Goal: Task Accomplishment & Management: Complete application form

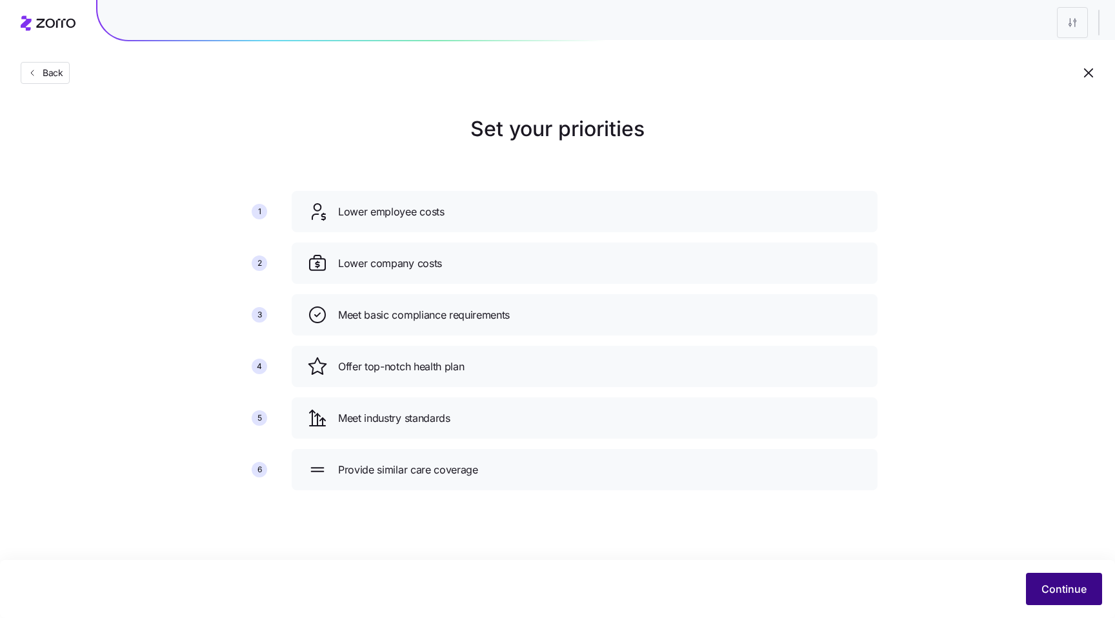
click at [1062, 591] on span "Continue" at bounding box center [1064, 589] width 45 height 15
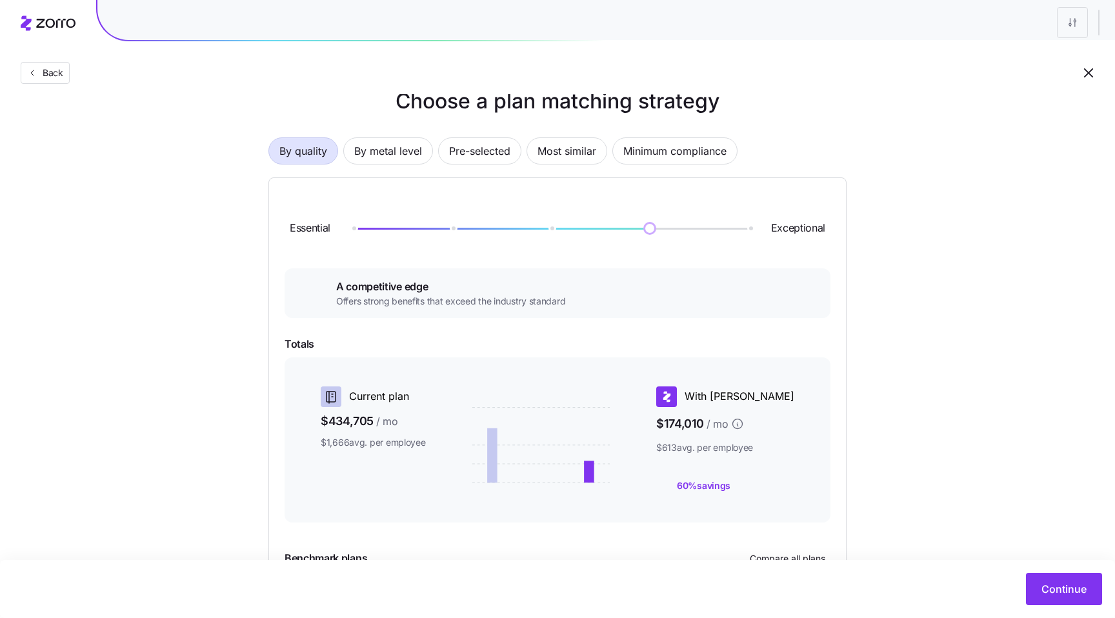
scroll to position [31, 0]
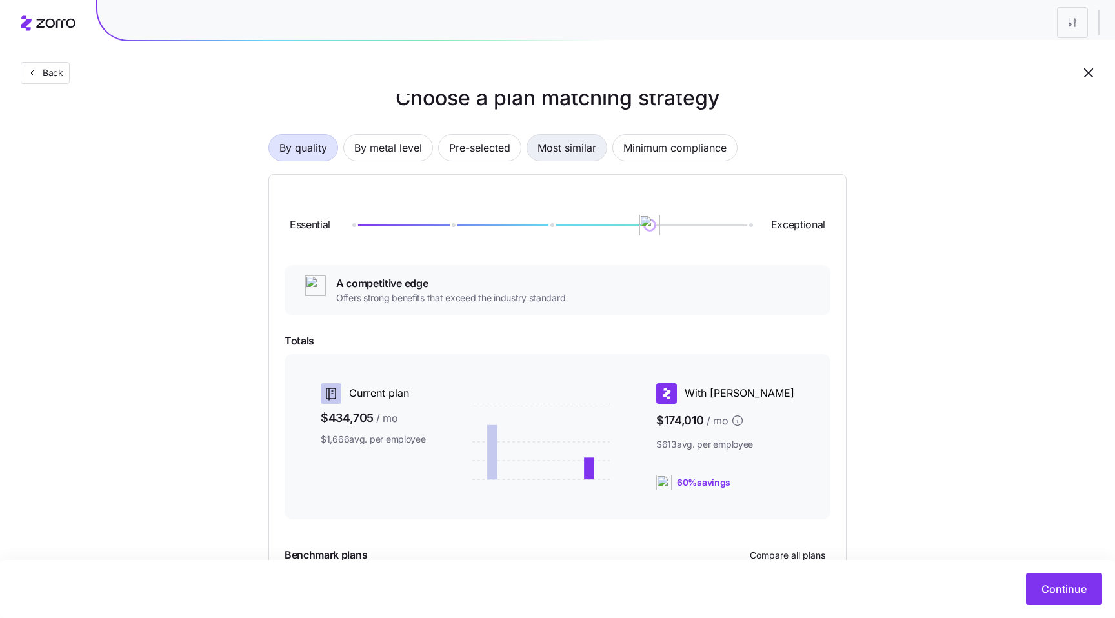
click at [571, 143] on span "Most similar" at bounding box center [567, 148] width 59 height 26
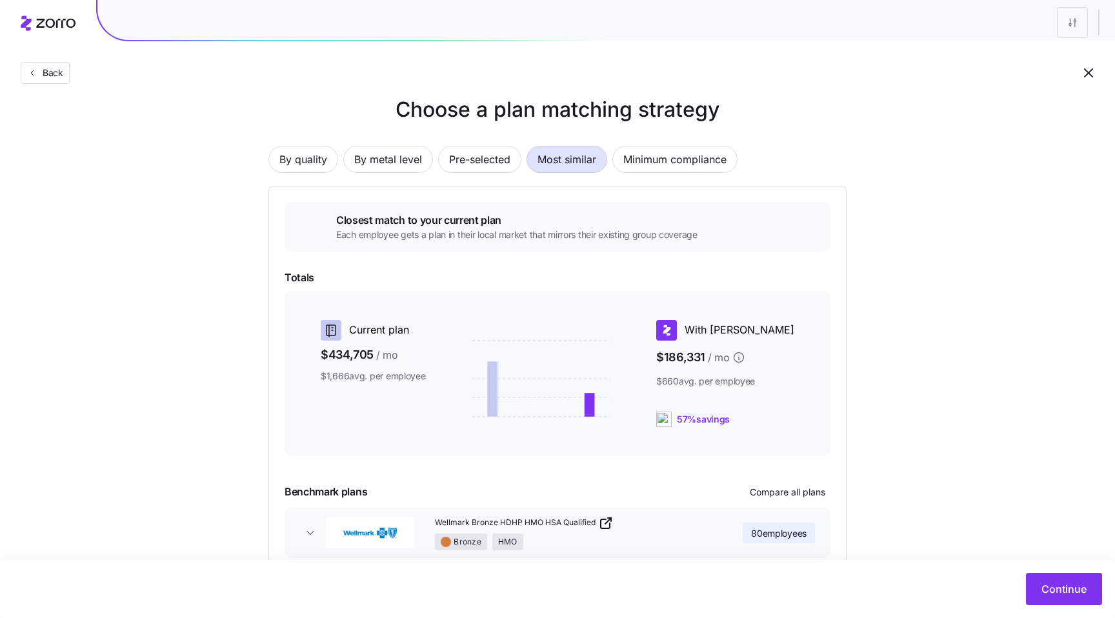
scroll to position [10, 0]
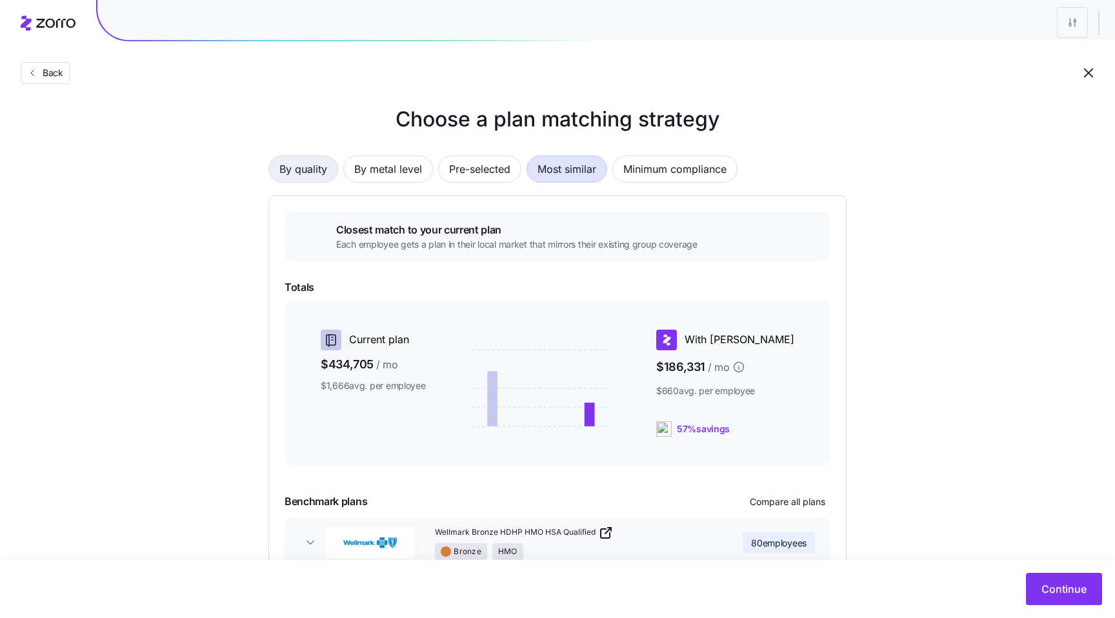
click at [302, 165] on span "By quality" at bounding box center [303, 169] width 48 height 26
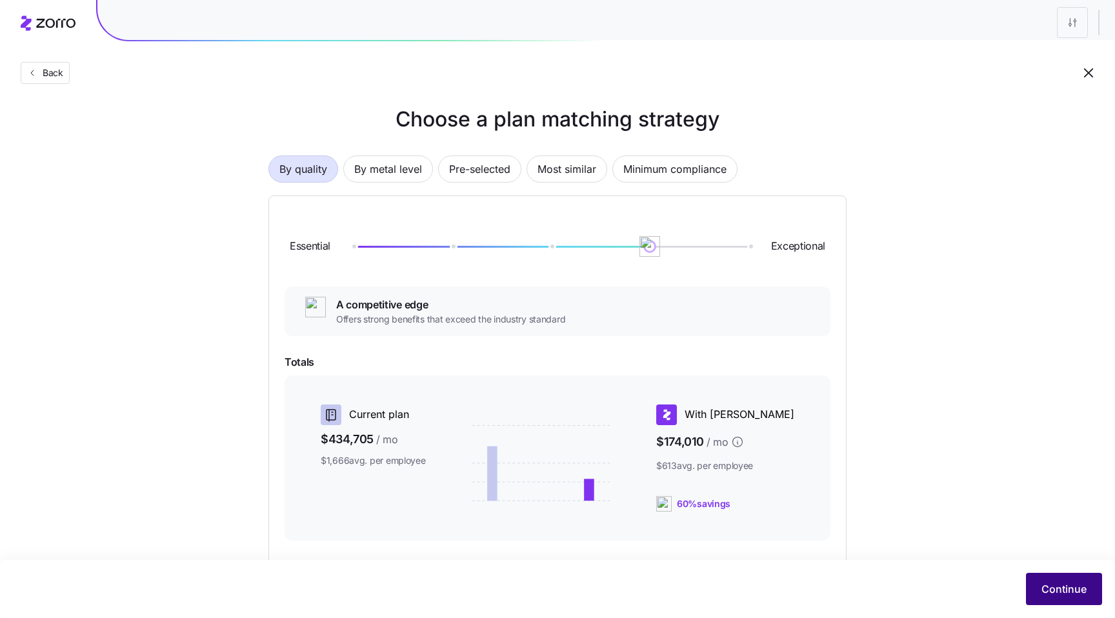
click at [1058, 593] on span "Continue" at bounding box center [1064, 589] width 45 height 15
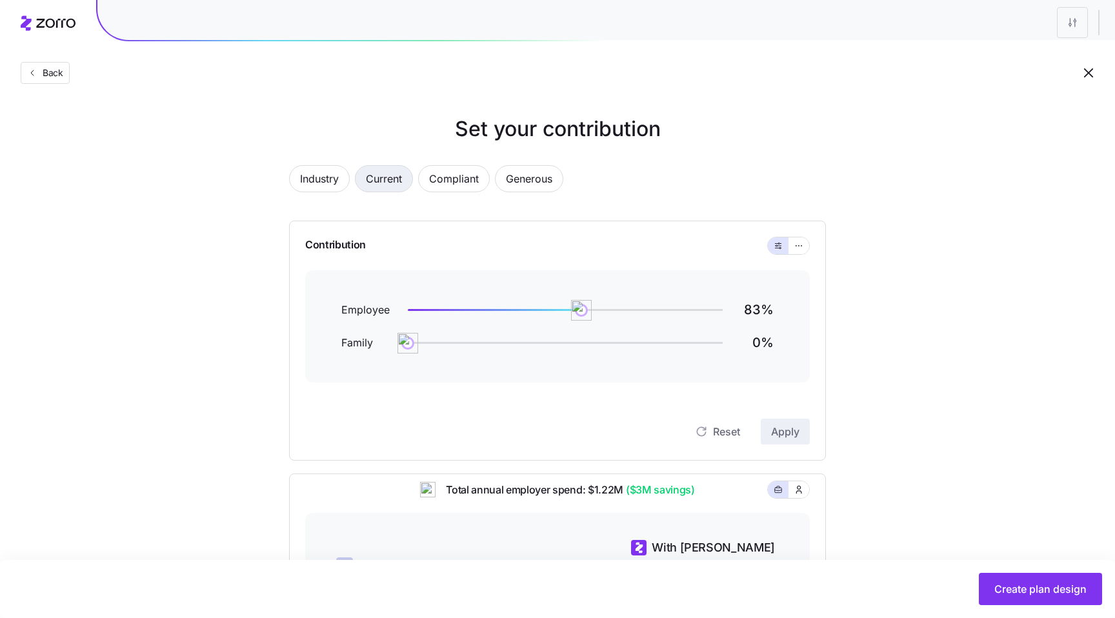
click at [378, 178] on span "Current" at bounding box center [384, 179] width 36 height 26
click at [799, 252] on button "button" at bounding box center [799, 246] width 21 height 17
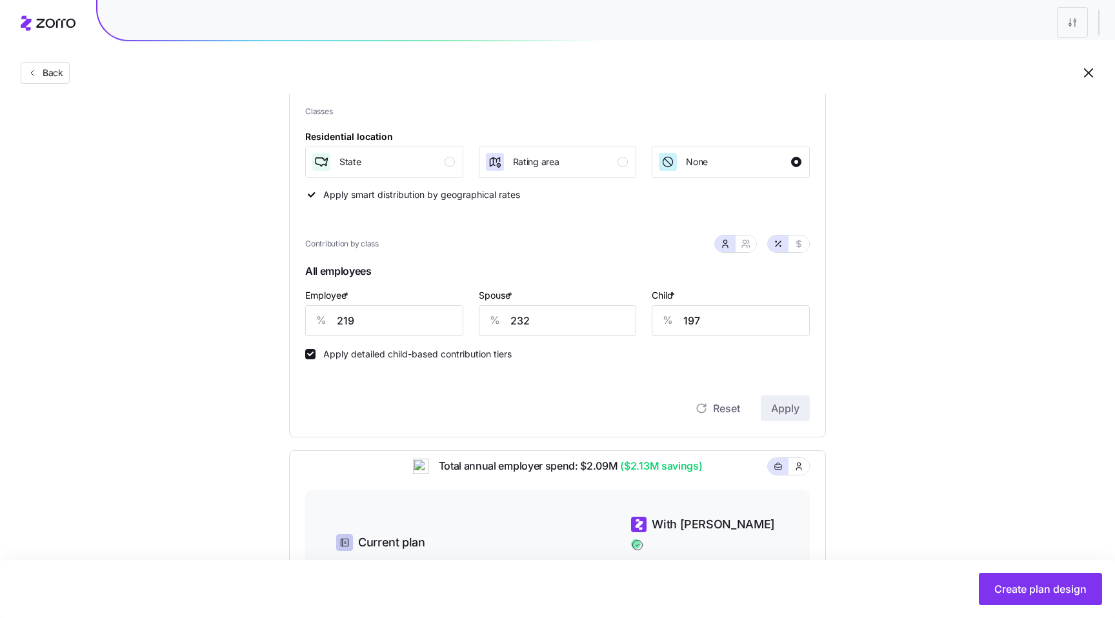
scroll to position [191, 0]
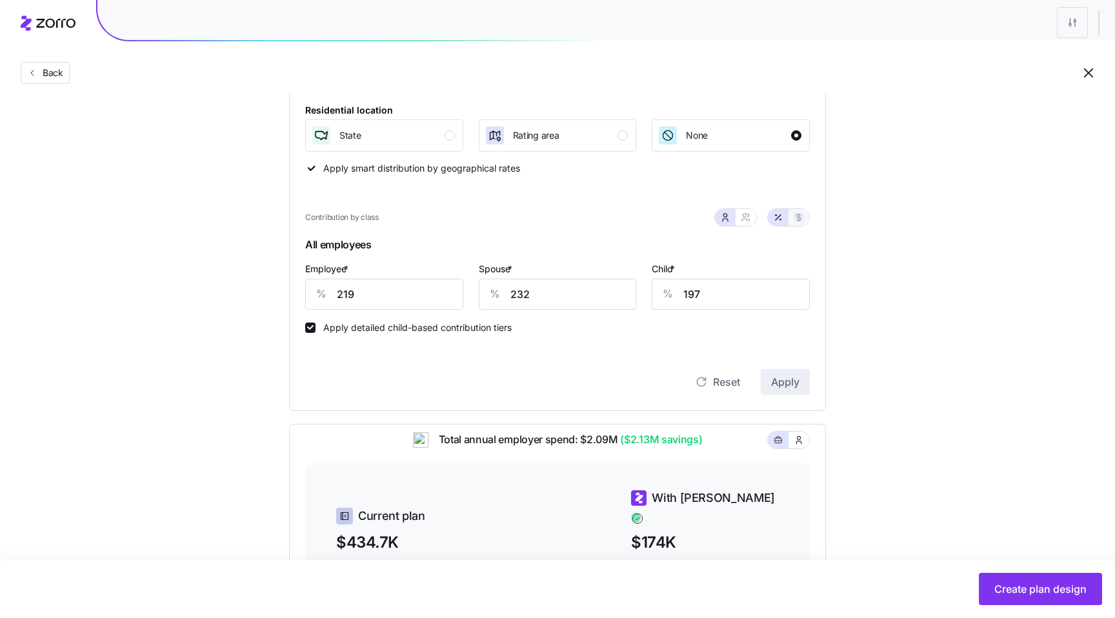
click at [797, 223] on button "button" at bounding box center [799, 217] width 10 height 10
type input "925"
type input "979"
type input "432"
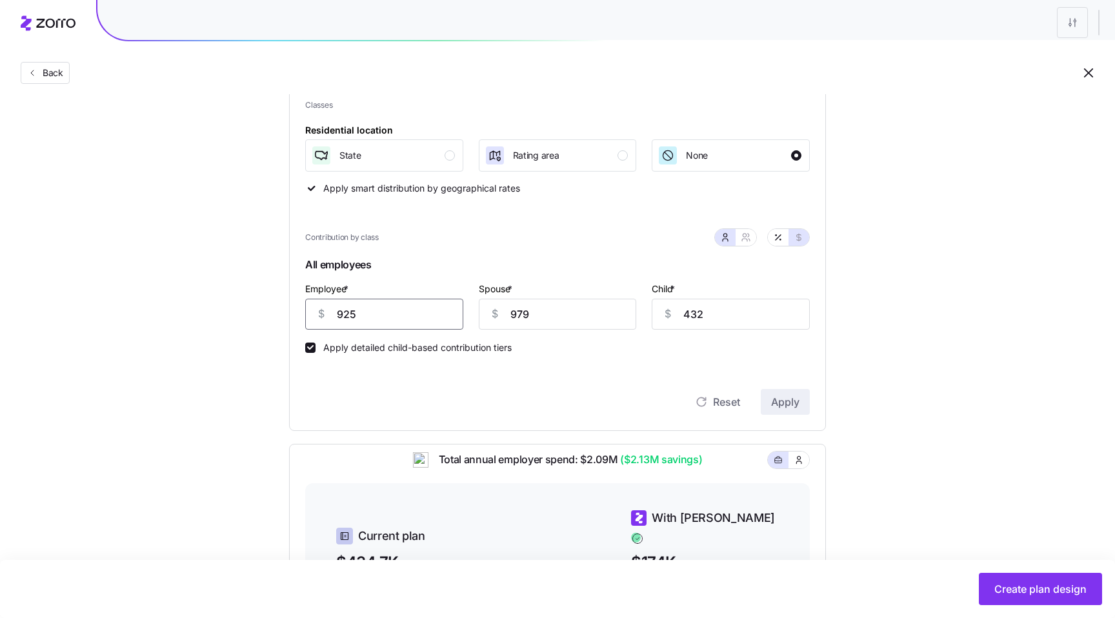
click at [447, 317] on input "925" at bounding box center [384, 314] width 158 height 31
click at [514, 318] on input "979" at bounding box center [558, 314] width 158 height 31
click at [542, 315] on input "979" at bounding box center [558, 314] width 158 height 31
click at [567, 381] on div "Reset Apply" at bounding box center [557, 389] width 505 height 52
click at [781, 236] on icon "button" at bounding box center [778, 237] width 5 height 5
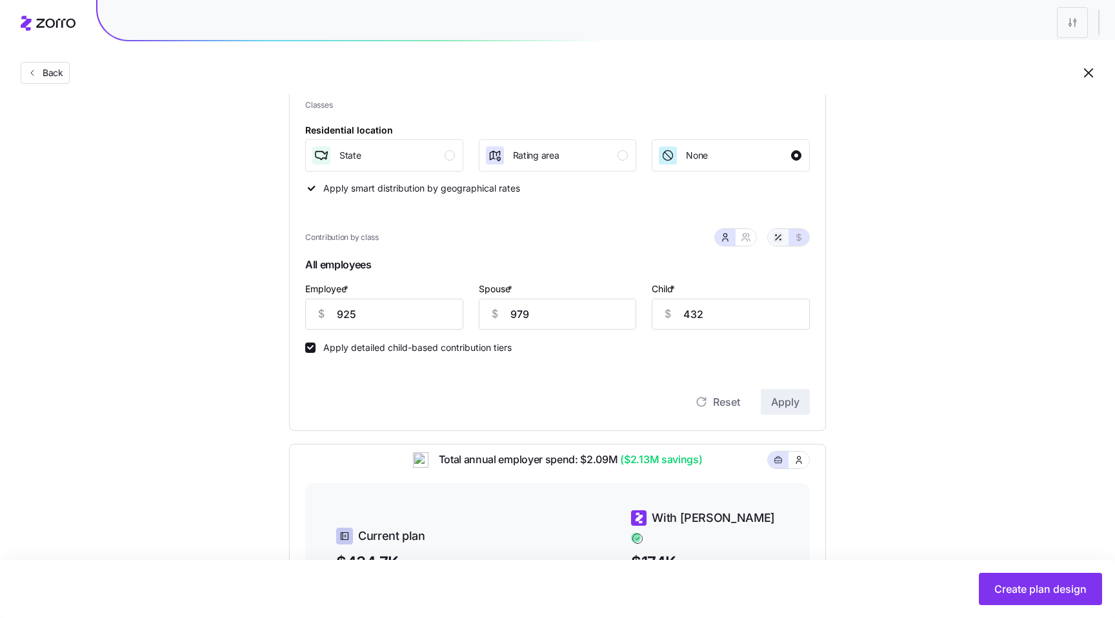
type input "219"
type input "232"
type input "197"
click at [802, 236] on icon "button" at bounding box center [799, 237] width 10 height 10
type input "925"
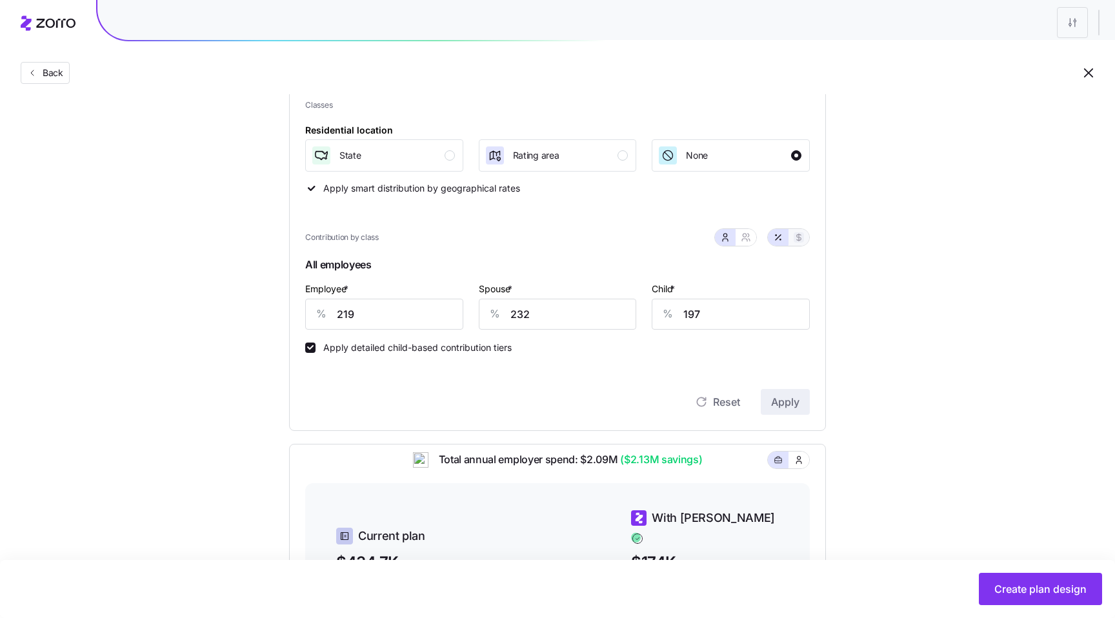
type input "979"
type input "432"
click at [782, 236] on icon "button" at bounding box center [778, 237] width 10 height 10
type input "219"
type input "232"
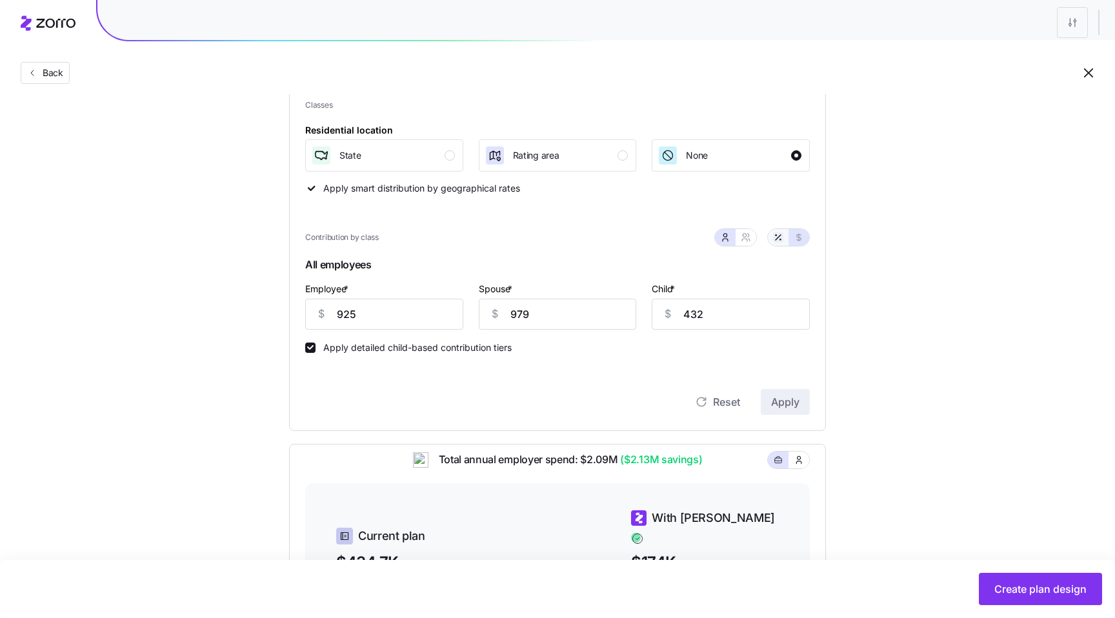
type input "197"
click at [804, 236] on button "button" at bounding box center [799, 237] width 10 height 10
type input "925"
type input "979"
type input "432"
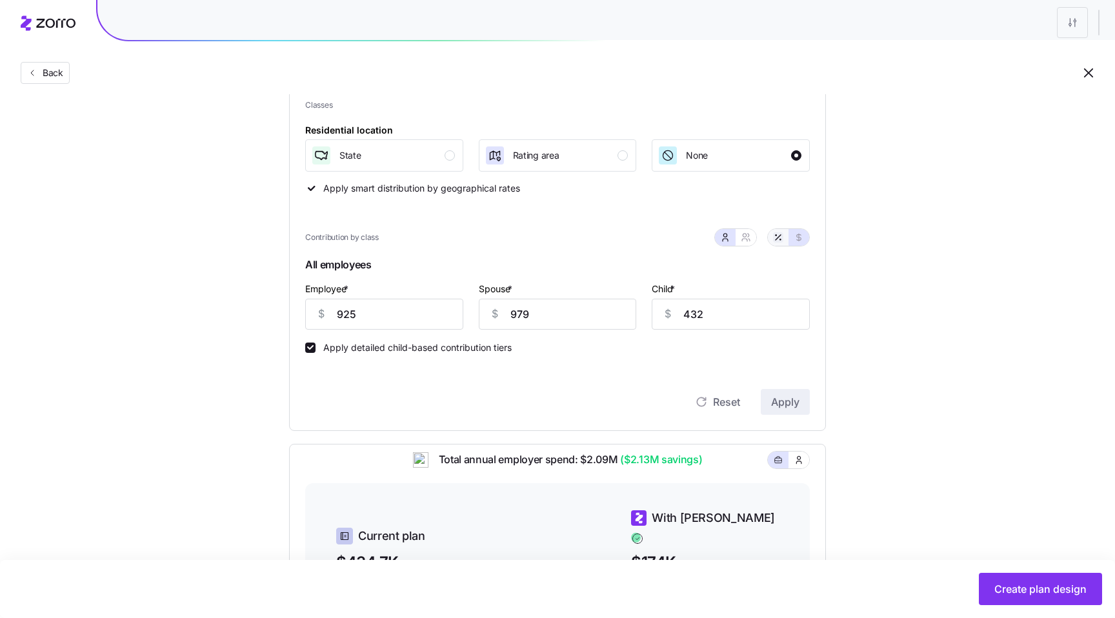
click at [779, 236] on icon "button" at bounding box center [778, 237] width 10 height 10
type input "219"
type input "232"
type input "197"
click at [798, 236] on icon "button" at bounding box center [799, 237] width 5 height 7
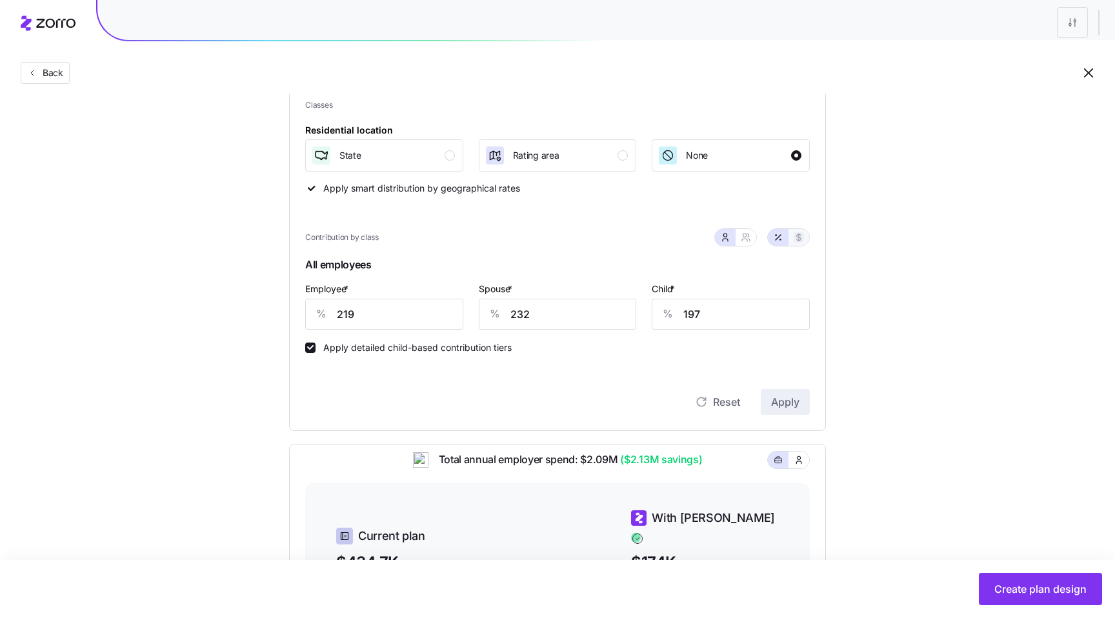
type input "925"
type input "979"
type input "432"
click at [780, 237] on icon "button" at bounding box center [778, 237] width 10 height 10
type input "219"
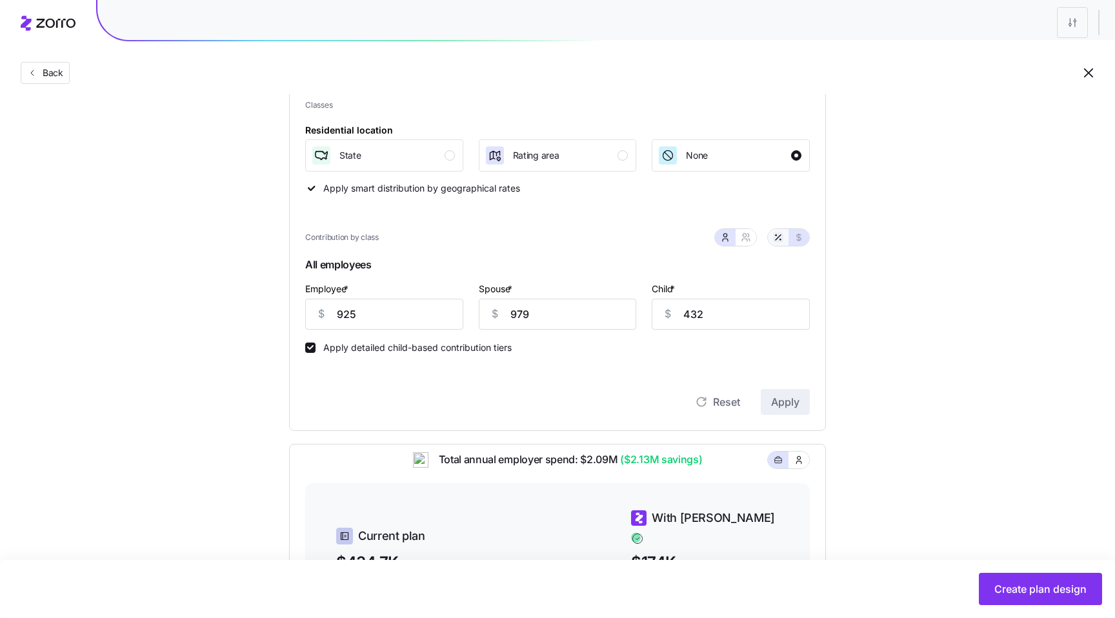
type input "232"
type input "197"
click at [800, 238] on icon "button" at bounding box center [799, 237] width 10 height 10
type input "925"
type input "979"
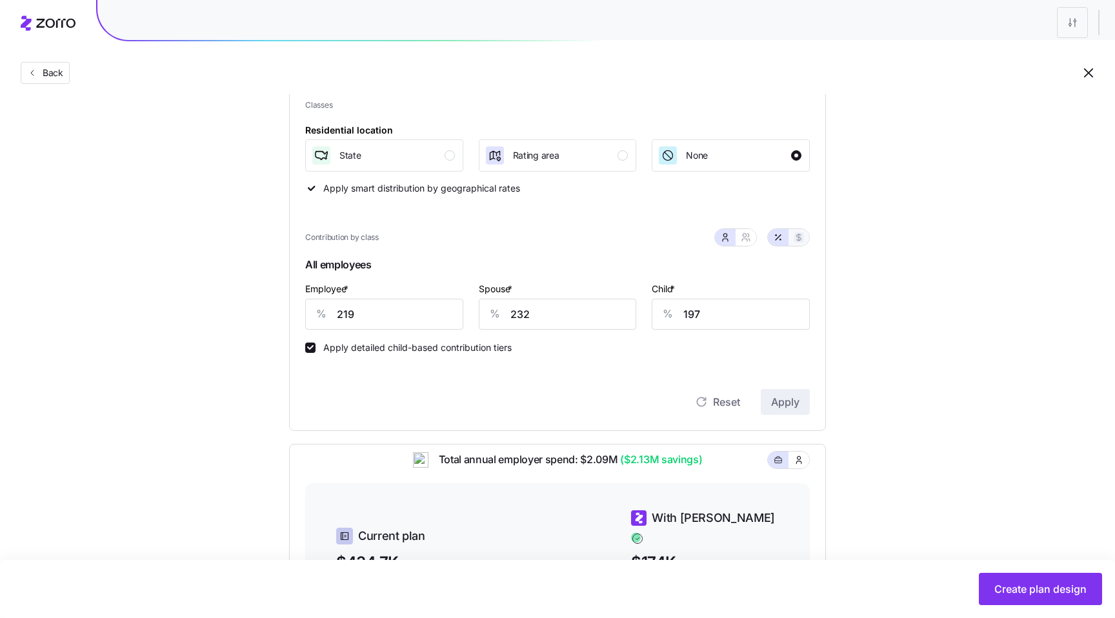
type input "432"
click at [667, 290] on label "Child *" at bounding box center [665, 289] width 26 height 14
click at [667, 299] on input "432" at bounding box center [731, 314] width 158 height 31
click at [667, 290] on label "Child *" at bounding box center [665, 289] width 26 height 14
click at [667, 299] on input "432" at bounding box center [731, 314] width 158 height 31
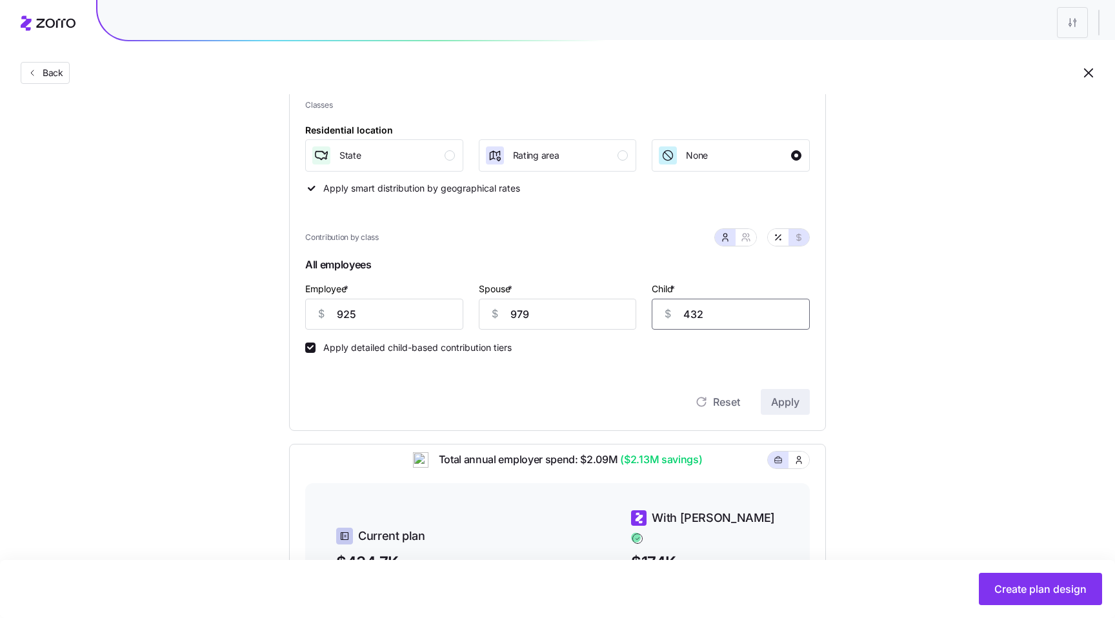
click at [667, 290] on label "Child *" at bounding box center [665, 289] width 26 height 14
click at [667, 299] on input "432" at bounding box center [731, 314] width 158 height 31
click at [725, 289] on div "Child * $ 432" at bounding box center [731, 305] width 158 height 49
click at [771, 329] on input "432" at bounding box center [731, 314] width 158 height 31
click at [826, 339] on div "Industry Current Compliant Generous Contribution Classes Residential location S…" at bounding box center [558, 401] width 578 height 845
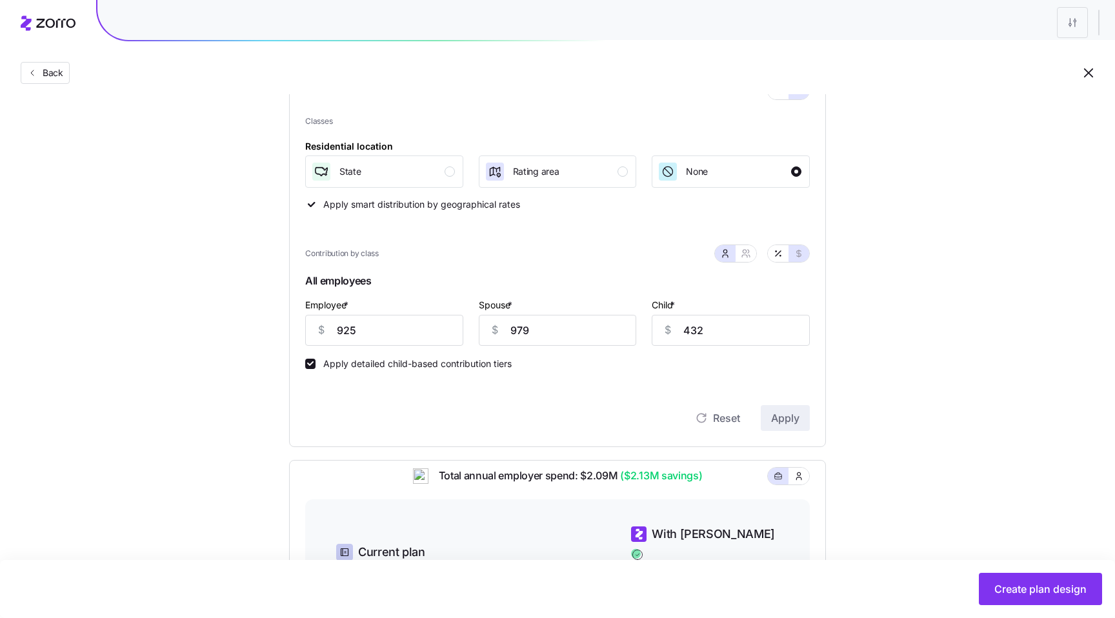
scroll to position [147, 0]
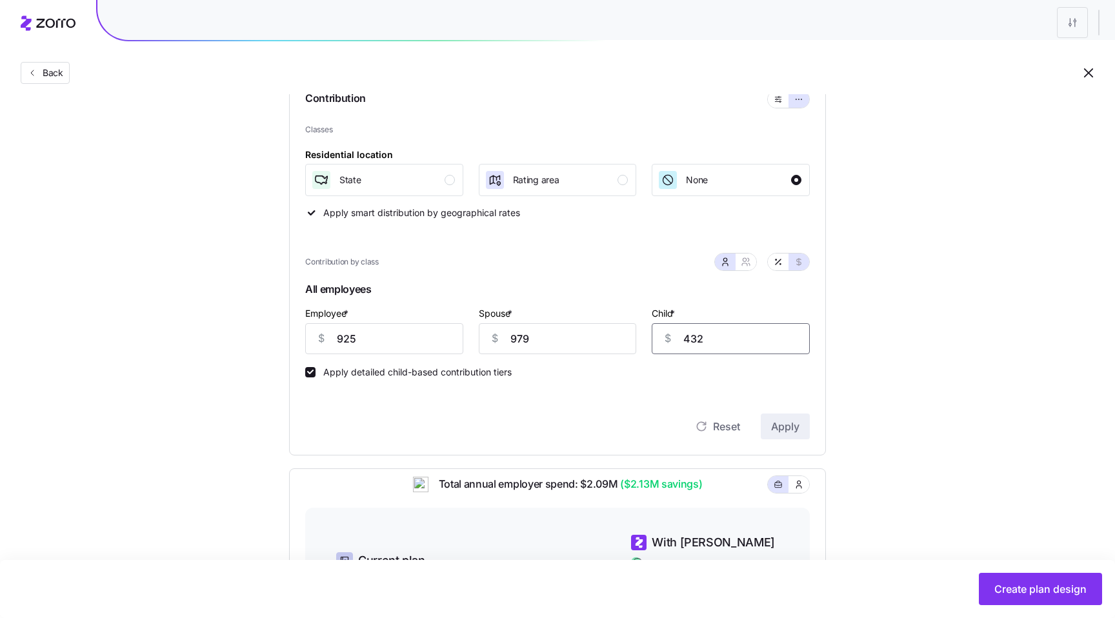
click at [761, 340] on input "432" at bounding box center [731, 338] width 158 height 31
click at [907, 362] on div "Set your contribution Industry Current Compliant Generous Contribution Classes …" at bounding box center [557, 407] width 1115 height 881
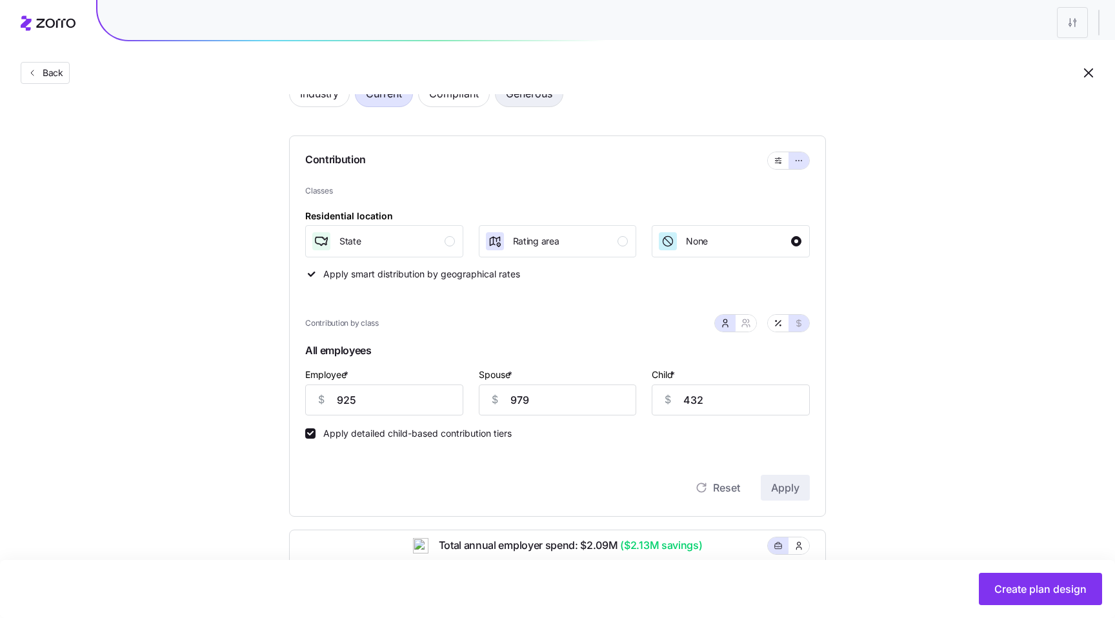
scroll to position [89, 0]
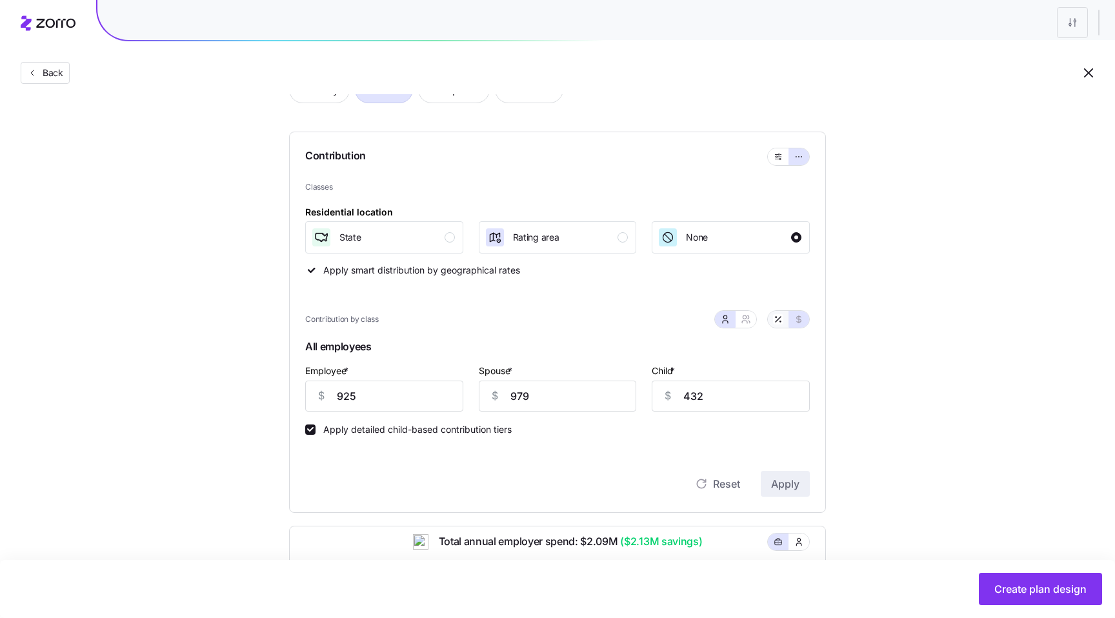
click at [784, 327] on button "button" at bounding box center [778, 319] width 21 height 17
type input "219"
type input "232"
type input "197"
click at [802, 320] on icon "button" at bounding box center [799, 319] width 10 height 10
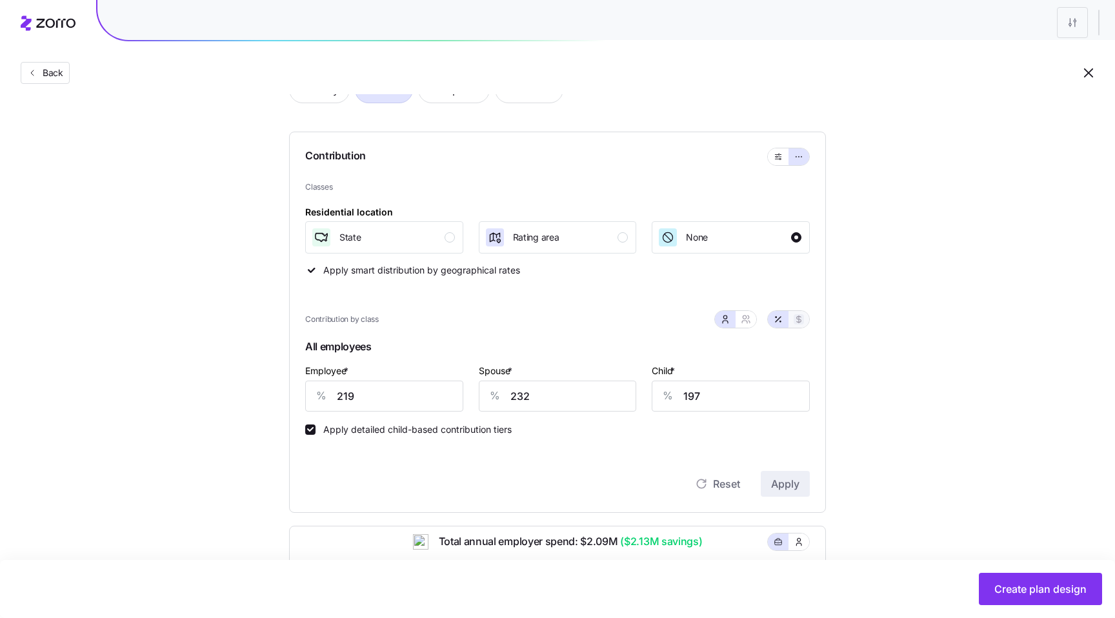
type input "925"
type input "979"
type input "432"
click at [753, 320] on button "button" at bounding box center [746, 319] width 21 height 17
type input "1904"
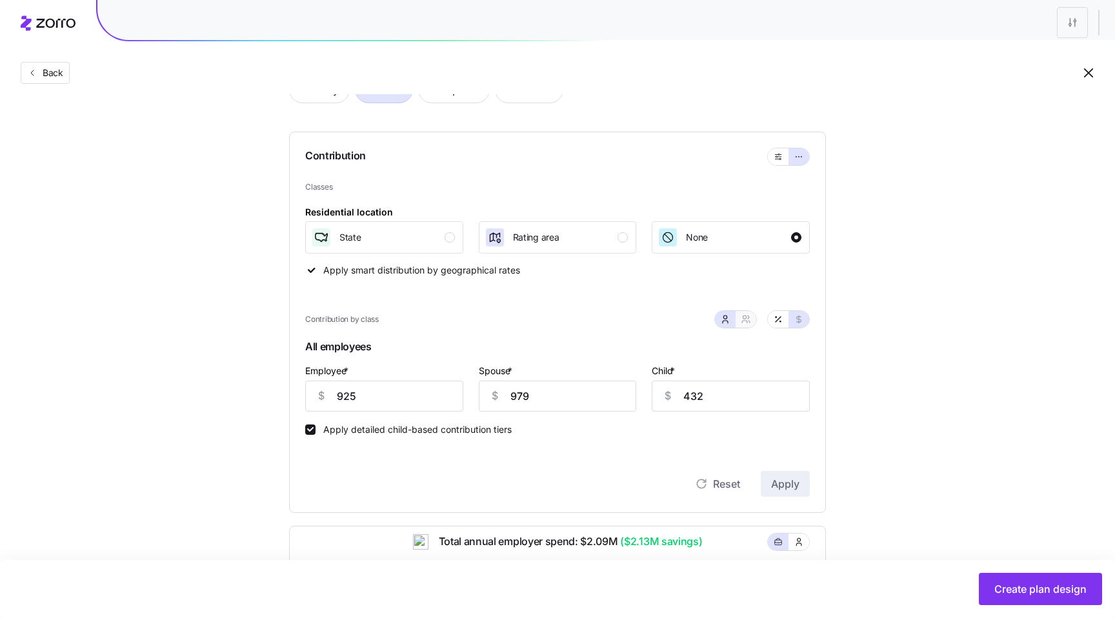
type input "1616"
click at [724, 327] on button "button" at bounding box center [725, 319] width 21 height 17
type input "979"
type input "432"
click at [773, 323] on button "button" at bounding box center [778, 319] width 21 height 17
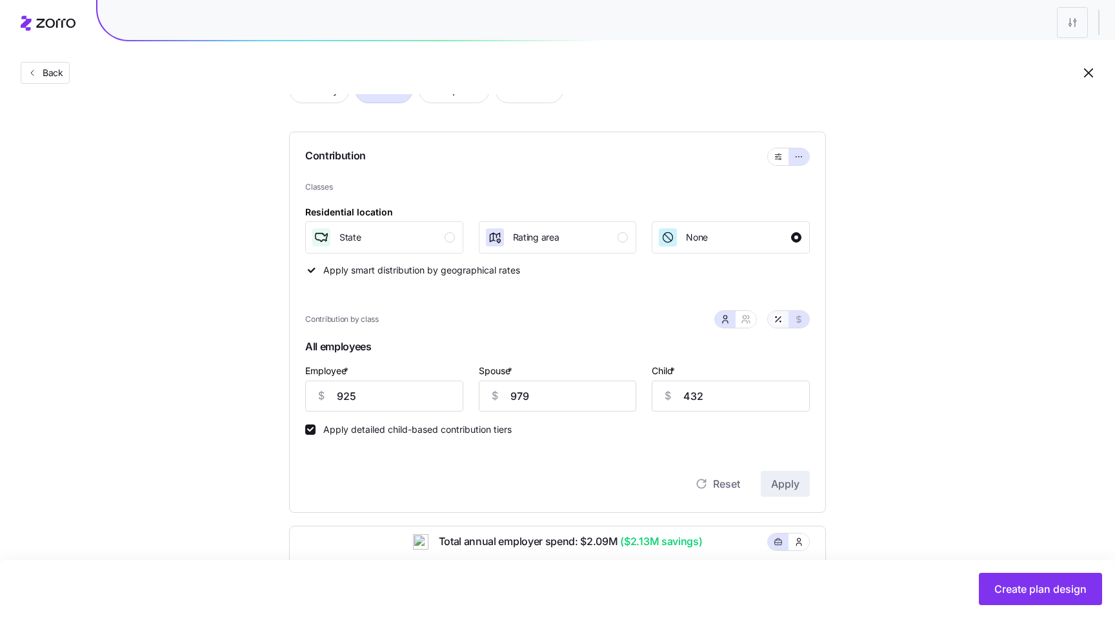
type input "219"
type input "232"
type input "197"
click at [744, 320] on icon "button" at bounding box center [746, 319] width 10 height 10
type input "226"
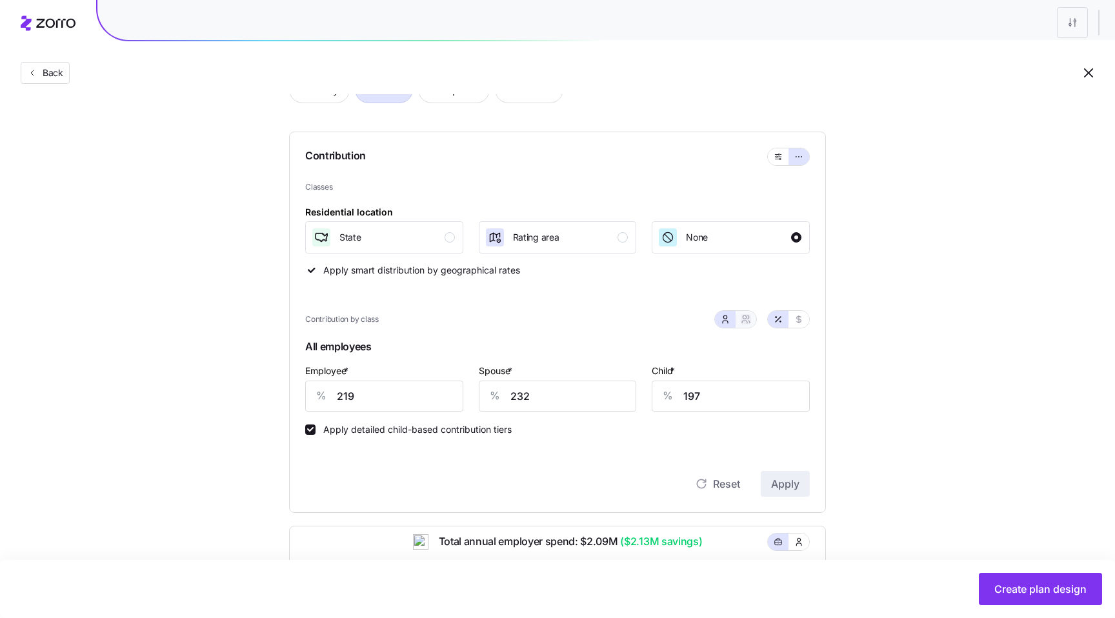
type input "209"
click at [790, 319] on button "button" at bounding box center [799, 319] width 21 height 17
type input "925"
type input "1904"
type input "1616"
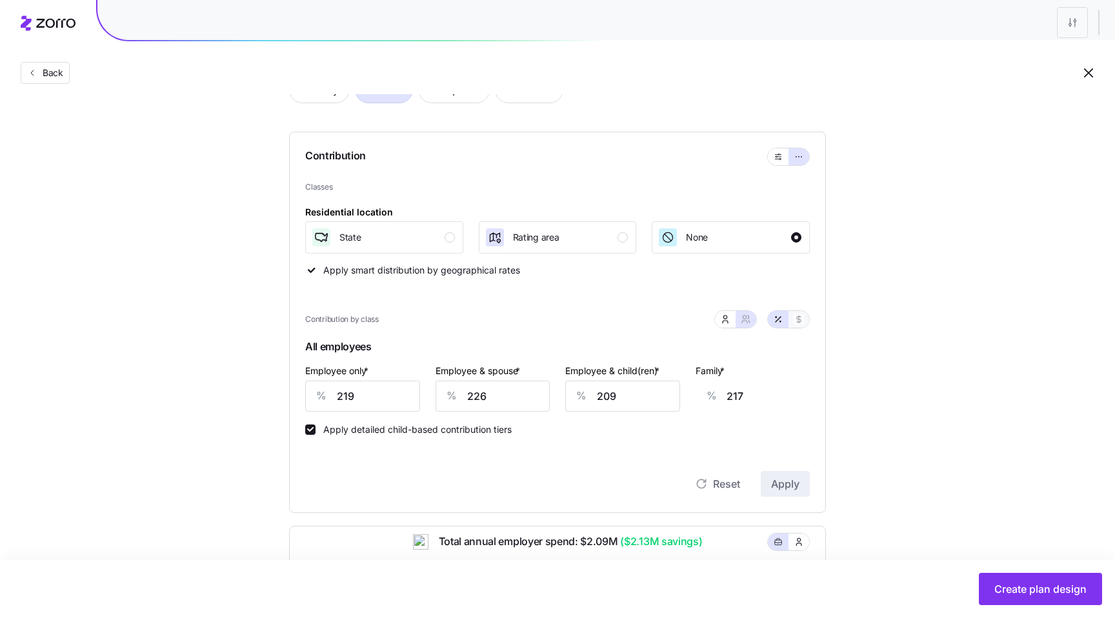
type input "2595"
click at [733, 323] on button "button" at bounding box center [725, 319] width 21 height 17
type input "979"
type input "432"
click at [776, 322] on icon "button" at bounding box center [778, 319] width 5 height 5
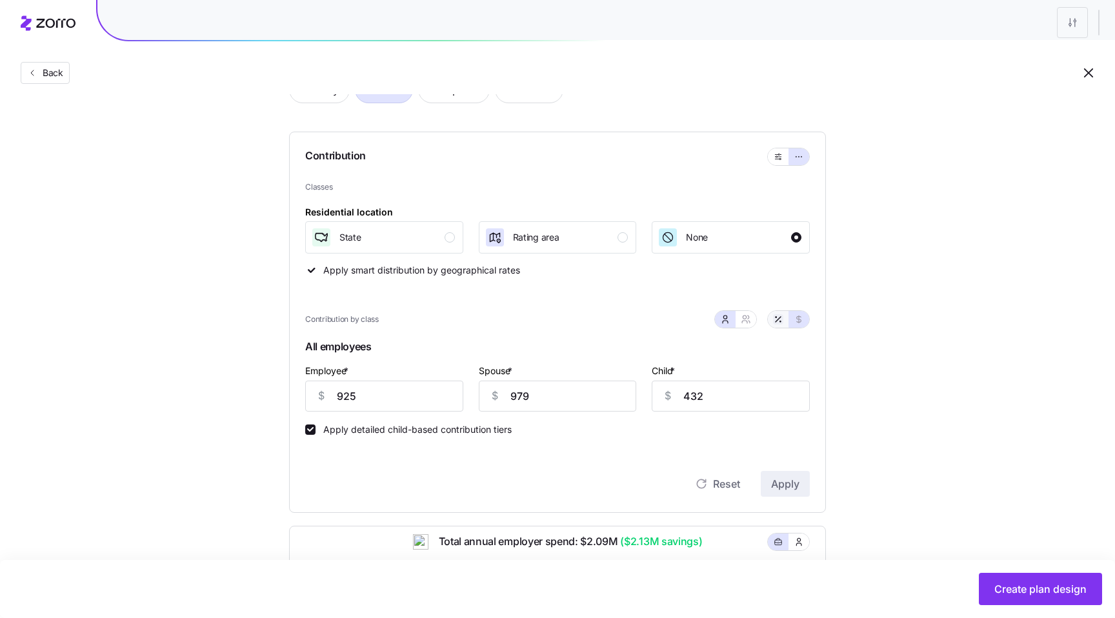
type input "219"
type input "232"
type input "197"
click at [795, 323] on icon "button" at bounding box center [799, 319] width 10 height 10
type input "925"
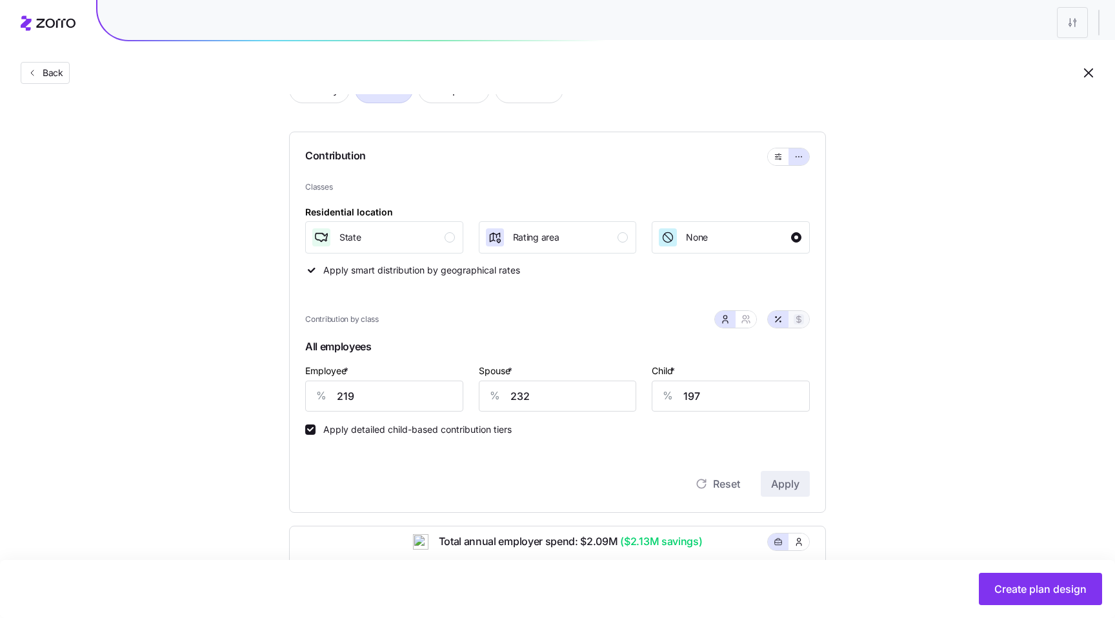
type input "979"
type input "432"
click at [755, 318] on button "button" at bounding box center [746, 319] width 21 height 17
type input "1904"
type input "1616"
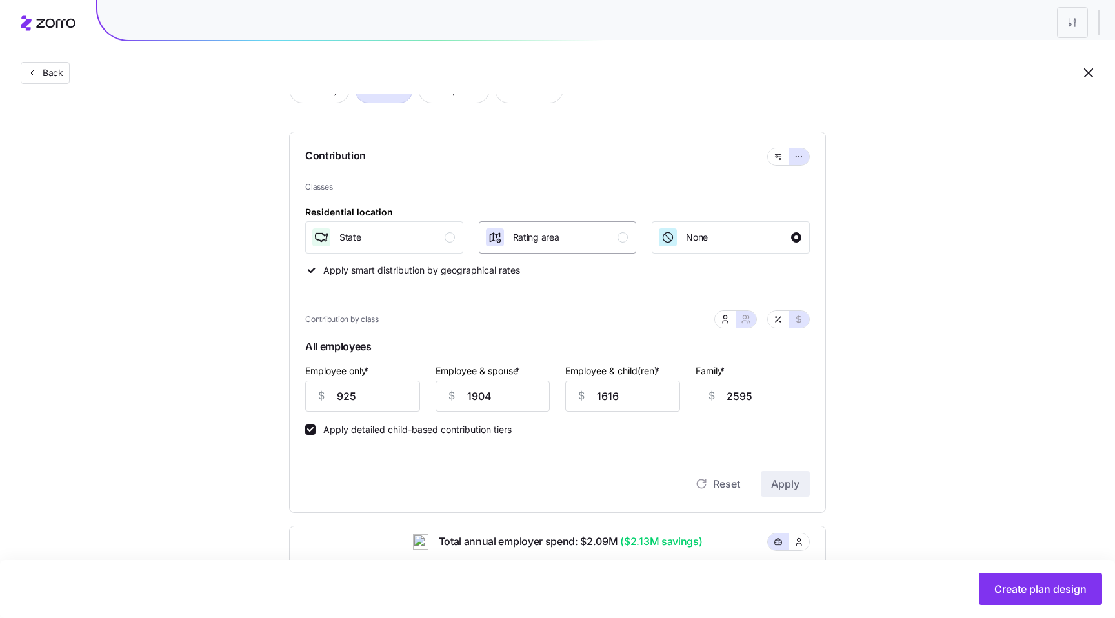
click at [601, 244] on div "Rating area" at bounding box center [557, 237] width 144 height 21
click at [731, 327] on button "button" at bounding box center [725, 319] width 21 height 17
type input "979"
type input "432"
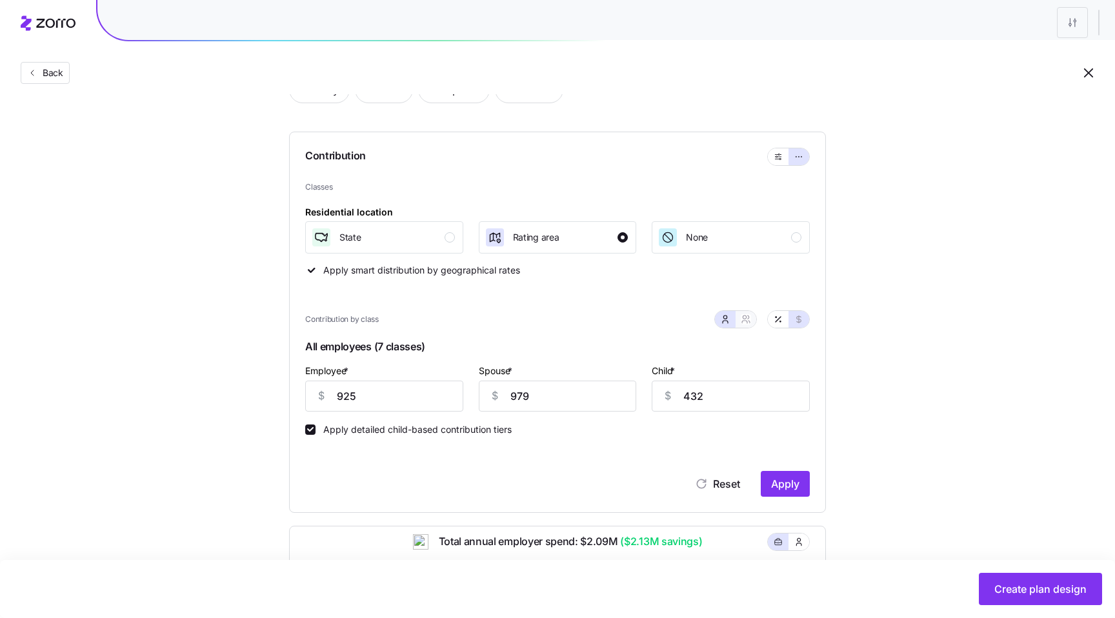
click at [749, 326] on button "button" at bounding box center [746, 319] width 21 height 17
type input "1904"
type input "1616"
click at [776, 325] on span "button" at bounding box center [778, 319] width 10 height 10
type input "219"
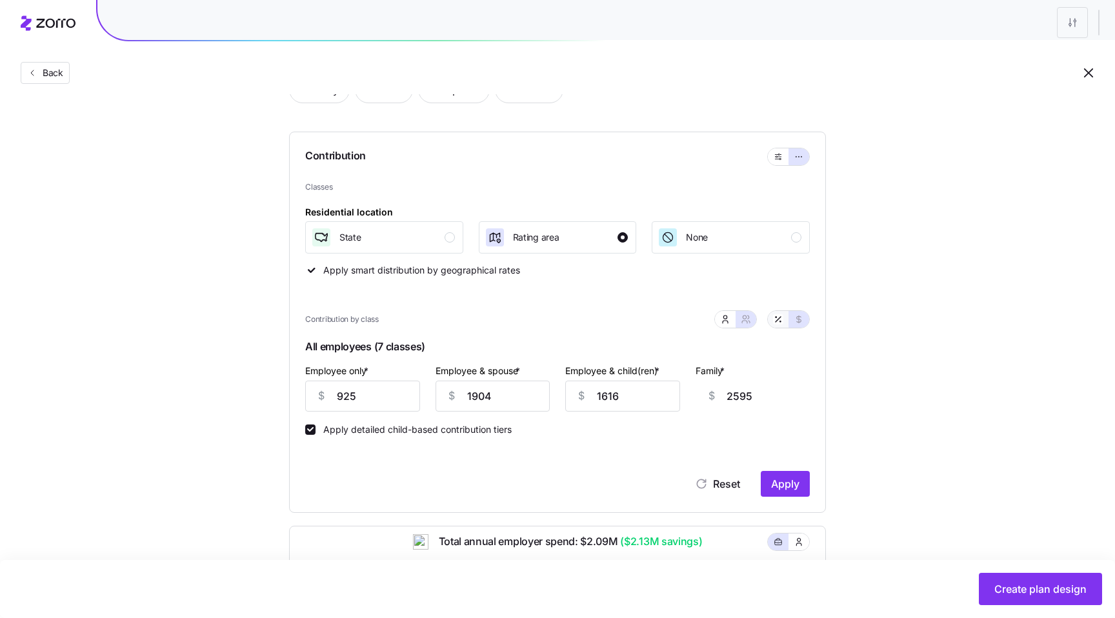
type input "226"
type input "209"
type input "217"
click at [793, 325] on button "button" at bounding box center [799, 319] width 21 height 17
type input "925"
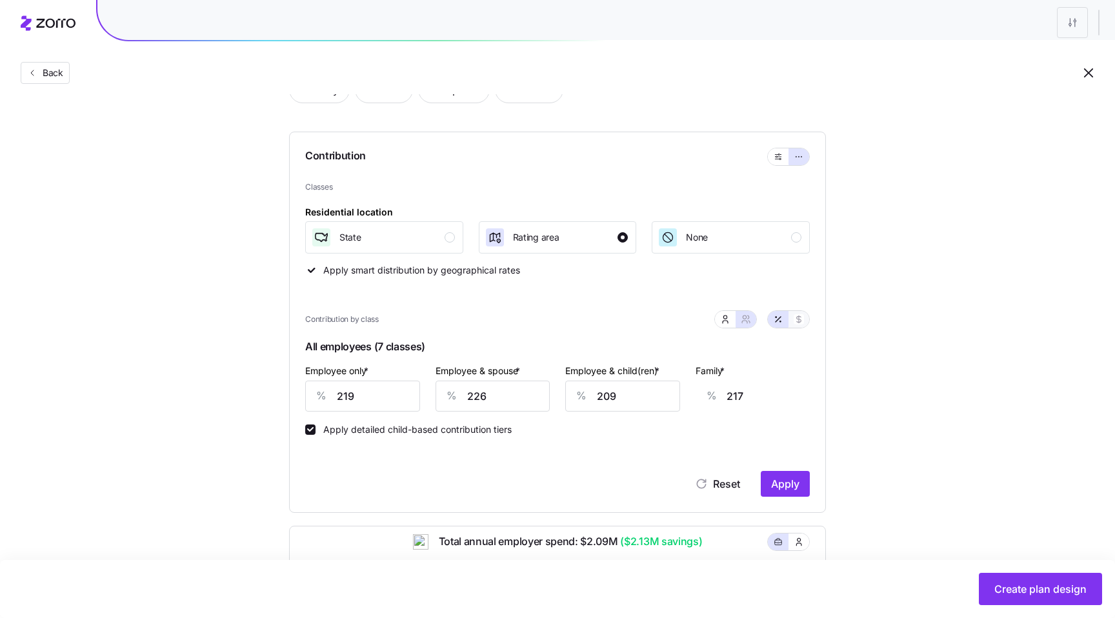
type input "1904"
type input "1616"
type input "2595"
click at [718, 249] on button "None" at bounding box center [731, 237] width 158 height 32
click at [778, 323] on icon "button" at bounding box center [778, 319] width 10 height 10
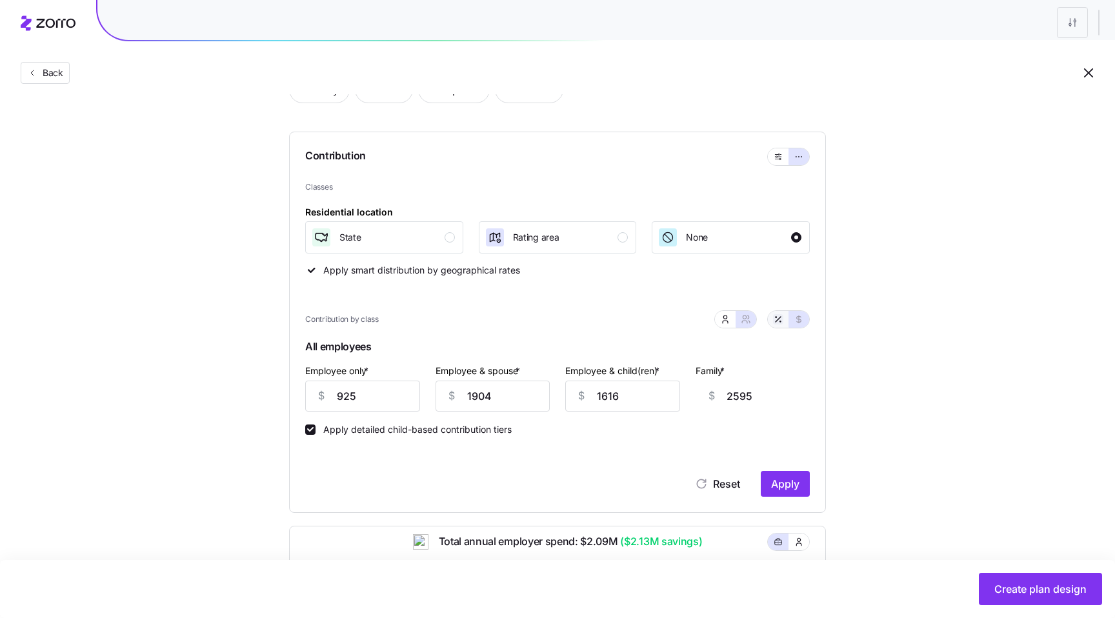
type input "219"
type input "226"
type input "209"
type input "217"
click at [724, 321] on icon "button" at bounding box center [725, 319] width 10 height 10
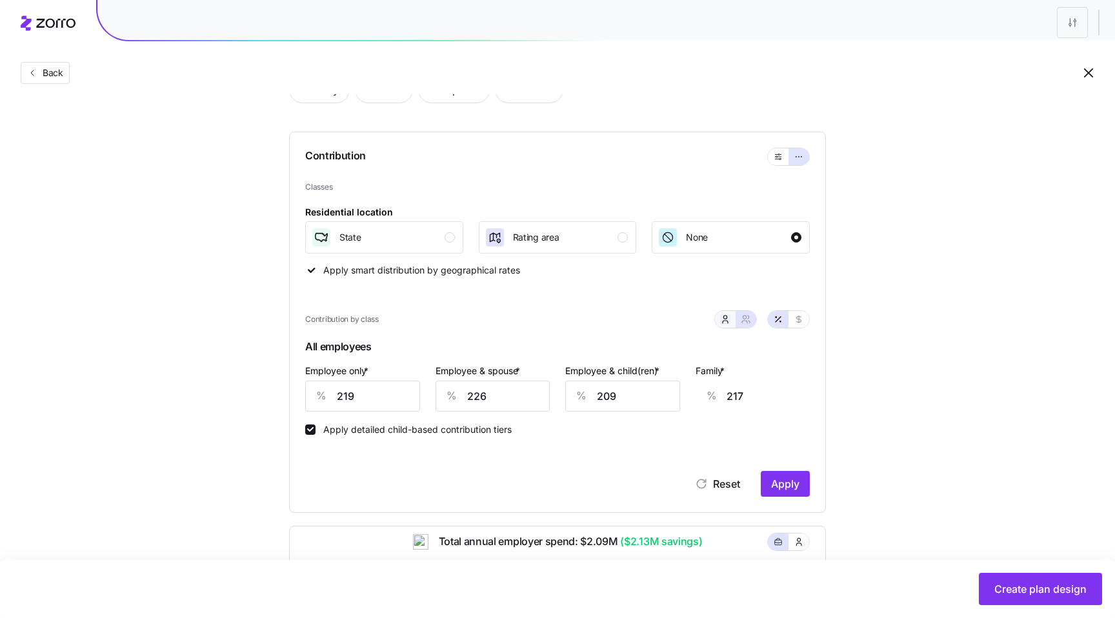
type input "232"
type input "197"
click at [739, 321] on button "button" at bounding box center [746, 319] width 21 height 17
type input "226"
type input "209"
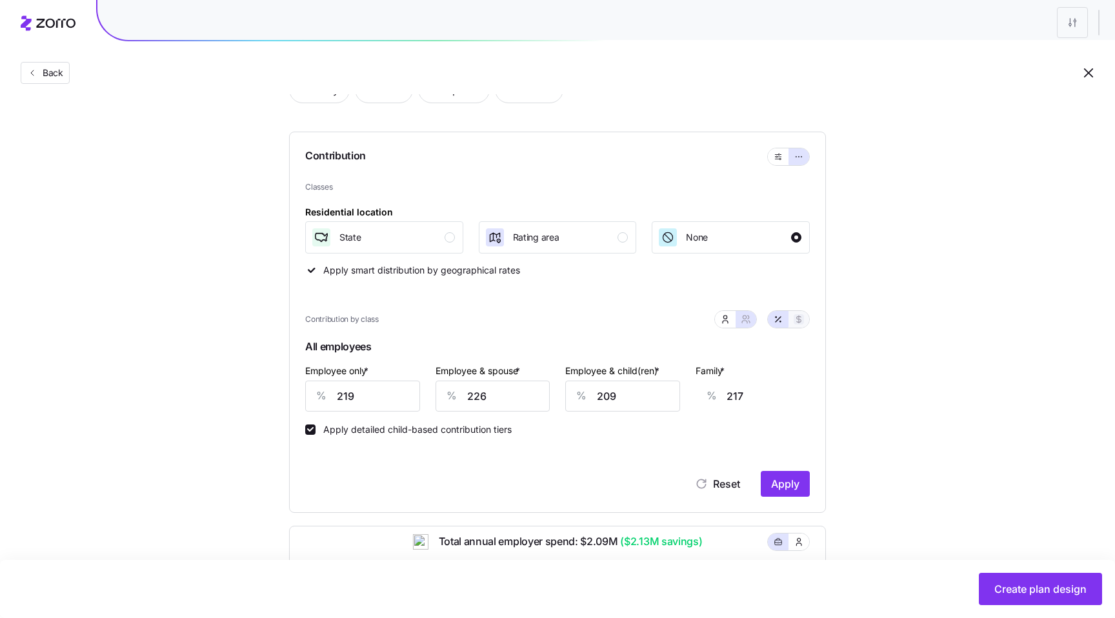
click at [802, 325] on button "button" at bounding box center [799, 319] width 10 height 10
type input "925"
type input "1904"
type input "1616"
type input "2595"
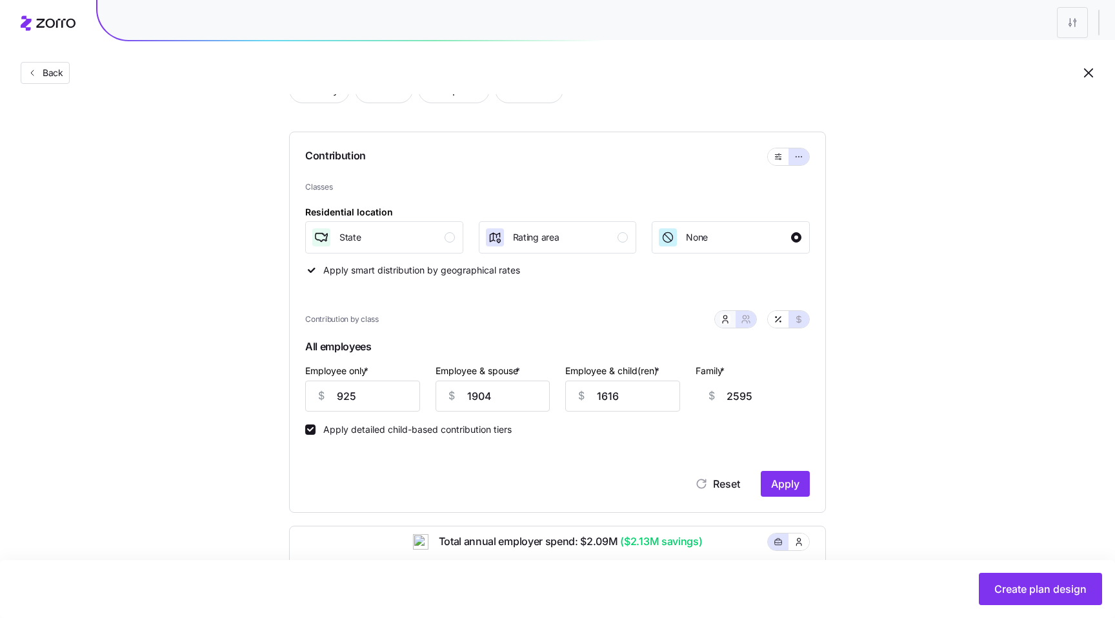
click at [731, 324] on button "button" at bounding box center [725, 319] width 21 height 17
type input "979"
type input "432"
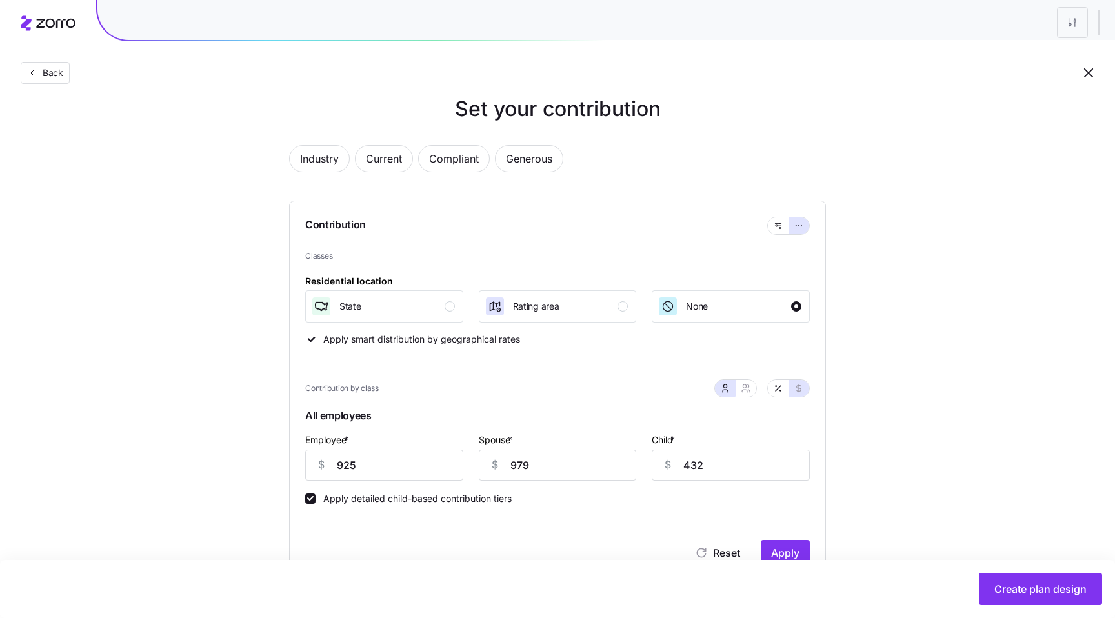
scroll to position [0, 0]
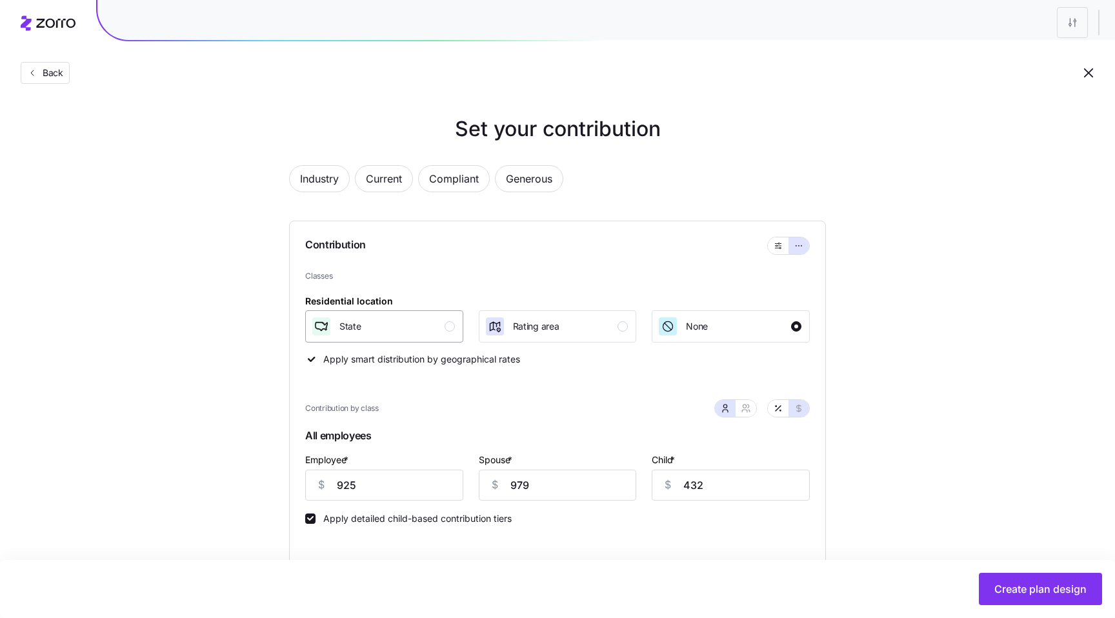
click at [434, 333] on div "State" at bounding box center [383, 326] width 144 height 21
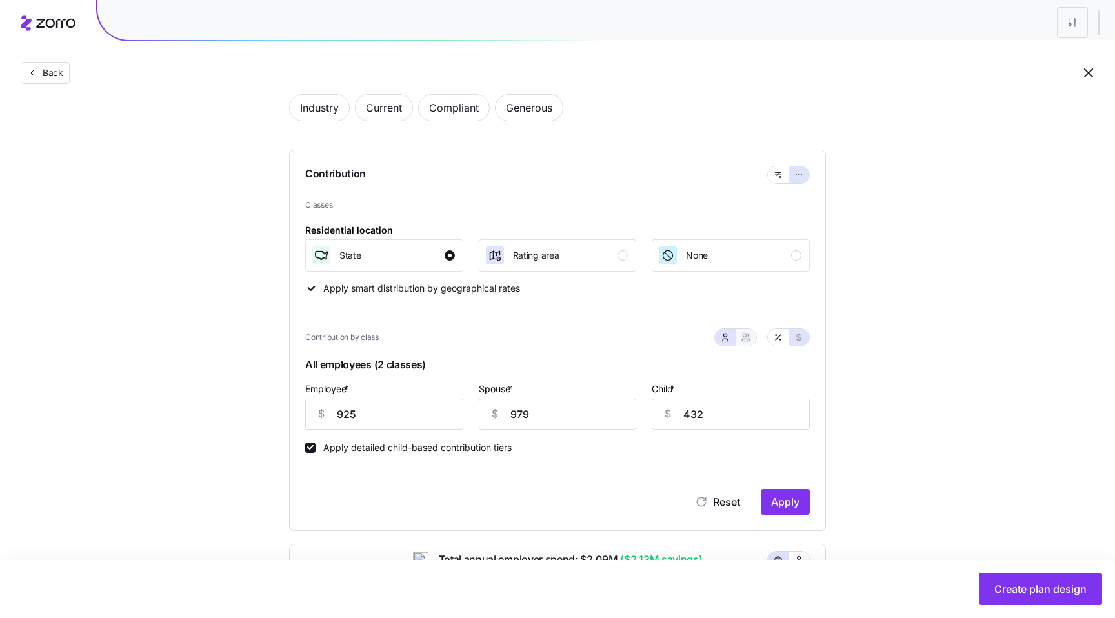
scroll to position [75, 0]
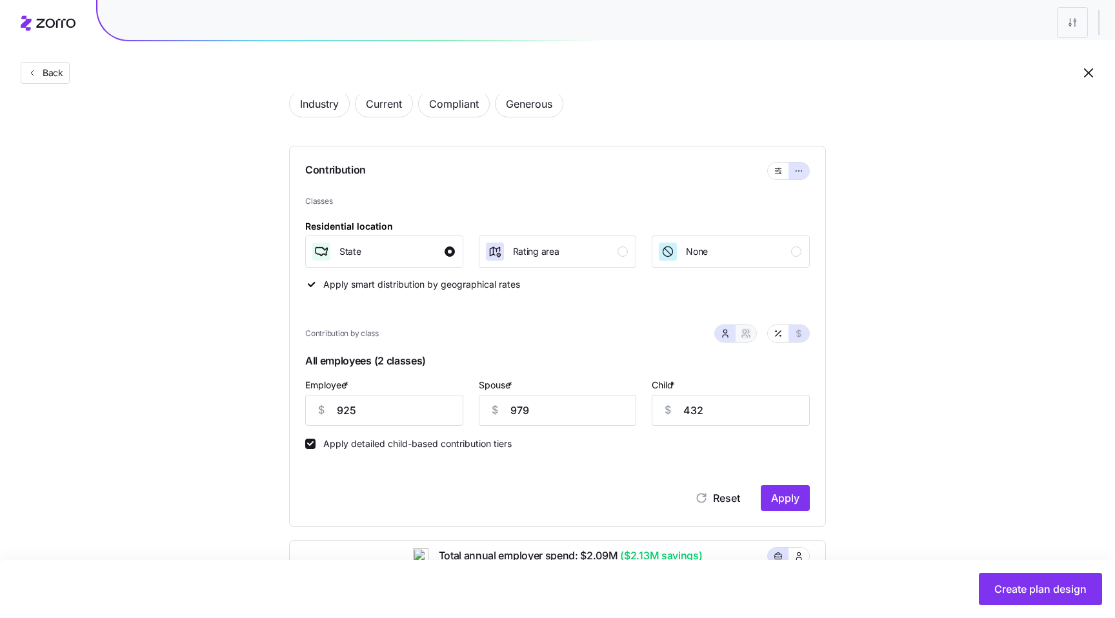
click at [746, 337] on icon "button" at bounding box center [746, 334] width 10 height 10
type input "1904"
type input "1616"
click at [727, 331] on icon "button" at bounding box center [725, 334] width 10 height 10
type input "979"
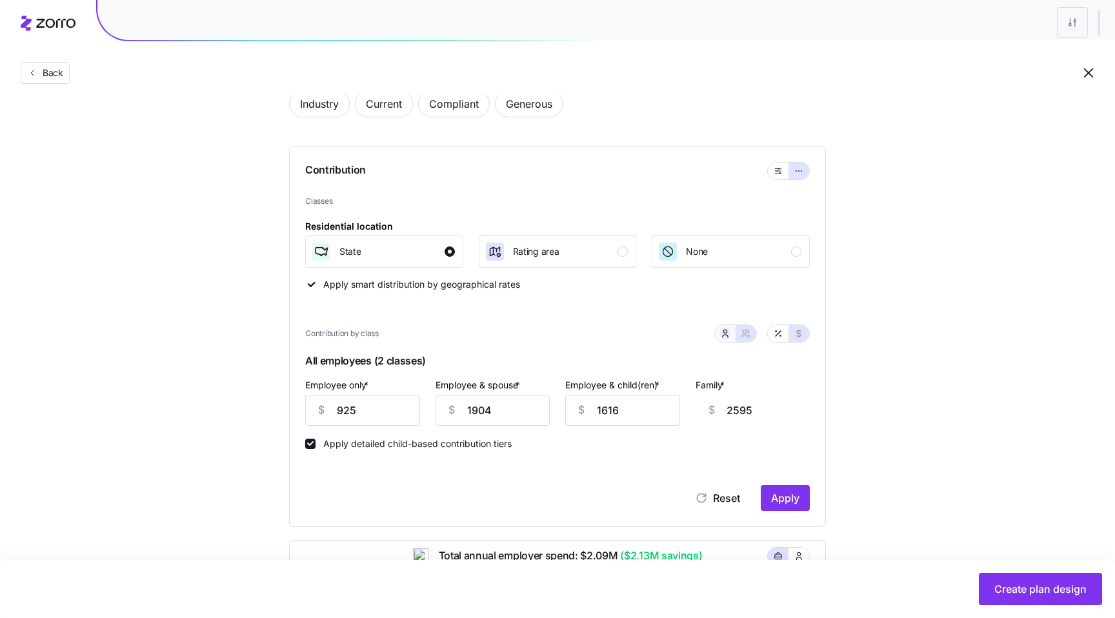
type input "432"
click at [748, 336] on icon "button" at bounding box center [746, 334] width 10 height 10
type input "1904"
type input "1616"
click at [724, 331] on icon "button" at bounding box center [725, 334] width 10 height 10
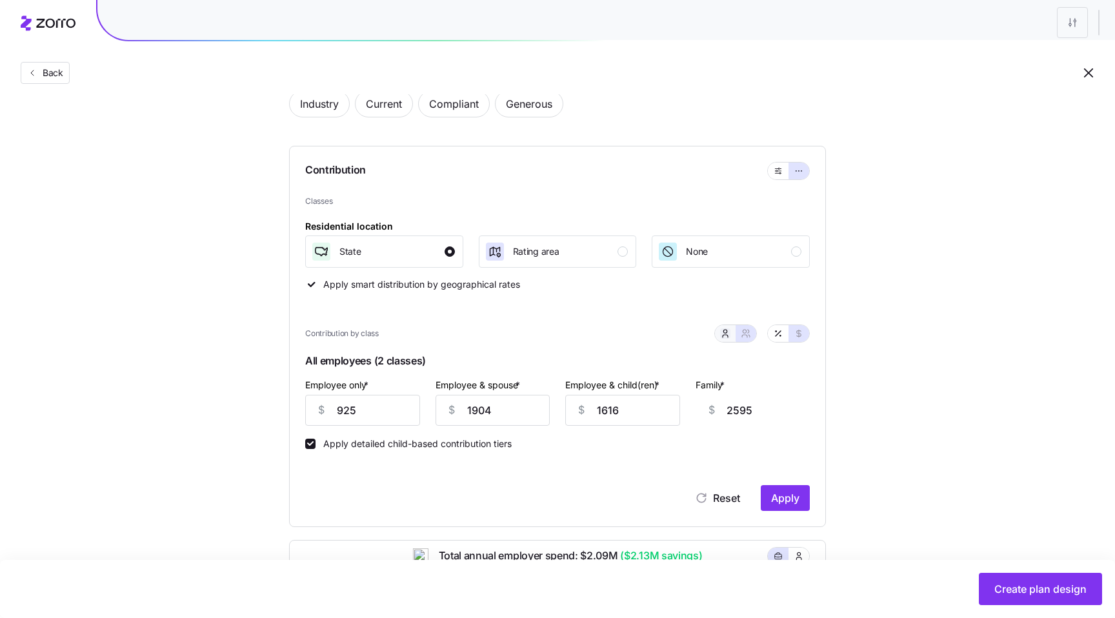
type input "979"
type input "432"
click at [714, 263] on button "None" at bounding box center [731, 252] width 158 height 32
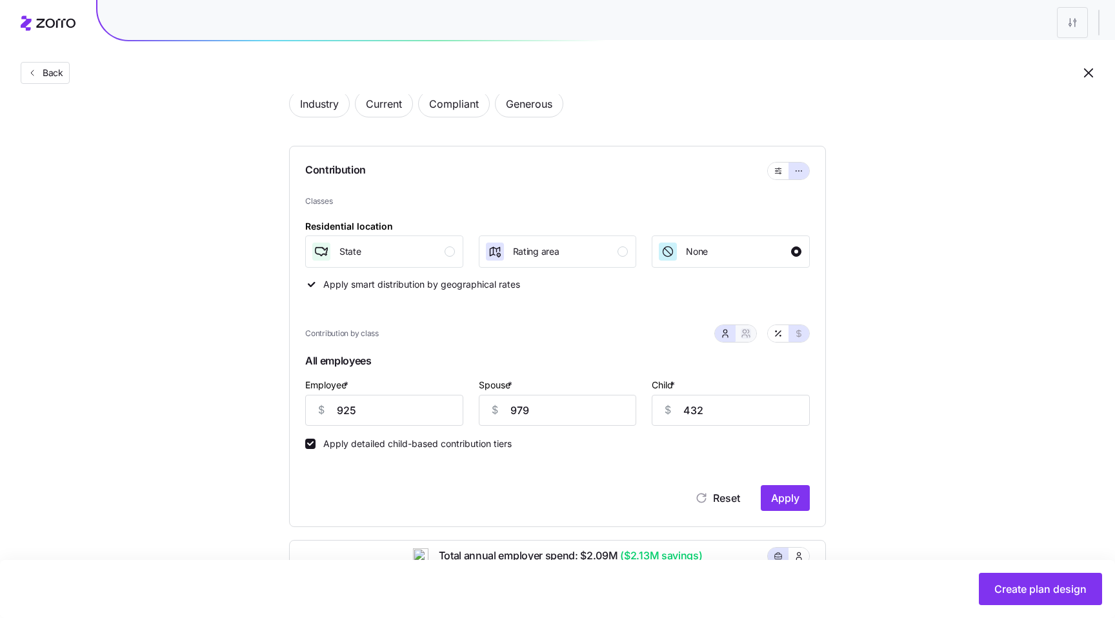
click at [749, 330] on button "button" at bounding box center [746, 334] width 10 height 10
type input "1904"
type input "1616"
click at [734, 330] on button "button" at bounding box center [725, 333] width 21 height 17
type input "979"
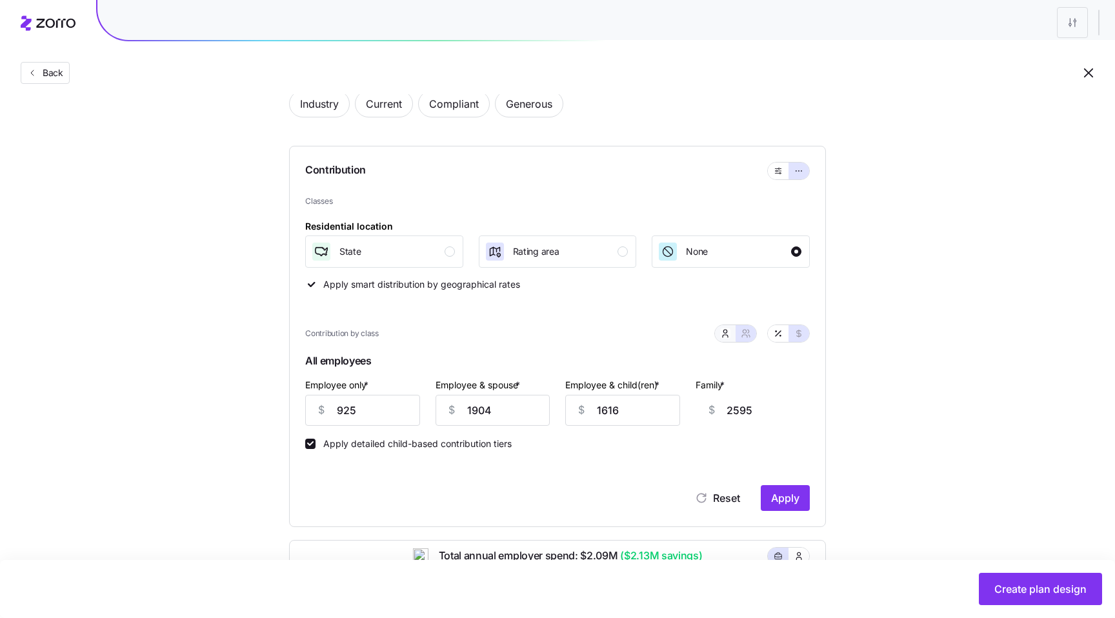
type input "432"
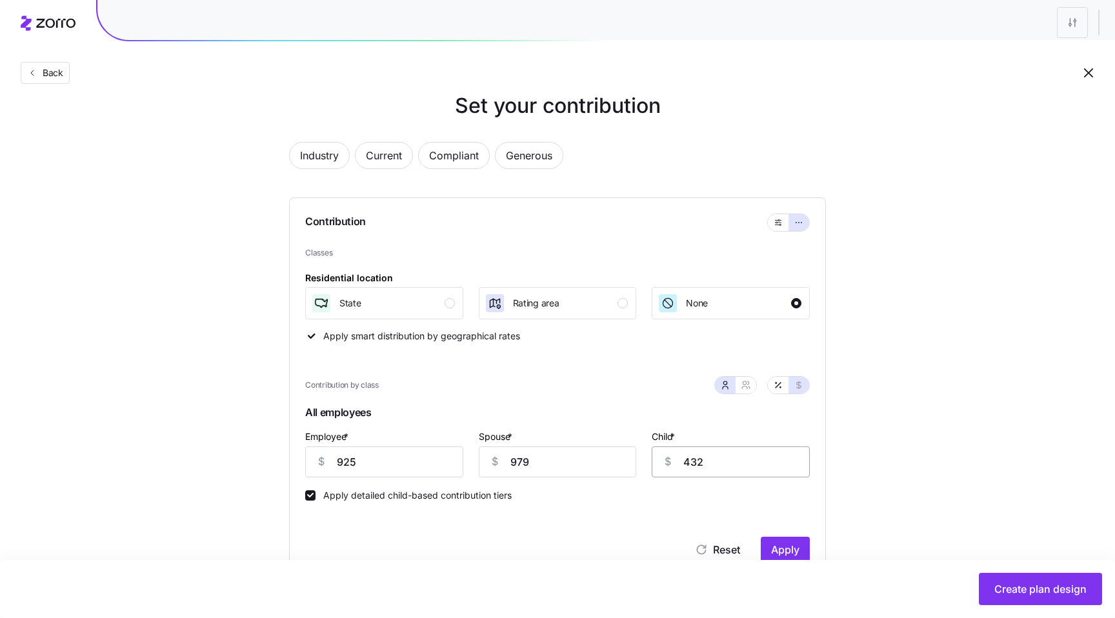
scroll to position [17, 0]
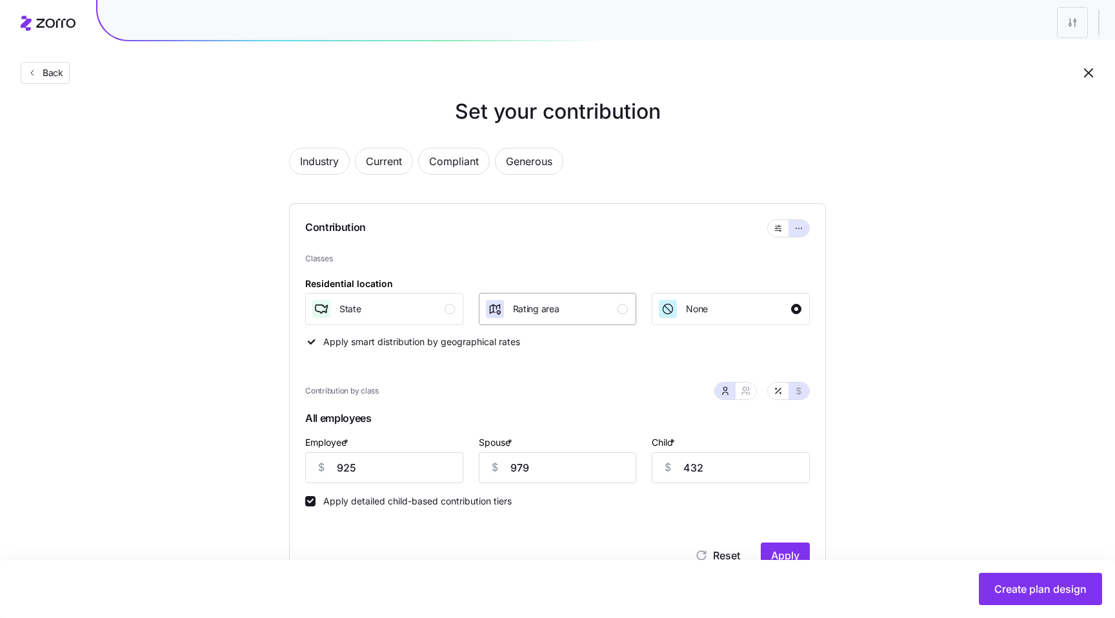
click at [593, 322] on button "Rating area" at bounding box center [558, 309] width 158 height 32
click at [404, 279] on div "Residential location State Rating area None" at bounding box center [557, 301] width 505 height 50
click at [406, 289] on div "Residential location State Rating area None" at bounding box center [557, 301] width 505 height 50
click at [410, 306] on div "State" at bounding box center [383, 309] width 144 height 21
click at [563, 327] on div "Classes Residential location State Rating area None Apply smart distribution by…" at bounding box center [557, 301] width 505 height 96
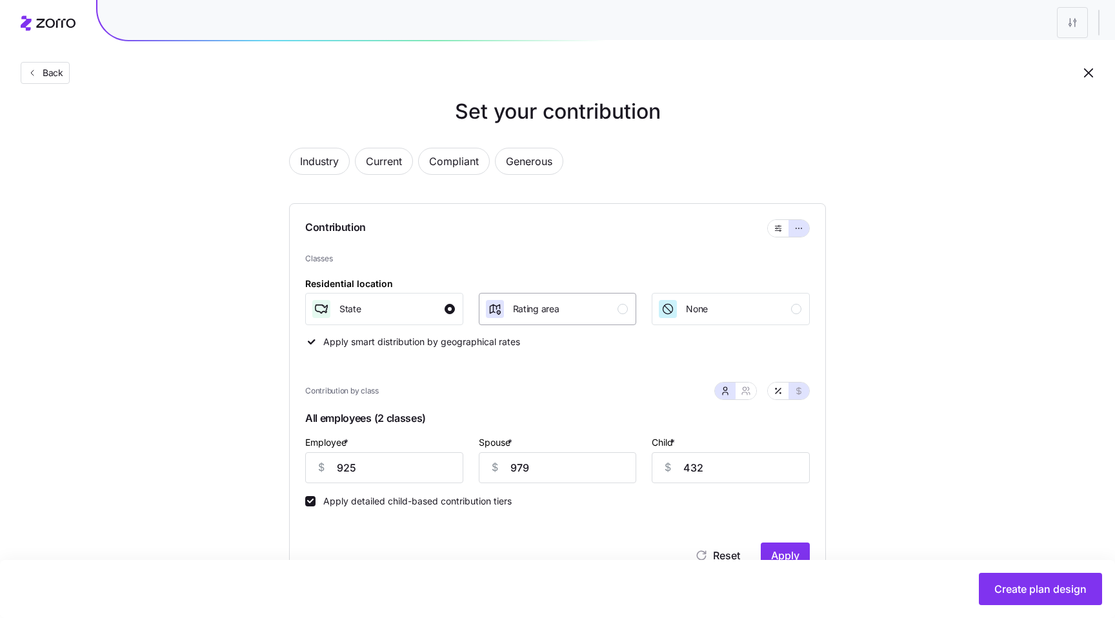
click at [600, 309] on div "Rating area" at bounding box center [557, 309] width 144 height 21
click at [692, 326] on div "Classes Residential location State Rating area None Apply smart distribution by…" at bounding box center [557, 301] width 505 height 96
click at [673, 314] on icon "button" at bounding box center [668, 309] width 13 height 13
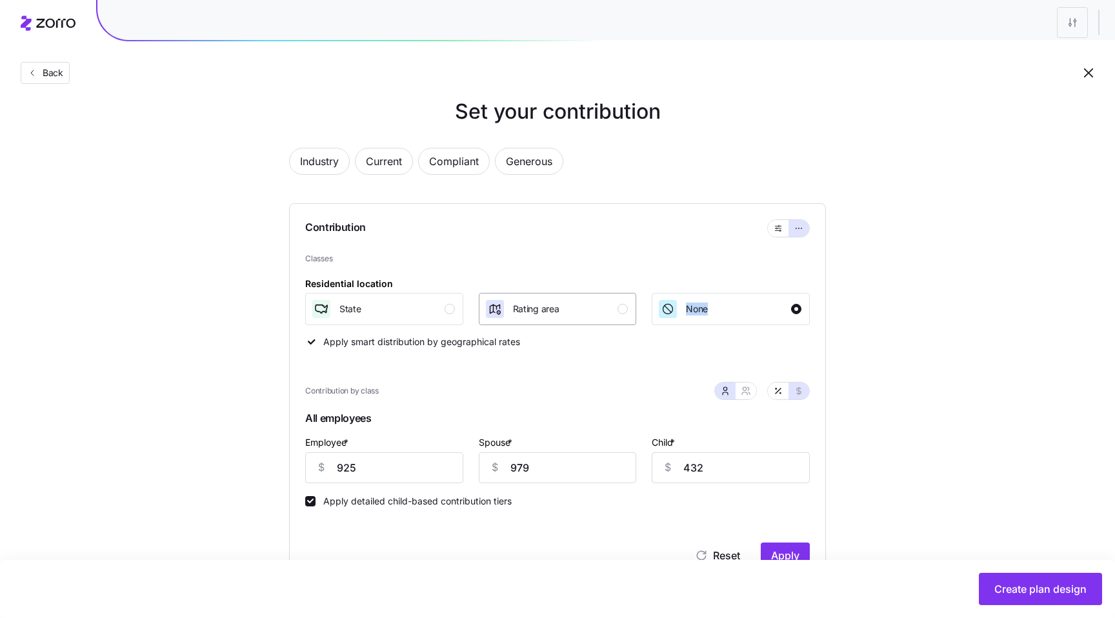
click at [575, 310] on div "Rating area" at bounding box center [557, 309] width 144 height 21
click at [392, 303] on div "State" at bounding box center [383, 309] width 144 height 21
click at [522, 307] on span "Rating area" at bounding box center [536, 309] width 46 height 13
click at [673, 325] on button "None" at bounding box center [731, 309] width 158 height 32
click at [569, 325] on button "Rating area" at bounding box center [558, 309] width 158 height 32
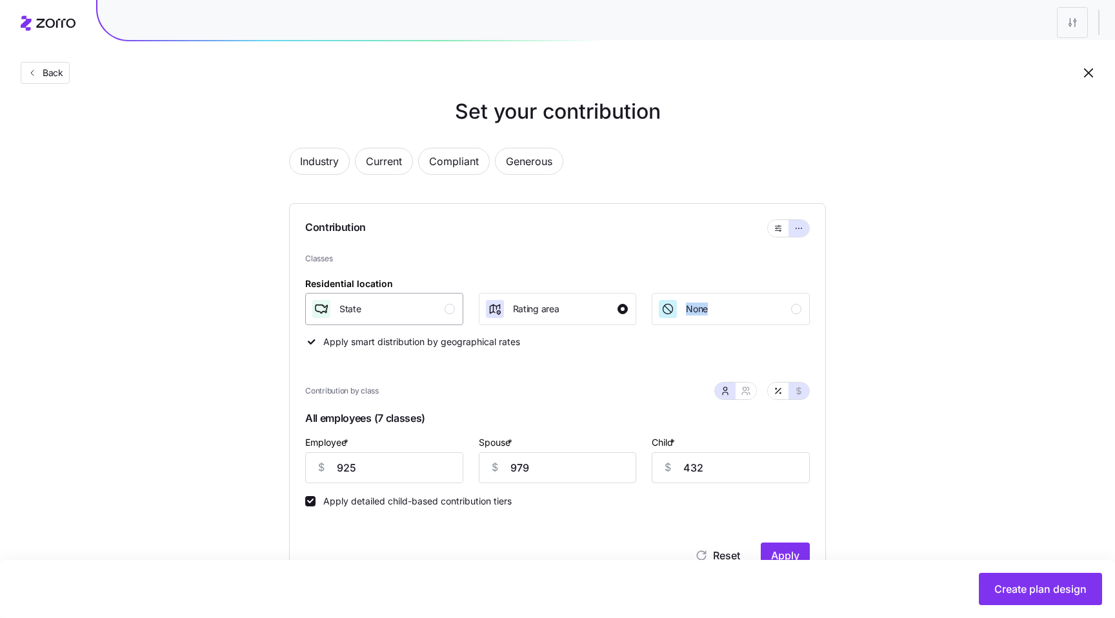
click at [440, 316] on div "State" at bounding box center [383, 309] width 144 height 21
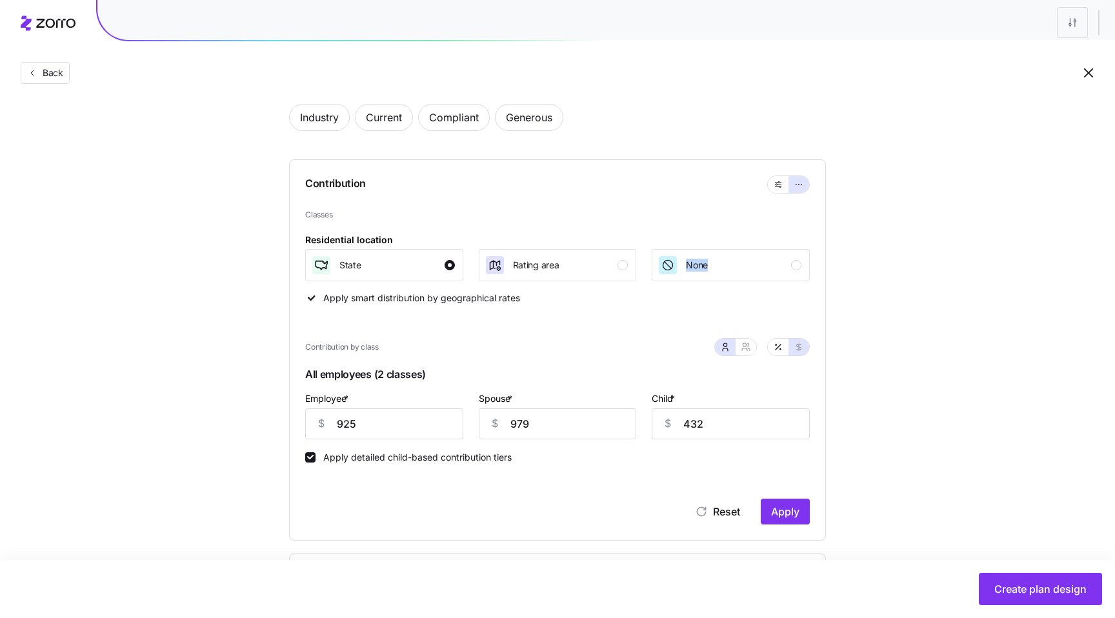
scroll to position [59, 0]
click at [753, 353] on button "button" at bounding box center [746, 349] width 21 height 17
type input "1904"
type input "1616"
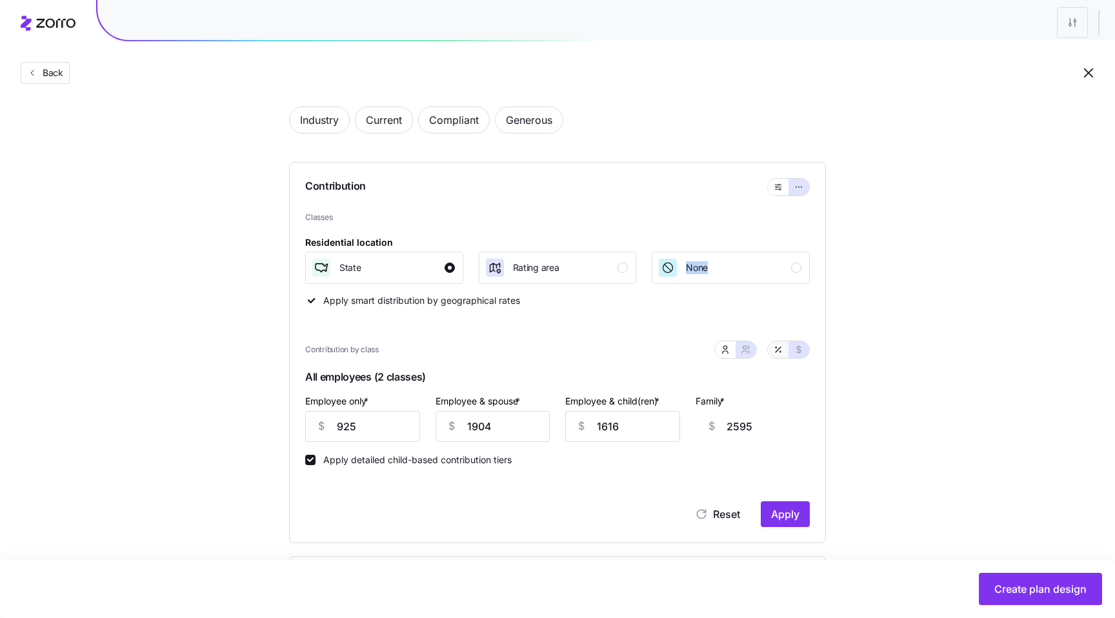
click at [769, 352] on button "button" at bounding box center [778, 349] width 21 height 17
type input "219"
type input "225"
type input "209"
type input "217"
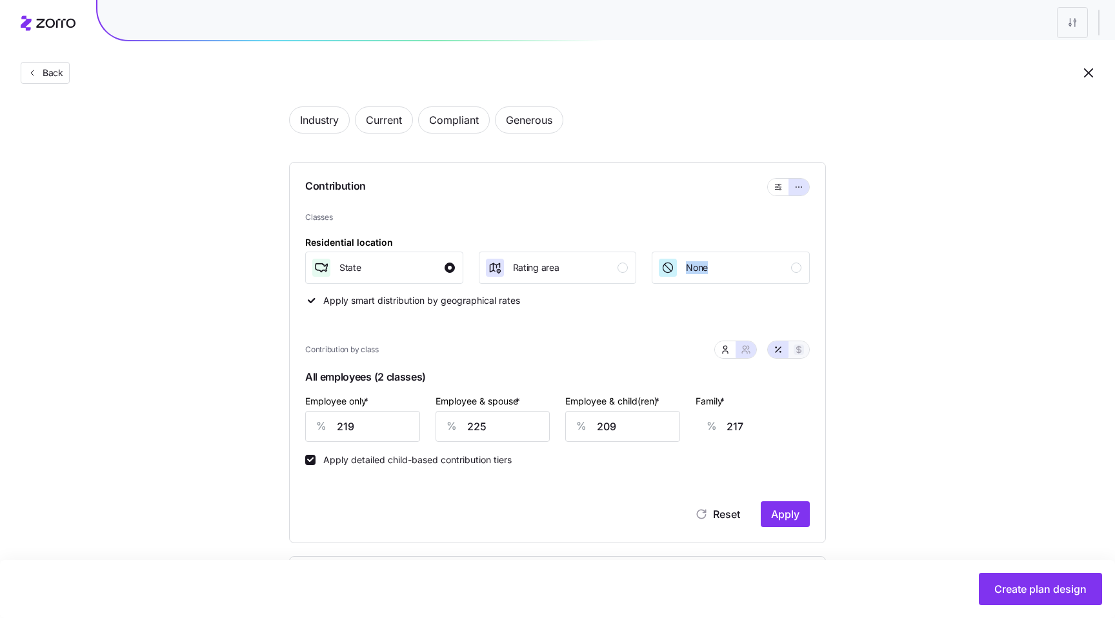
click at [795, 352] on icon "button" at bounding box center [799, 350] width 10 height 10
type input "925"
type input "1904"
type input "1616"
type input "2595"
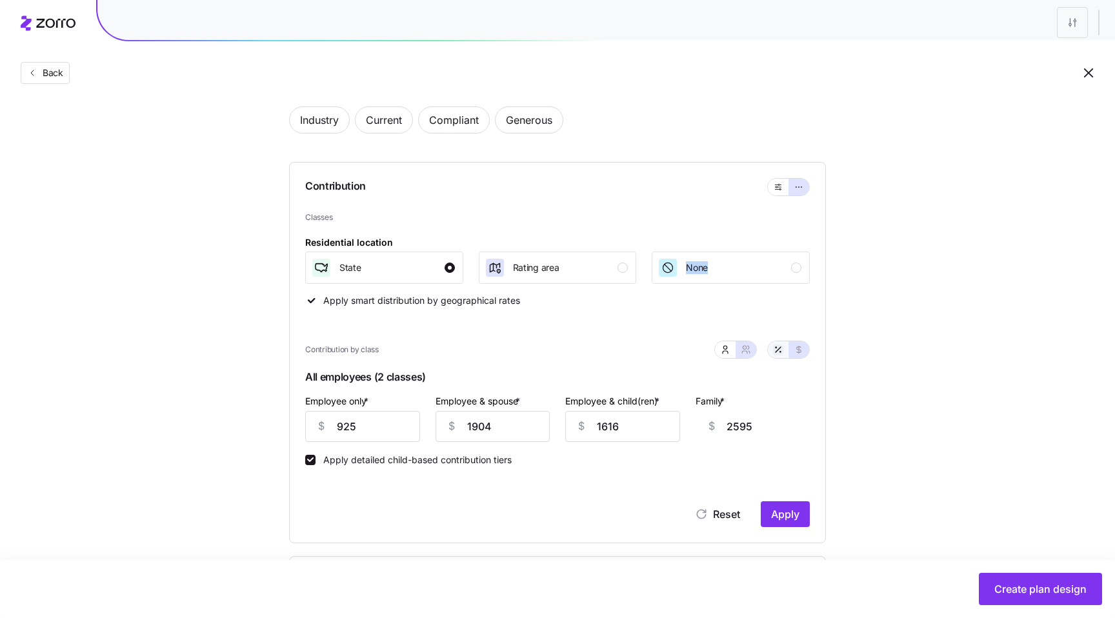
click at [775, 351] on icon "button" at bounding box center [778, 350] width 10 height 10
type input "219"
type input "225"
type input "209"
type input "217"
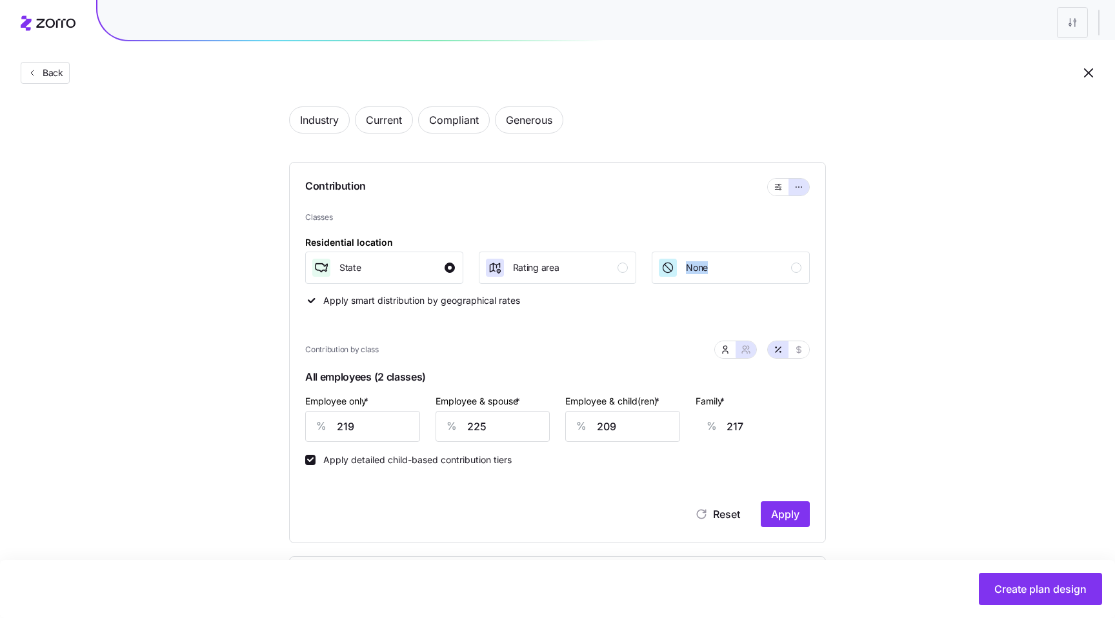
click at [893, 351] on div "Set your contribution Industry Current Compliant Generous Contribution Classes …" at bounding box center [557, 495] width 1115 height 881
click at [799, 352] on icon "button" at bounding box center [799, 350] width 5 height 7
type input "925"
type input "1904"
type input "1616"
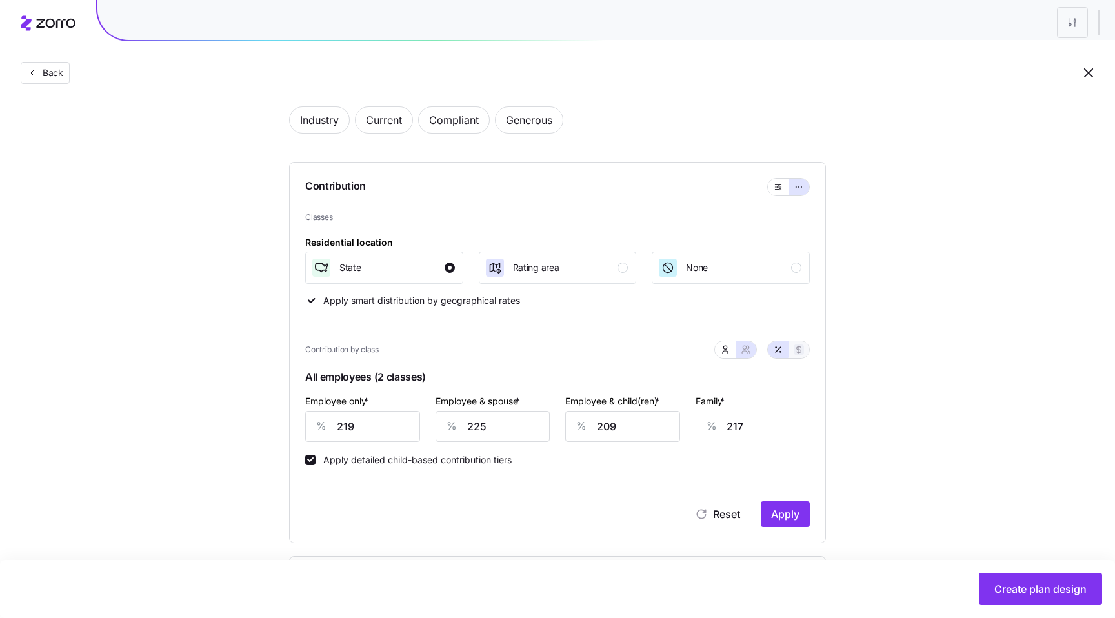
type input "2595"
click at [778, 350] on icon "button" at bounding box center [778, 349] width 5 height 5
type input "219"
type input "225"
type input "209"
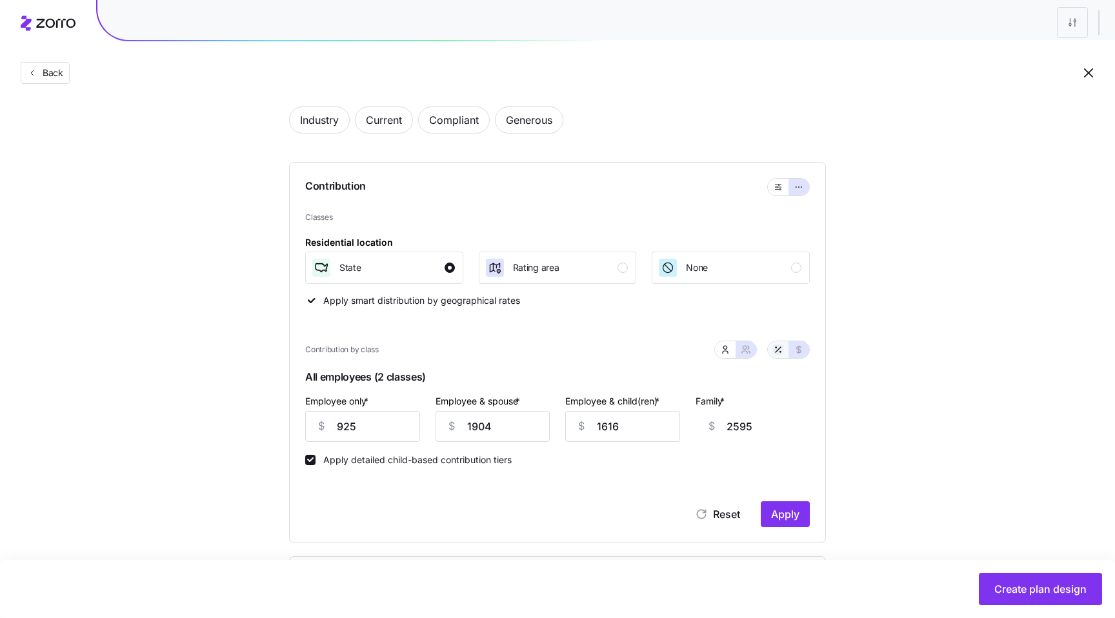
type input "217"
click at [731, 350] on button "button" at bounding box center [725, 349] width 21 height 17
type input "232"
type input "197"
click at [775, 194] on button "button" at bounding box center [778, 187] width 21 height 17
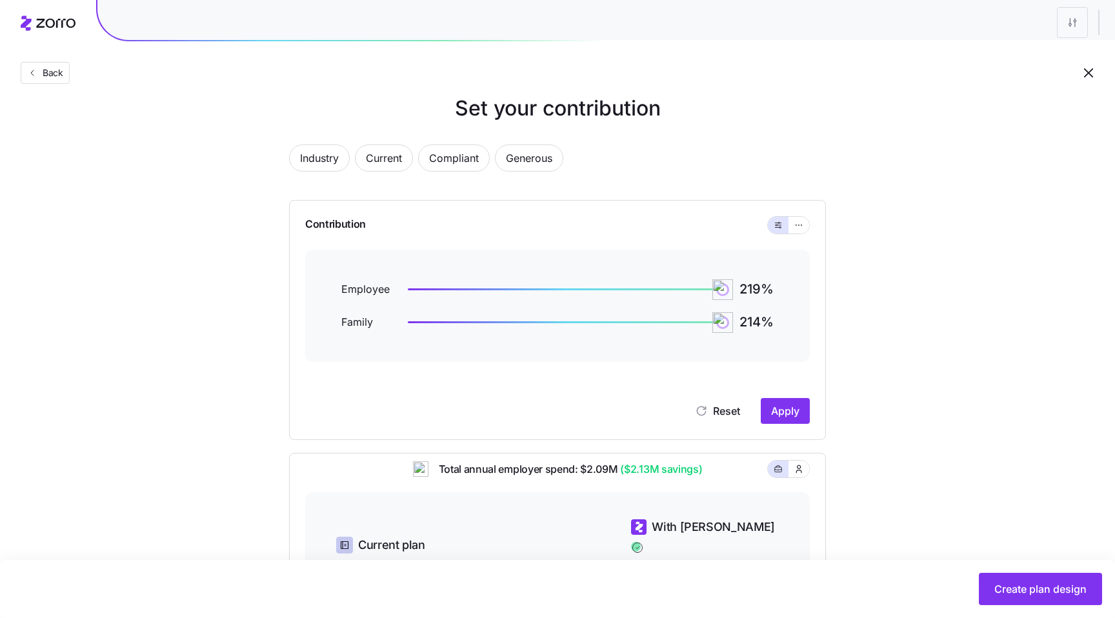
scroll to position [0, 0]
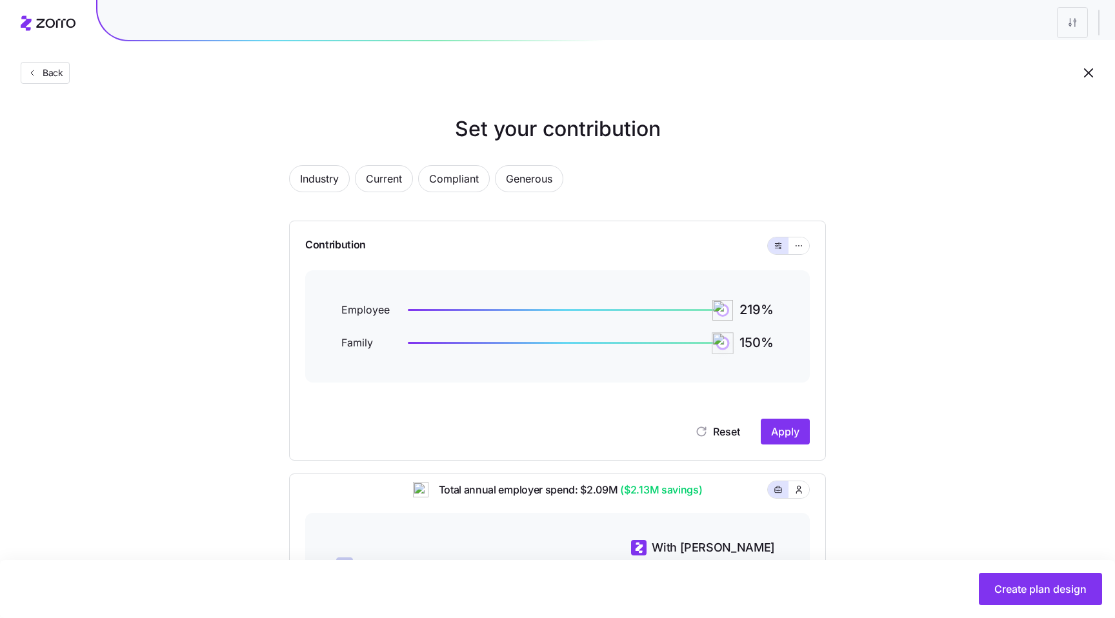
drag, startPoint x: 721, startPoint y: 340, endPoint x: 753, endPoint y: 356, distance: 35.8
click at [753, 356] on div "Employee 219 % Family 150 %" at bounding box center [557, 326] width 505 height 112
click at [800, 249] on icon "button" at bounding box center [799, 245] width 9 height 15
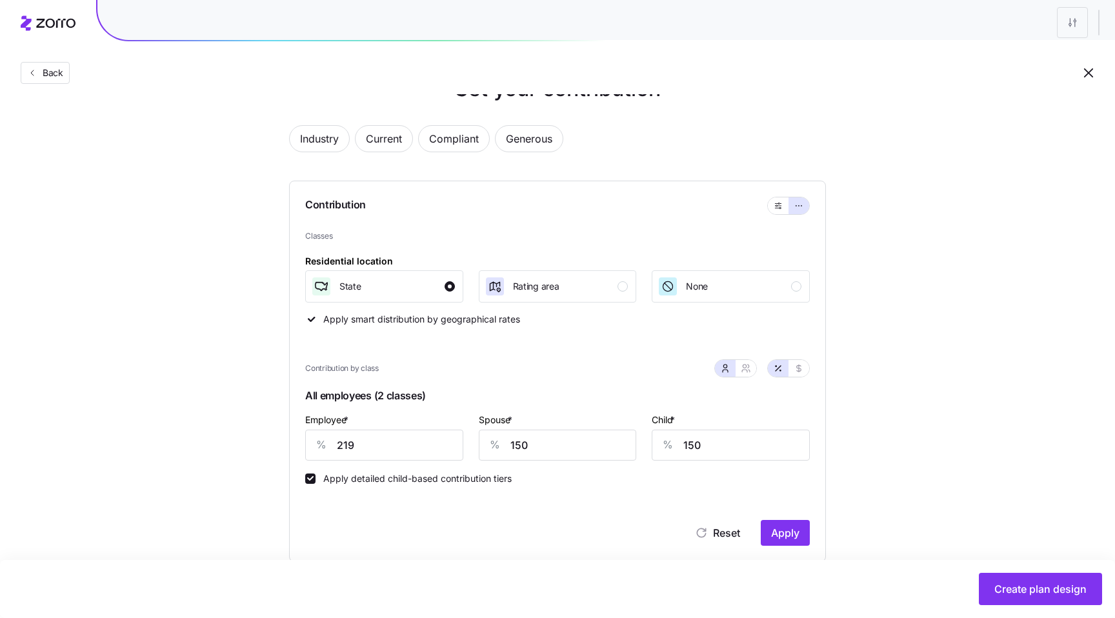
scroll to position [46, 0]
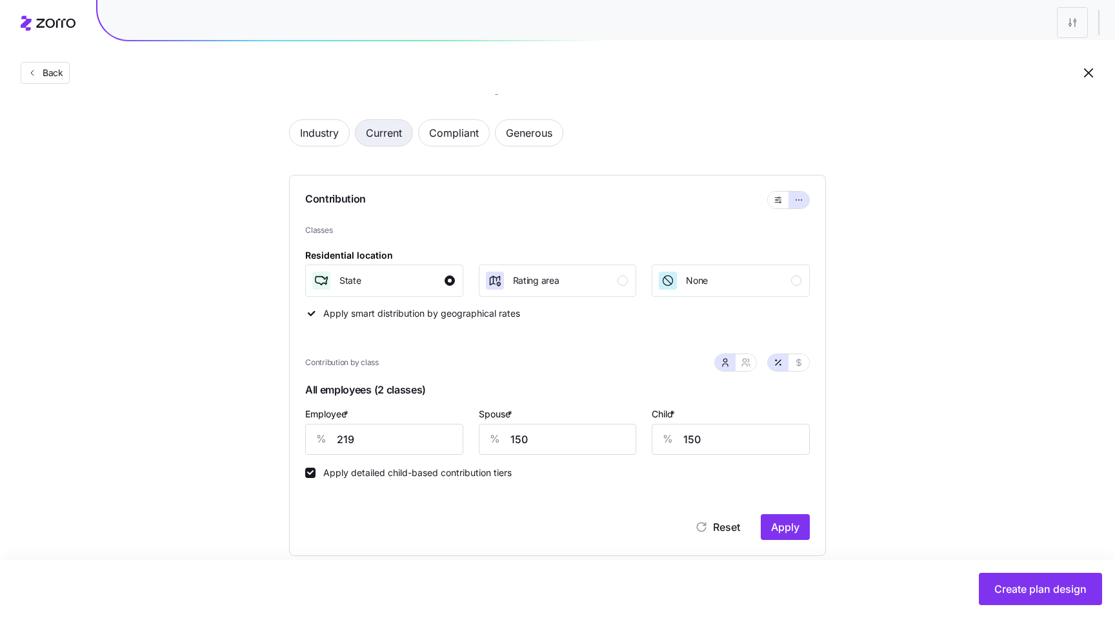
click at [390, 125] on span "Current" at bounding box center [384, 133] width 36 height 26
type input "232"
type input "197"
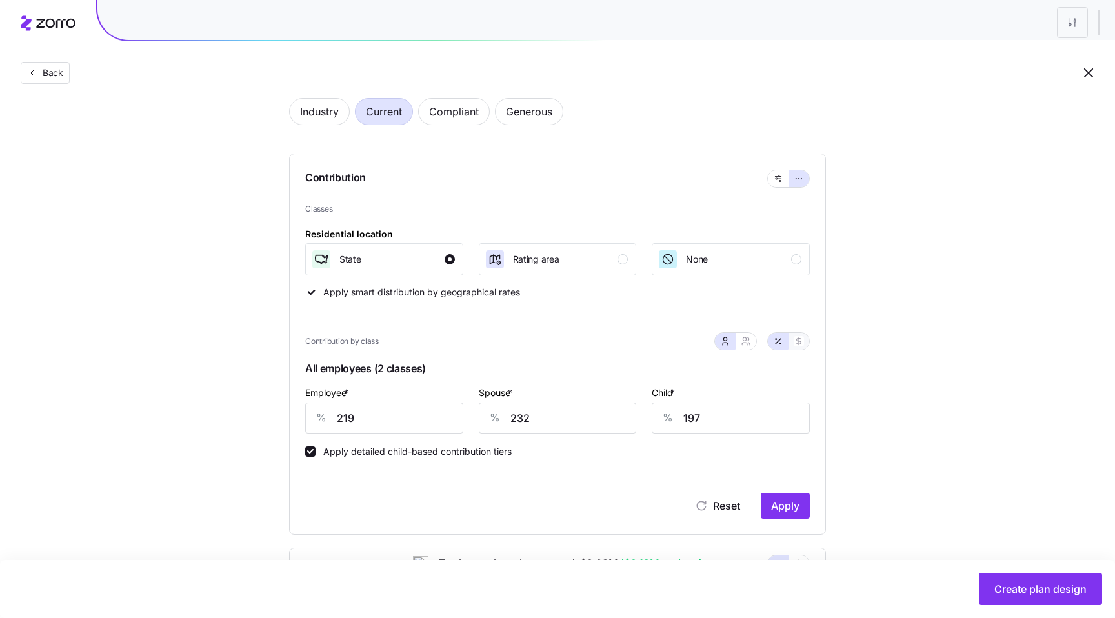
click at [802, 349] on button "button" at bounding box center [799, 341] width 21 height 17
type input "925"
type input "979"
type input "432"
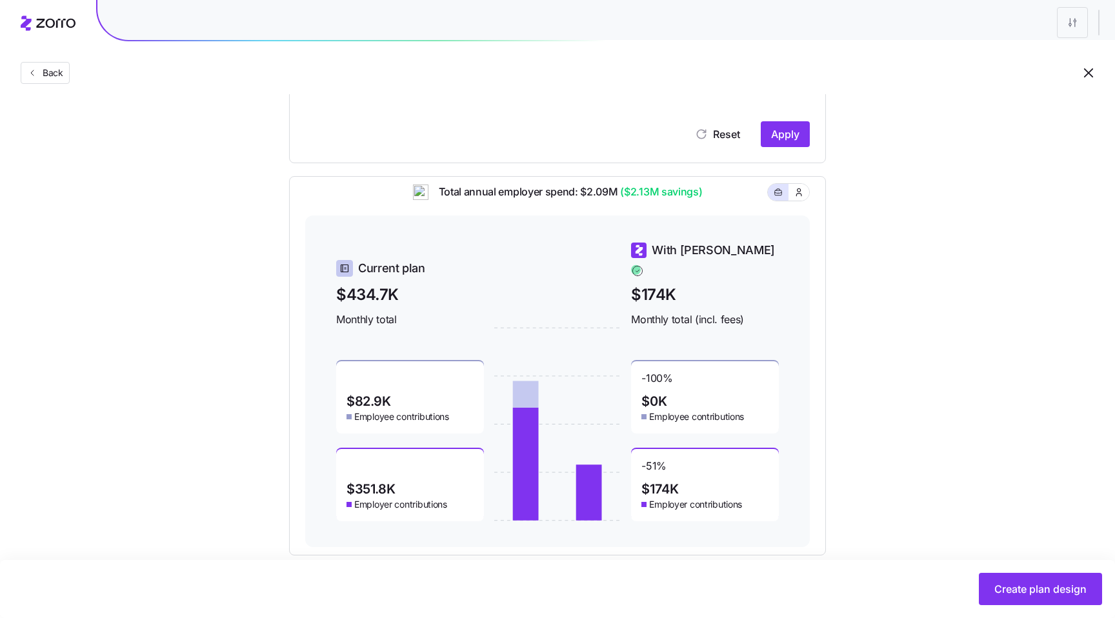
scroll to position [432, 0]
type input "219"
type input "232"
type input "197"
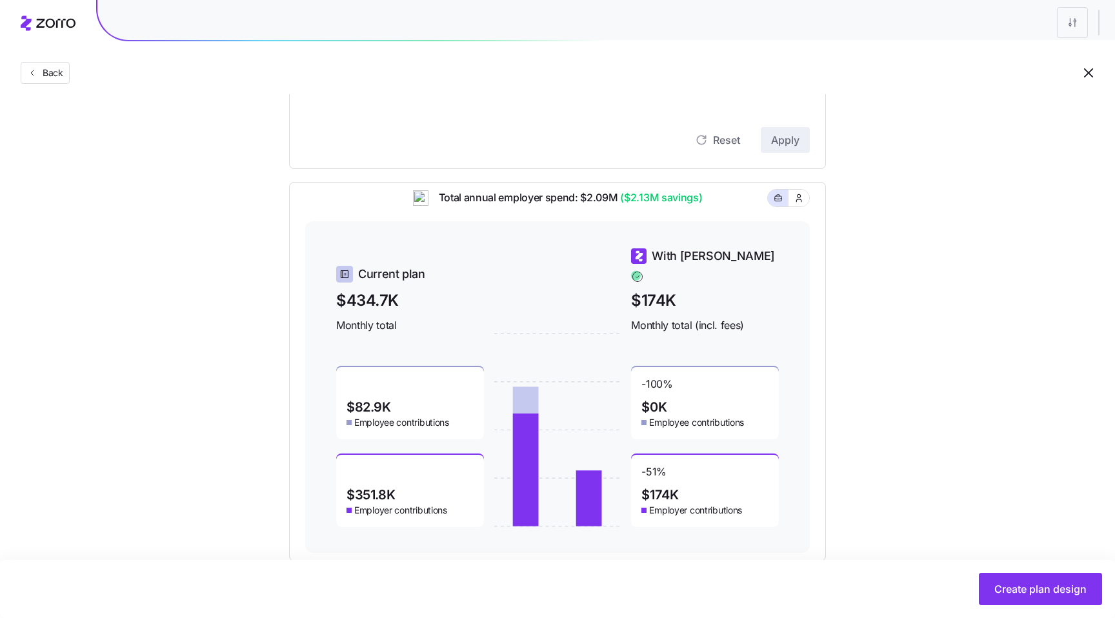
scroll to position [445, 0]
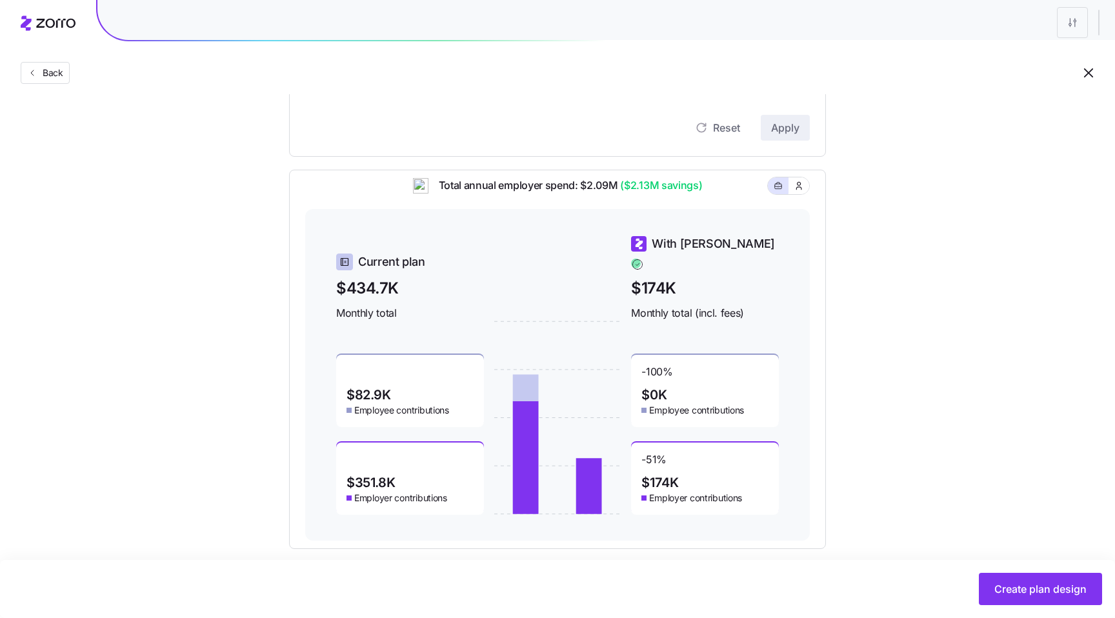
click at [671, 253] on span "With [PERSON_NAME]" at bounding box center [713, 244] width 123 height 18
click at [654, 291] on span "$174K" at bounding box center [705, 288] width 148 height 24
click at [660, 279] on span "$174K" at bounding box center [705, 288] width 148 height 24
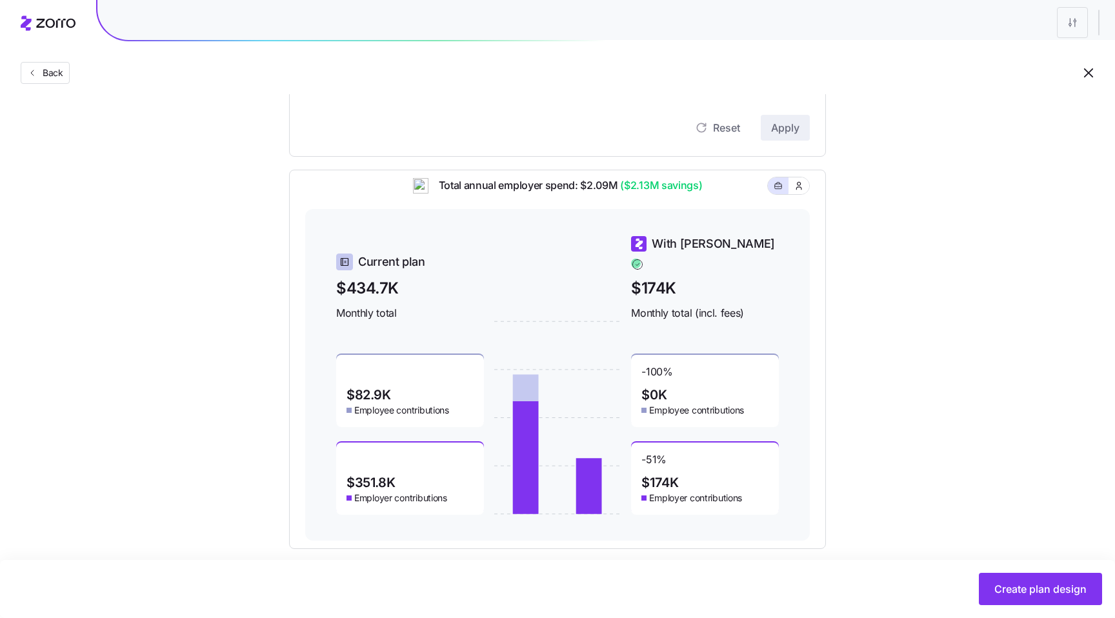
click at [660, 279] on span "$174K" at bounding box center [705, 288] width 148 height 24
click at [685, 305] on span "Monthly total (incl. fees)" at bounding box center [705, 313] width 148 height 16
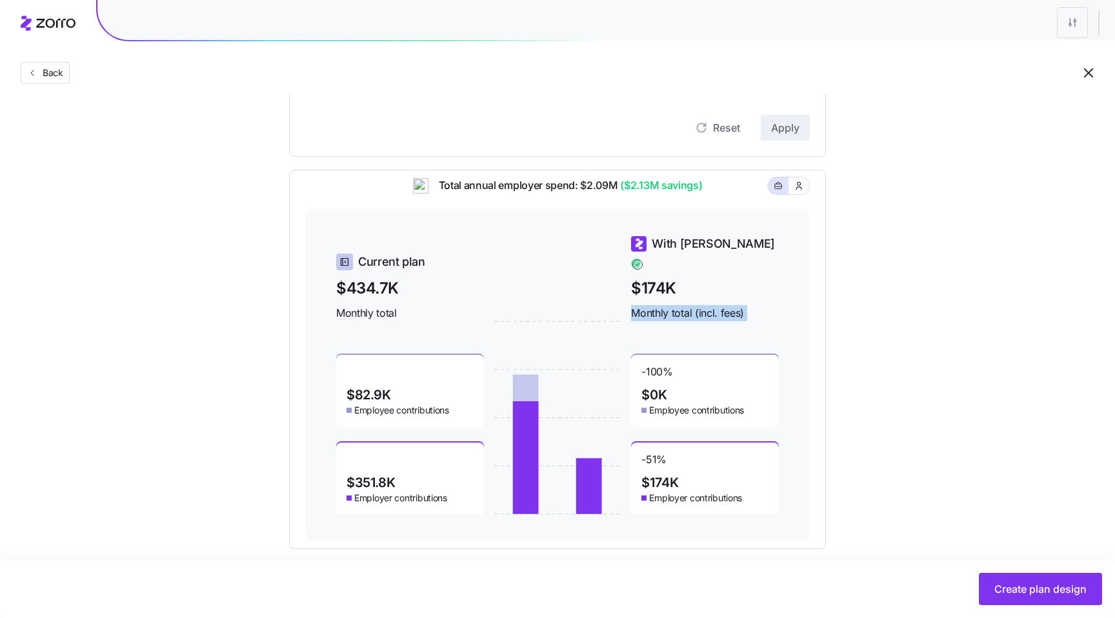
click at [656, 276] on span "$174K" at bounding box center [705, 288] width 148 height 24
click at [673, 253] on span "With [PERSON_NAME]" at bounding box center [713, 244] width 123 height 18
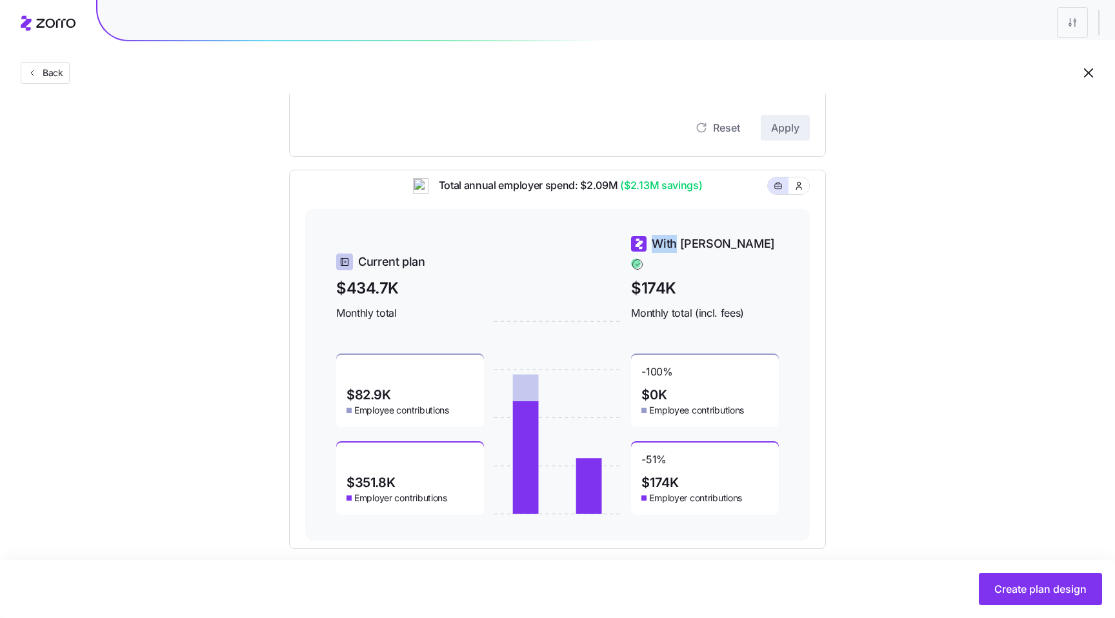
click at [673, 253] on span "With [PERSON_NAME]" at bounding box center [713, 244] width 123 height 18
click at [393, 254] on span "Current plan" at bounding box center [391, 262] width 67 height 18
click at [354, 277] on span "$434.7K" at bounding box center [410, 288] width 148 height 24
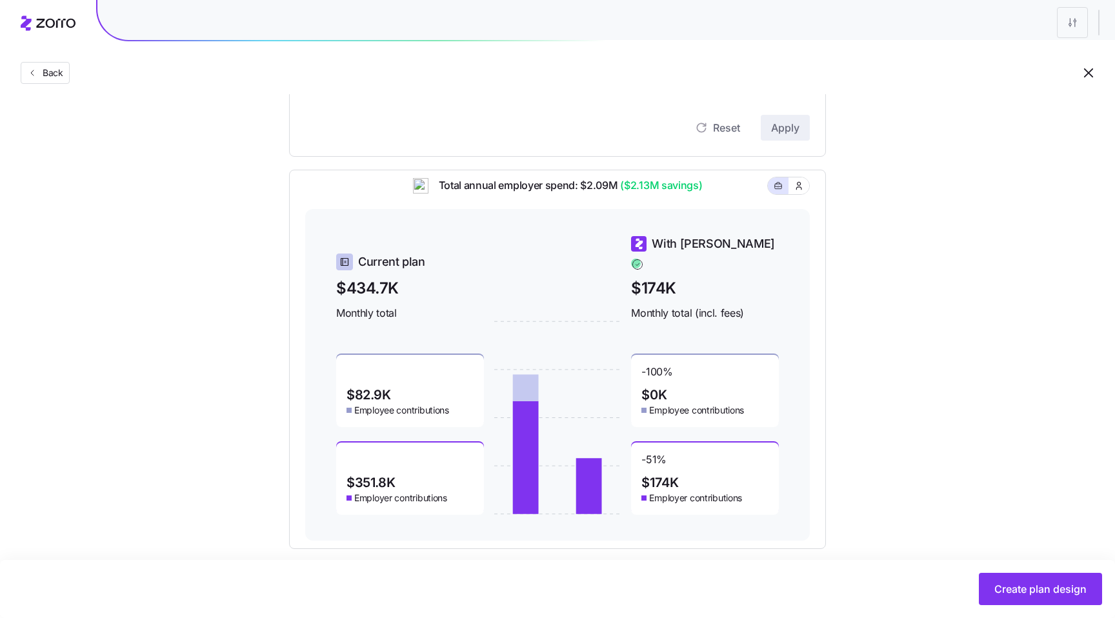
click at [354, 277] on span "$434.7K" at bounding box center [410, 288] width 148 height 24
click at [367, 305] on span "Monthly total" at bounding box center [410, 313] width 148 height 16
click at [373, 305] on span "Monthly total" at bounding box center [410, 313] width 148 height 16
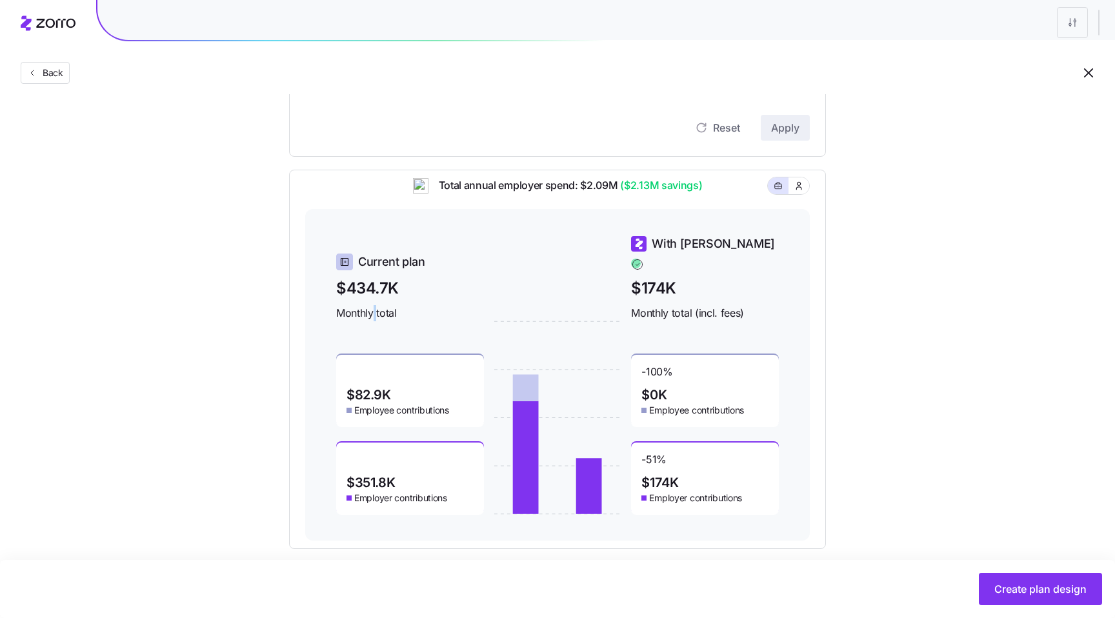
click at [373, 305] on span "Monthly total" at bounding box center [410, 313] width 148 height 16
click at [351, 307] on span "Monthly total" at bounding box center [410, 313] width 148 height 16
click at [416, 305] on span "Monthly total" at bounding box center [410, 313] width 148 height 16
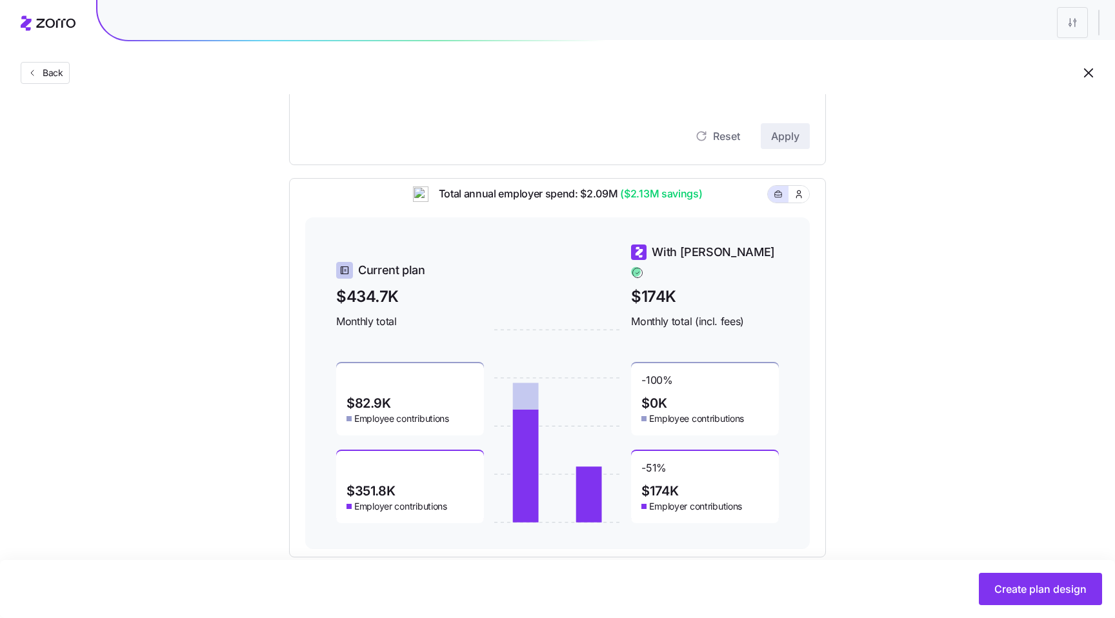
scroll to position [460, 0]
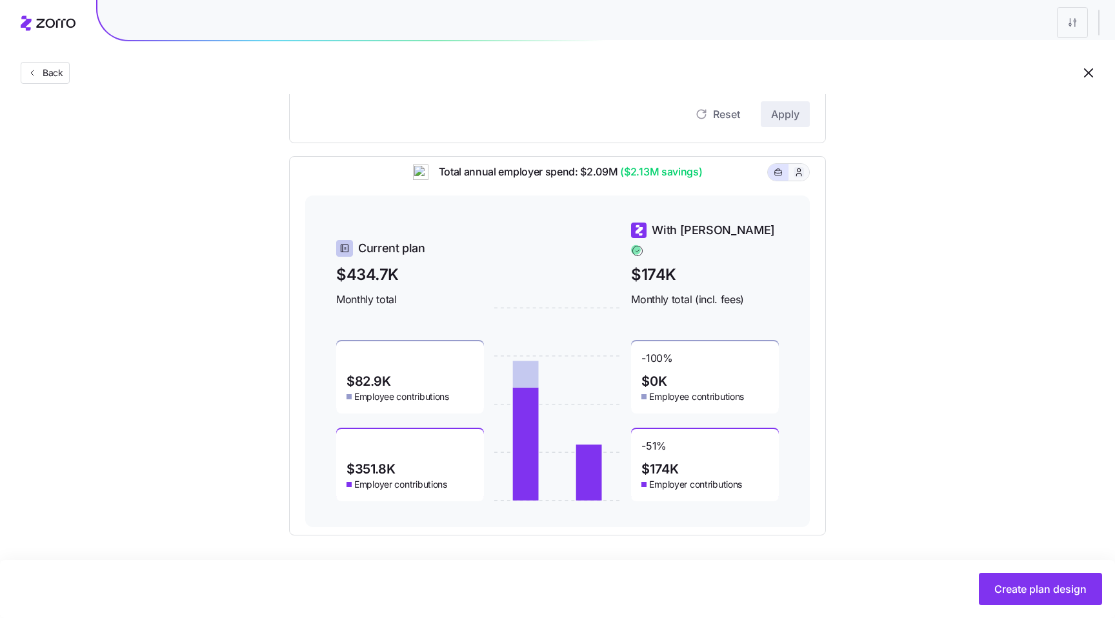
click at [799, 178] on icon "button" at bounding box center [799, 172] width 10 height 13
click at [787, 181] on button "button" at bounding box center [778, 172] width 21 height 17
click at [843, 208] on div "Industry Current Compliant Generous Contribution Classes Residential location S…" at bounding box center [558, 113] width 578 height 845
click at [795, 179] on icon "button" at bounding box center [799, 172] width 10 height 13
click at [784, 181] on button "button" at bounding box center [778, 172] width 21 height 17
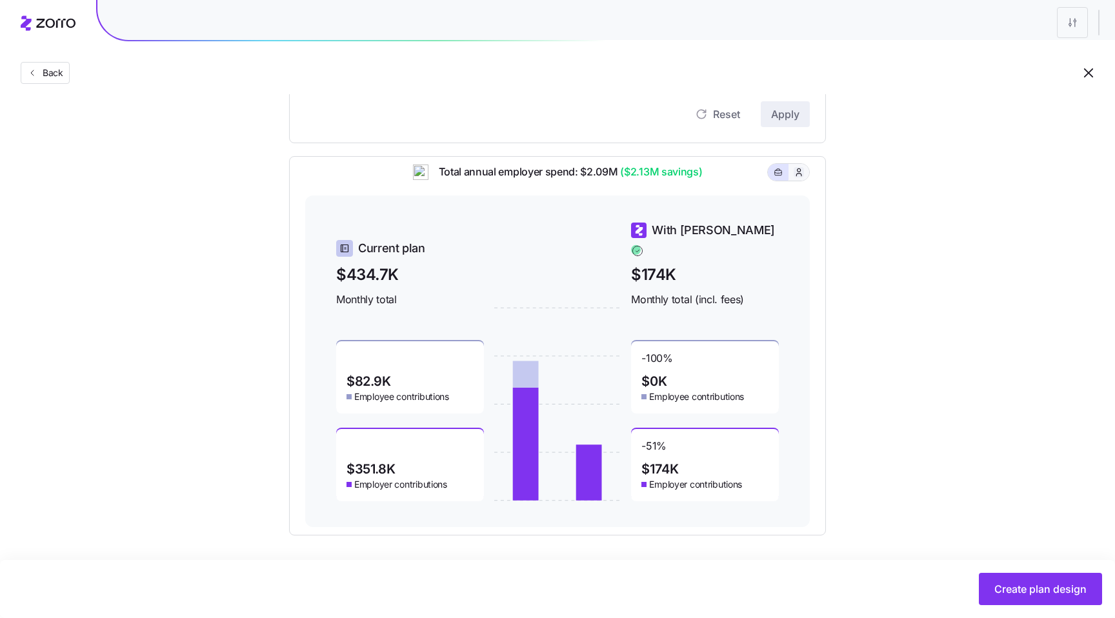
click at [795, 179] on icon "button" at bounding box center [799, 172] width 10 height 13
click at [784, 181] on button "button" at bounding box center [778, 172] width 21 height 17
click at [838, 200] on div "Industry Current Compliant Generous Contribution Classes Residential location S…" at bounding box center [558, 113] width 578 height 845
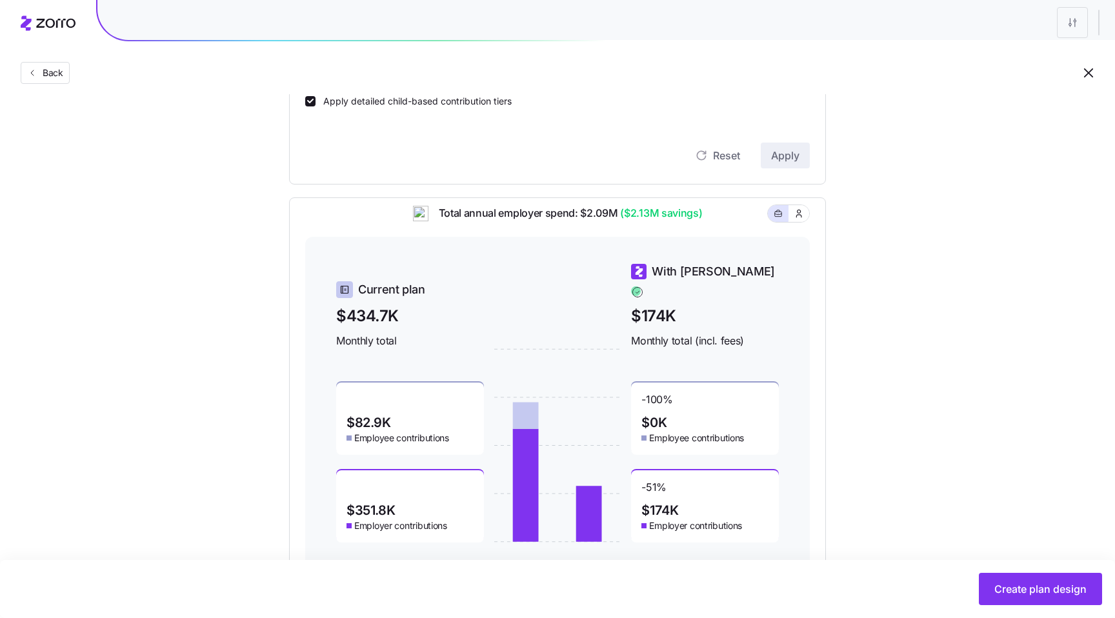
scroll to position [420, 0]
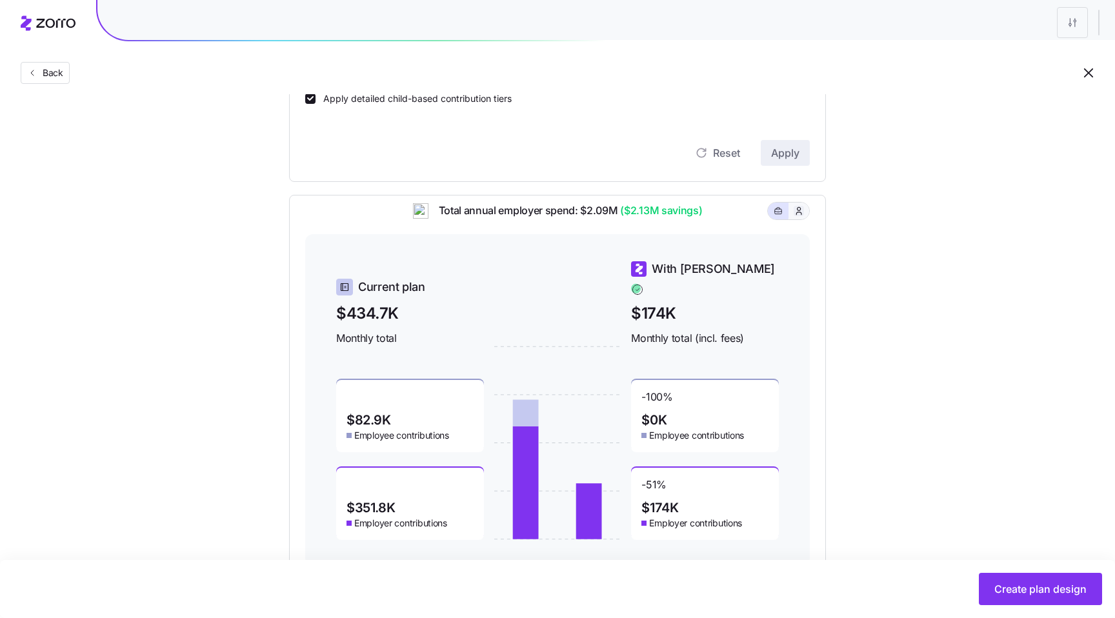
click at [798, 218] on icon "button" at bounding box center [799, 211] width 10 height 13
click at [778, 219] on icon "button" at bounding box center [778, 210] width 9 height 15
click at [801, 218] on icon "button" at bounding box center [799, 211] width 10 height 13
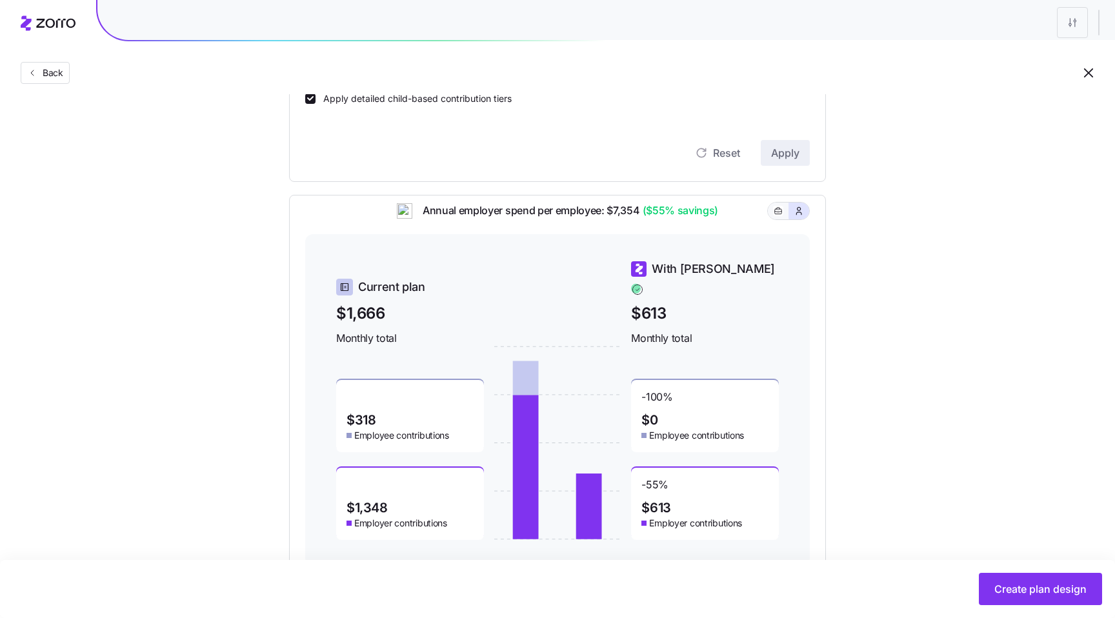
click at [784, 219] on button "button" at bounding box center [778, 211] width 21 height 17
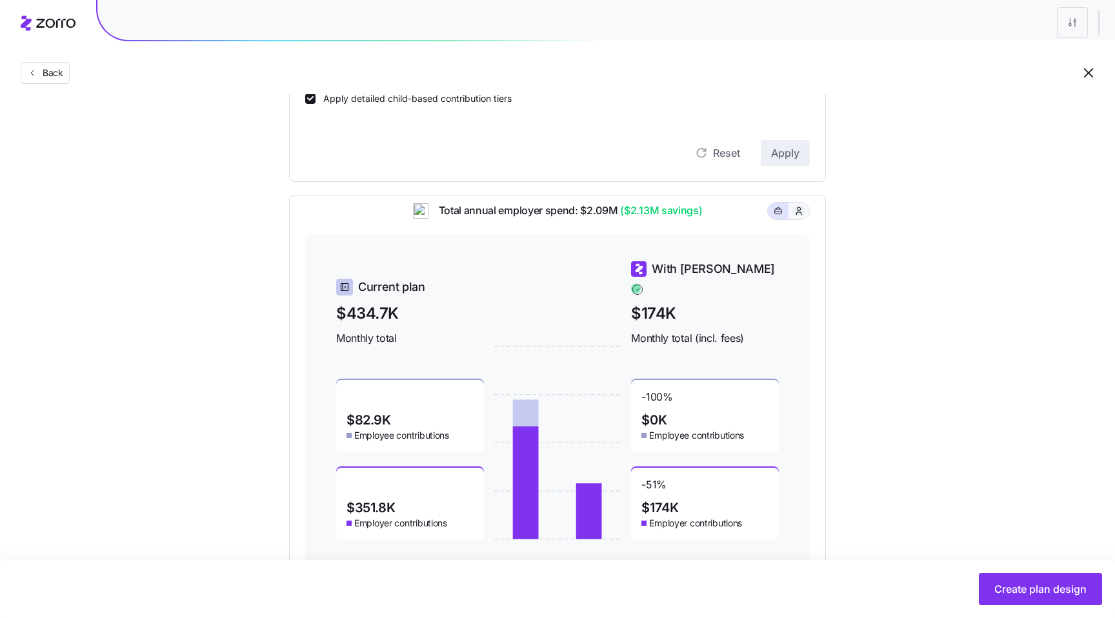
click at [799, 218] on icon "button" at bounding box center [799, 211] width 10 height 13
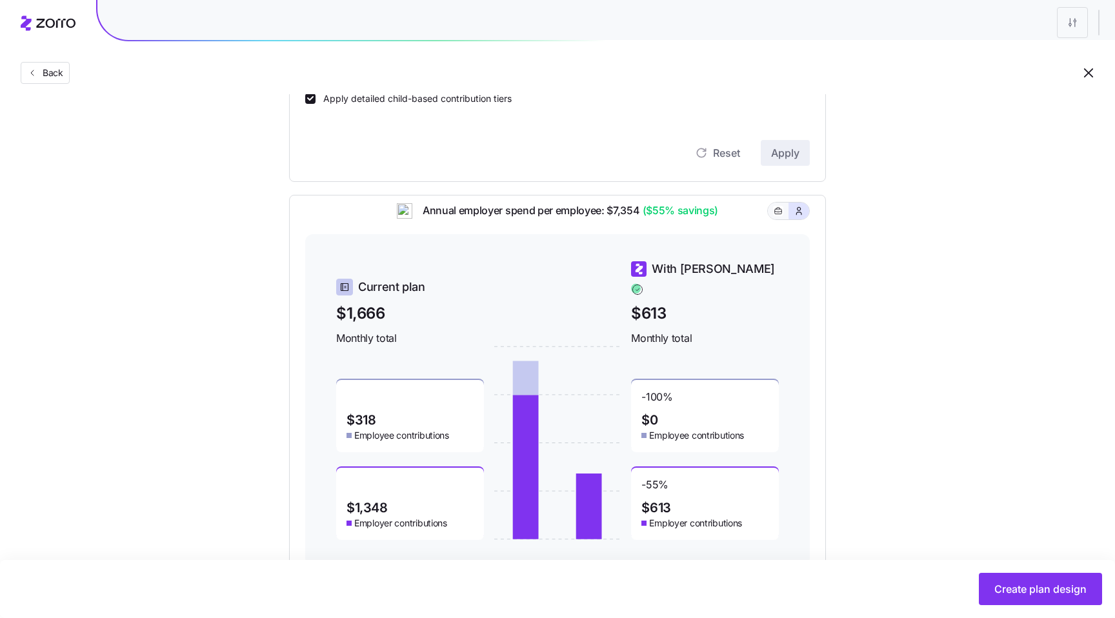
click at [775, 219] on button "button" at bounding box center [778, 211] width 21 height 17
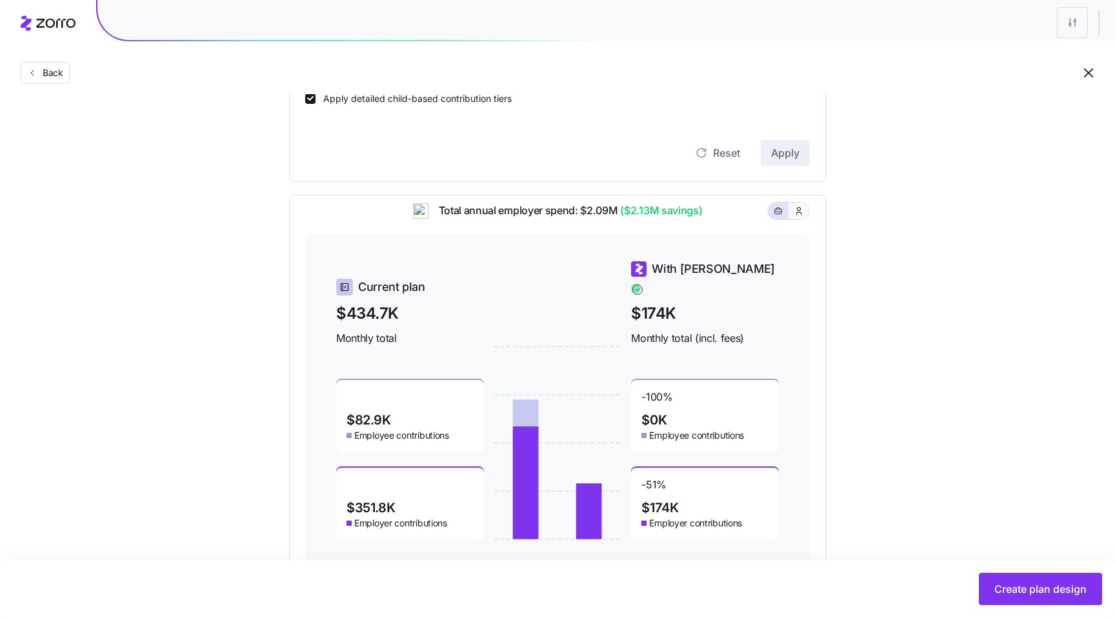
click at [791, 219] on button "button" at bounding box center [799, 211] width 21 height 17
click at [775, 219] on icon "button" at bounding box center [778, 210] width 9 height 15
click at [791, 219] on button "button" at bounding box center [799, 211] width 21 height 17
click at [776, 219] on icon "button" at bounding box center [778, 210] width 9 height 15
click at [798, 218] on icon "button" at bounding box center [799, 211] width 10 height 13
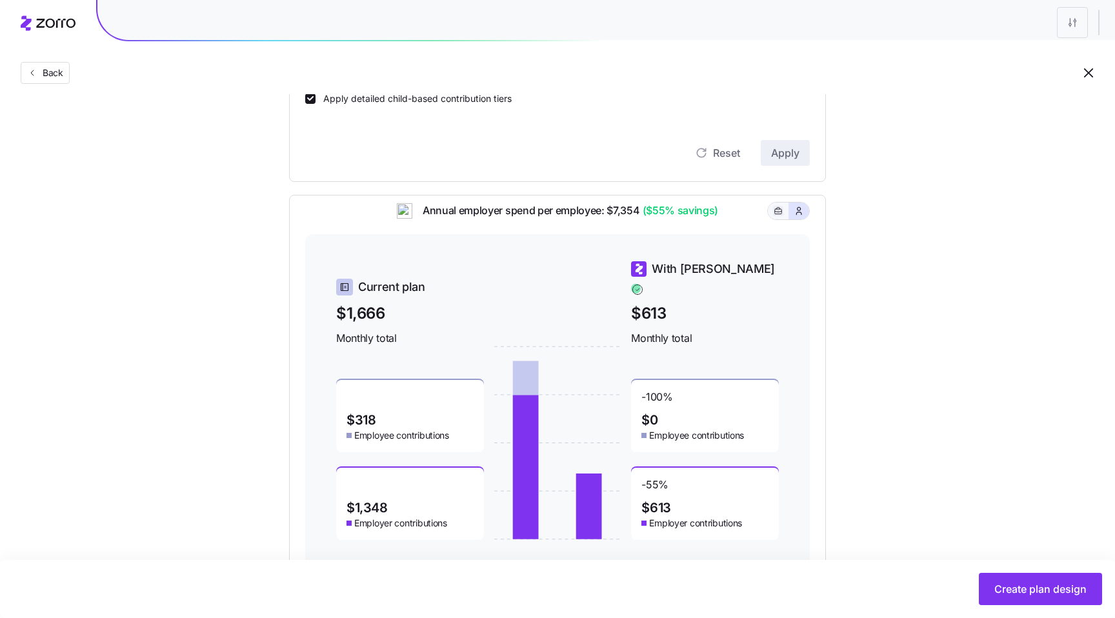
click at [780, 219] on icon "button" at bounding box center [778, 210] width 9 height 15
click at [804, 219] on button "button" at bounding box center [799, 211] width 21 height 17
click at [778, 219] on icon "button" at bounding box center [778, 210] width 9 height 15
click at [804, 219] on button "button" at bounding box center [799, 211] width 21 height 17
click at [780, 219] on icon "button" at bounding box center [778, 210] width 9 height 15
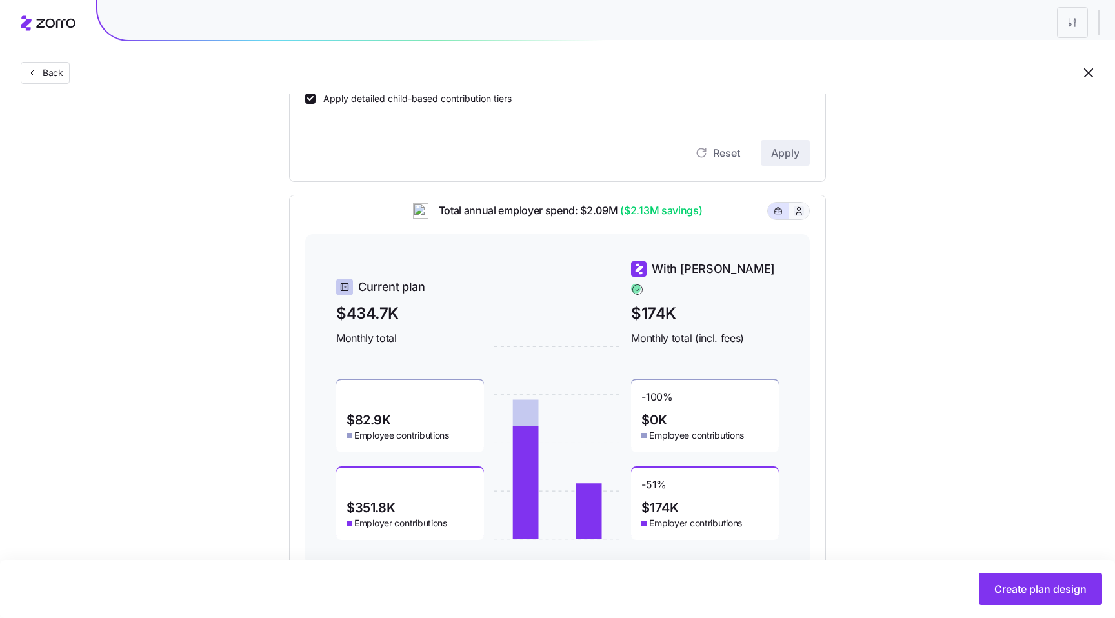
click at [802, 214] on icon "button" at bounding box center [798, 210] width 5 height 7
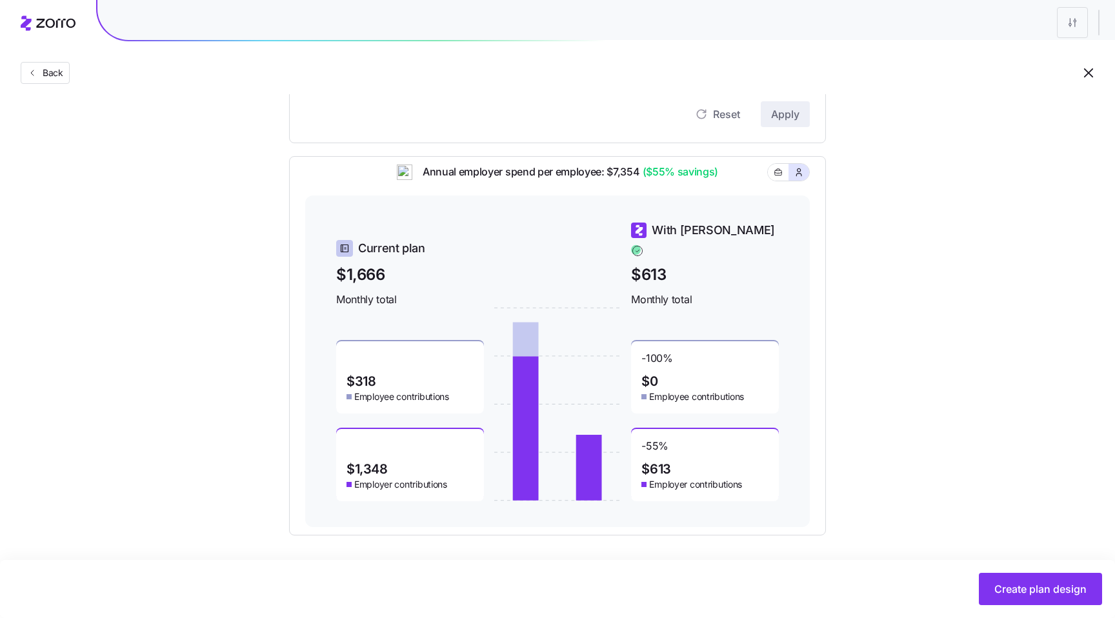
scroll to position [460, 0]
click at [780, 180] on icon "button" at bounding box center [778, 172] width 9 height 15
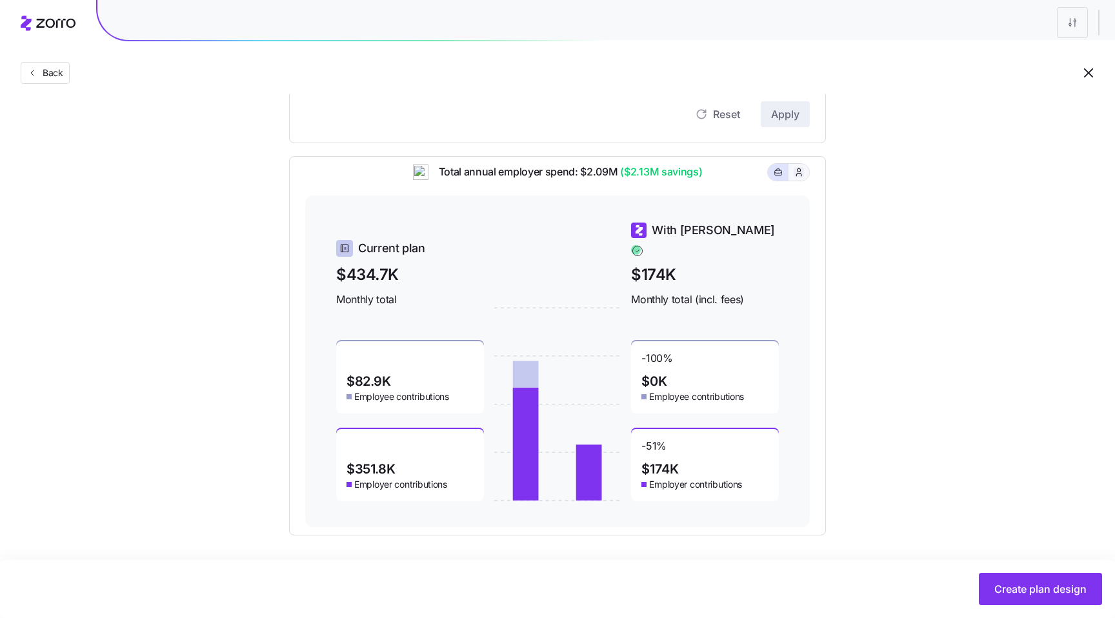
click at [799, 179] on icon "button" at bounding box center [799, 172] width 10 height 13
click at [775, 179] on icon "button" at bounding box center [778, 172] width 9 height 15
click at [798, 178] on button "button" at bounding box center [799, 172] width 10 height 10
click at [769, 180] on button "button" at bounding box center [778, 172] width 21 height 17
click at [795, 179] on icon "button" at bounding box center [799, 172] width 10 height 13
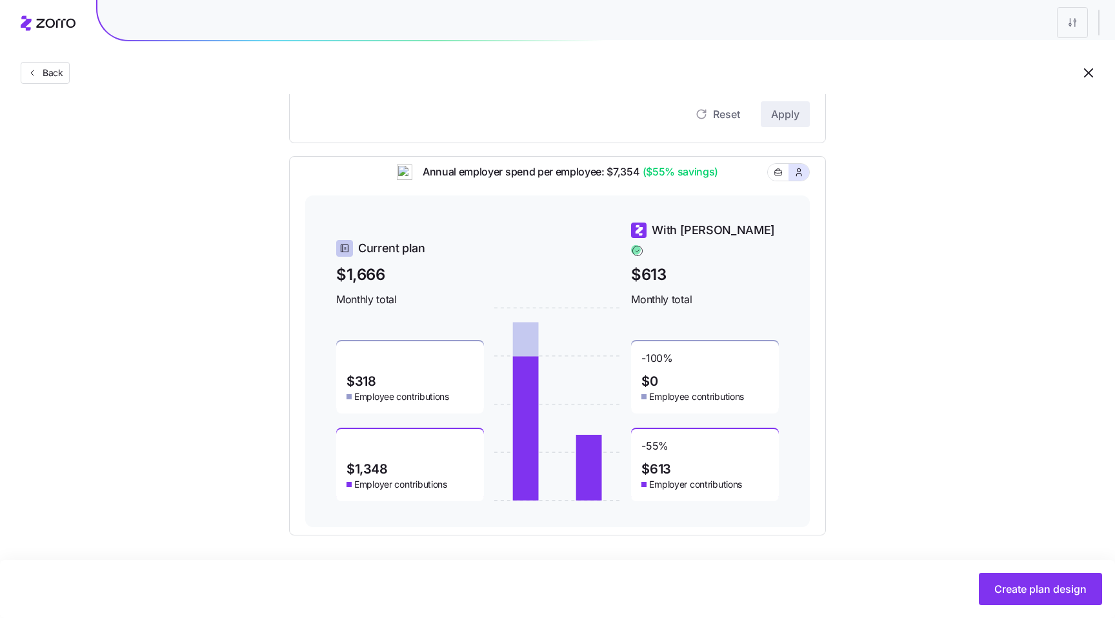
click at [761, 181] on div "Annual employer spend per employee: $7,354 ($55% savings)" at bounding box center [557, 180] width 505 height 32
click at [773, 178] on button "button" at bounding box center [778, 172] width 10 height 10
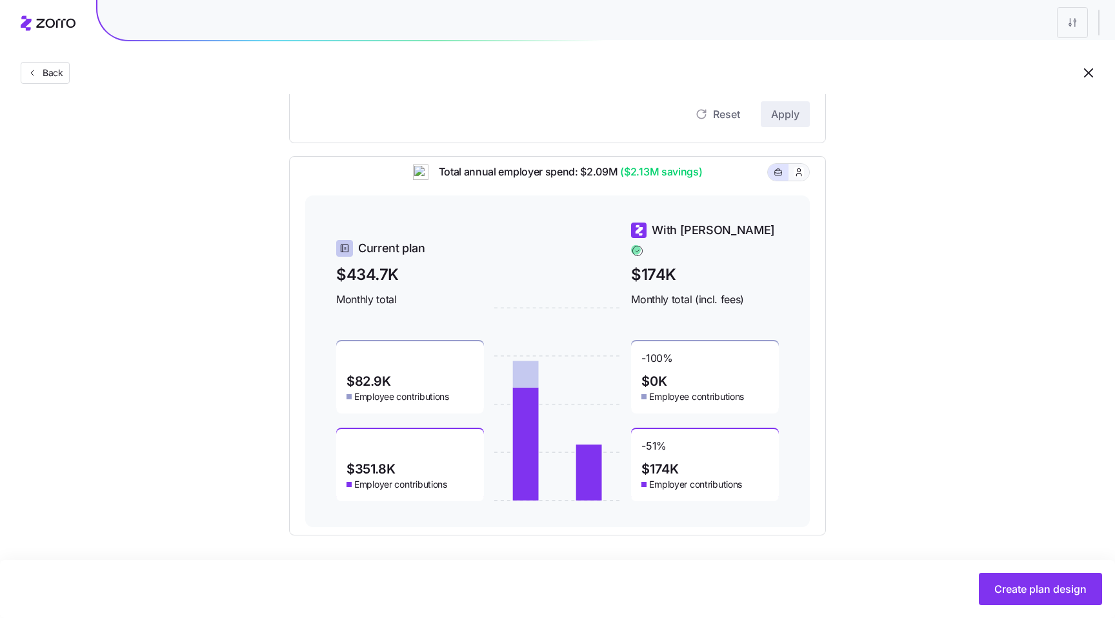
click at [804, 178] on span "button" at bounding box center [799, 172] width 10 height 10
click at [772, 181] on button "button" at bounding box center [778, 172] width 21 height 17
click at [803, 181] on button "button" at bounding box center [799, 172] width 21 height 17
click at [780, 175] on button "button" at bounding box center [778, 172] width 21 height 17
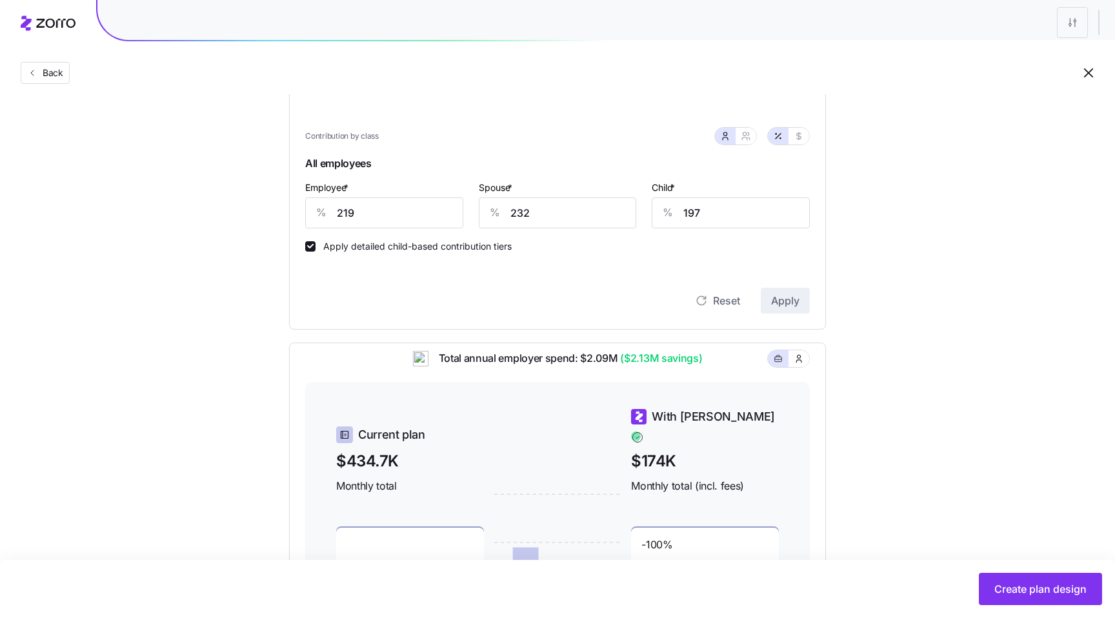
scroll to position [261, 0]
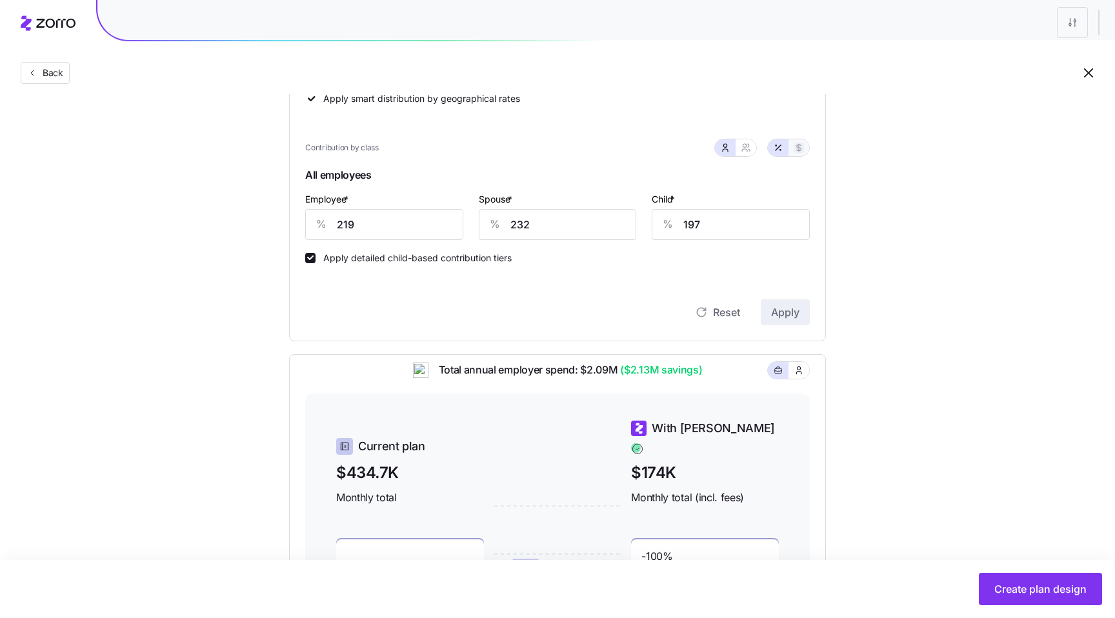
click at [801, 152] on icon "button" at bounding box center [799, 148] width 10 height 10
type input "925"
type input "979"
type input "432"
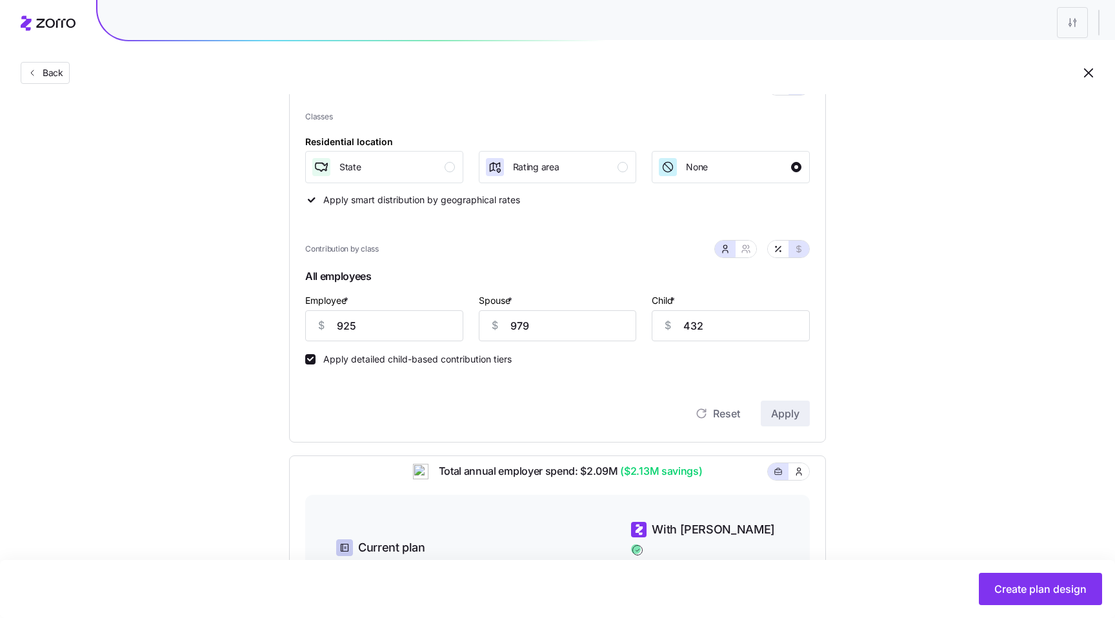
scroll to position [157, 0]
click at [422, 363] on label "Apply detailed child-based contribution tiers" at bounding box center [414, 361] width 196 height 10
click at [316, 363] on input "Apply detailed child-based contribution tiers" at bounding box center [310, 361] width 10 height 10
checkbox input "false"
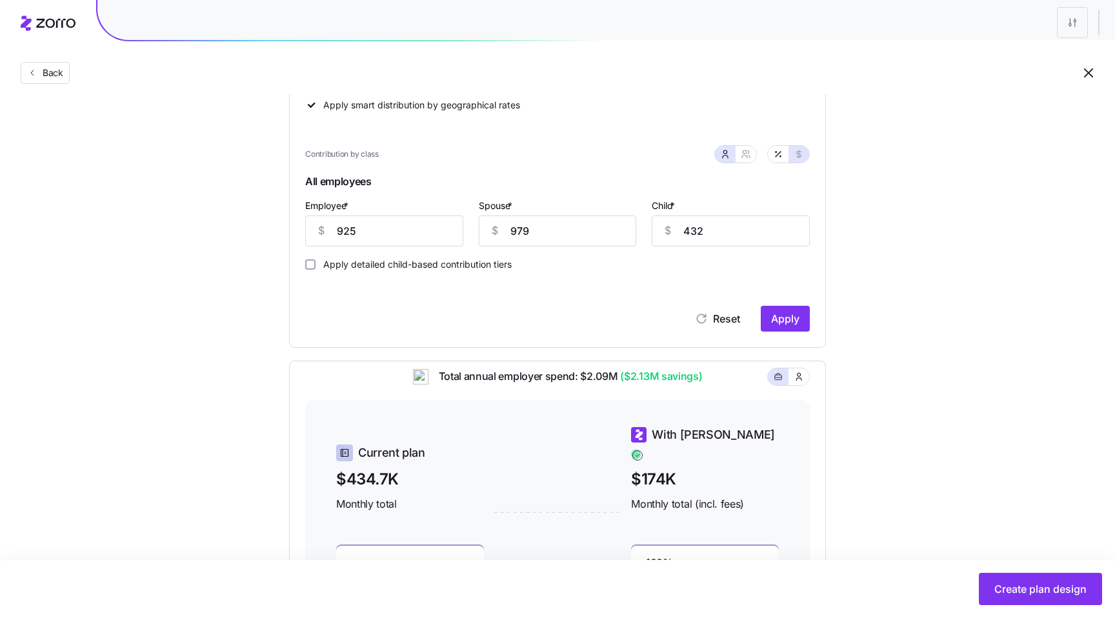
scroll to position [262, 0]
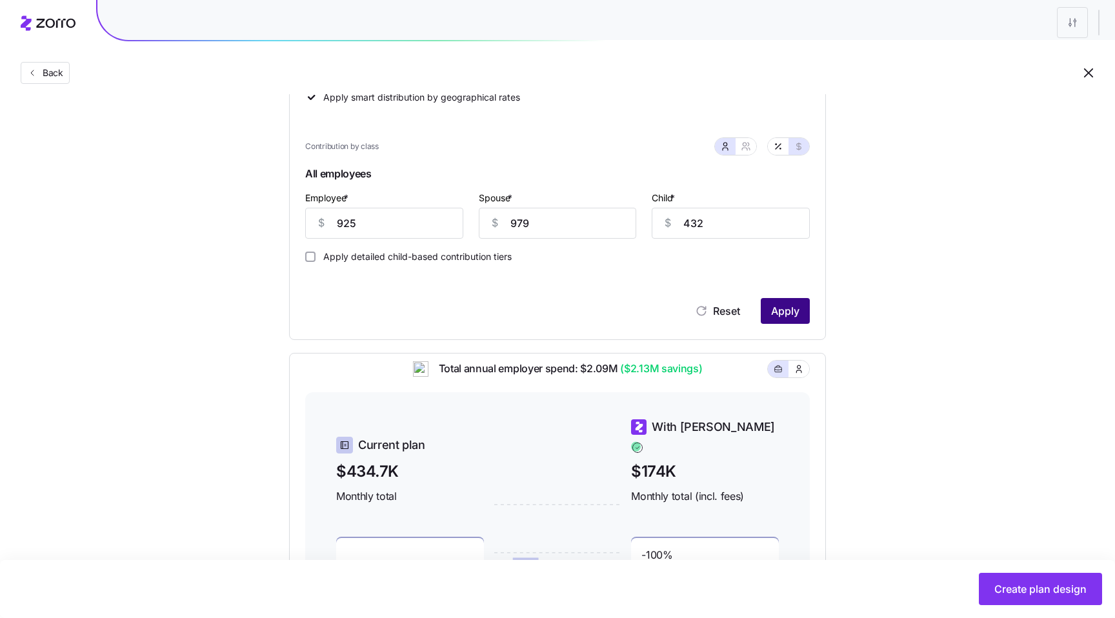
click at [775, 311] on span "Apply" at bounding box center [785, 310] width 28 height 15
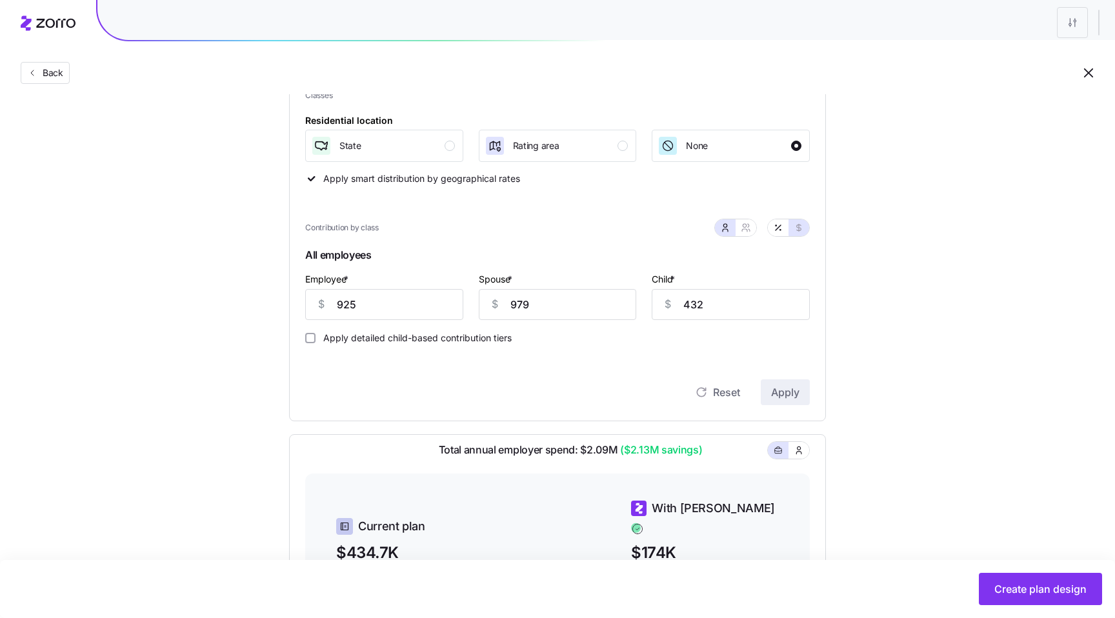
scroll to position [125, 0]
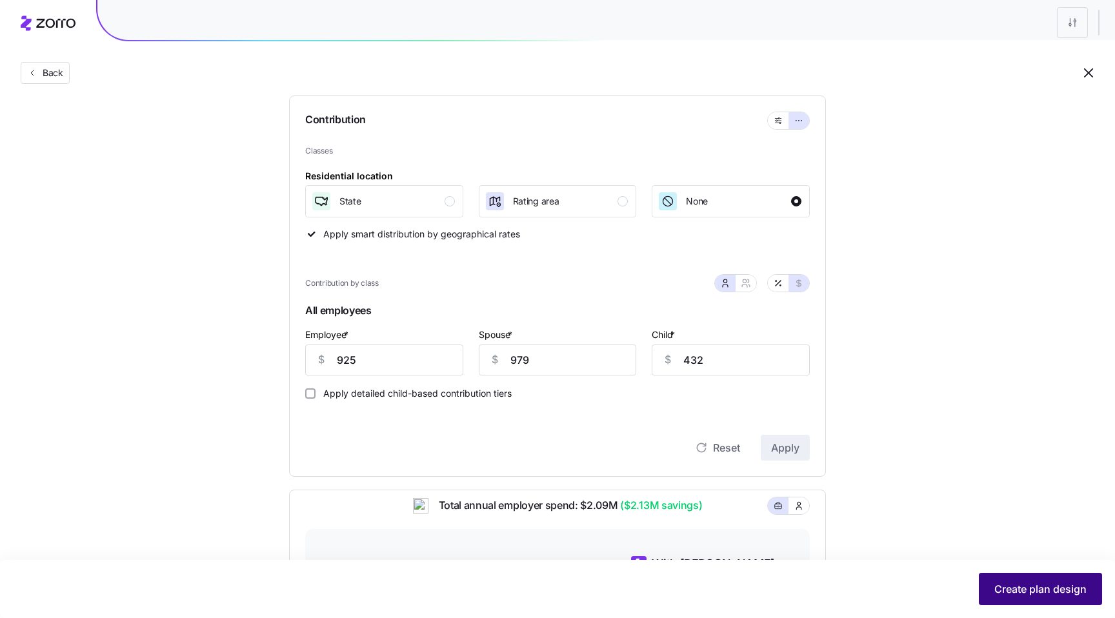
click at [1014, 591] on span "Create plan design" at bounding box center [1041, 589] width 92 height 15
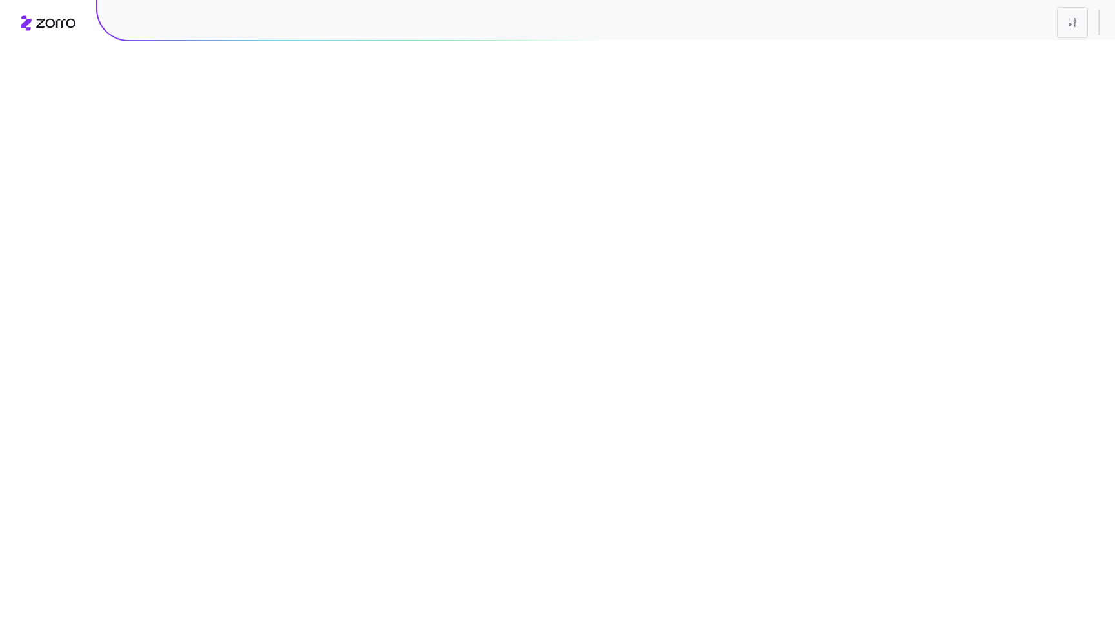
scroll to position [0, 0]
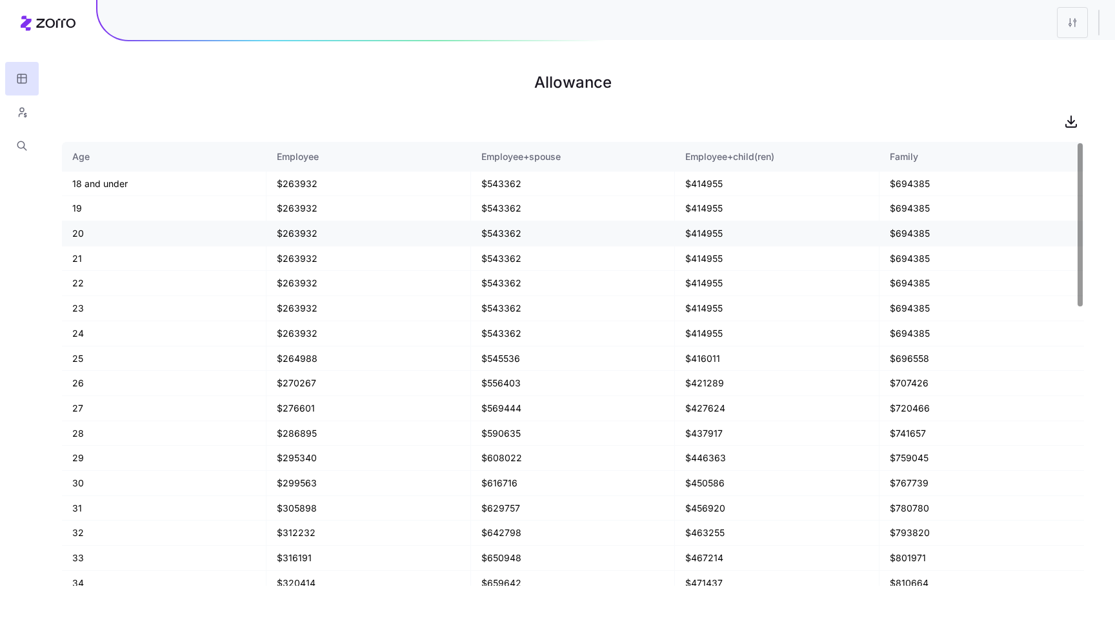
click at [299, 233] on td "$263932" at bounding box center [369, 233] width 205 height 25
click at [307, 207] on td "$263932" at bounding box center [369, 208] width 205 height 25
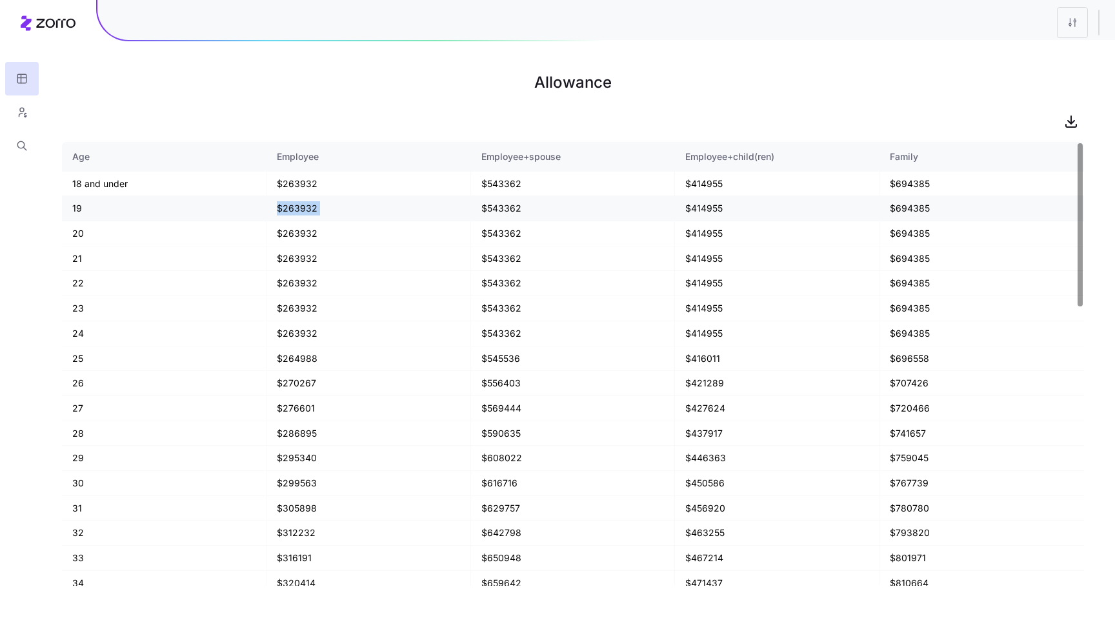
click at [307, 207] on td "$263932" at bounding box center [369, 208] width 205 height 25
click at [299, 184] on td "$263932" at bounding box center [369, 184] width 205 height 25
click at [330, 274] on td "$263932" at bounding box center [369, 283] width 205 height 25
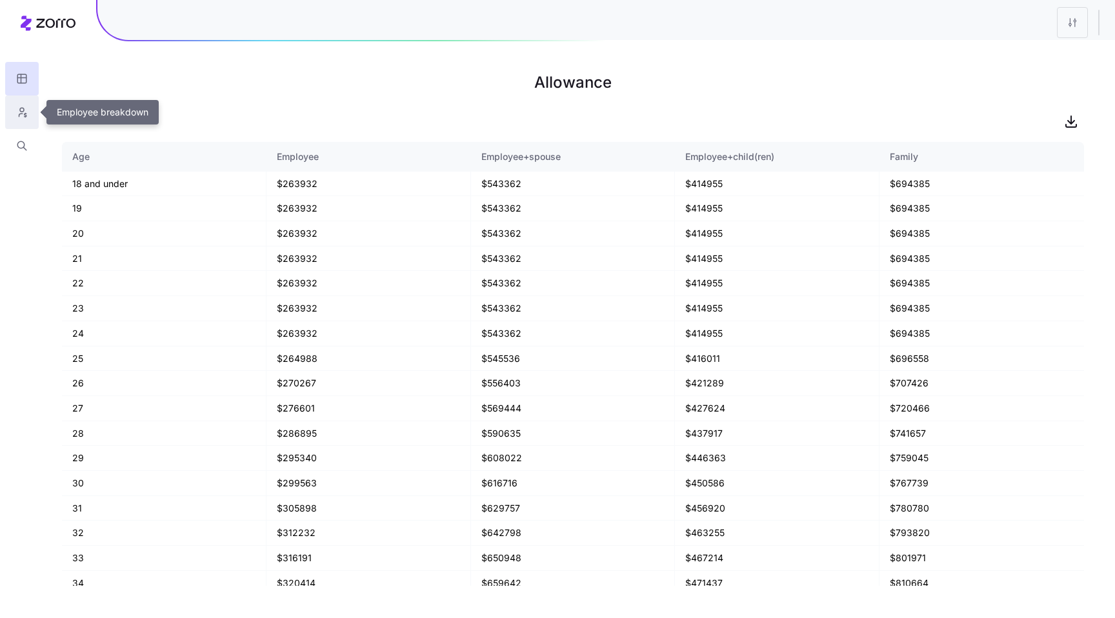
click at [30, 113] on button "button" at bounding box center [22, 113] width 34 height 34
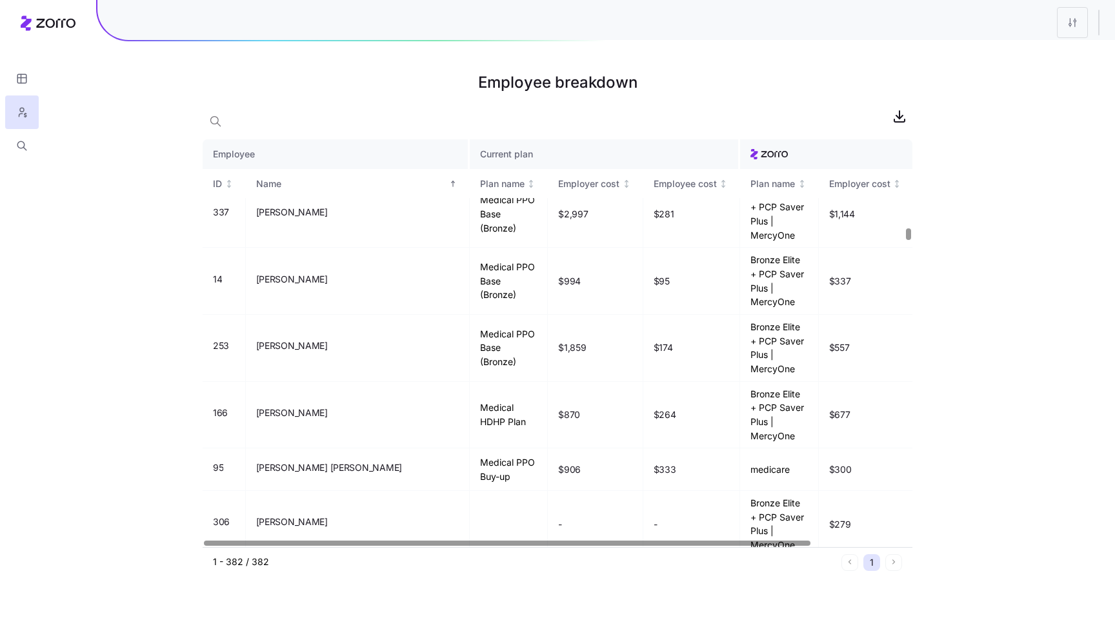
scroll to position [5568, 0]
click at [28, 85] on button "button" at bounding box center [22, 79] width 34 height 34
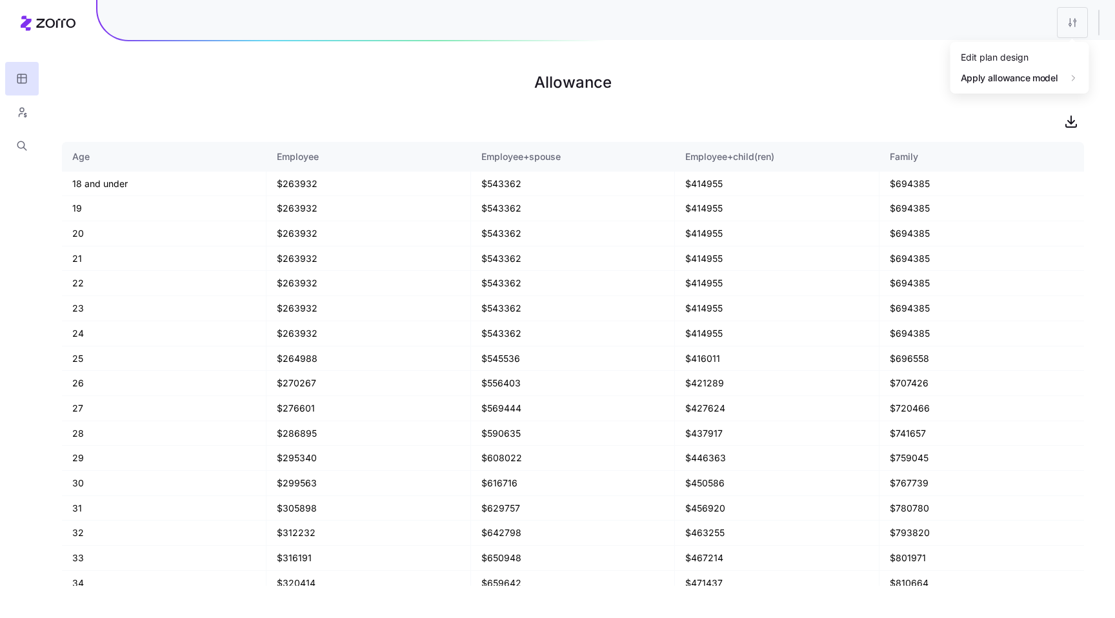
click at [1075, 30] on html "Allowance Age Employee Employee+spouse Employee+child(ren) Family 18 and under …" at bounding box center [557, 309] width 1115 height 618
click at [1022, 54] on div "Edit plan design" at bounding box center [995, 57] width 68 height 14
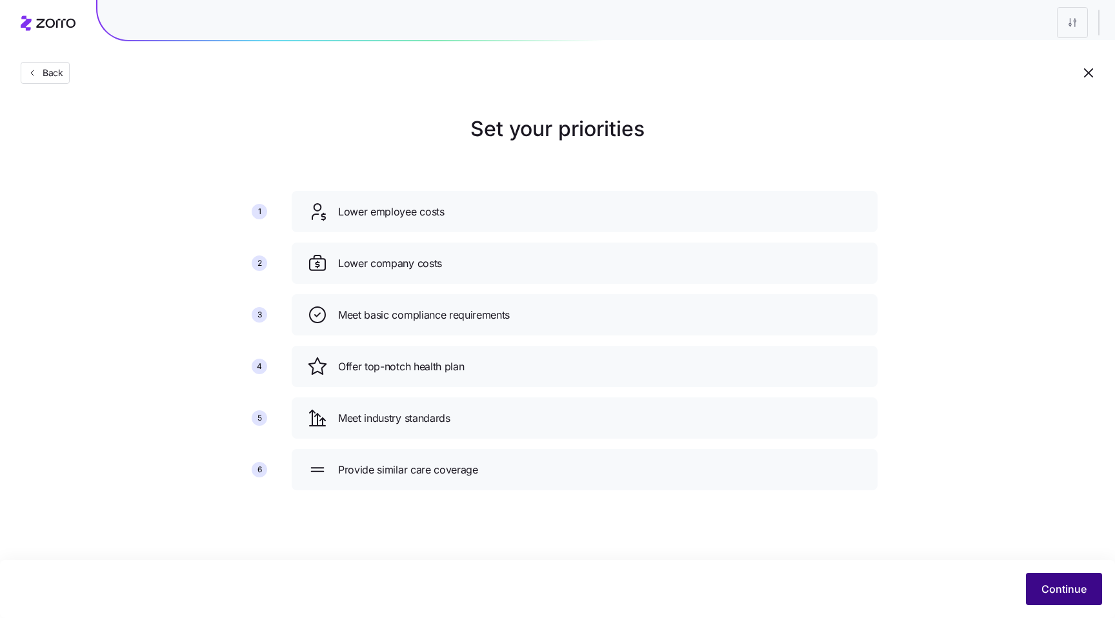
click at [1069, 597] on button "Continue" at bounding box center [1064, 589] width 76 height 32
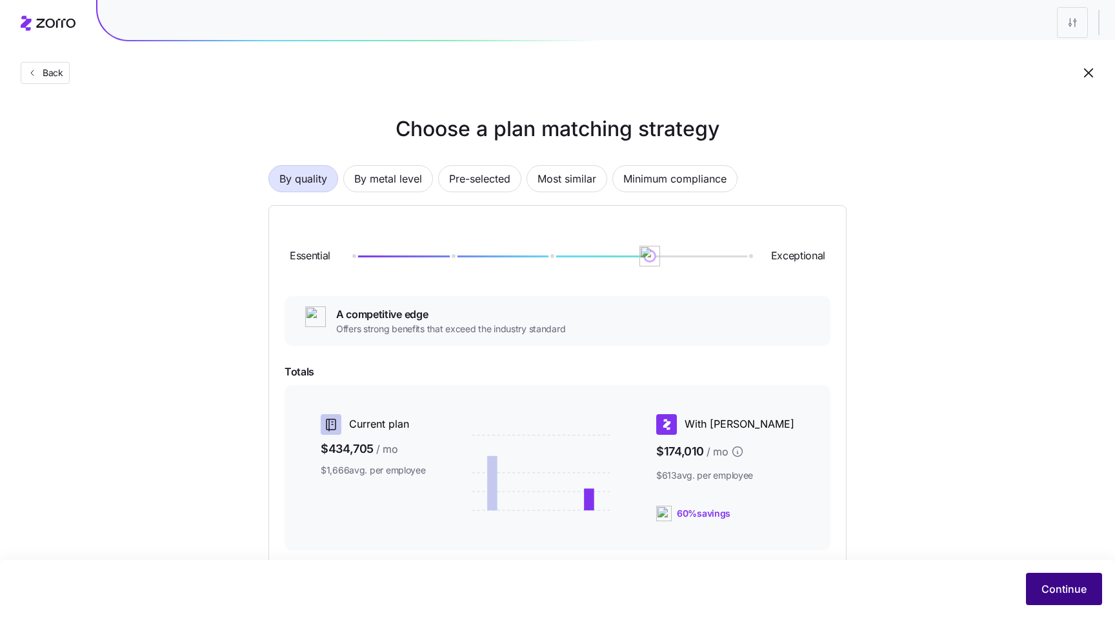
click at [1042, 590] on span "Continue" at bounding box center [1064, 589] width 45 height 15
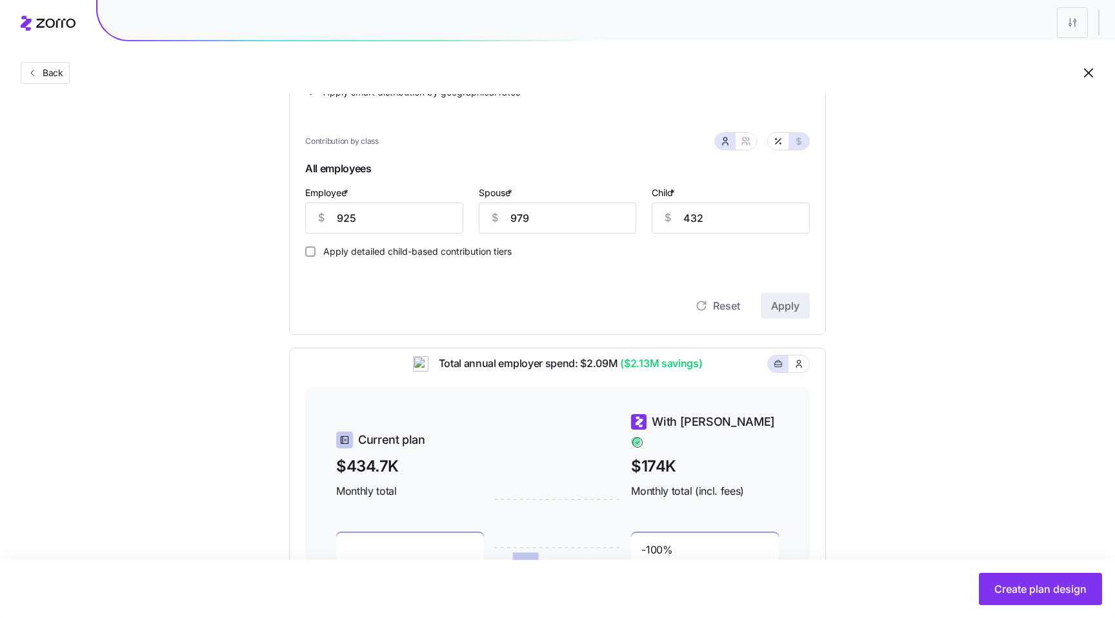
scroll to position [223, 0]
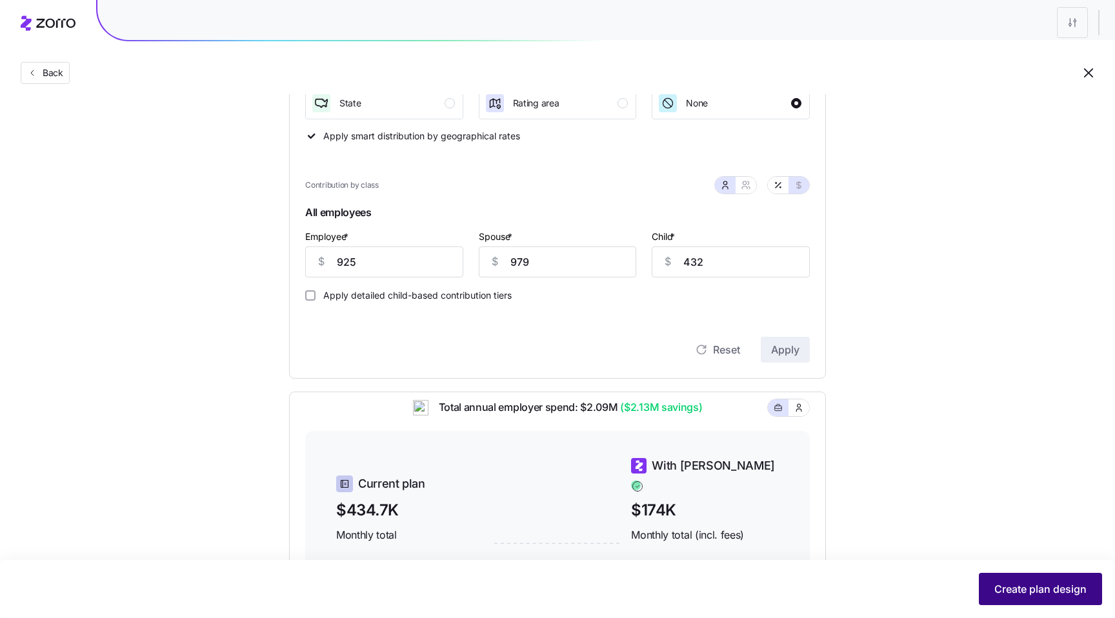
click at [1018, 594] on span "Create plan design" at bounding box center [1041, 589] width 92 height 15
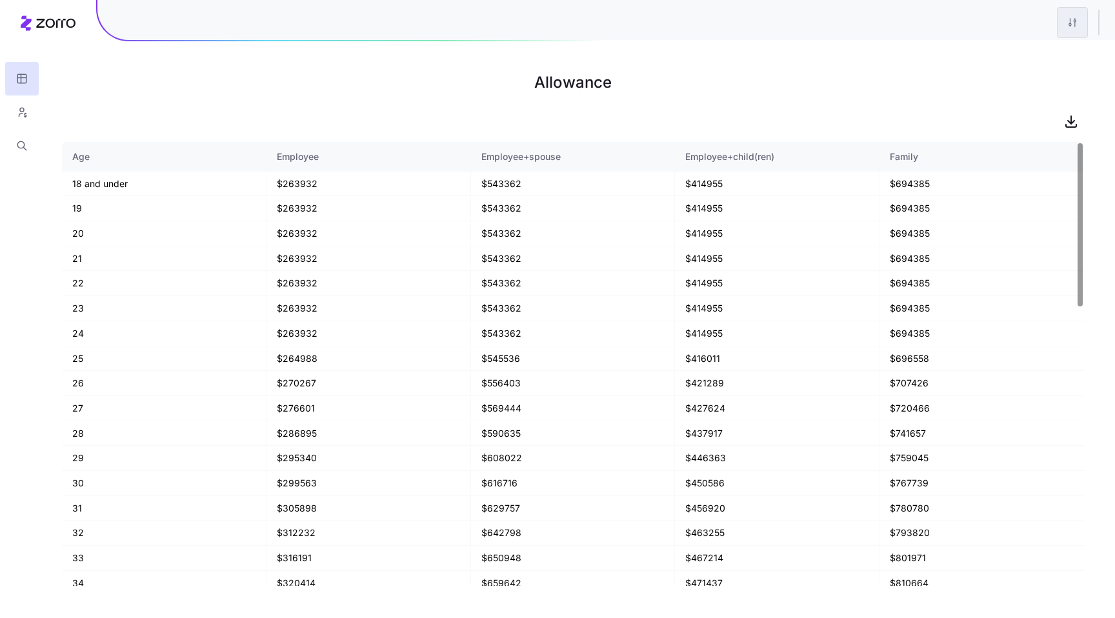
click at [1073, 28] on html "Allowance Age Employee Employee+spouse Employee+child(ren) Family 18 and under …" at bounding box center [557, 309] width 1115 height 618
click at [1018, 54] on div "Edit plan design" at bounding box center [995, 57] width 68 height 14
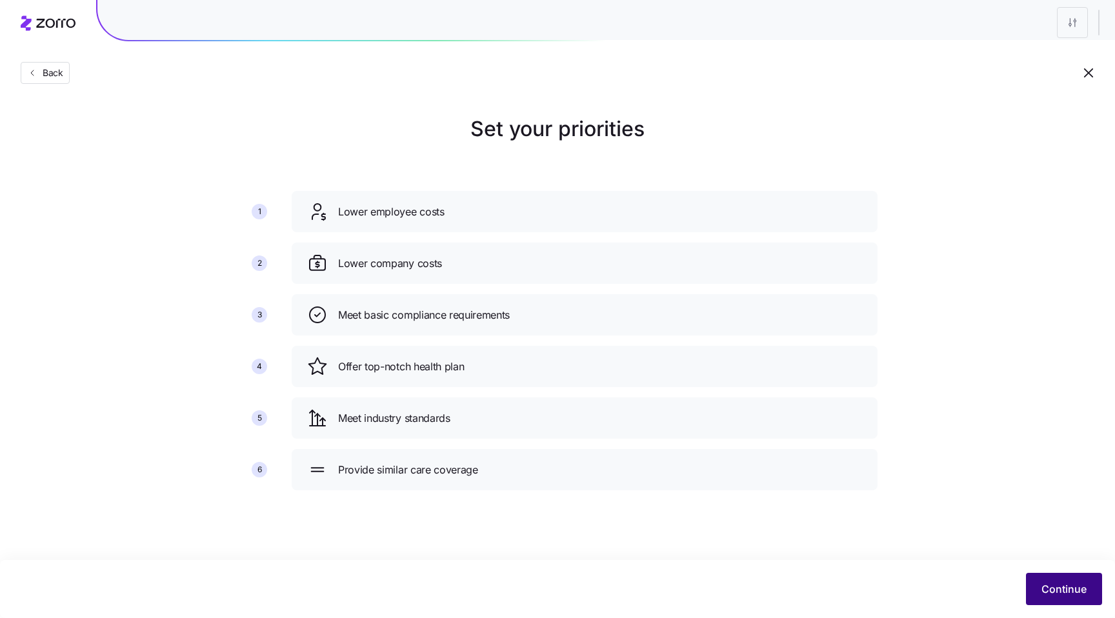
click at [1082, 581] on button "Continue" at bounding box center [1064, 589] width 76 height 32
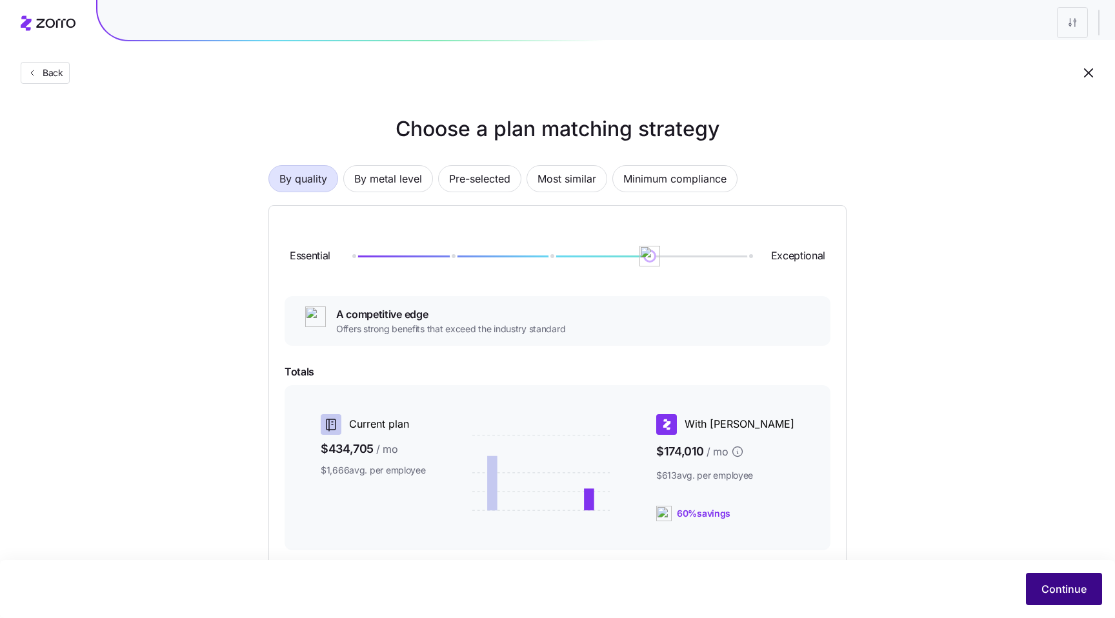
click at [1080, 582] on span "Continue" at bounding box center [1064, 589] width 45 height 15
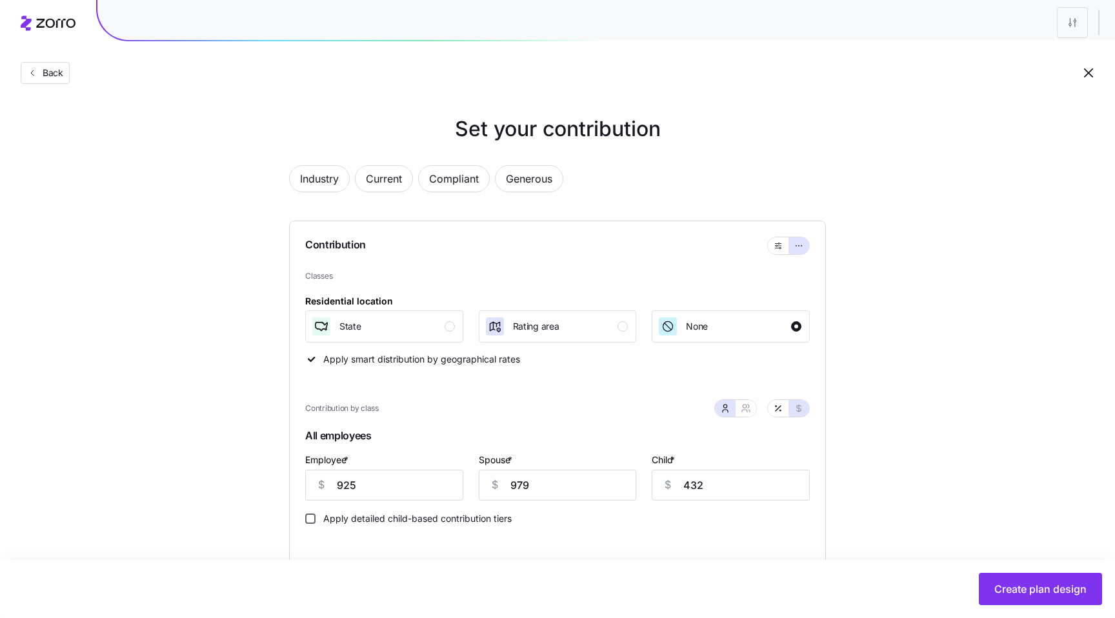
click at [311, 522] on input "Apply detailed child-based contribution tiers" at bounding box center [310, 519] width 10 height 10
checkbox input "true"
click at [1066, 589] on span "Create plan design" at bounding box center [1041, 589] width 92 height 15
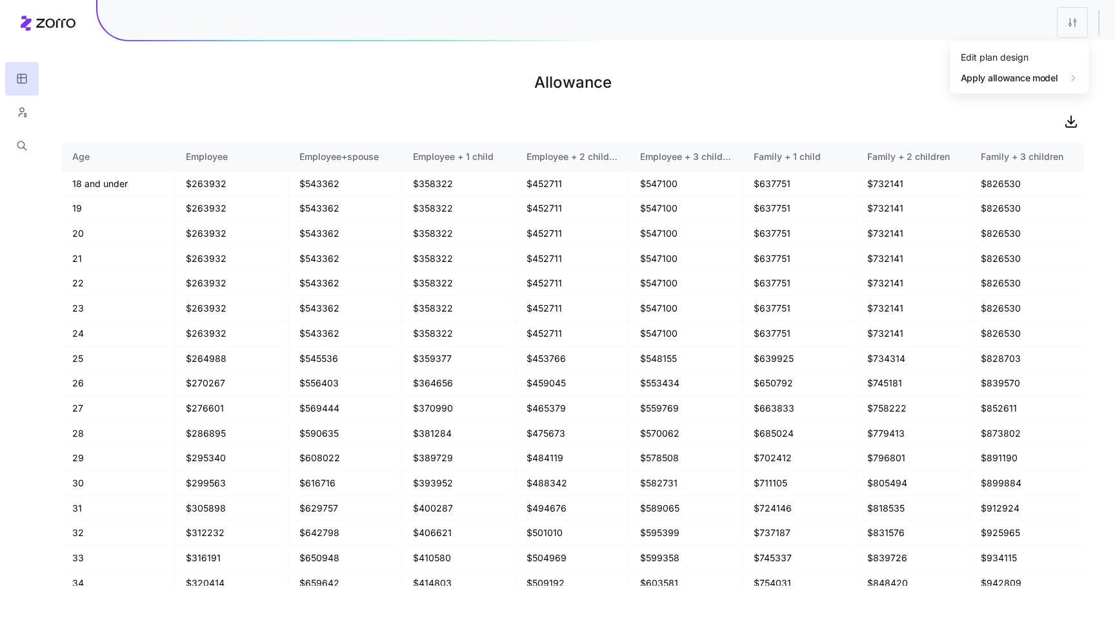
click at [1069, 30] on html "Allowance Age Employee Employee+spouse Employee + 1 child Employee + 2 children…" at bounding box center [557, 309] width 1115 height 618
click at [1015, 61] on div "Edit plan design" at bounding box center [995, 57] width 68 height 14
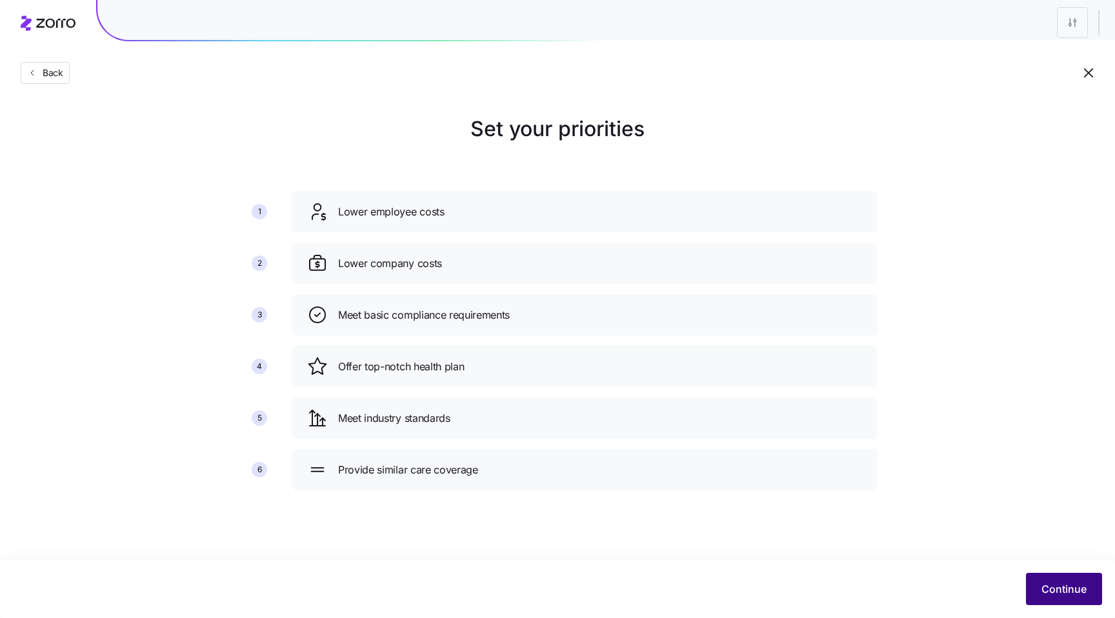
click at [1059, 596] on span "Continue" at bounding box center [1064, 589] width 45 height 15
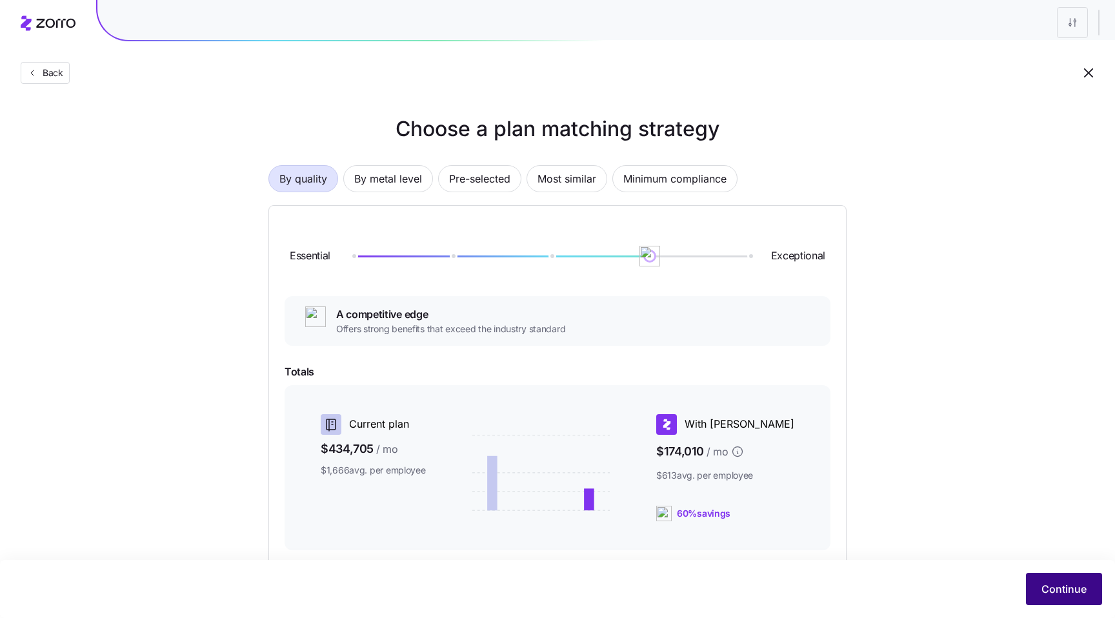
click at [1045, 586] on span "Continue" at bounding box center [1064, 589] width 45 height 15
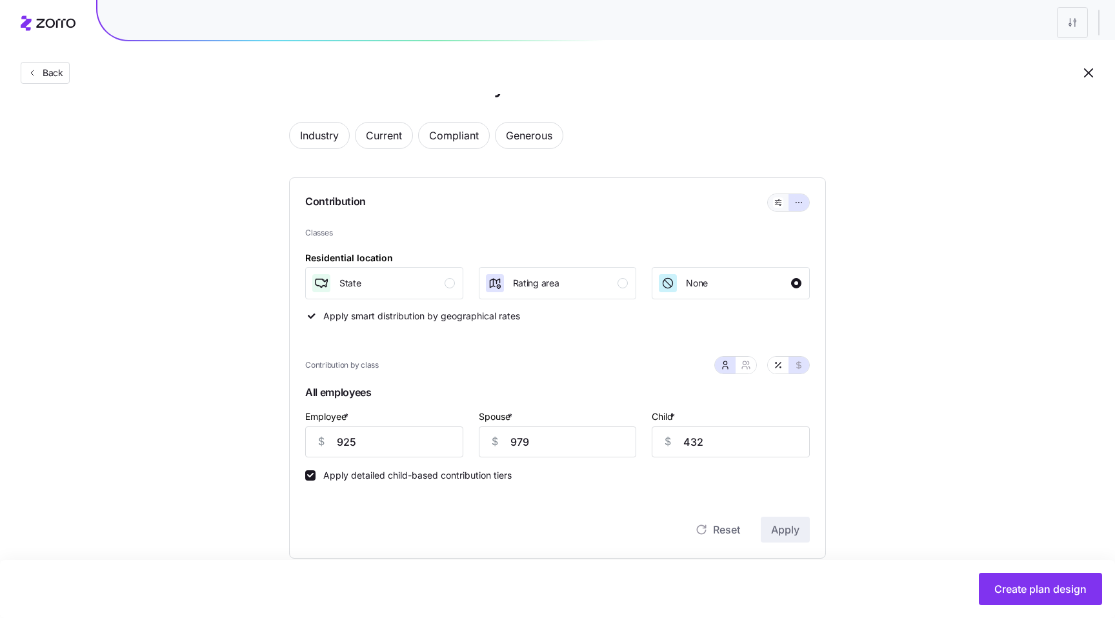
scroll to position [38, 0]
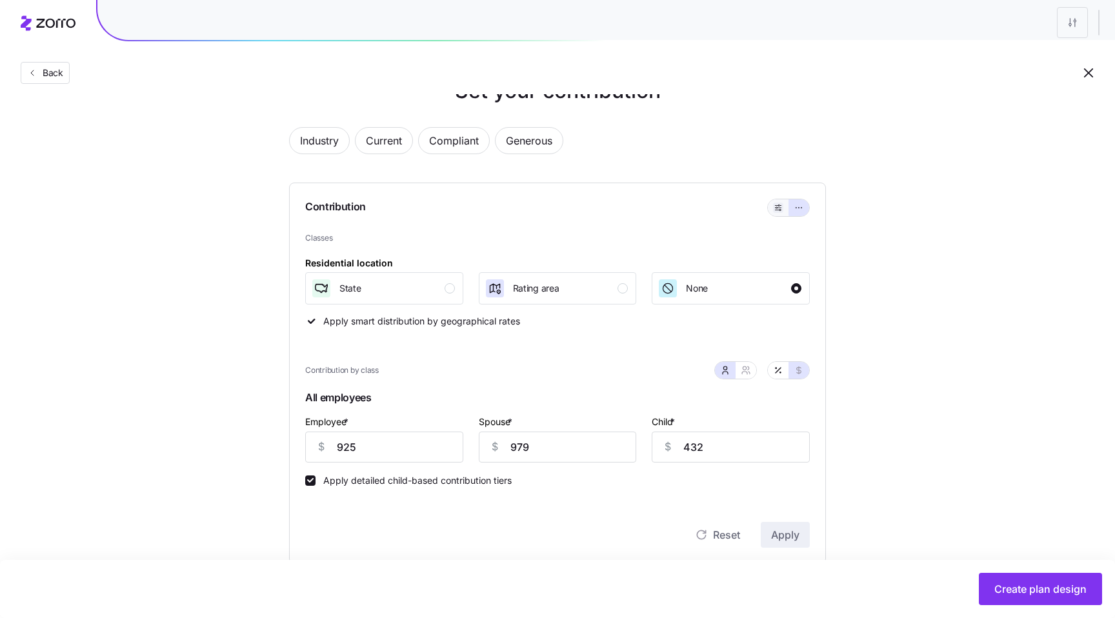
click at [776, 207] on icon "button" at bounding box center [778, 207] width 9 height 15
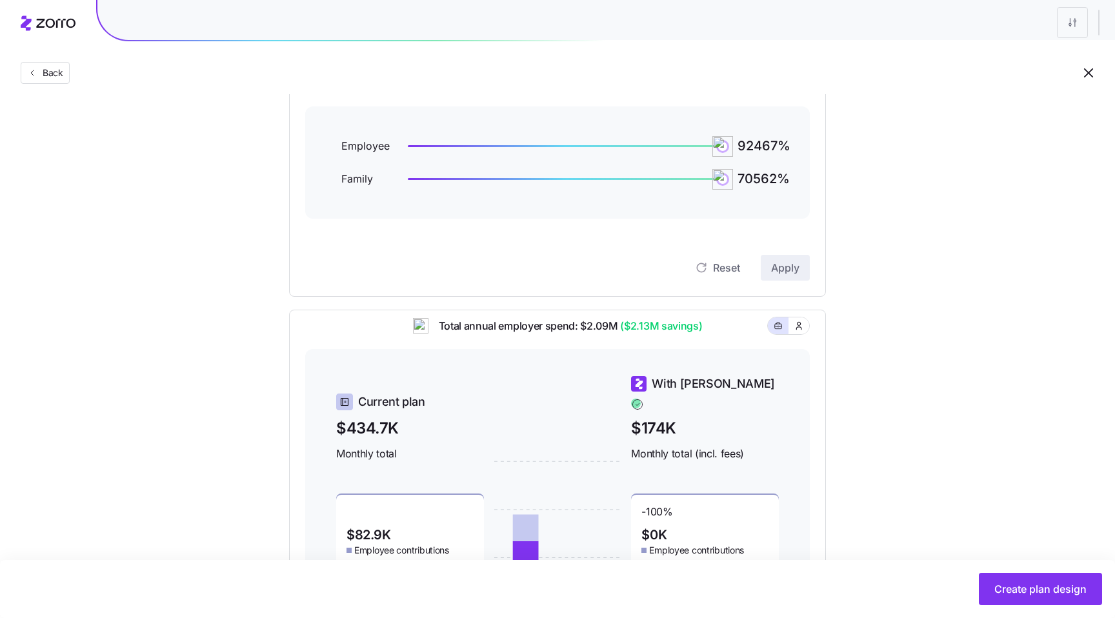
scroll to position [34, 0]
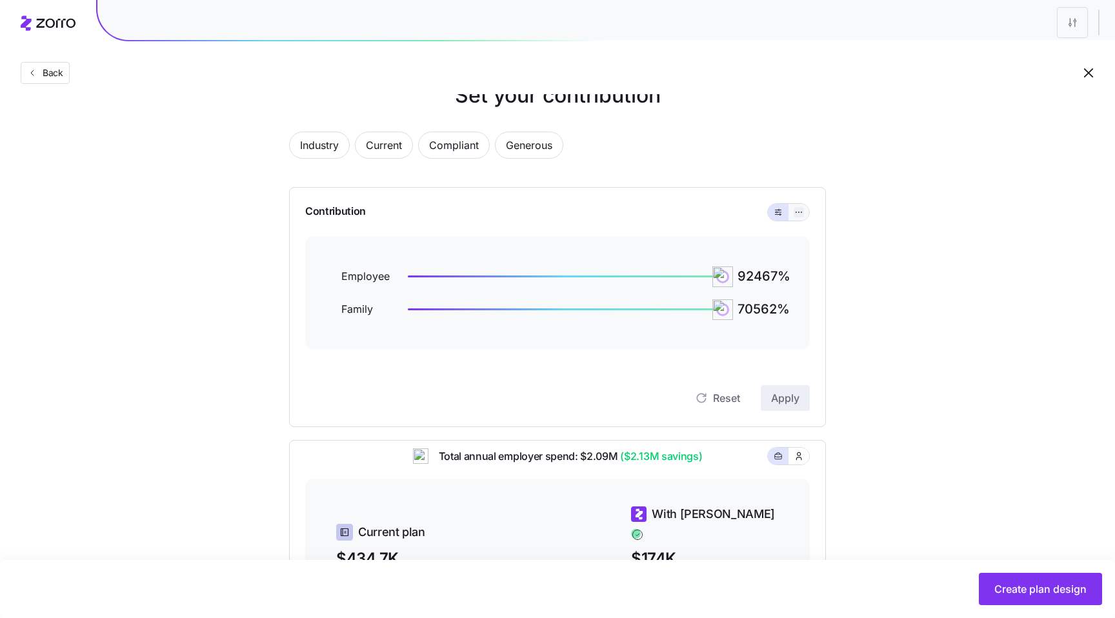
click at [795, 210] on icon "button" at bounding box center [799, 212] width 9 height 15
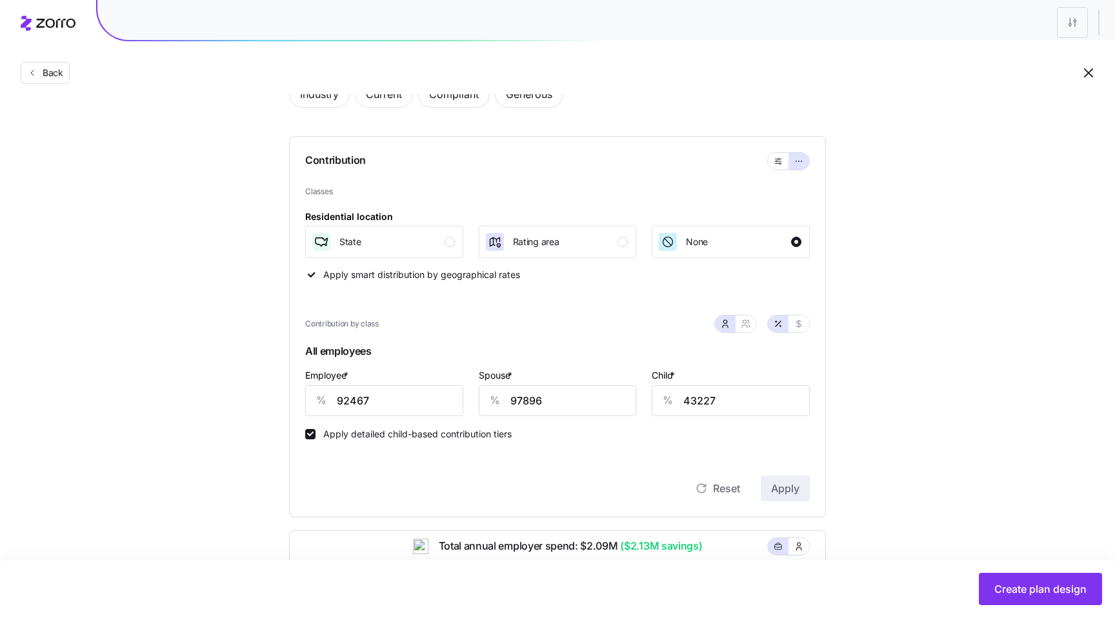
scroll to position [86, 0]
click at [798, 325] on icon "button" at bounding box center [799, 322] width 10 height 10
type input "390210"
type input "413122"
type input "94861"
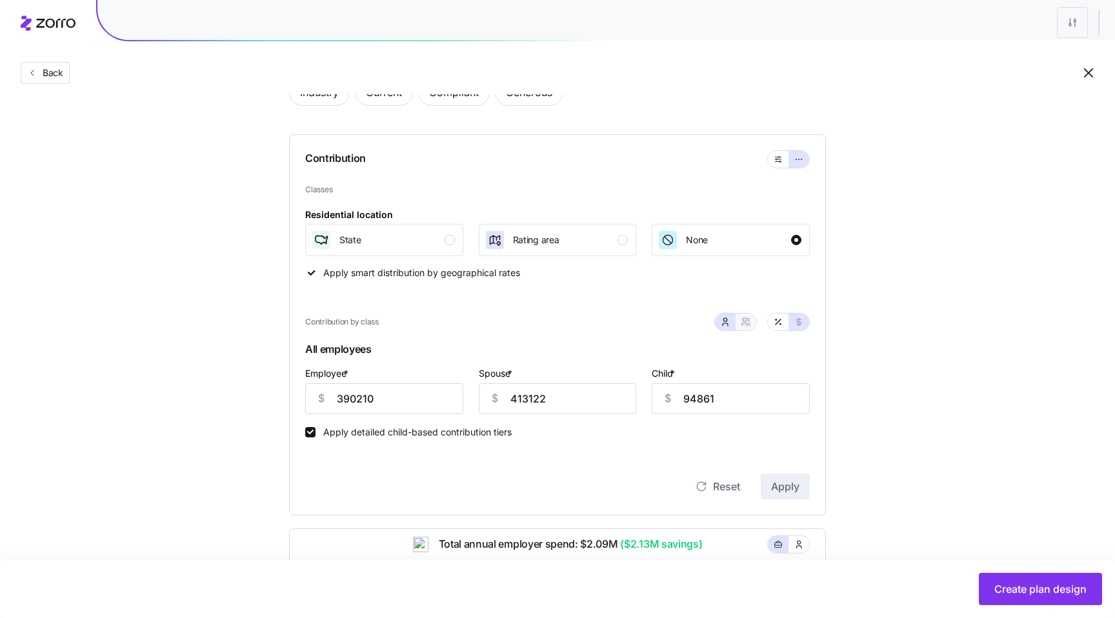
click at [748, 323] on icon "button" at bounding box center [746, 322] width 10 height 10
type input "803332"
type input "541988"
click at [774, 322] on icon "button" at bounding box center [778, 322] width 10 height 10
type input "92467"
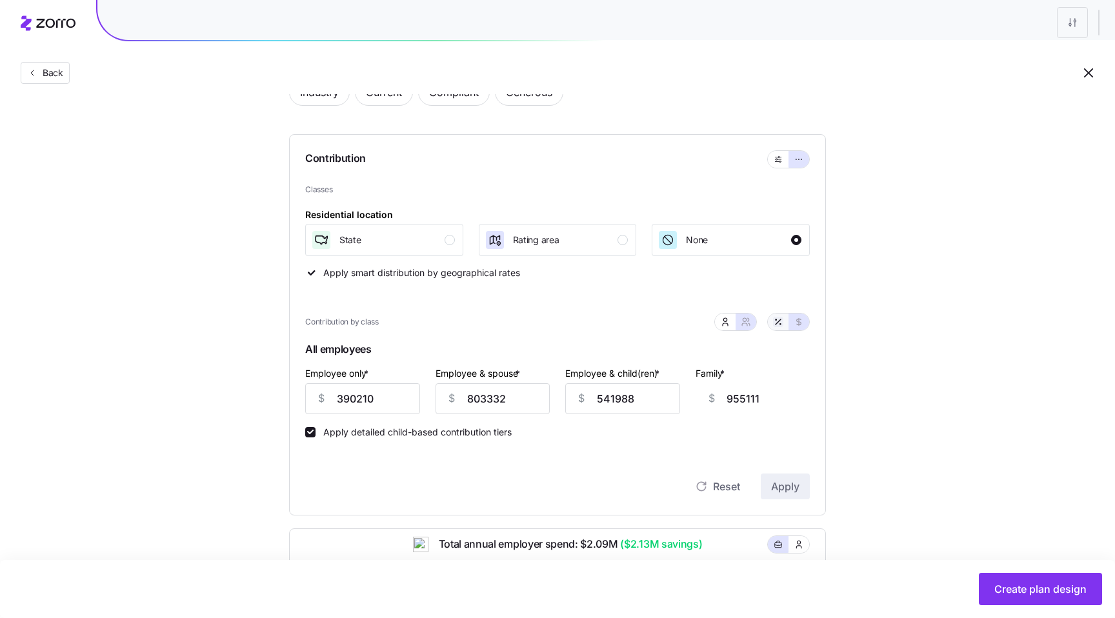
type input "95182"
type input "70104"
type input "79918"
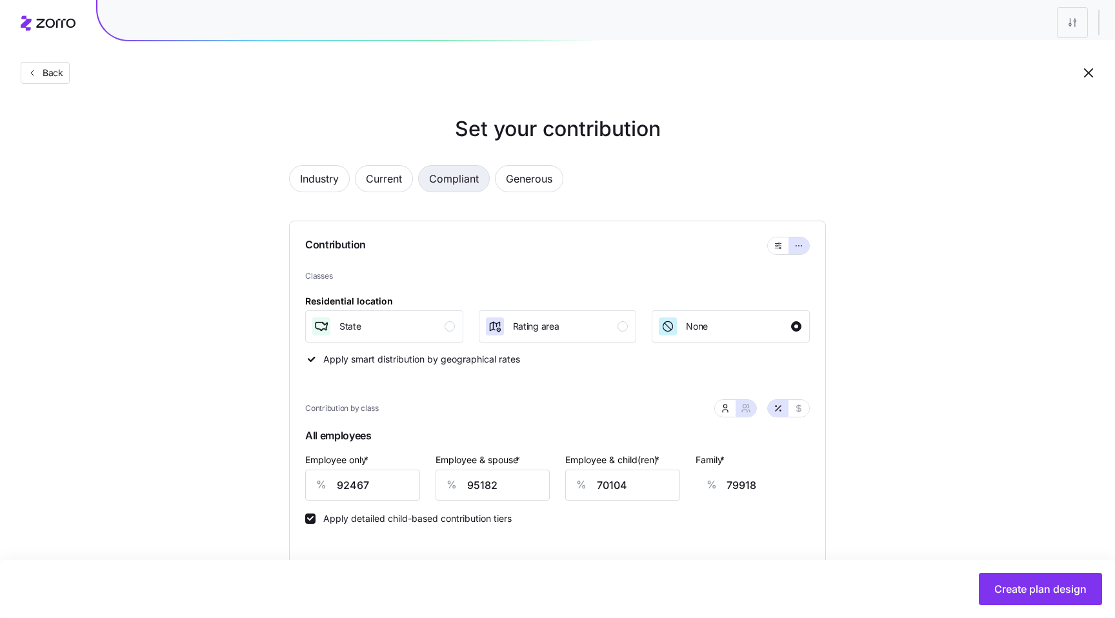
click at [465, 178] on span "Compliant" at bounding box center [454, 179] width 50 height 26
type input "95"
type input "47"
type input "52"
type input "33"
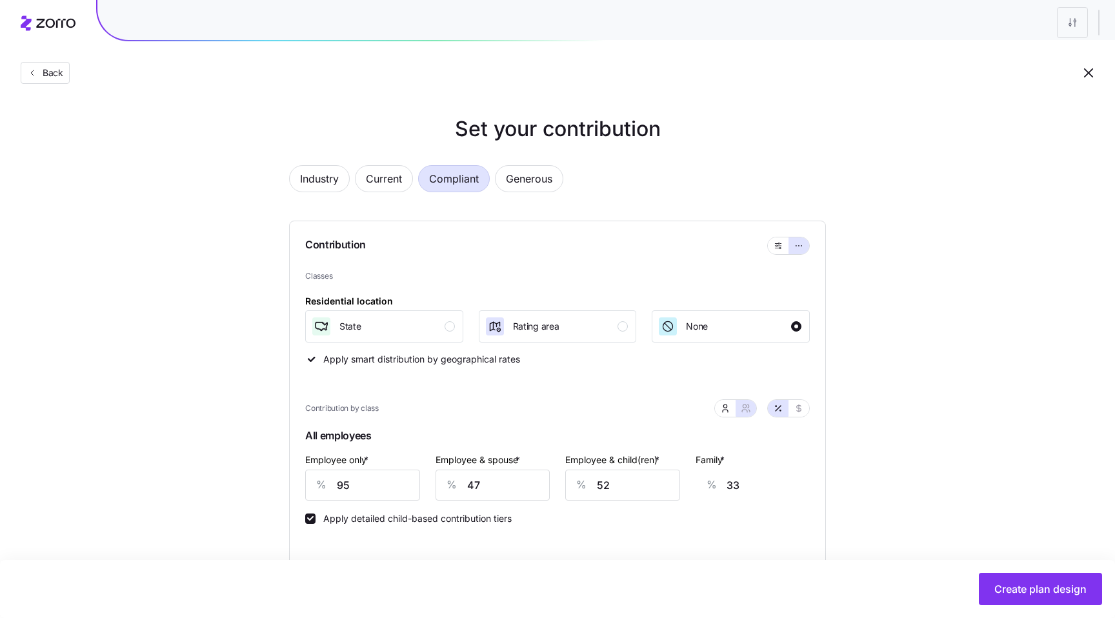
type input "0"
click at [402, 178] on span "Current" at bounding box center [384, 179] width 36 height 26
type input "219"
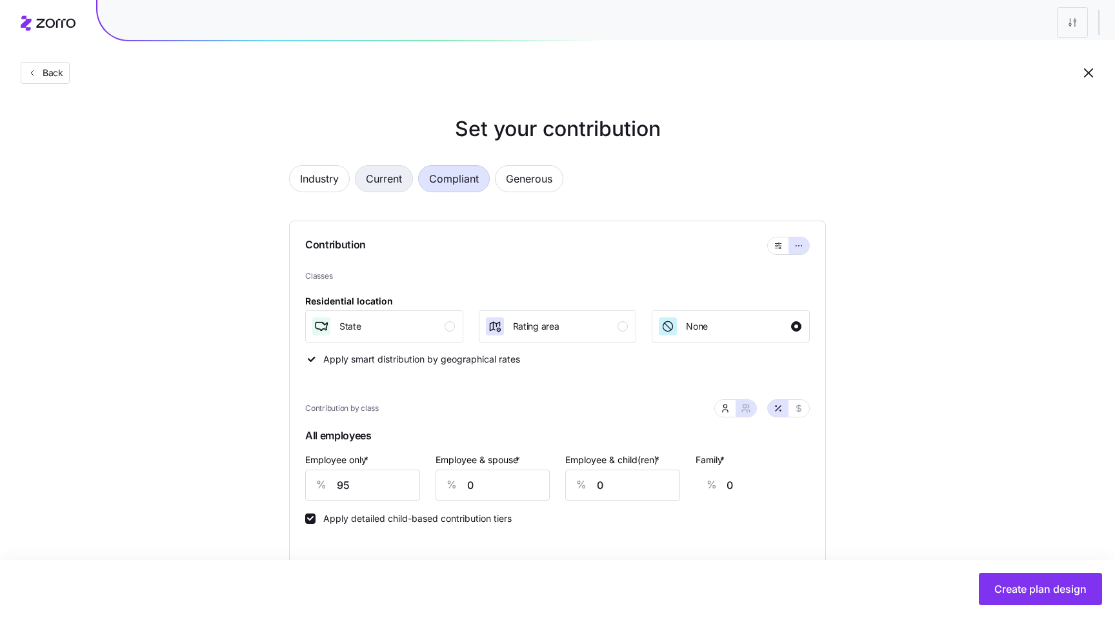
type input "226"
type input "209"
type input "217"
type input "232"
type input "197"
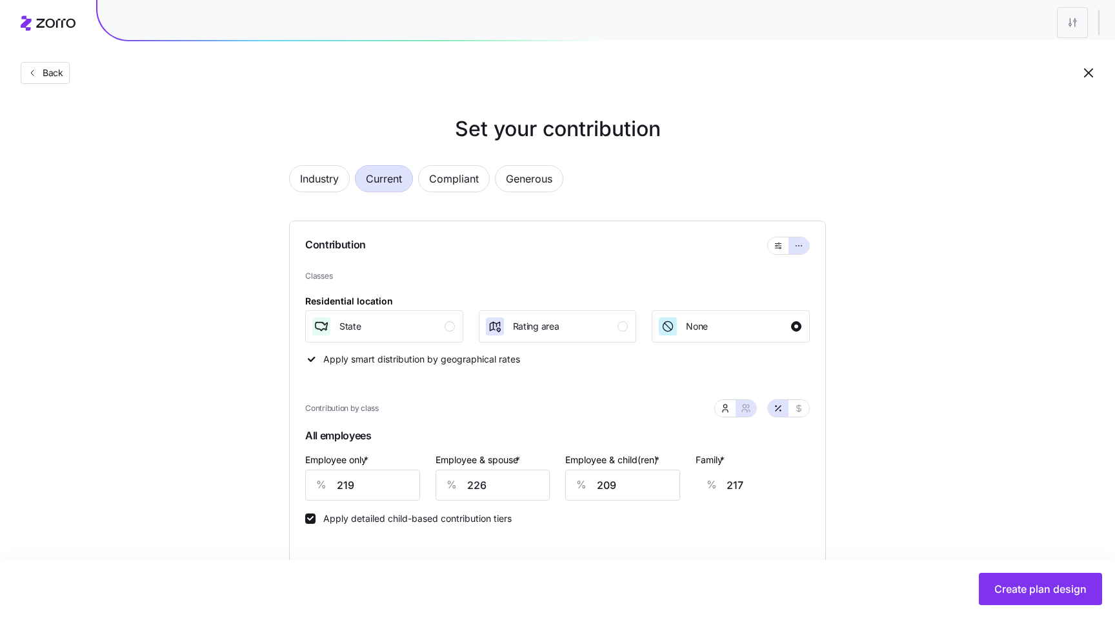
type input "214"
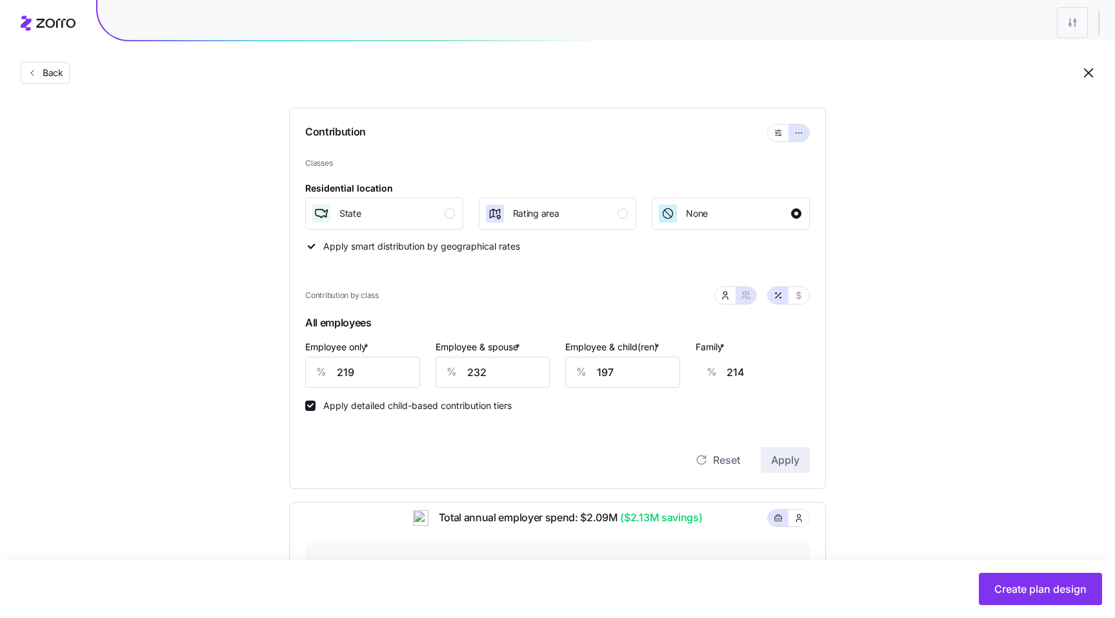
scroll to position [122, 0]
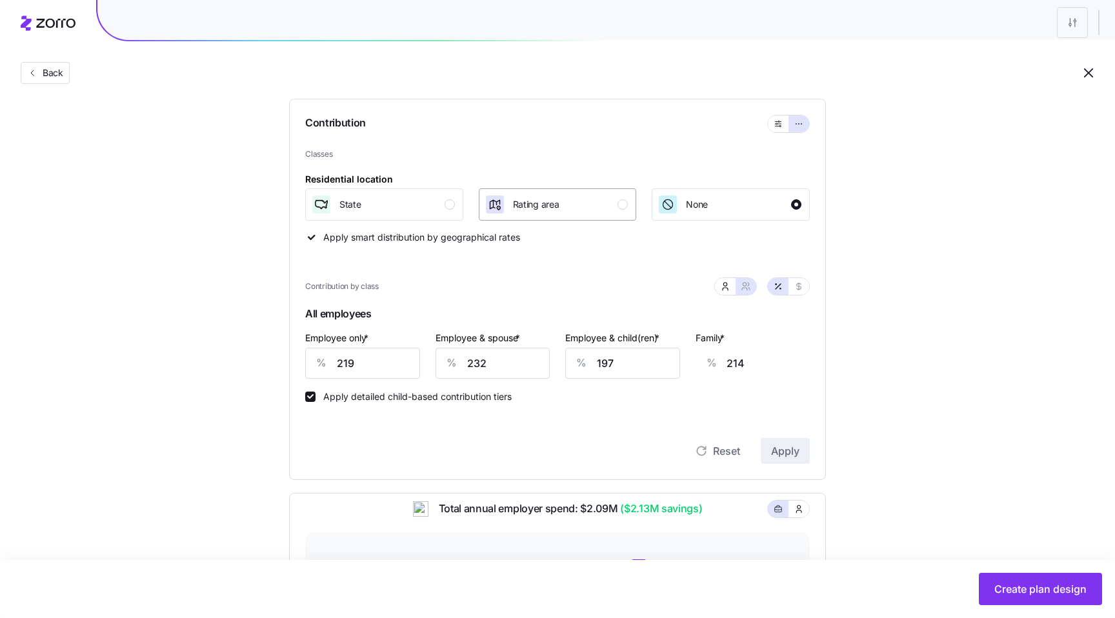
click at [611, 218] on button "Rating area" at bounding box center [558, 204] width 158 height 32
click at [727, 207] on div "None" at bounding box center [730, 204] width 144 height 21
click at [553, 212] on div "Rating area" at bounding box center [536, 204] width 46 height 21
click at [443, 208] on div "State" at bounding box center [383, 204] width 144 height 21
click at [516, 214] on div "Rating area" at bounding box center [536, 204] width 46 height 21
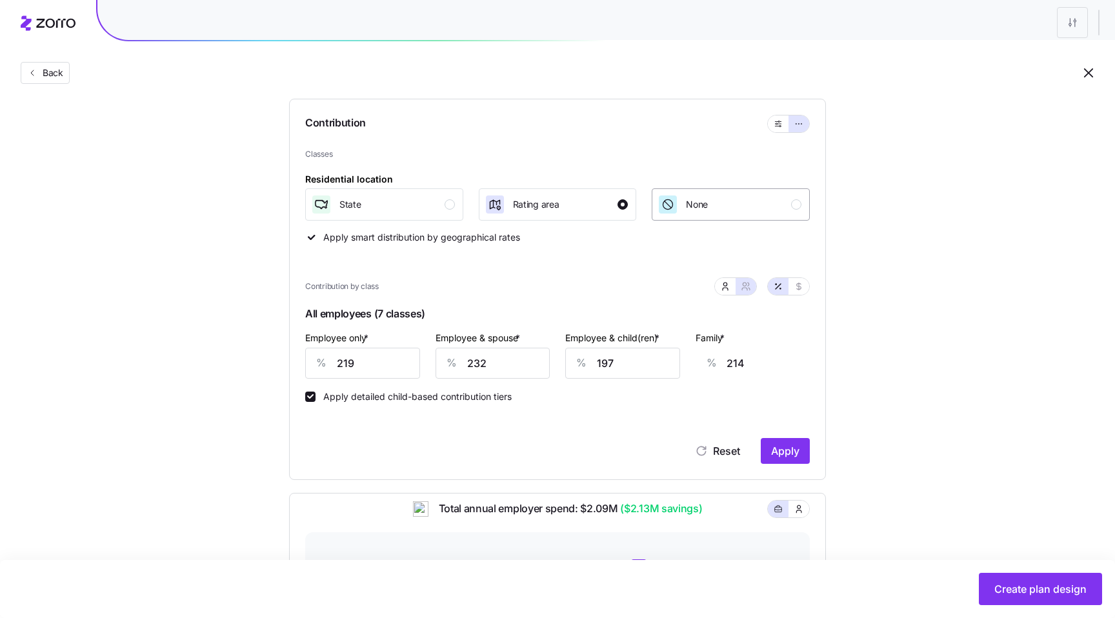
click at [663, 217] on button "None" at bounding box center [731, 204] width 158 height 32
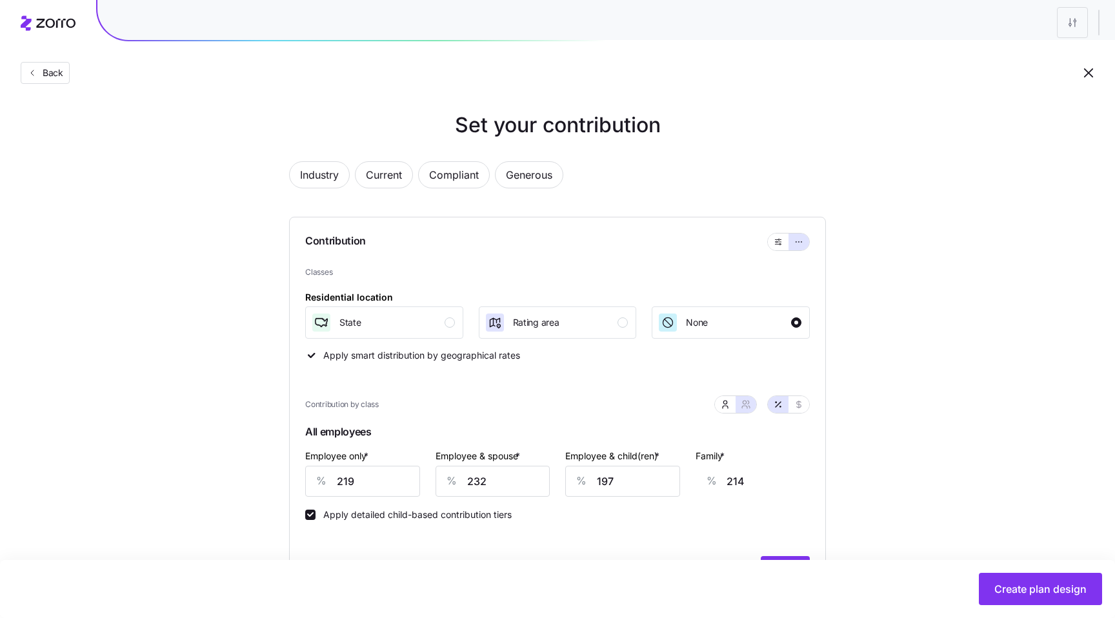
scroll to position [0, 0]
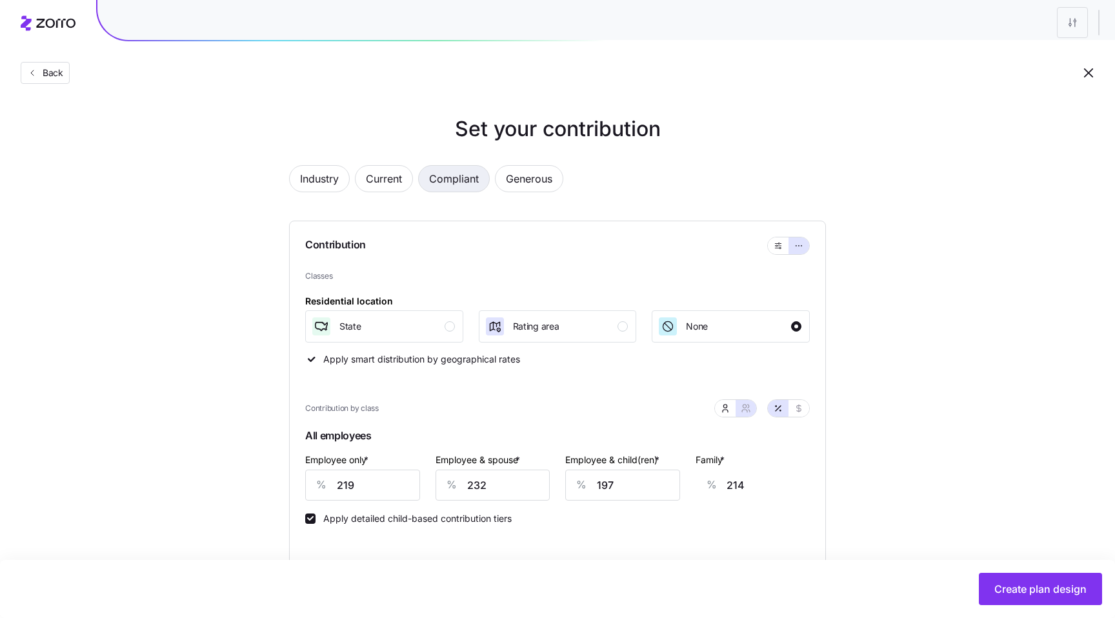
click at [455, 180] on span "Compliant" at bounding box center [454, 179] width 50 height 26
type input "95"
type input "47"
type input "52"
type input "33"
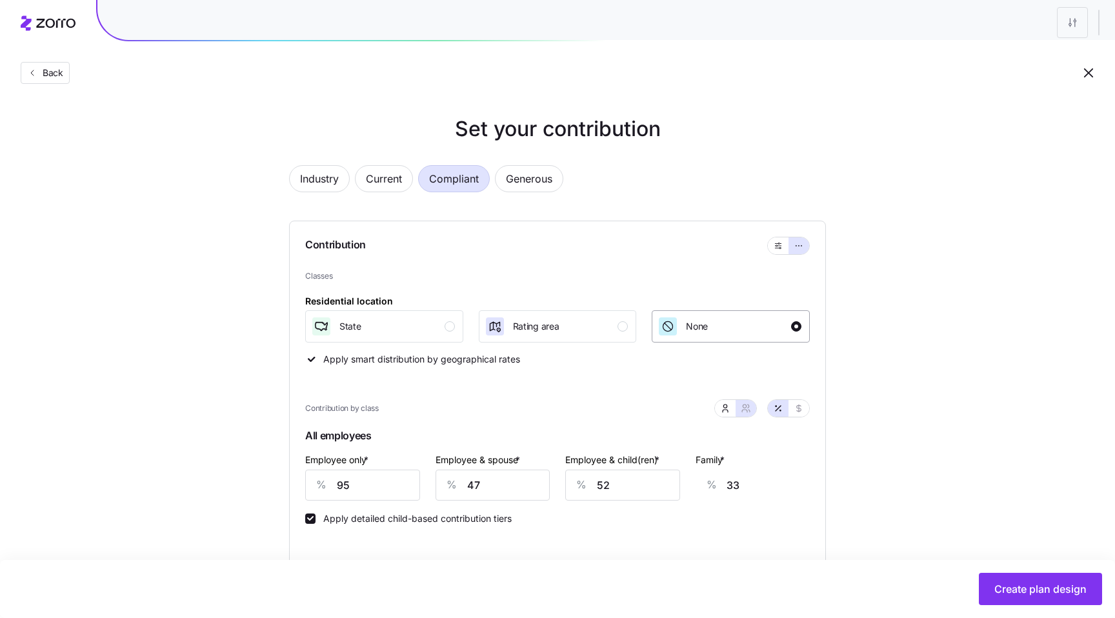
type input "0"
click at [404, 181] on button "Current" at bounding box center [384, 178] width 58 height 27
type input "219"
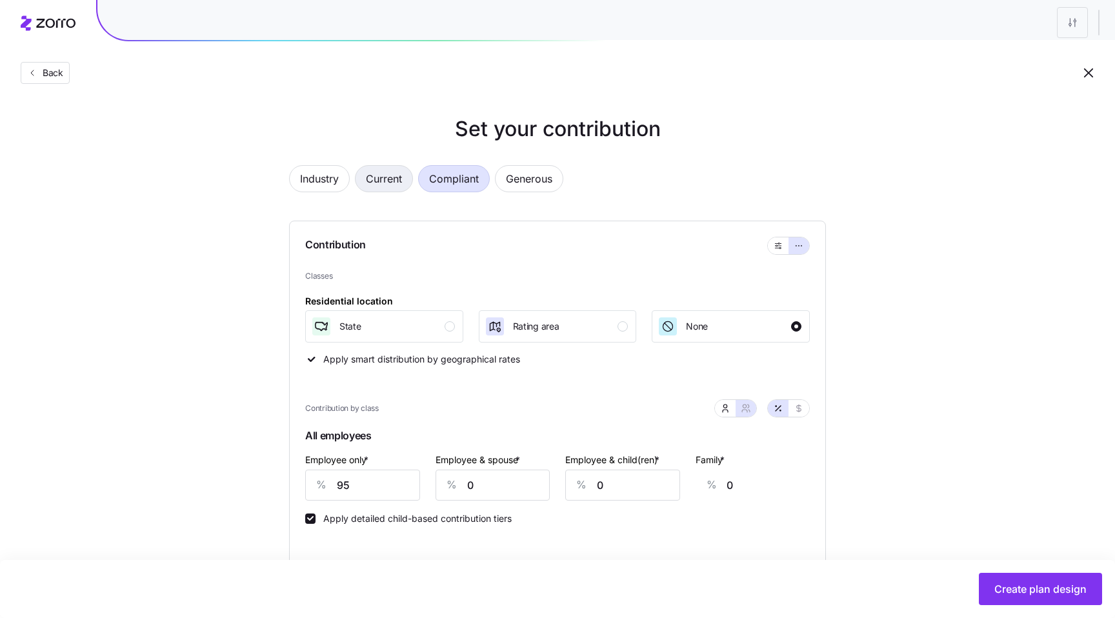
type input "226"
type input "209"
type input "217"
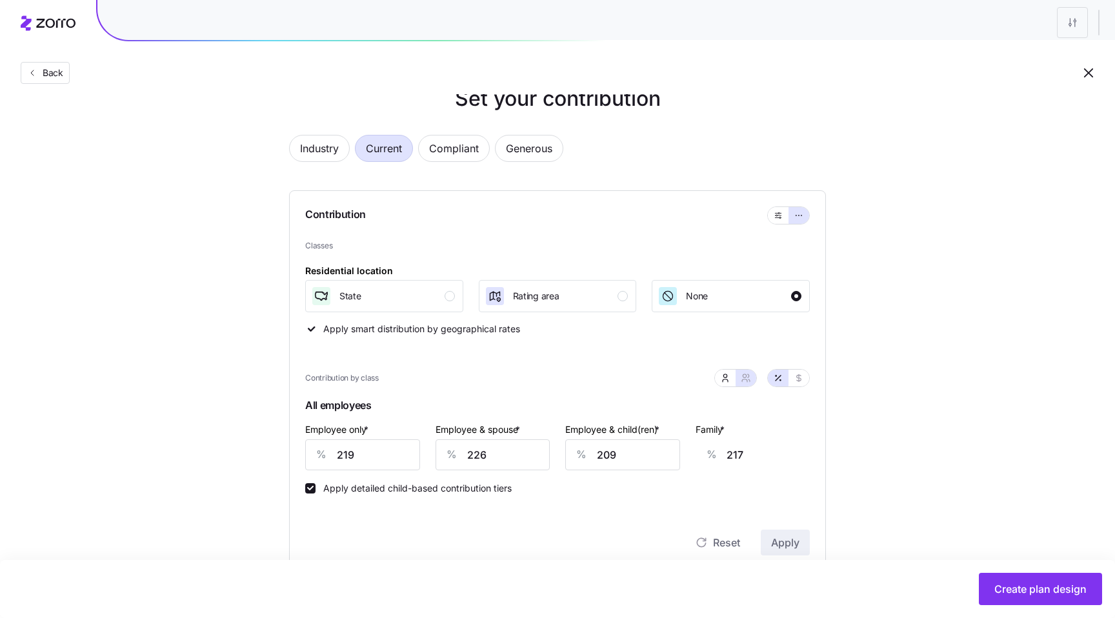
type input "232"
type input "197"
type input "214"
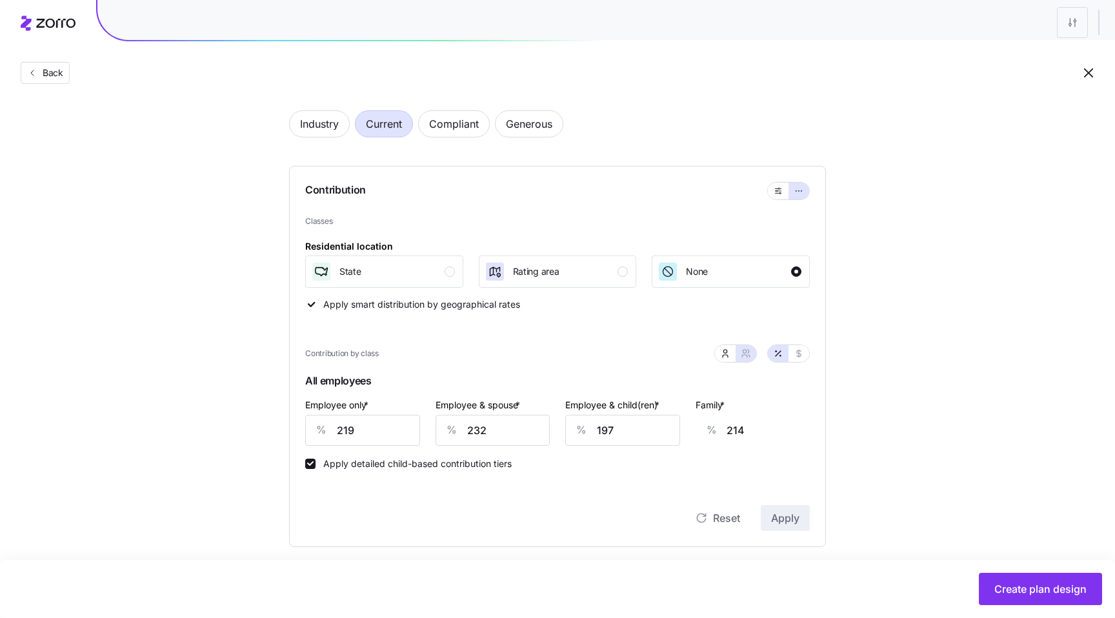
scroll to position [81, 0]
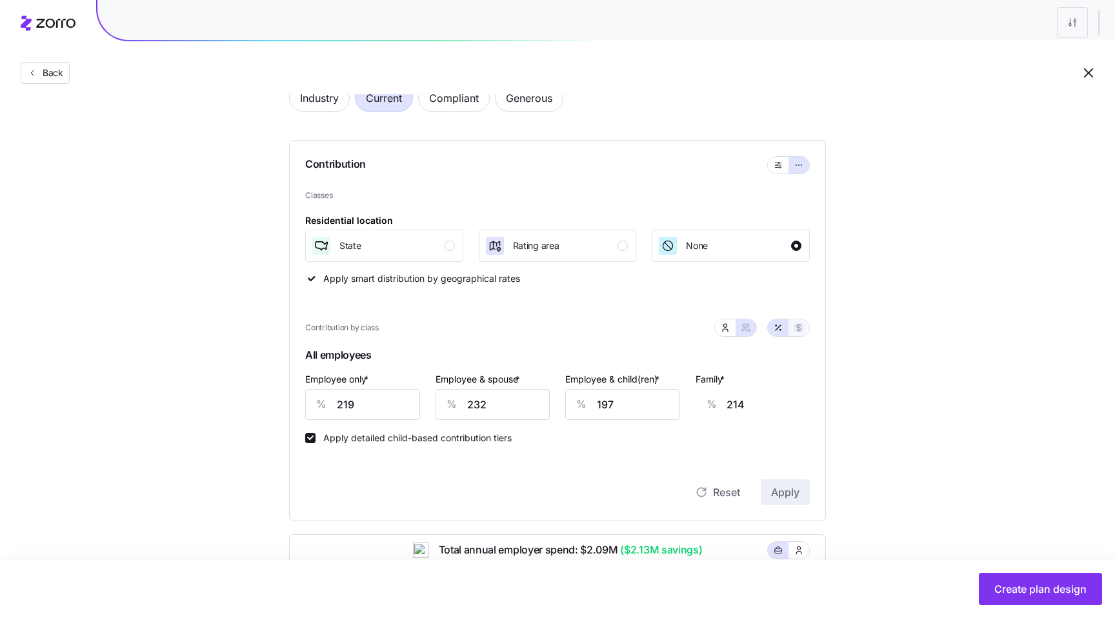
click at [800, 333] on button "button" at bounding box center [799, 328] width 10 height 10
type input "925"
type input "1958"
type input "1523"
type input "2556"
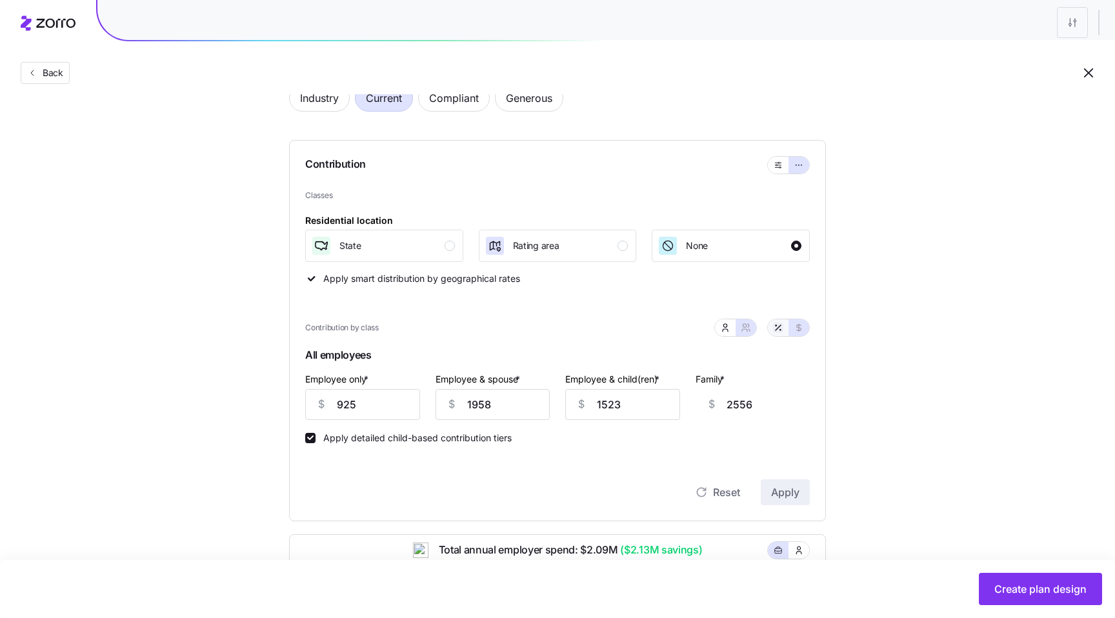
click at [777, 327] on icon "button" at bounding box center [778, 328] width 10 height 10
type input "219"
type input "232"
type input "197"
type input "214"
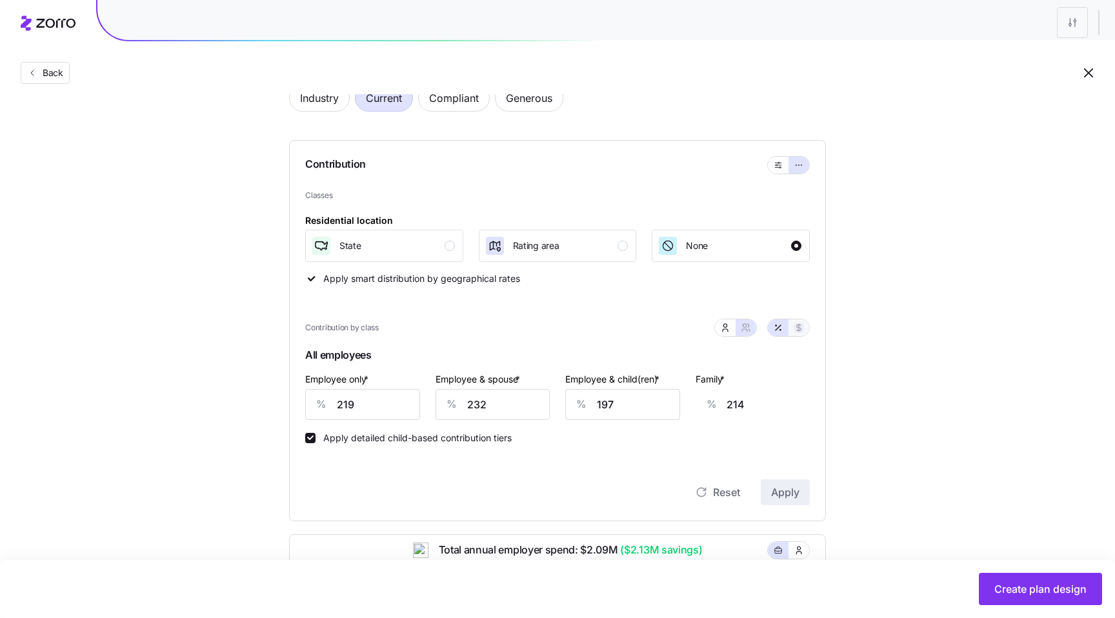
click at [796, 333] on button "button" at bounding box center [799, 328] width 10 height 10
type input "925"
type input "1958"
type input "1523"
type input "2556"
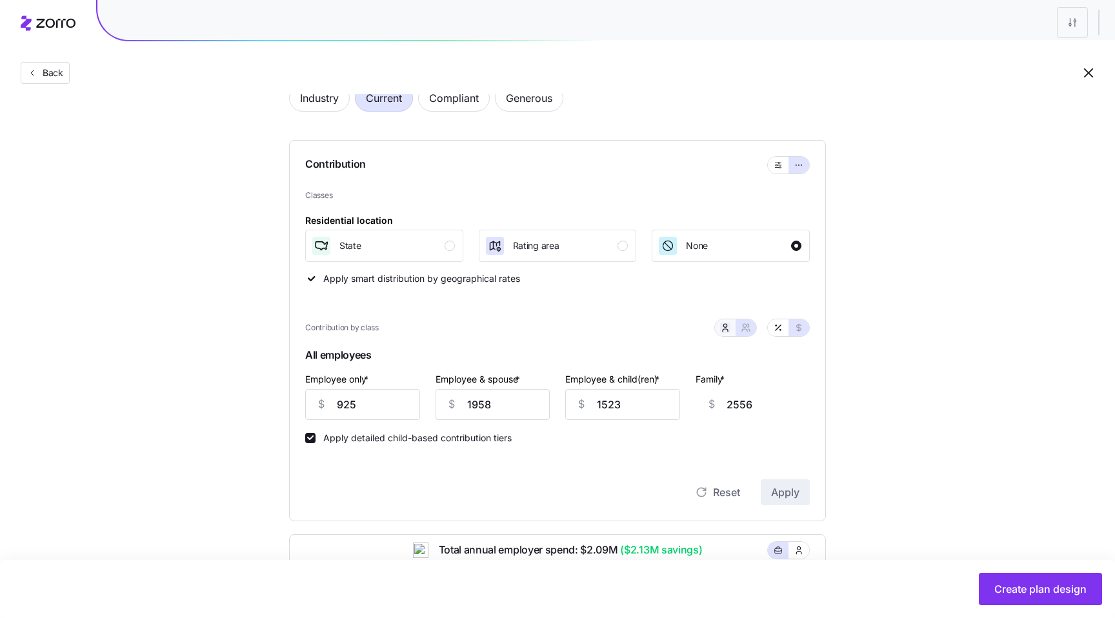
click at [729, 331] on icon "button" at bounding box center [725, 328] width 10 height 10
type input "1033"
type input "374"
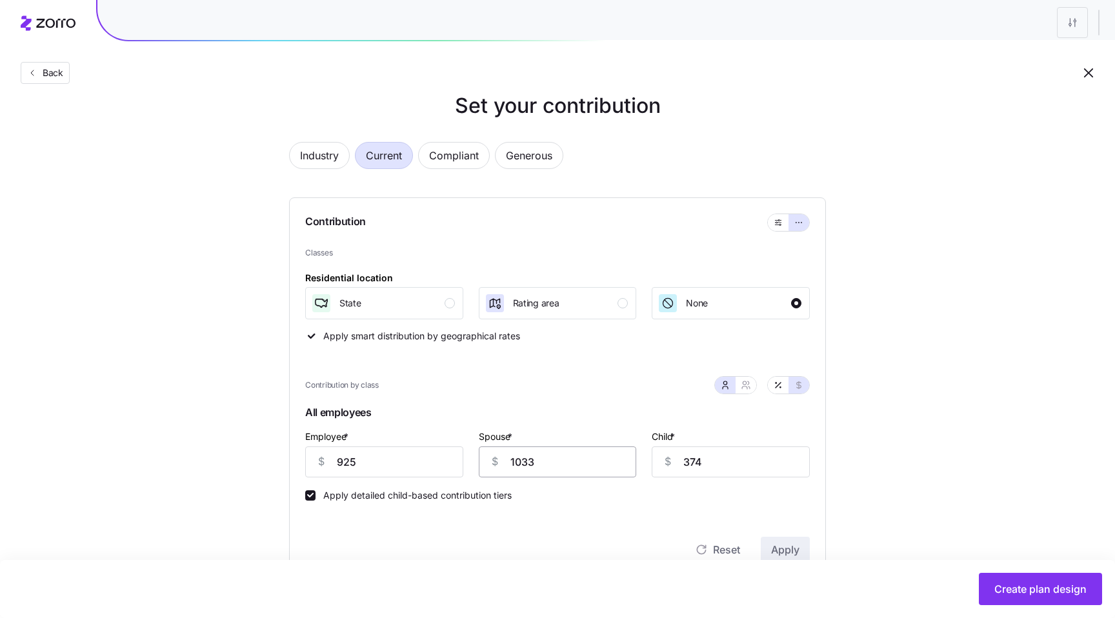
scroll to position [22, 0]
click at [449, 167] on span "Compliant" at bounding box center [454, 157] width 50 height 26
type input "400"
click at [395, 156] on span "Current" at bounding box center [384, 157] width 36 height 26
type input "925"
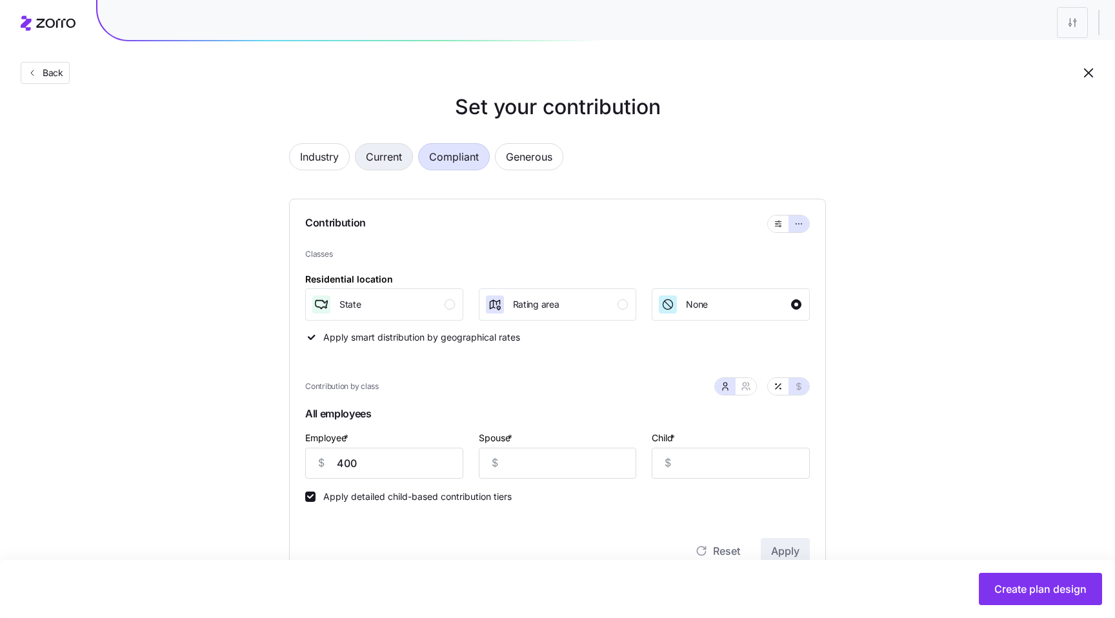
type input "979"
type input "432"
type input "95"
type input "0"
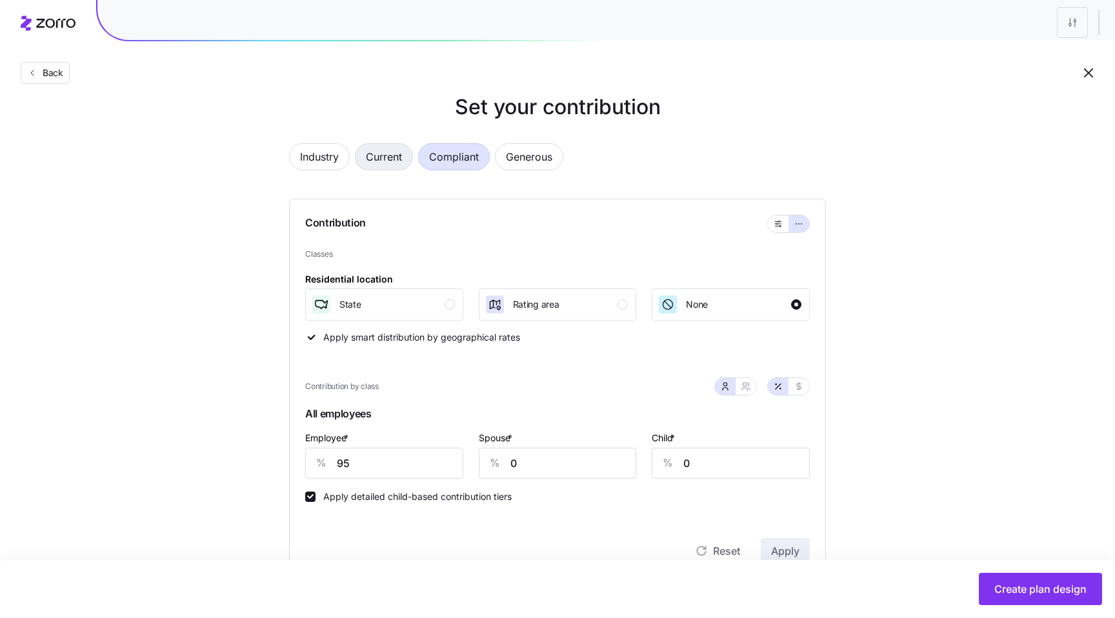
type input "219"
type input "232"
type input "197"
click at [388, 159] on span "Current" at bounding box center [384, 157] width 36 height 26
click at [798, 389] on icon "button" at bounding box center [799, 386] width 10 height 10
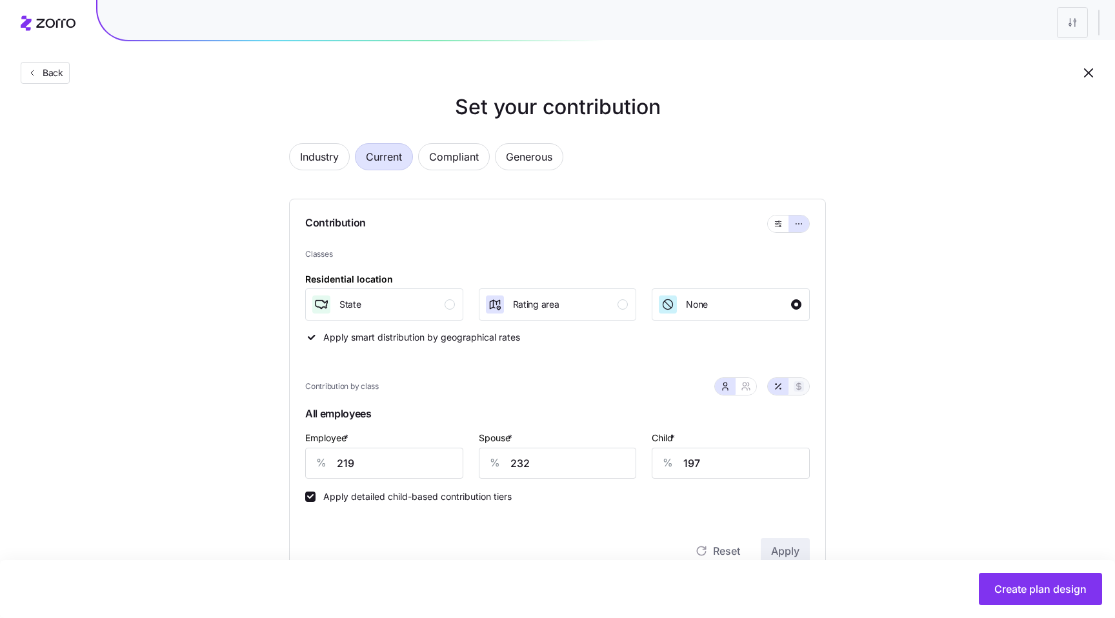
type input "925"
type input "979"
type input "432"
click at [468, 164] on span "Compliant" at bounding box center [454, 157] width 50 height 26
type input "400"
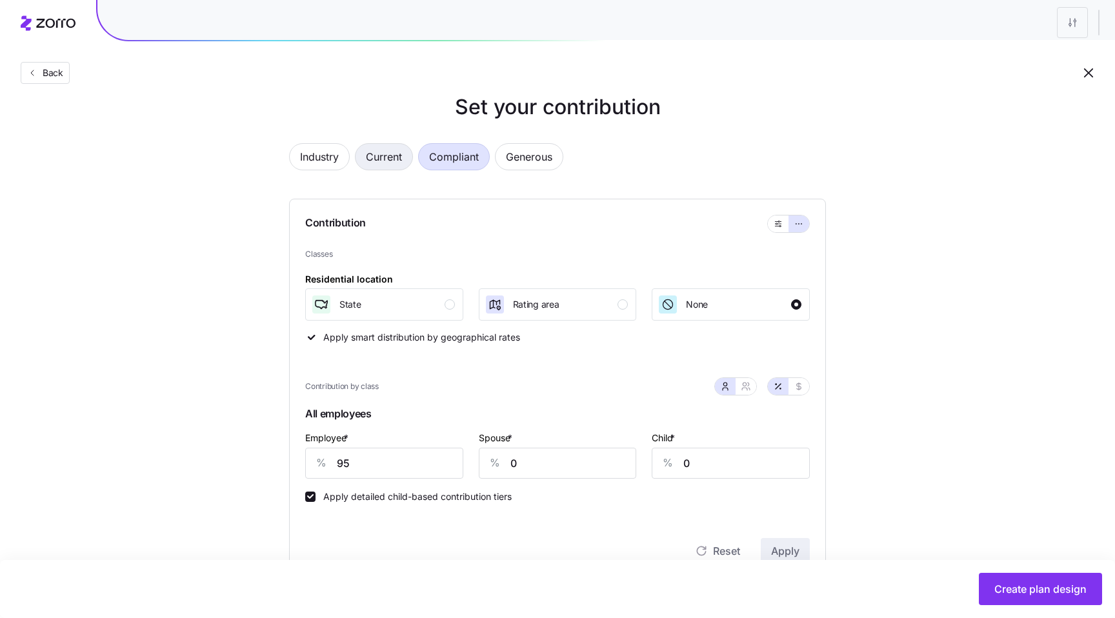
click at [384, 159] on span "Current" at bounding box center [384, 157] width 36 height 26
click at [800, 386] on icon "button" at bounding box center [799, 386] width 10 height 10
click at [785, 387] on button "button" at bounding box center [778, 386] width 21 height 17
click at [755, 387] on button "button" at bounding box center [746, 386] width 21 height 17
click at [796, 390] on icon "button" at bounding box center [799, 386] width 10 height 10
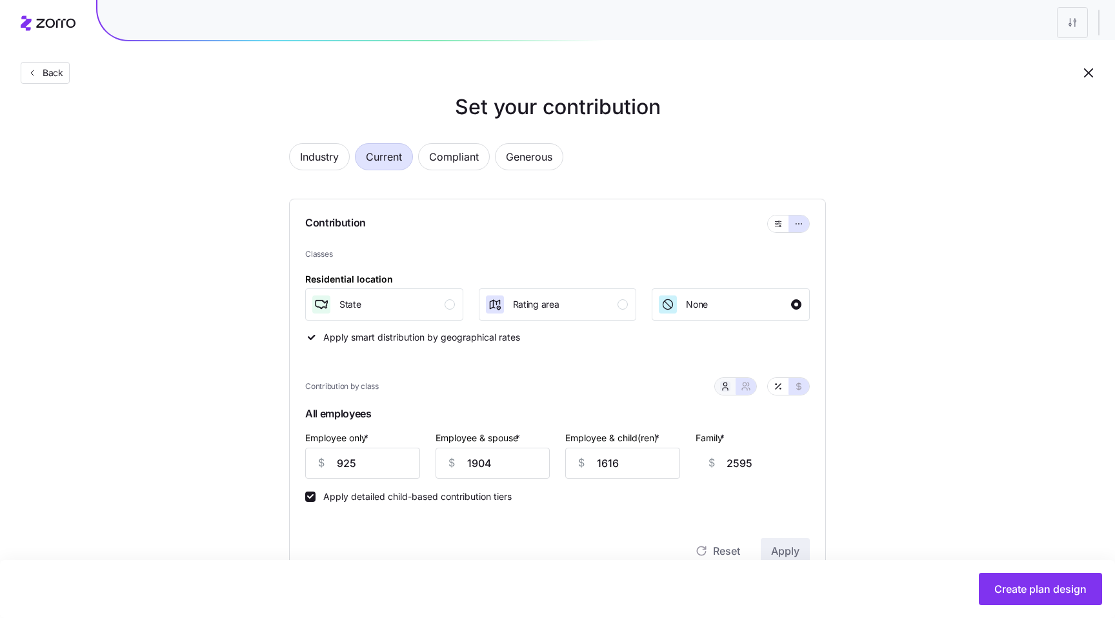
click at [727, 384] on icon "button" at bounding box center [725, 386] width 10 height 10
click at [564, 301] on div "Rating area" at bounding box center [557, 304] width 144 height 21
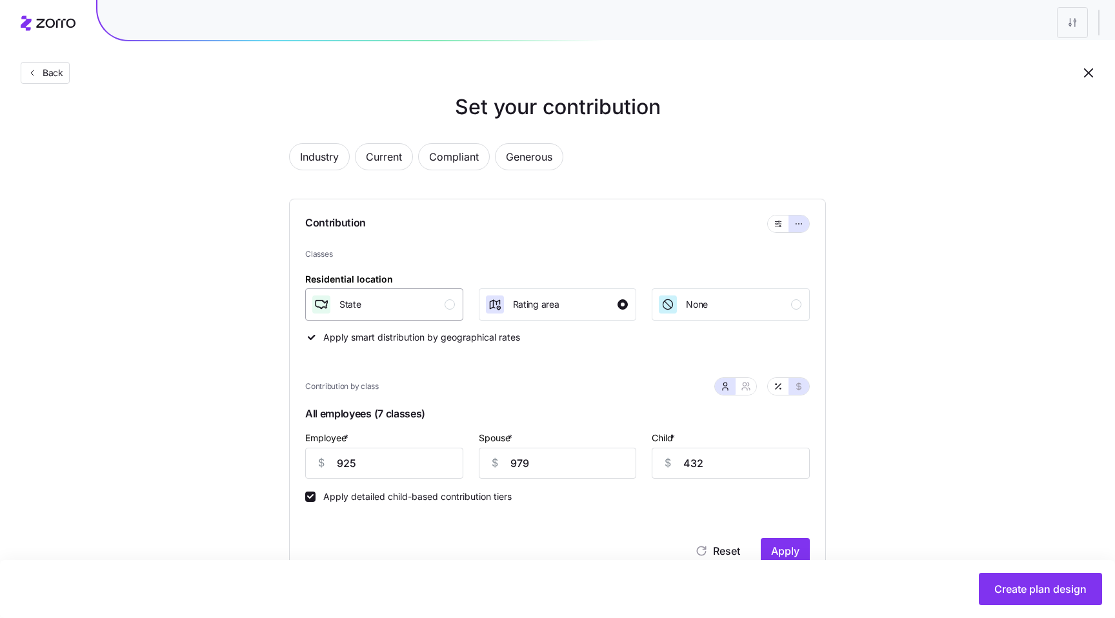
click at [437, 297] on div "State" at bounding box center [383, 304] width 144 height 21
click at [775, 548] on span "Apply" at bounding box center [785, 550] width 28 height 15
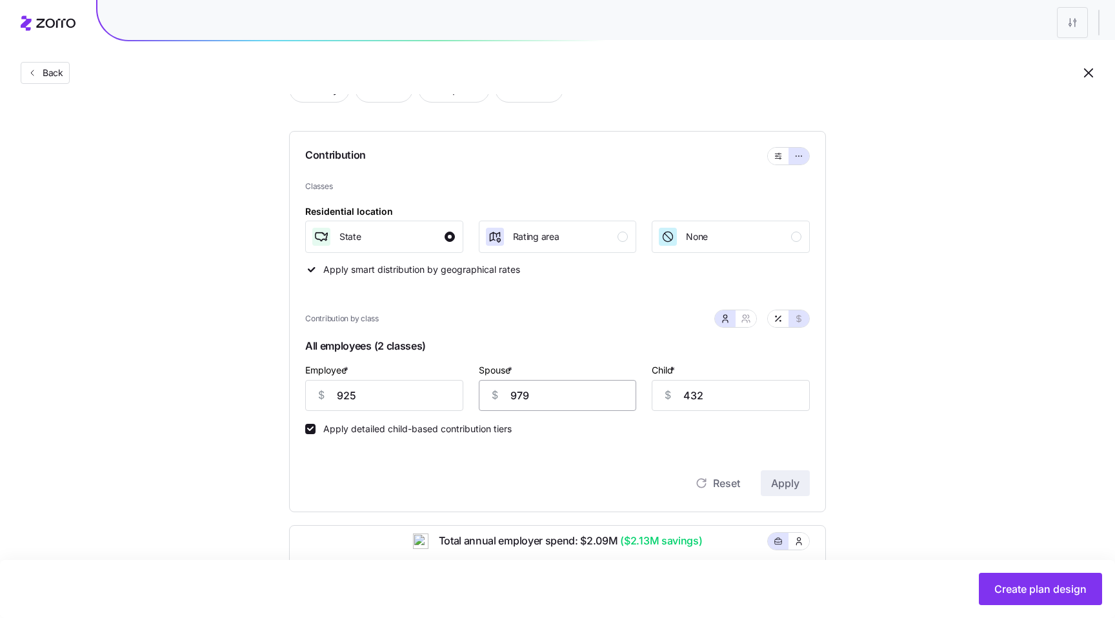
scroll to position [0, 0]
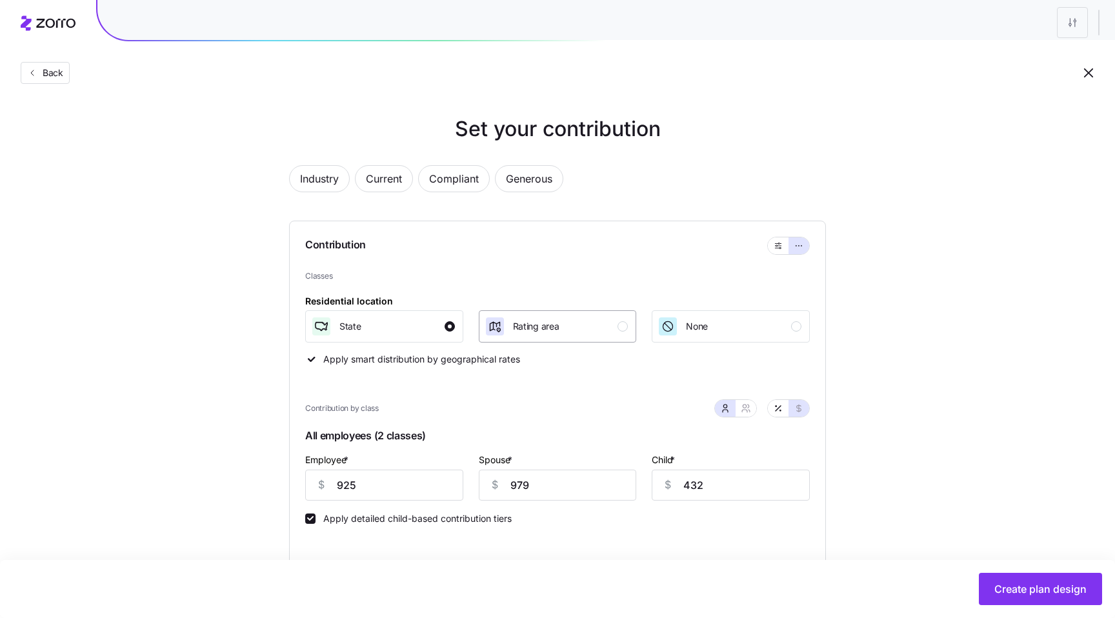
click at [555, 323] on span "Rating area" at bounding box center [536, 326] width 46 height 13
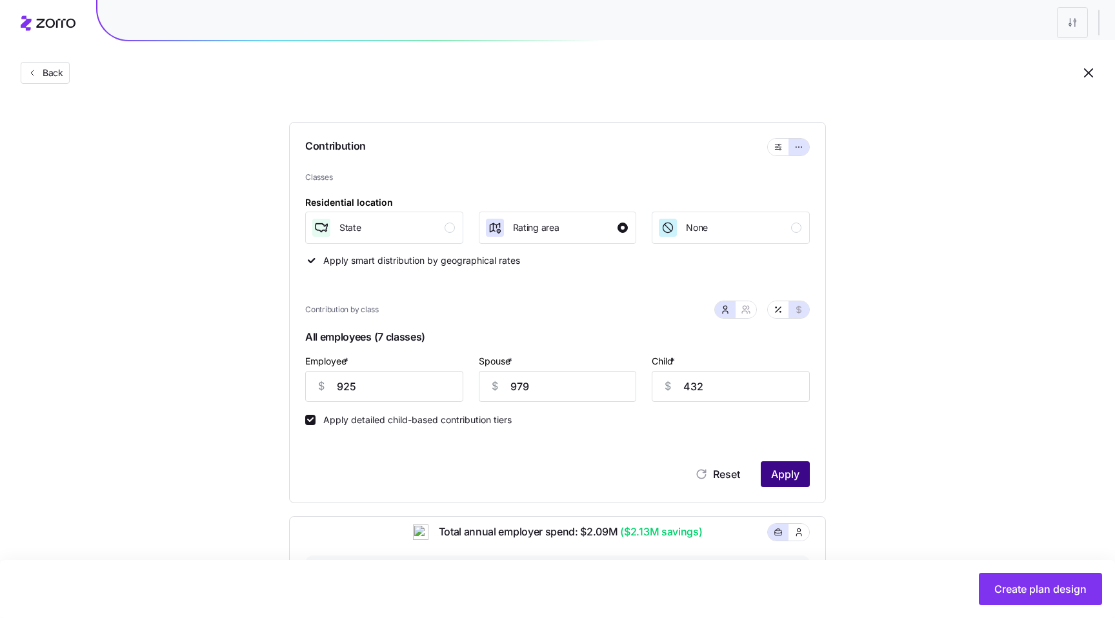
click at [780, 471] on span "Apply" at bounding box center [785, 474] width 28 height 15
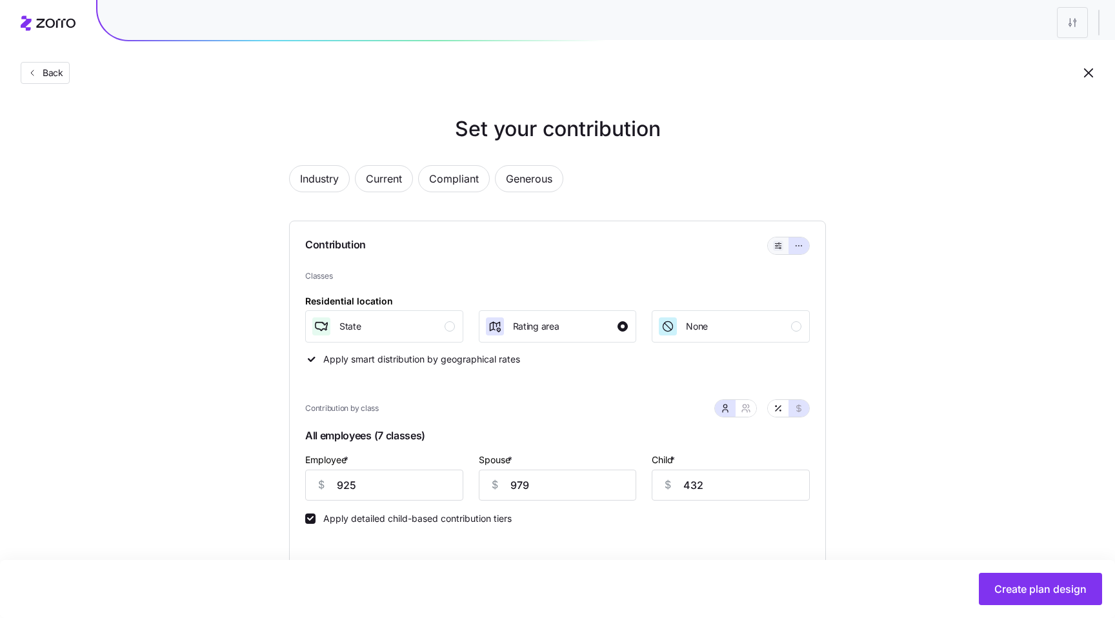
click at [778, 247] on icon "button" at bounding box center [778, 245] width 9 height 15
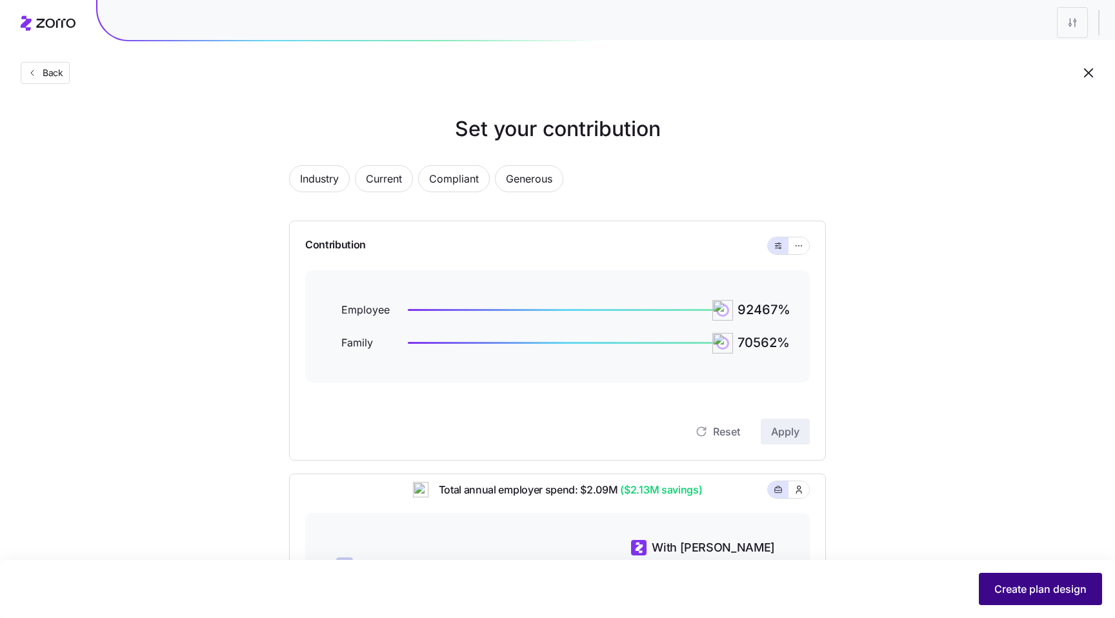
click at [1015, 583] on span "Create plan design" at bounding box center [1041, 589] width 92 height 15
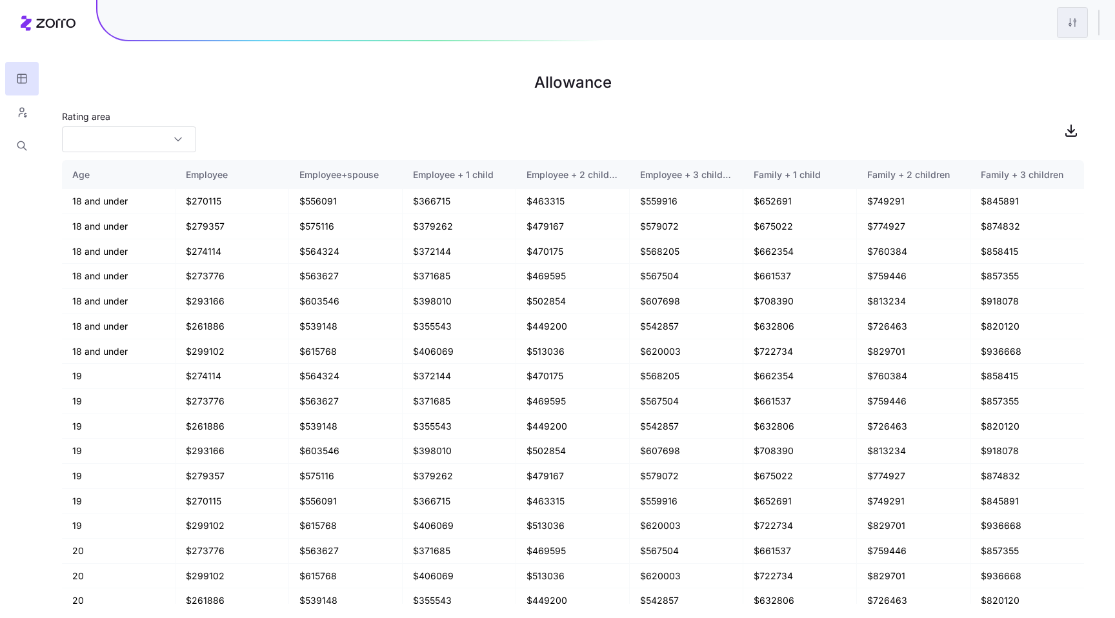
click at [1070, 31] on html "Allowance Rating area Age Employee Employee+spouse Employee + 1 child Employee …" at bounding box center [557, 309] width 1115 height 618
click at [1019, 55] on div "Edit plan design" at bounding box center [995, 57] width 68 height 14
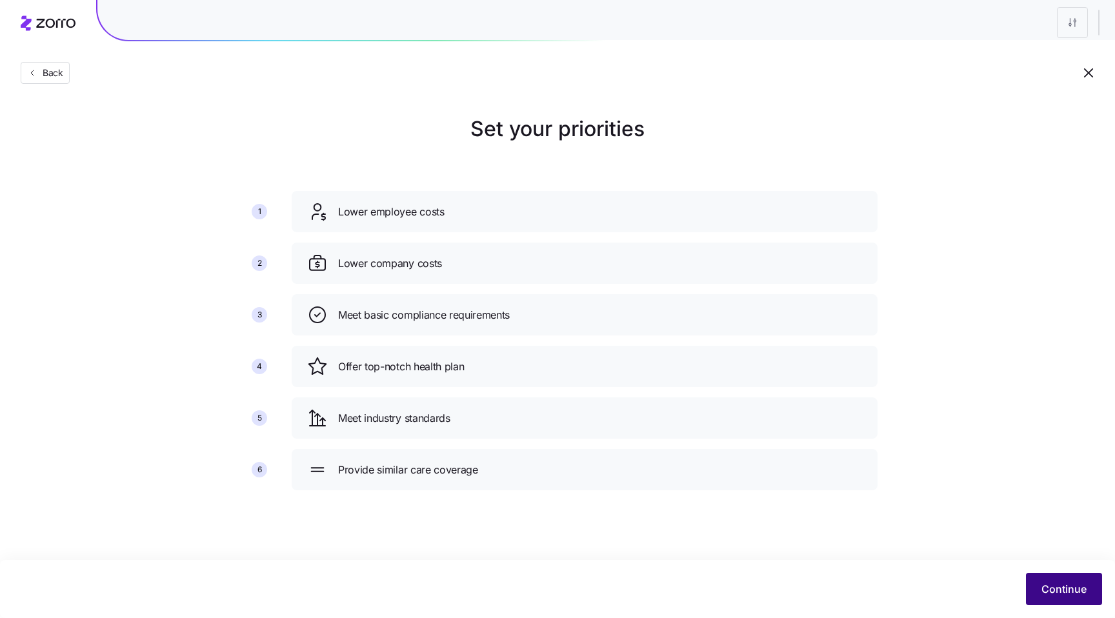
click at [1056, 587] on span "Continue" at bounding box center [1064, 589] width 45 height 15
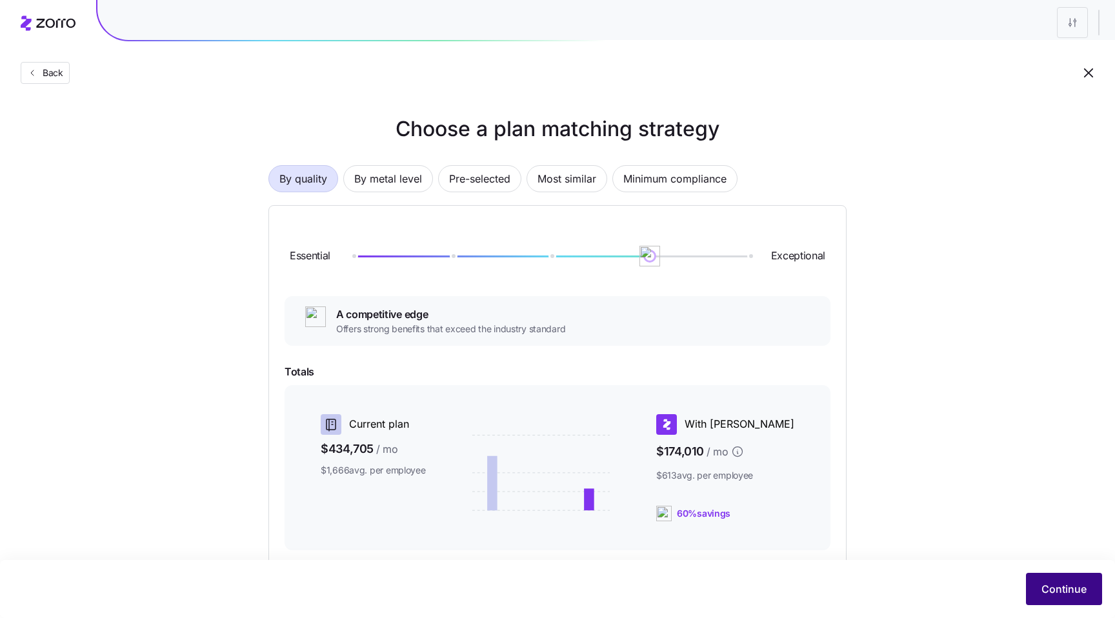
click at [1051, 585] on span "Continue" at bounding box center [1064, 589] width 45 height 15
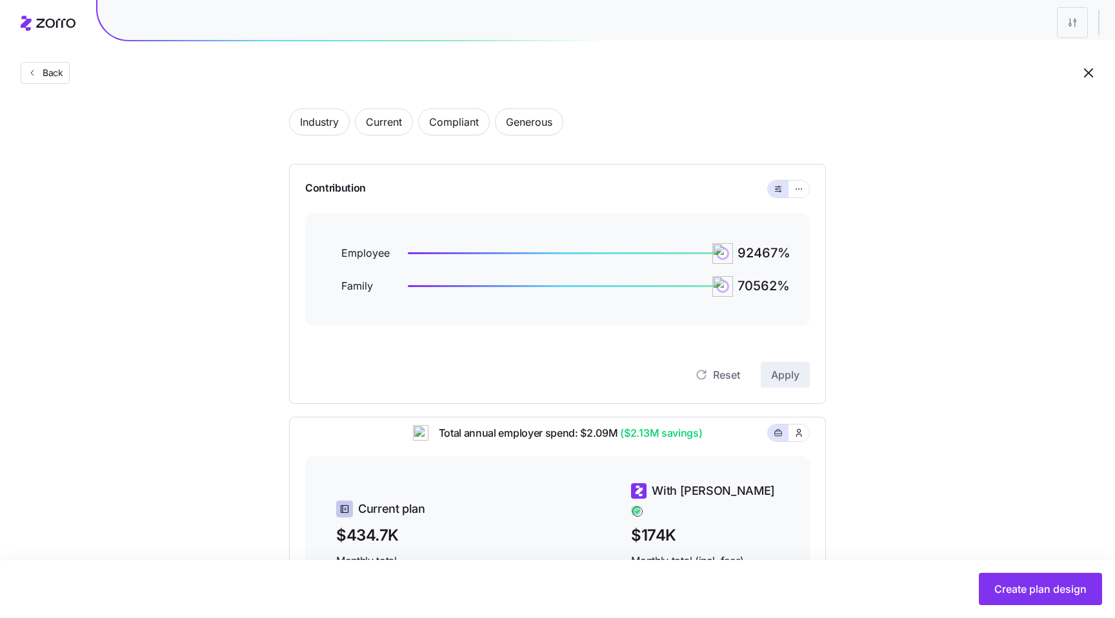
scroll to position [59, 0]
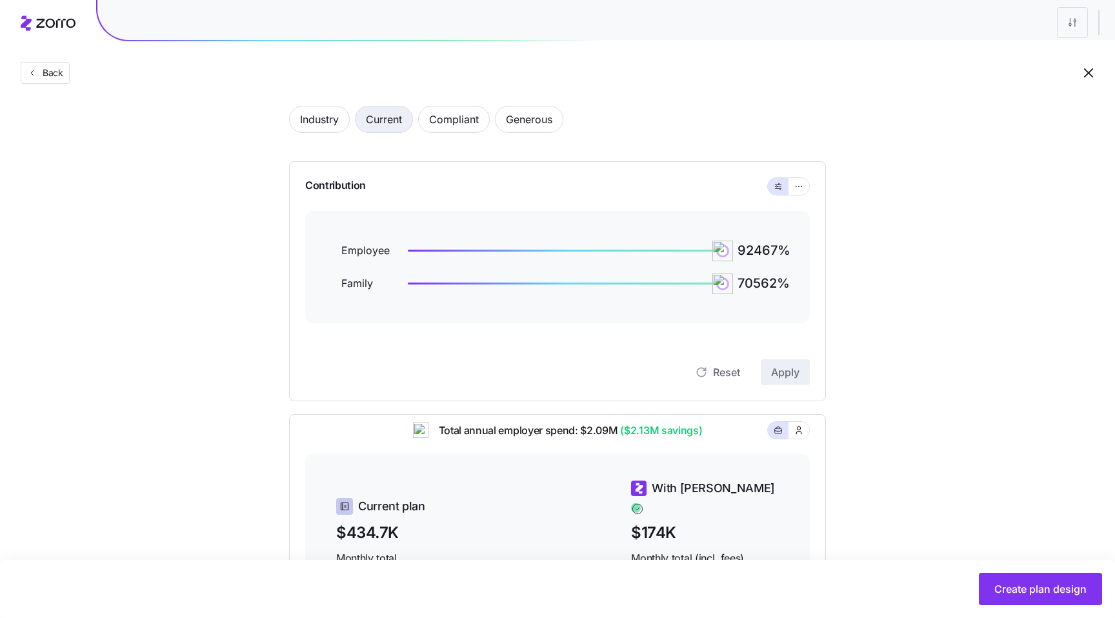
click at [402, 116] on span "Current" at bounding box center [384, 120] width 36 height 26
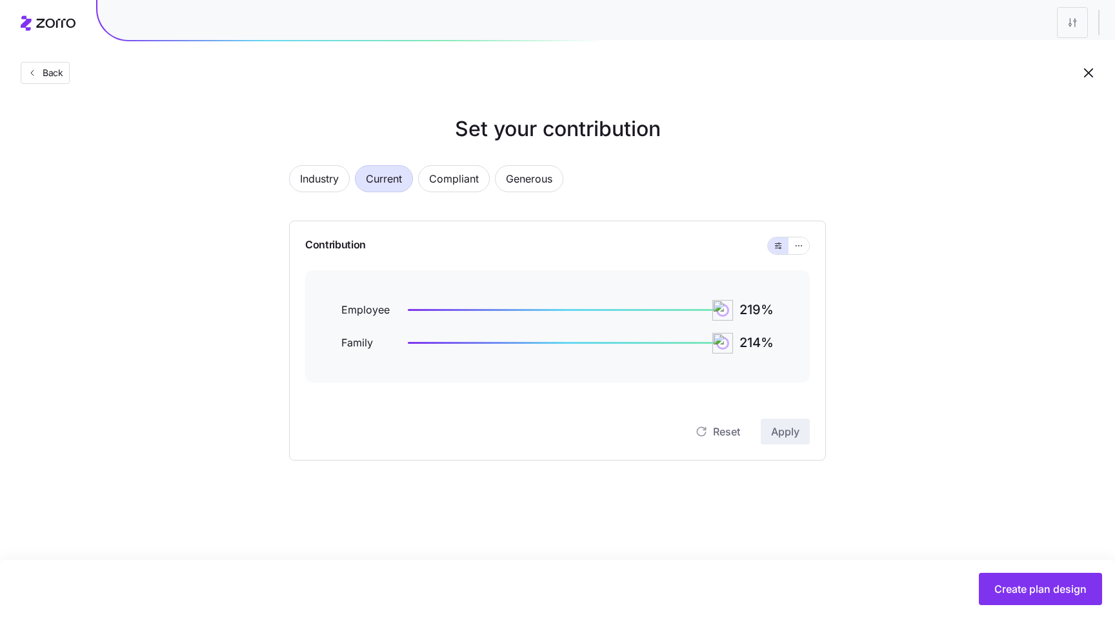
scroll to position [0, 0]
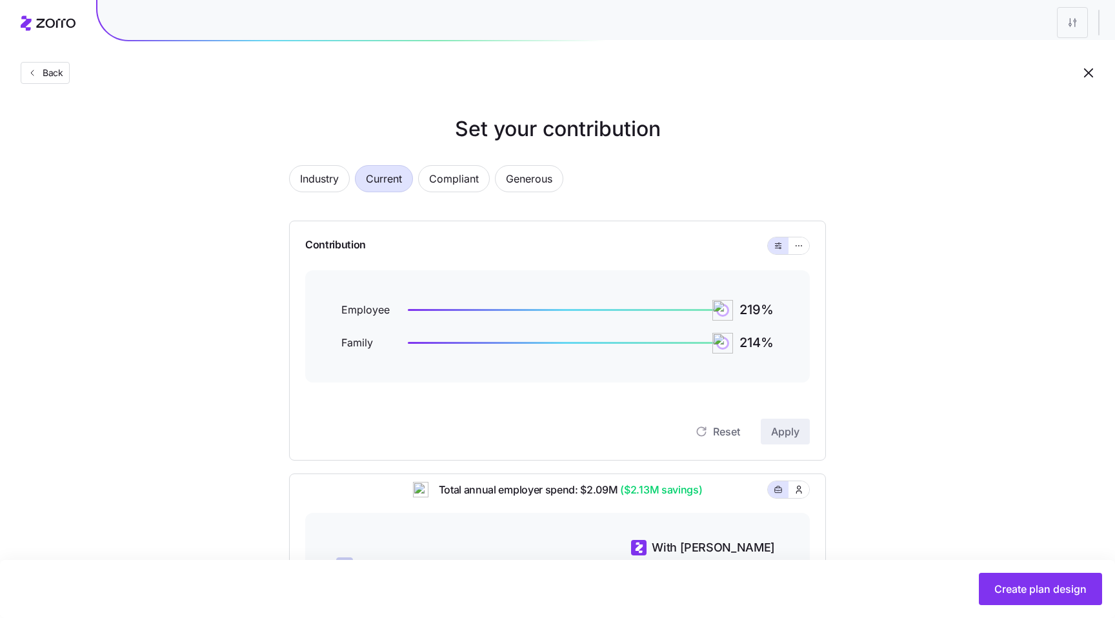
click at [778, 184] on div "Industry Current Compliant Generous" at bounding box center [557, 186] width 537 height 43
click at [525, 178] on span "Generous" at bounding box center [529, 179] width 46 height 26
click at [806, 249] on button "button" at bounding box center [799, 246] width 21 height 17
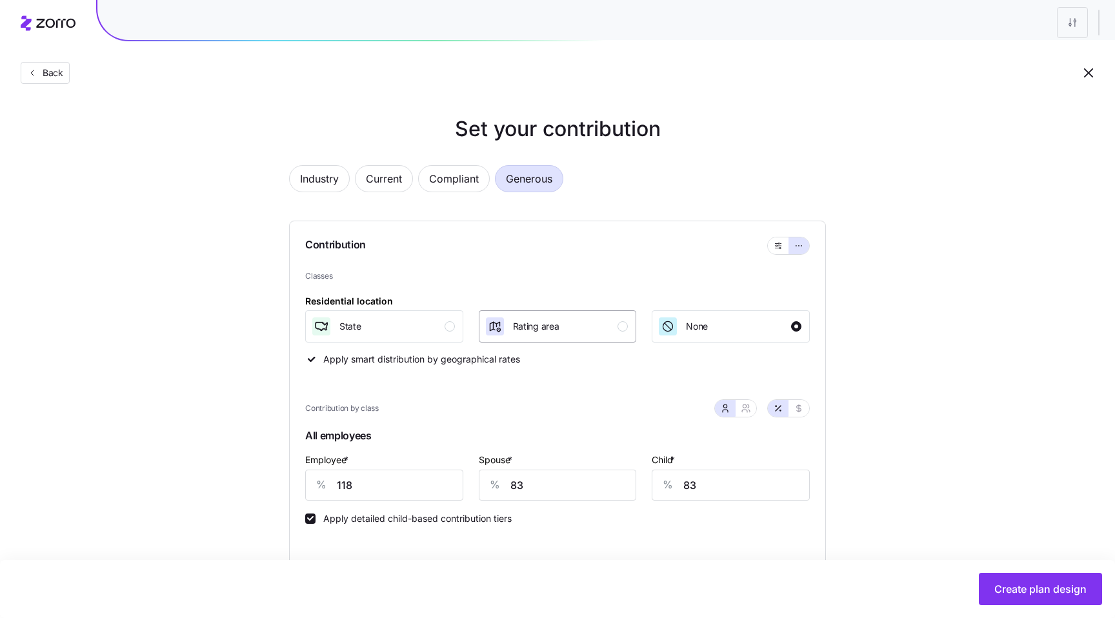
click at [601, 327] on div "Rating area" at bounding box center [557, 326] width 144 height 21
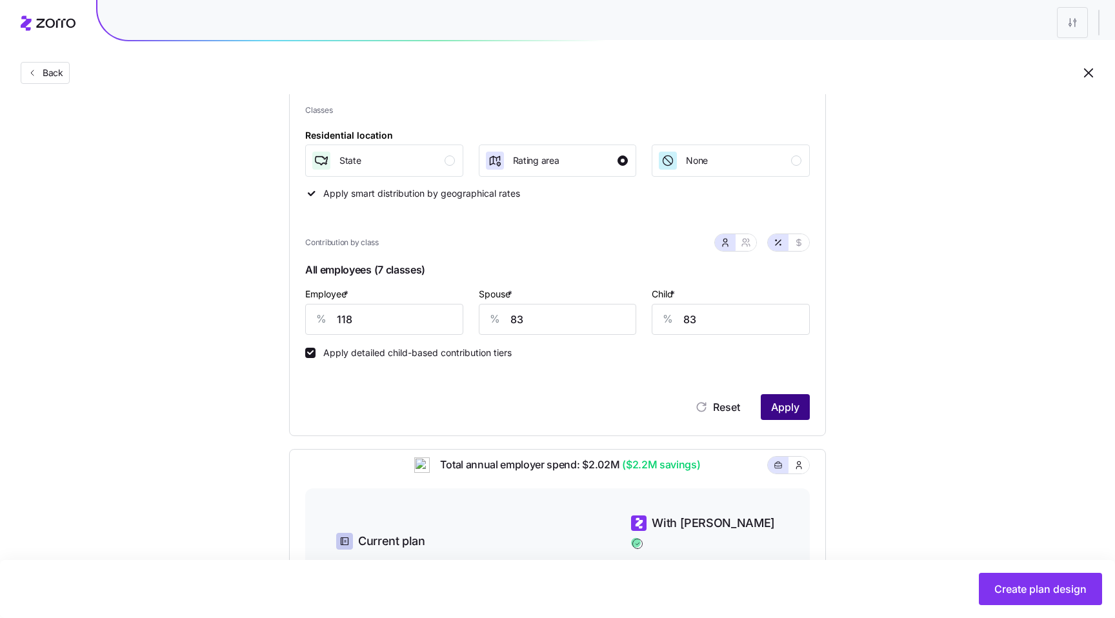
click at [782, 411] on span "Apply" at bounding box center [785, 407] width 28 height 15
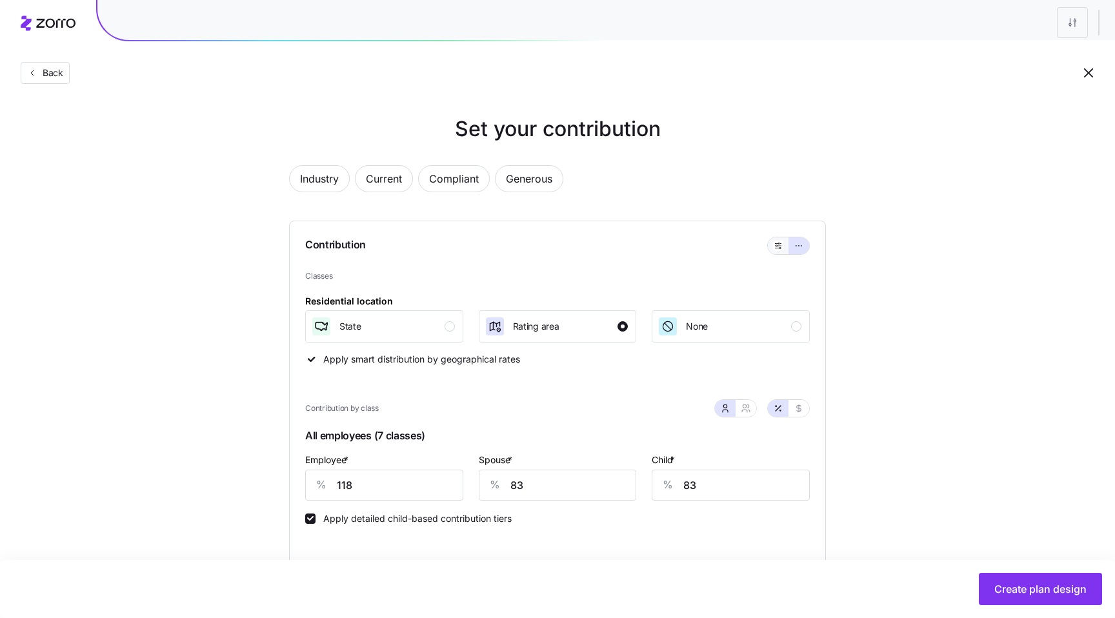
click at [776, 252] on button "button" at bounding box center [778, 246] width 21 height 17
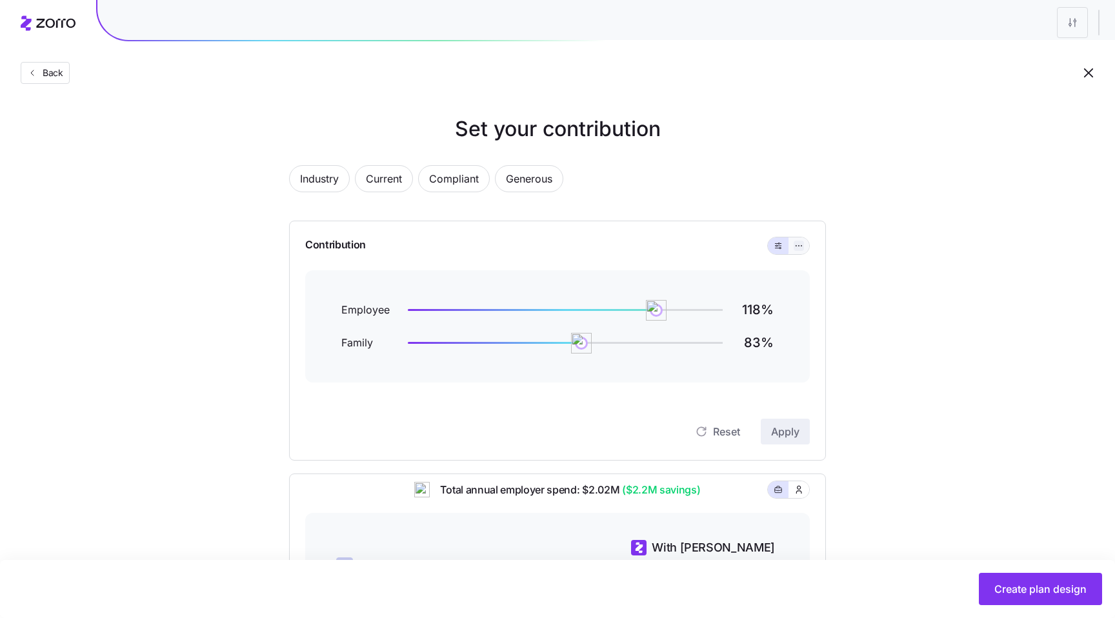
click at [797, 242] on icon "button" at bounding box center [799, 245] width 9 height 15
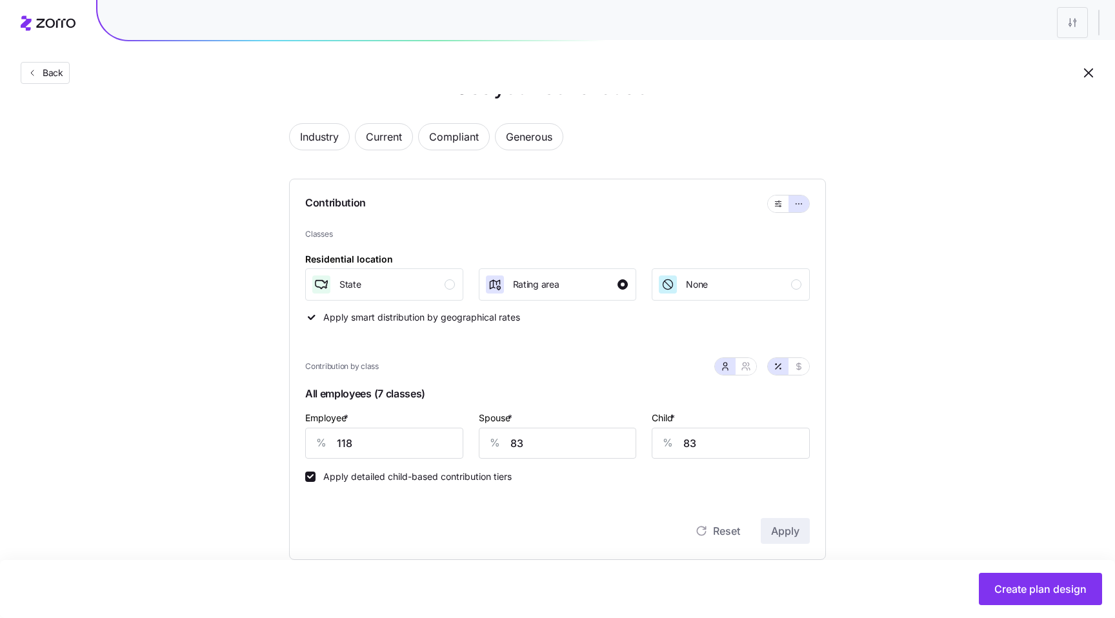
scroll to position [54, 0]
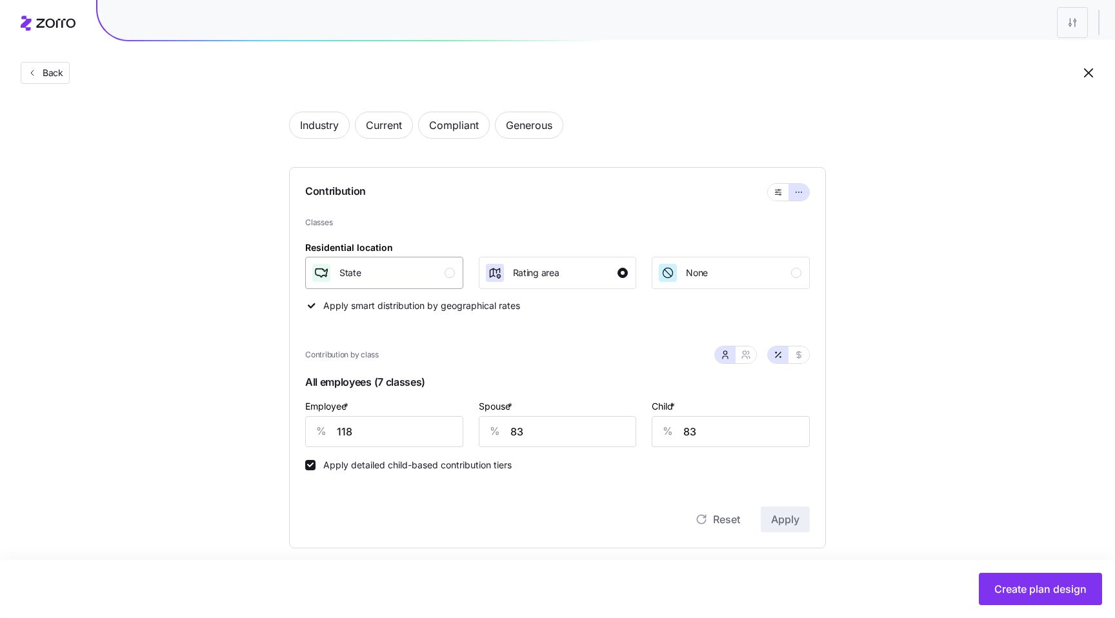
click at [437, 274] on div "State" at bounding box center [383, 273] width 144 height 21
click at [782, 516] on span "Apply" at bounding box center [785, 519] width 28 height 15
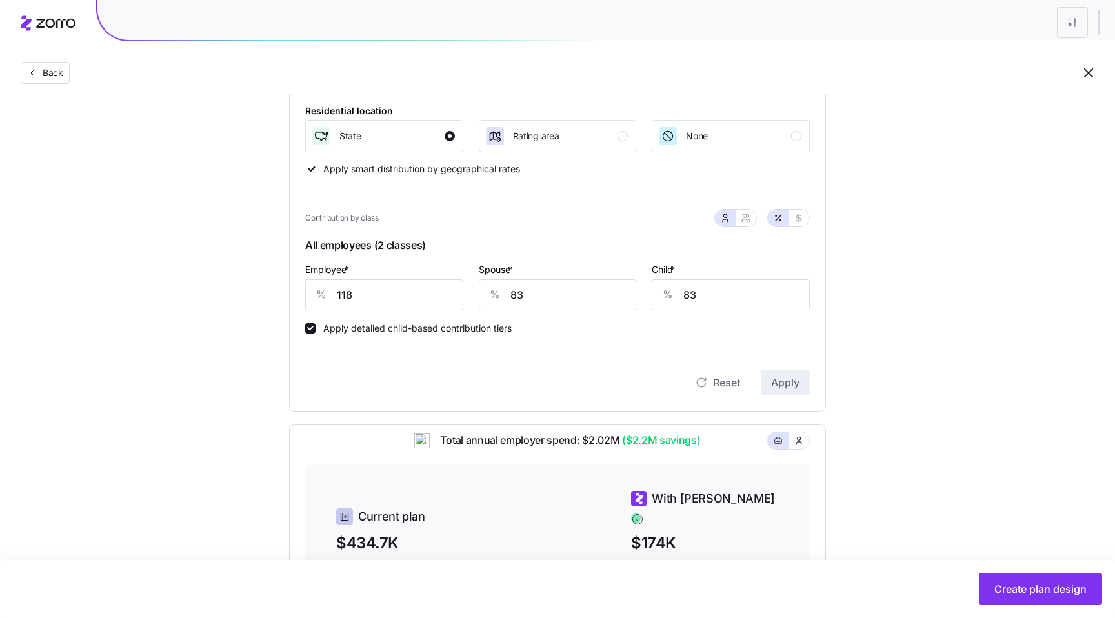
scroll to position [88, 0]
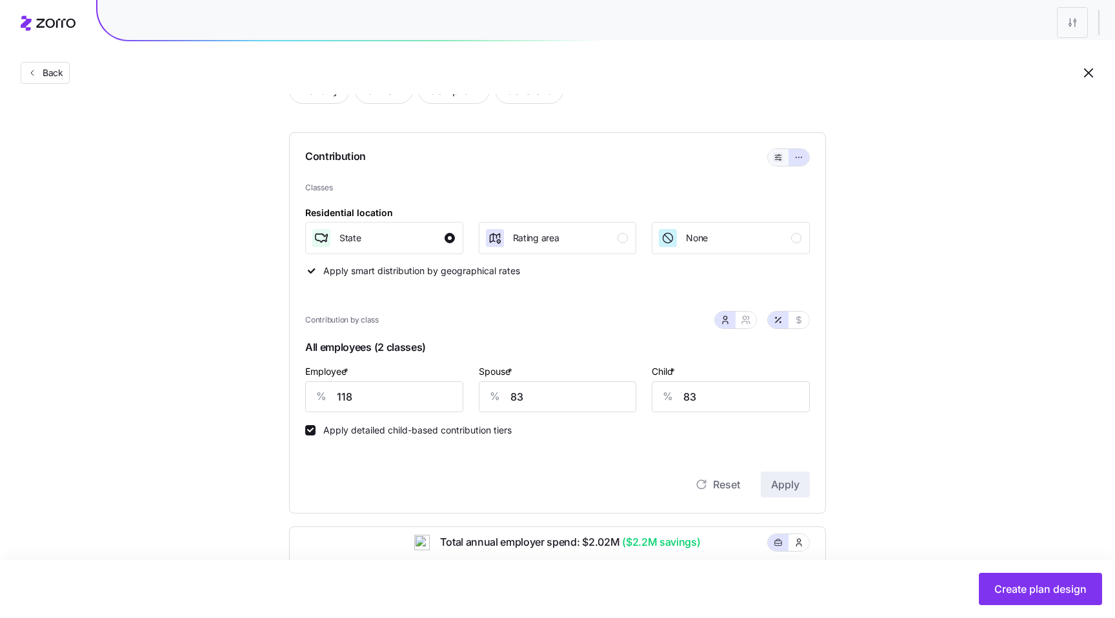
click at [776, 160] on icon "button" at bounding box center [778, 157] width 9 height 15
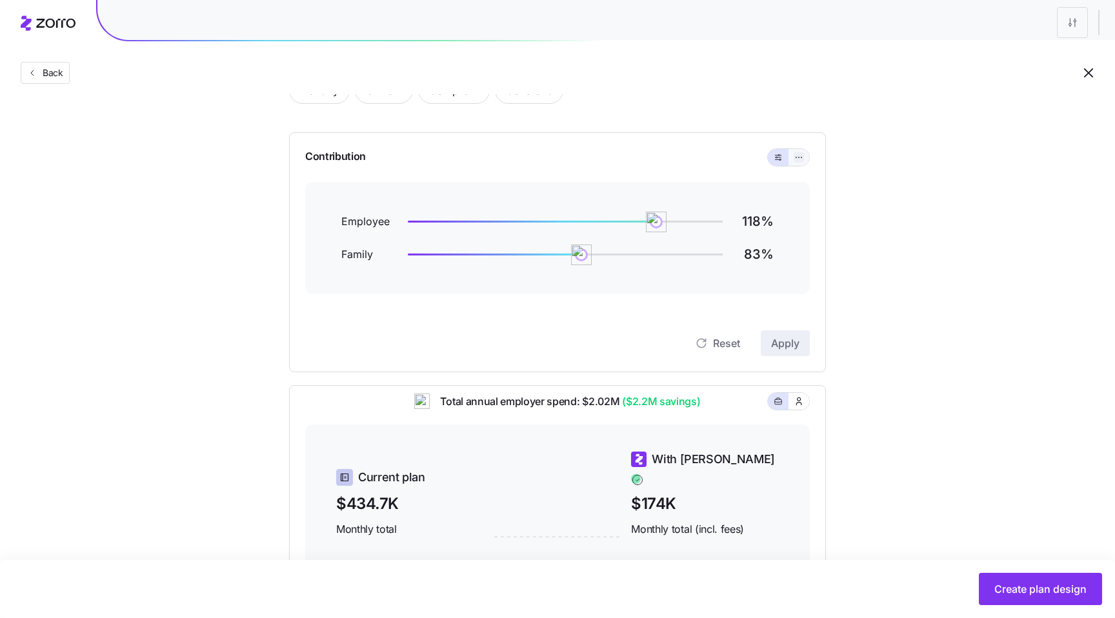
click at [799, 159] on icon "button" at bounding box center [799, 157] width 9 height 15
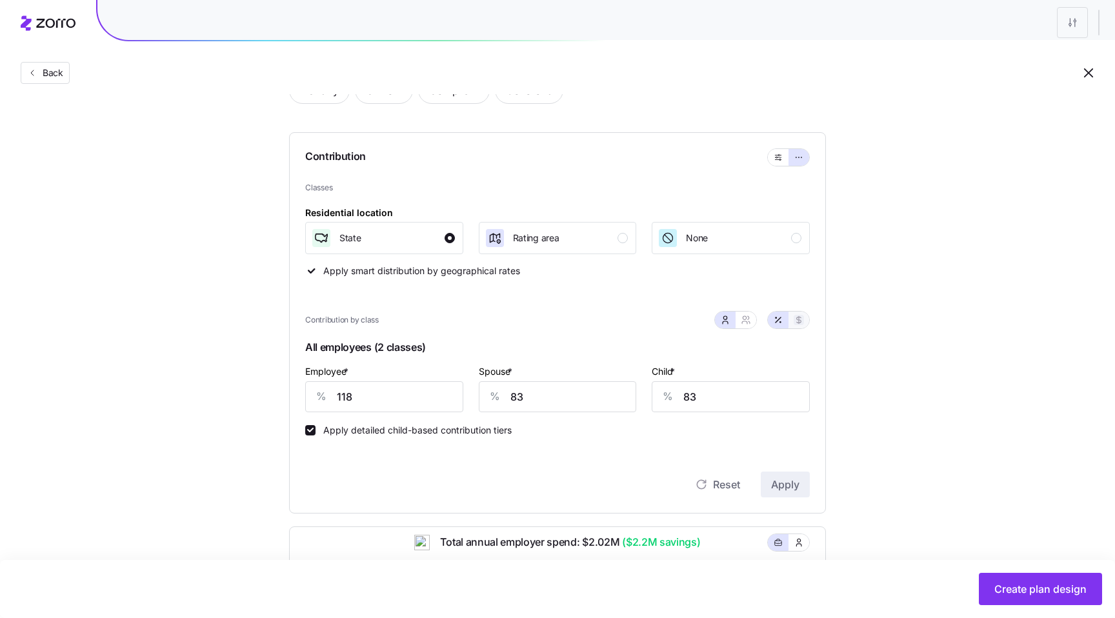
click at [796, 323] on icon "button" at bounding box center [799, 320] width 10 height 10
click at [743, 326] on button "button" at bounding box center [746, 320] width 21 height 17
click at [579, 246] on div "Rating area" at bounding box center [557, 238] width 144 height 21
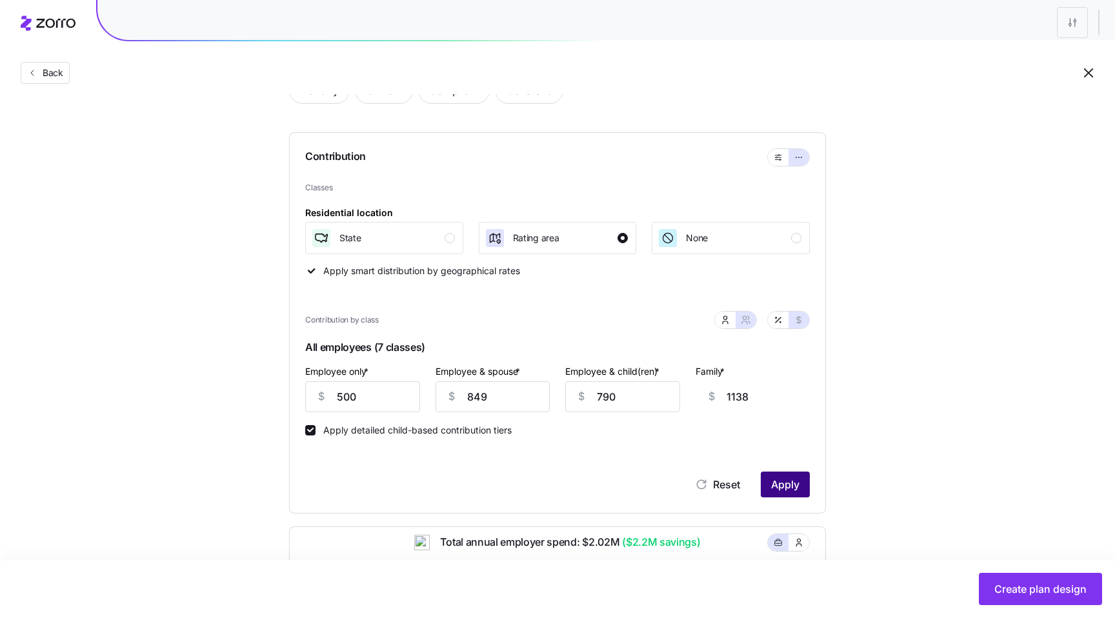
click at [776, 476] on button "Apply" at bounding box center [785, 485] width 49 height 26
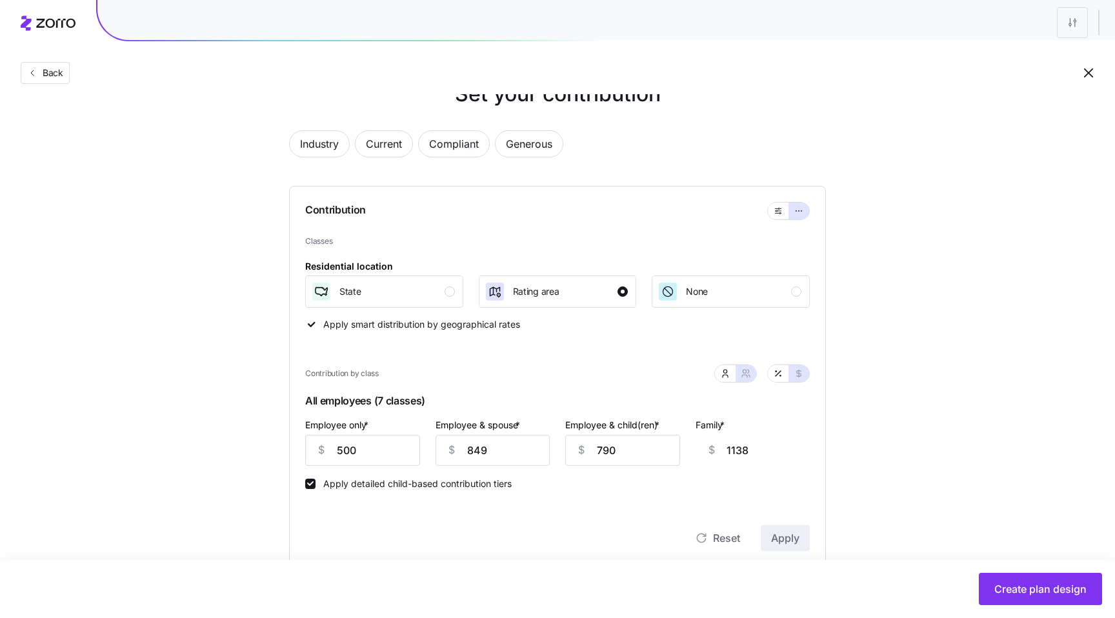
scroll to position [0, 0]
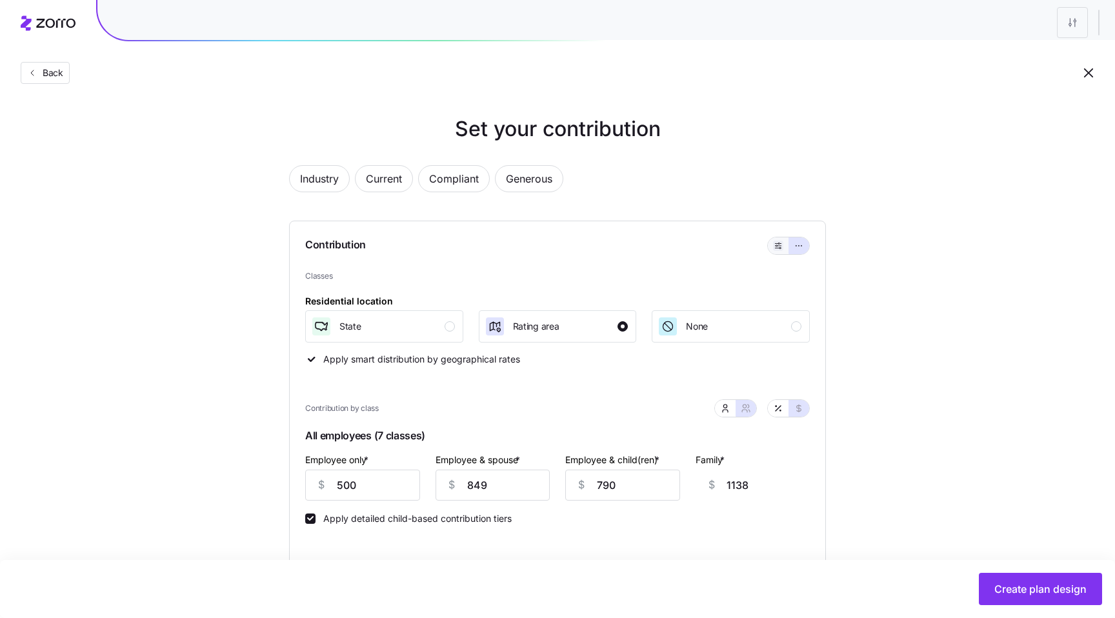
click at [775, 246] on icon "button" at bounding box center [778, 245] width 9 height 15
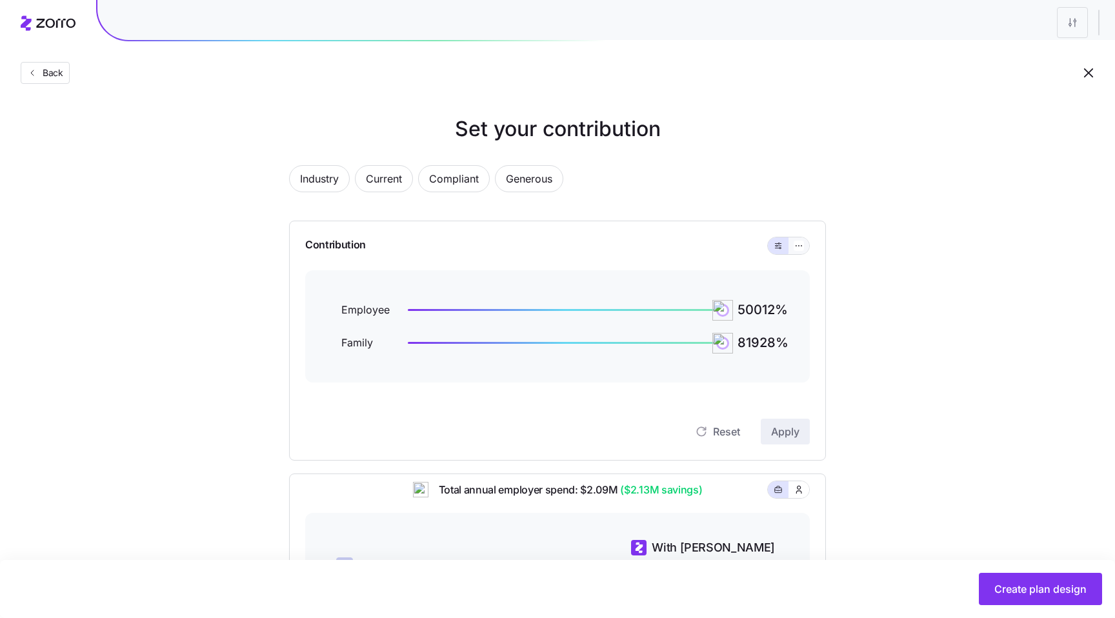
click at [789, 248] on button "button" at bounding box center [799, 246] width 21 height 17
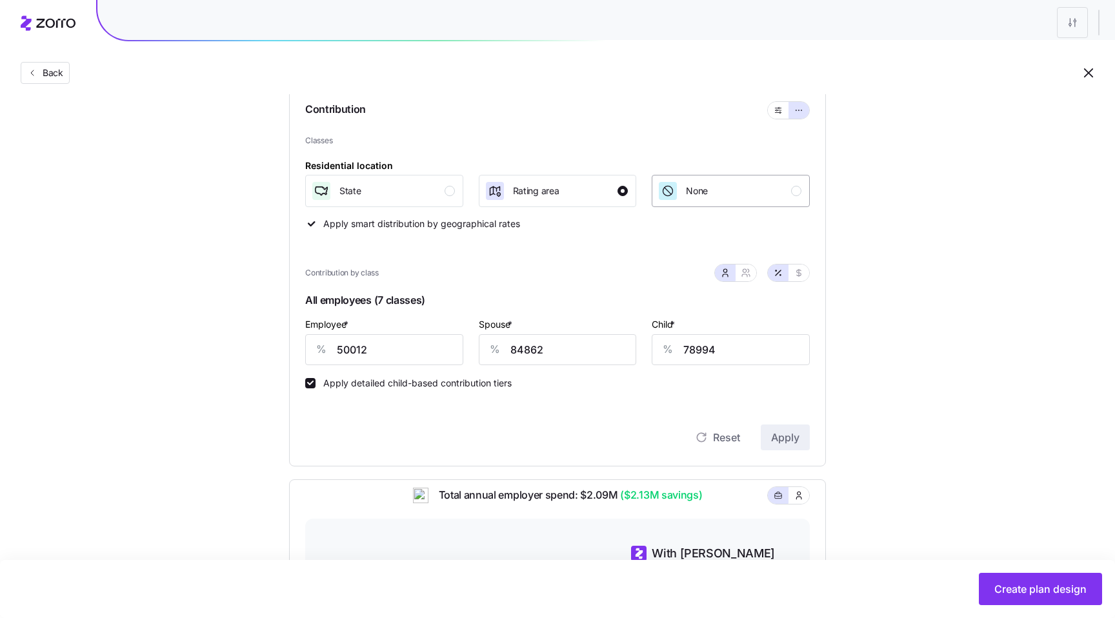
scroll to position [171, 0]
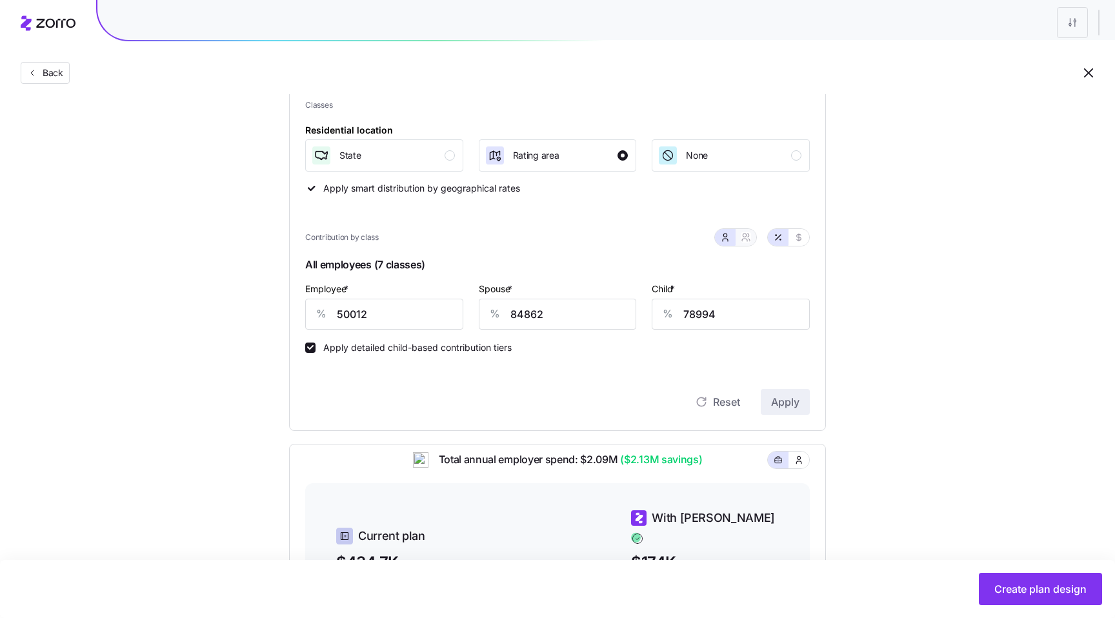
click at [737, 235] on button "button" at bounding box center [746, 237] width 21 height 17
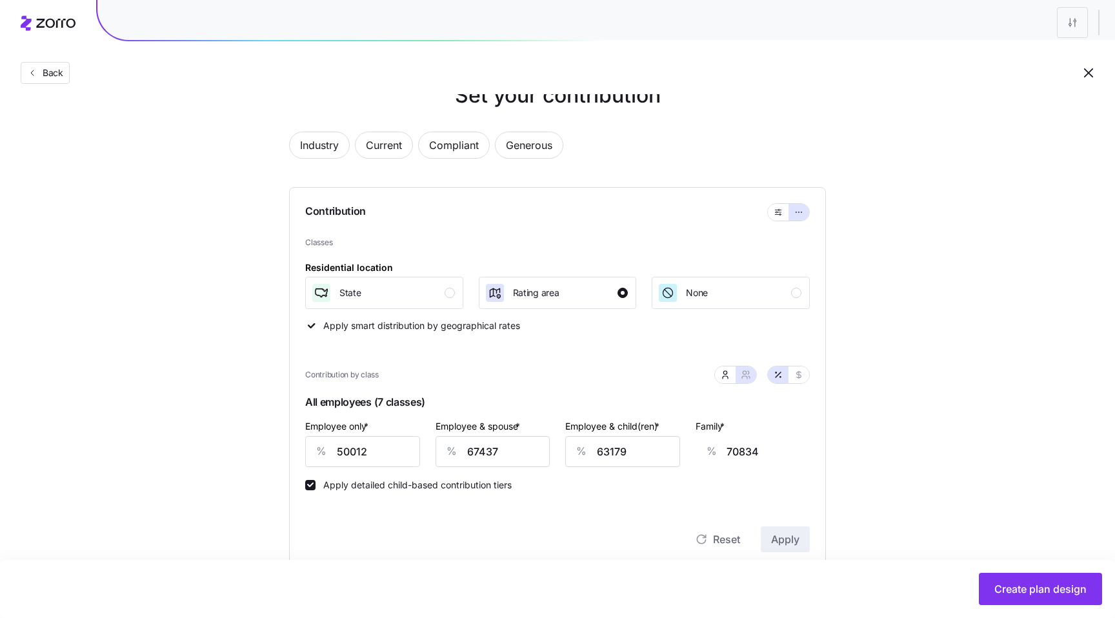
scroll to position [18, 0]
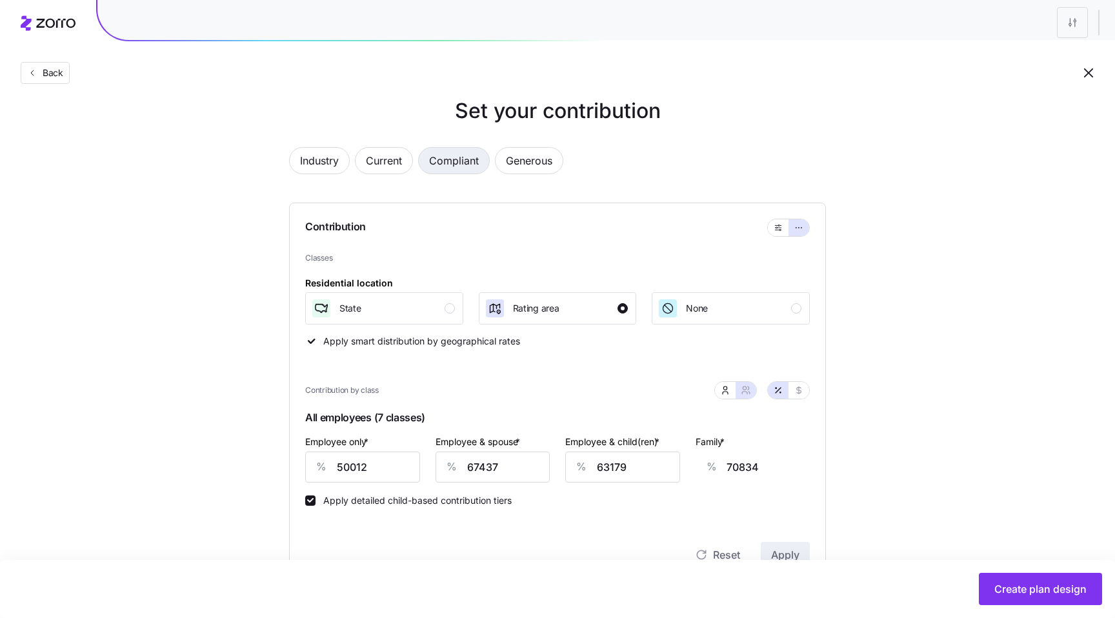
click at [442, 167] on span "Compliant" at bounding box center [454, 161] width 50 height 26
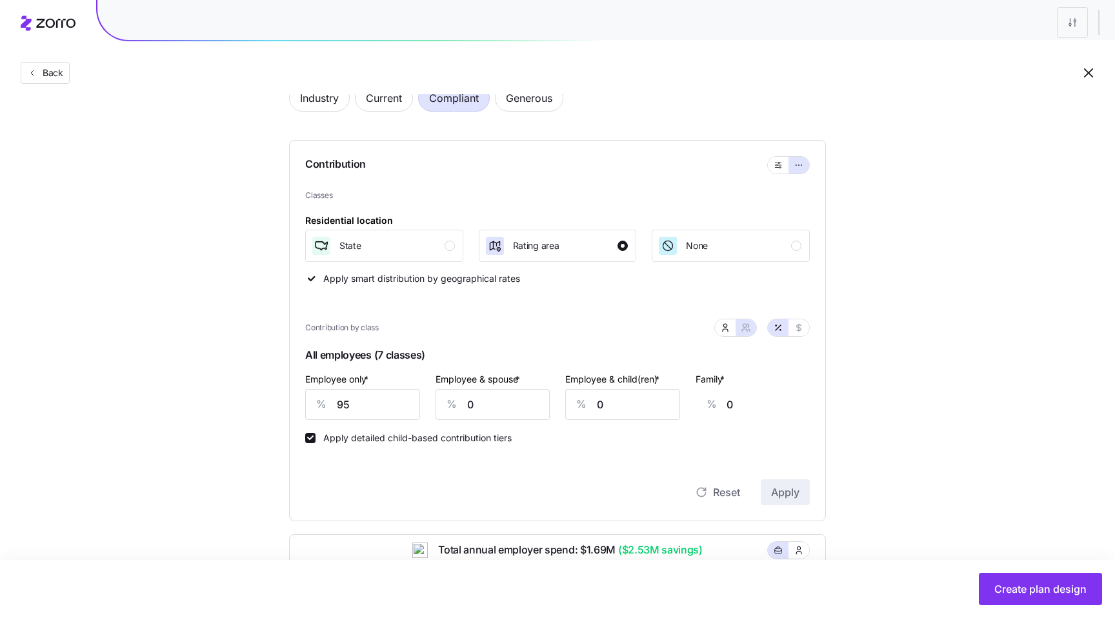
scroll to position [67, 0]
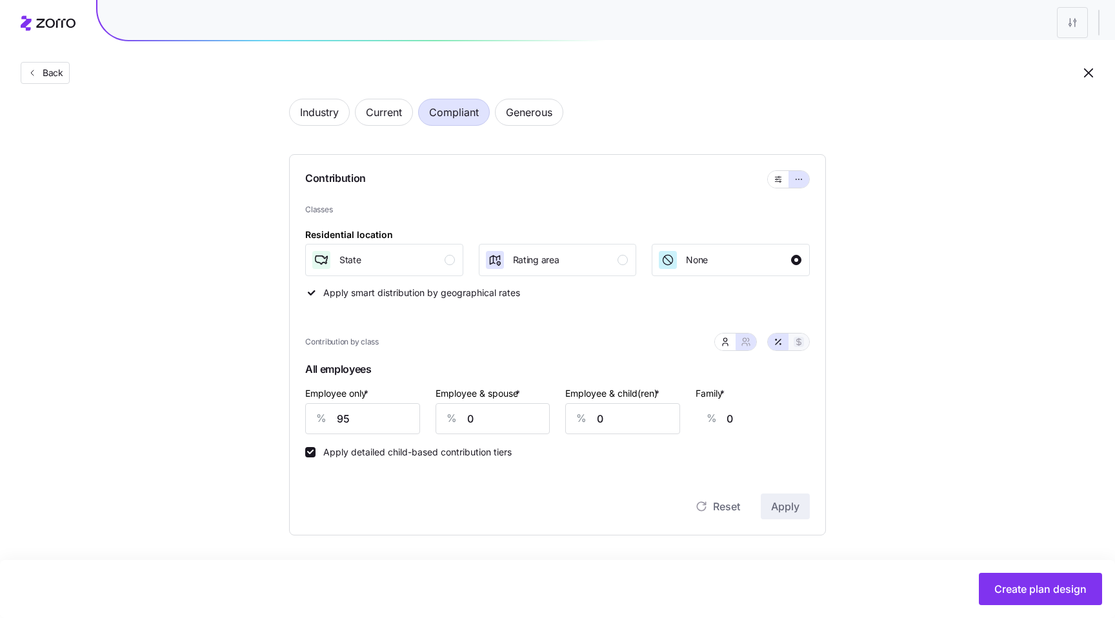
click at [795, 341] on icon "button" at bounding box center [799, 342] width 10 height 10
click at [523, 117] on span "Generous" at bounding box center [529, 112] width 46 height 26
click at [460, 113] on span "Compliant" at bounding box center [454, 112] width 50 height 26
click at [802, 349] on button "button" at bounding box center [799, 341] width 21 height 17
click at [780, 336] on span "button" at bounding box center [778, 341] width 10 height 10
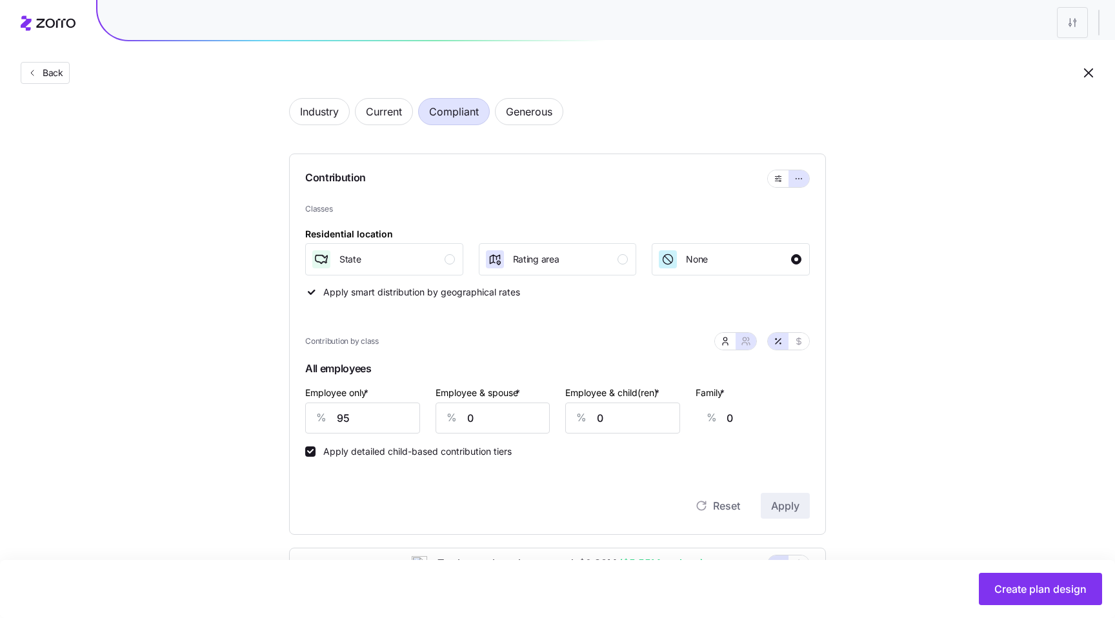
click at [620, 167] on div "Contribution" at bounding box center [557, 178] width 505 height 49
click at [509, 95] on div "Industry Current Compliant Generous Contribution Classes Residential location S…" at bounding box center [558, 505] width 578 height 845
click at [511, 119] on span "Generous" at bounding box center [529, 112] width 46 height 26
click at [455, 115] on span "Compliant" at bounding box center [454, 112] width 50 height 26
click at [517, 112] on span "Generous" at bounding box center [529, 112] width 46 height 26
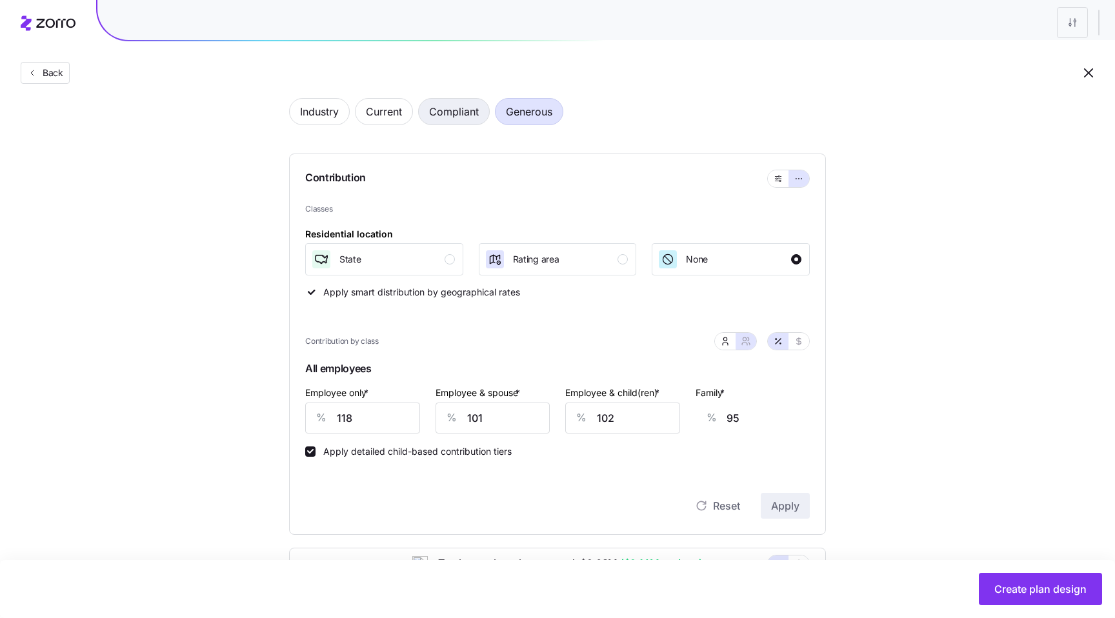
click at [473, 119] on span "Compliant" at bounding box center [454, 112] width 50 height 26
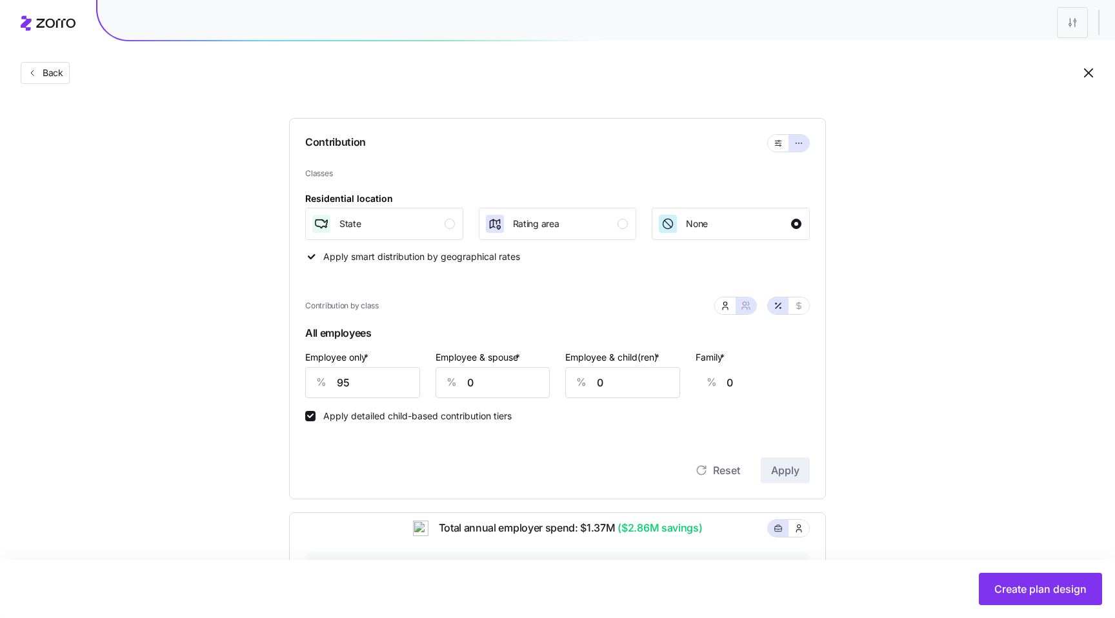
scroll to position [108, 0]
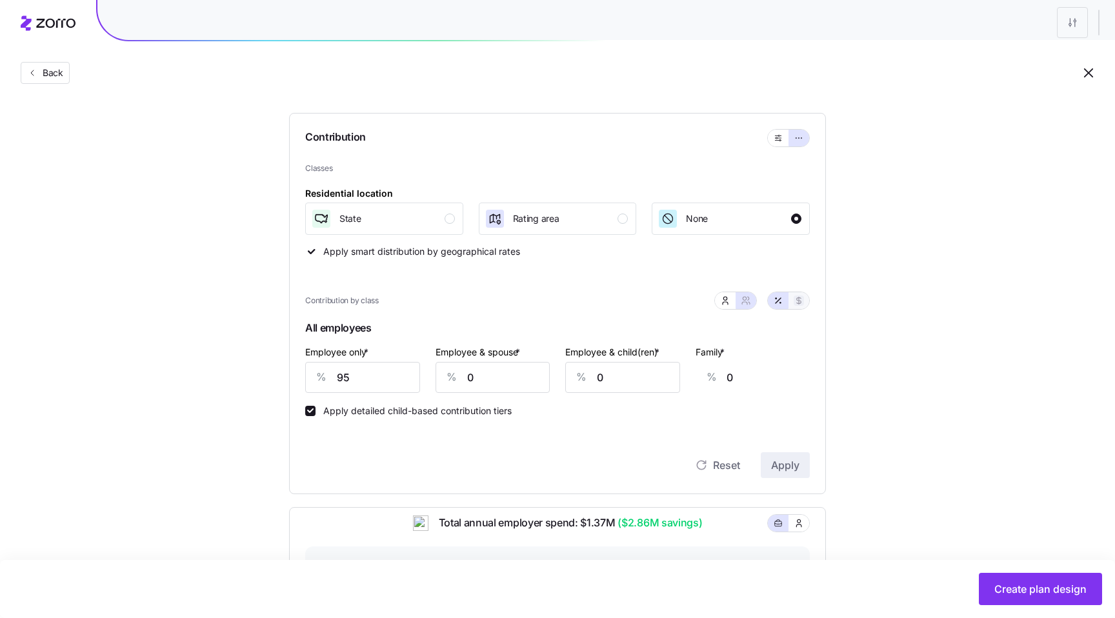
click at [795, 304] on icon "button" at bounding box center [799, 301] width 10 height 10
click at [527, 381] on input "Employee & spouse *" at bounding box center [493, 377] width 115 height 31
click at [612, 482] on div "Contribution Classes Residential location State Rating area None Apply smart di…" at bounding box center [557, 303] width 537 height 381
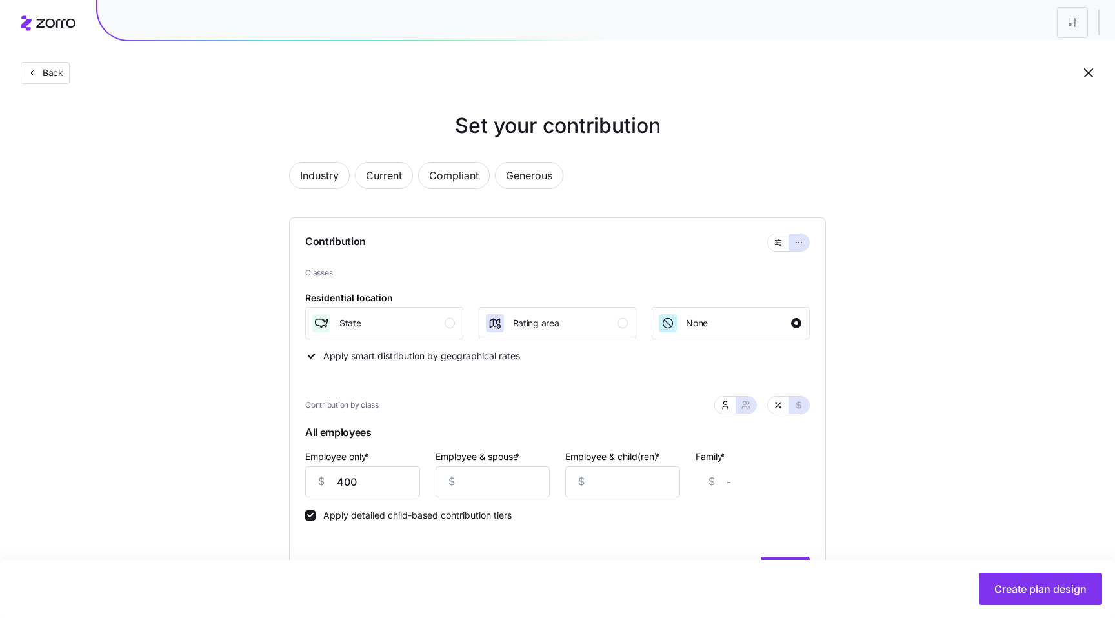
scroll to position [10, 0]
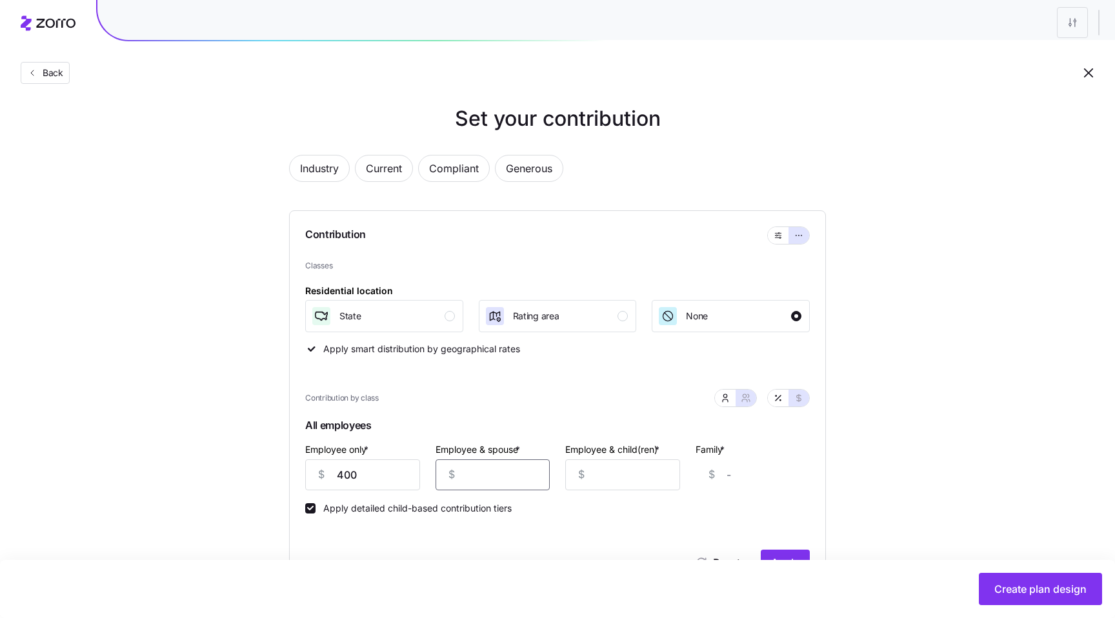
click at [516, 470] on input "Employee & spouse *" at bounding box center [493, 475] width 115 height 31
click at [609, 508] on div "Apply detailed child-based contribution tiers" at bounding box center [557, 502] width 505 height 23
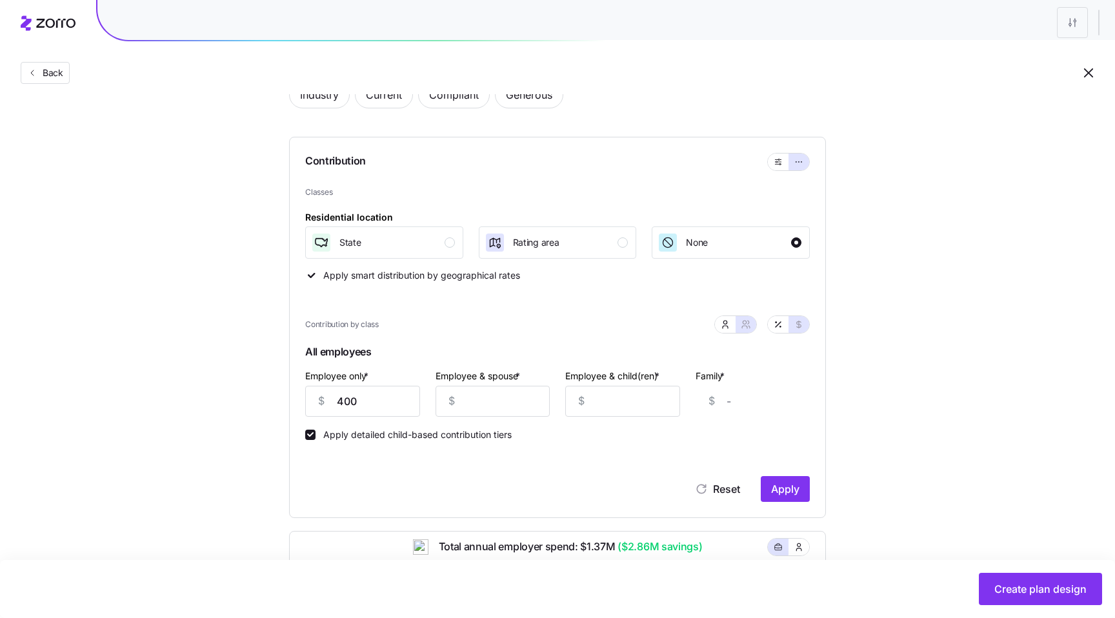
scroll to position [88, 0]
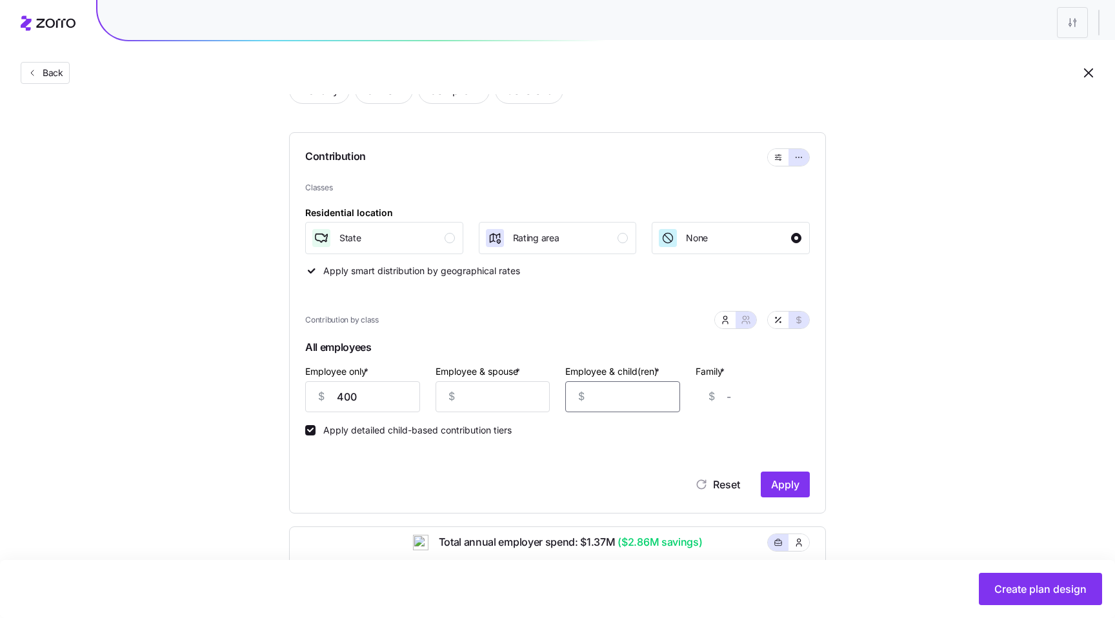
click at [597, 389] on input "Employee & child(ren) *" at bounding box center [622, 396] width 115 height 31
click at [842, 400] on div "Industry Current Compliant Generous Contribution Classes Residential location S…" at bounding box center [558, 483] width 578 height 845
click at [778, 312] on button "button" at bounding box center [778, 320] width 21 height 17
click at [731, 316] on button "button" at bounding box center [725, 320] width 21 height 17
click at [746, 323] on icon "button" at bounding box center [746, 320] width 10 height 10
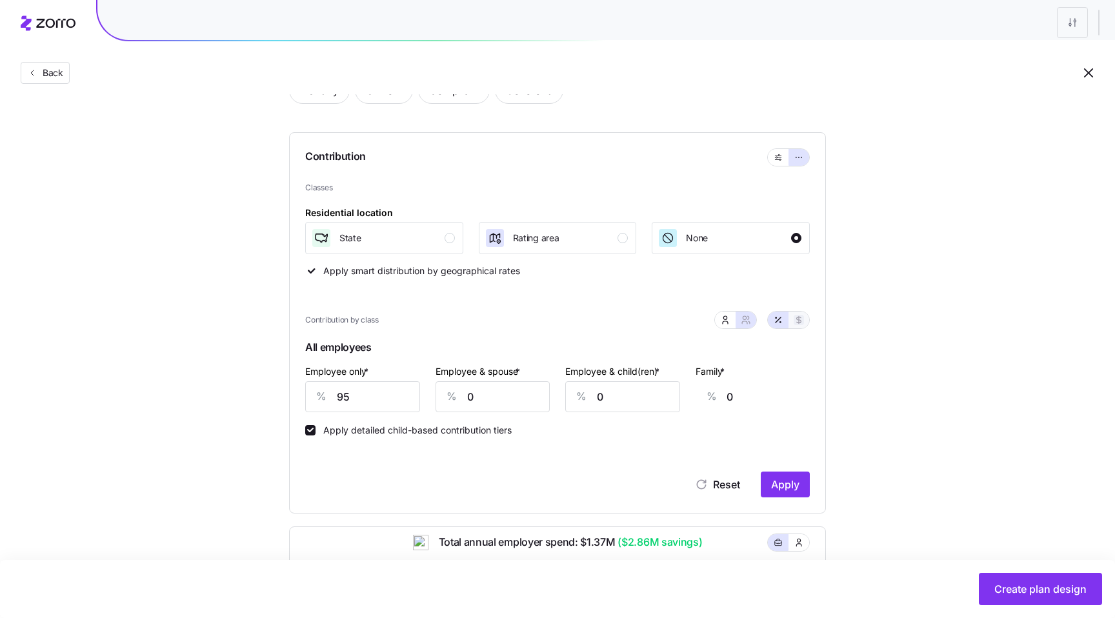
click at [796, 325] on button "button" at bounding box center [799, 320] width 10 height 10
click at [725, 322] on icon "button" at bounding box center [725, 320] width 10 height 10
click at [782, 323] on icon "button" at bounding box center [778, 320] width 10 height 10
click at [747, 323] on icon "button" at bounding box center [744, 322] width 5 height 3
click at [721, 323] on icon "button" at bounding box center [725, 320] width 10 height 10
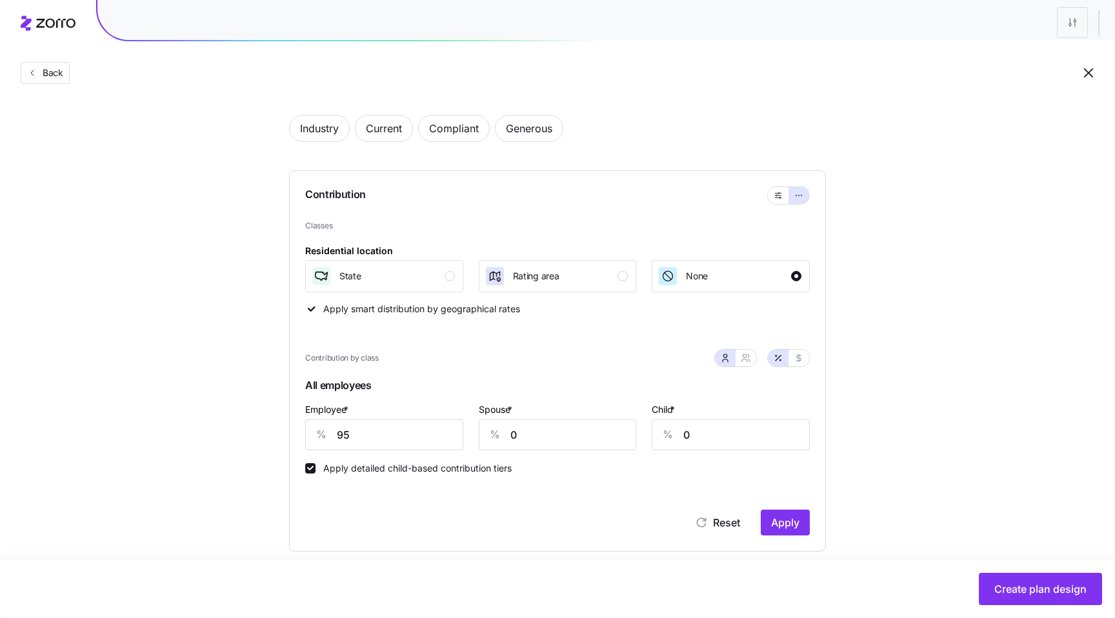
scroll to position [51, 0]
click at [755, 360] on button "button" at bounding box center [746, 357] width 21 height 17
click at [794, 361] on button "button" at bounding box center [799, 357] width 10 height 10
click at [781, 360] on icon "button" at bounding box center [778, 357] width 10 height 10
click at [724, 359] on icon "button" at bounding box center [725, 357] width 10 height 10
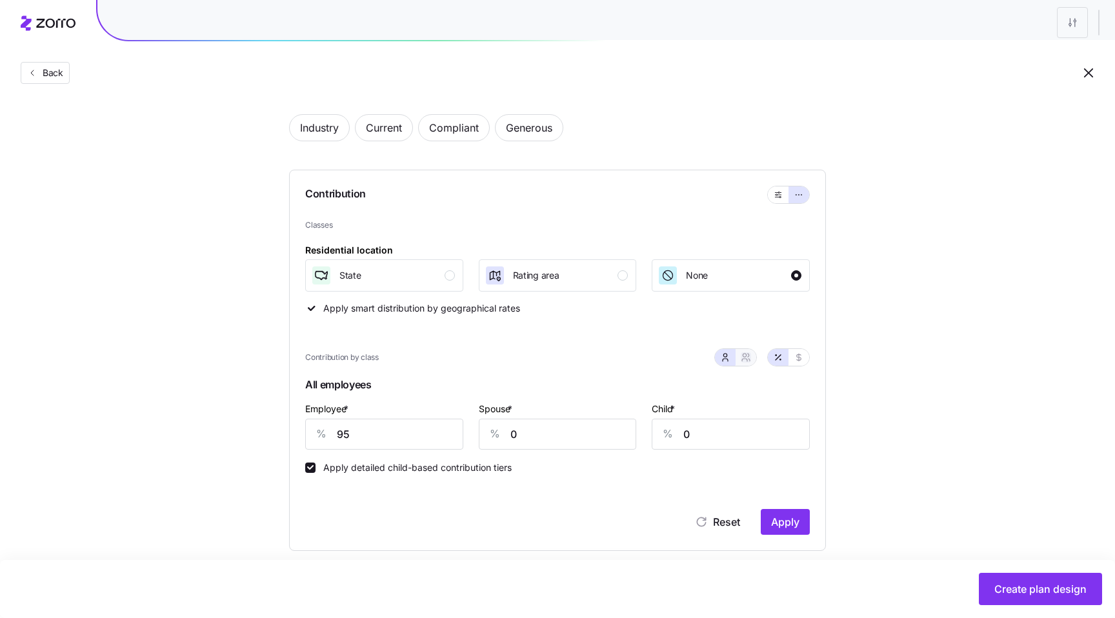
click at [743, 360] on icon "button" at bounding box center [746, 357] width 10 height 10
click at [1020, 330] on div "Set your contribution Industry Current Compliant Generous Contribution Classes …" at bounding box center [557, 503] width 1115 height 881
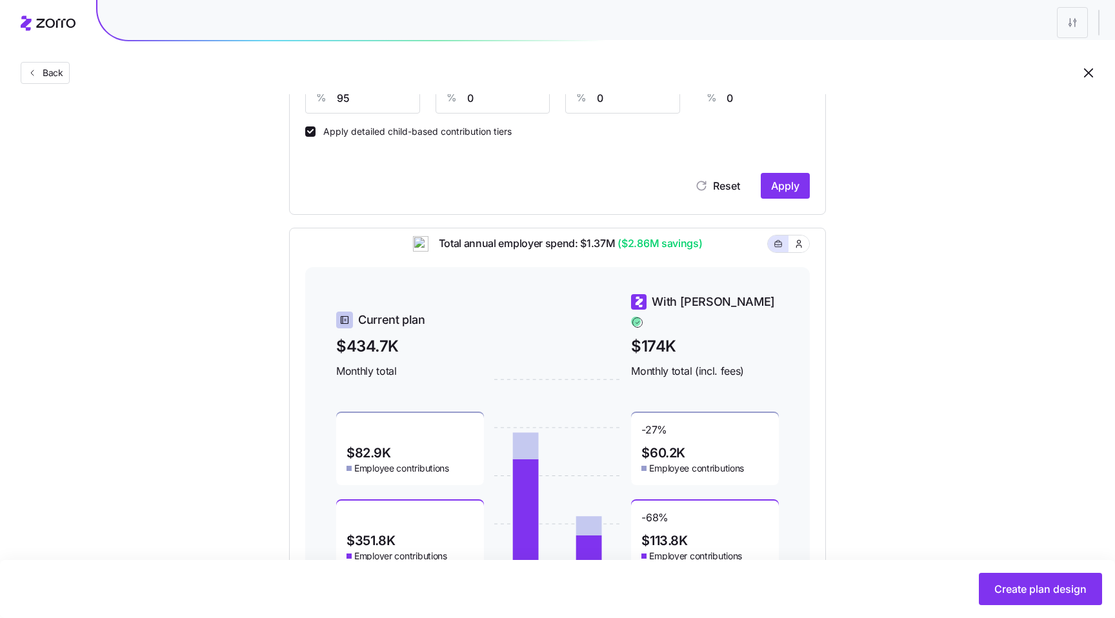
scroll to position [354, 0]
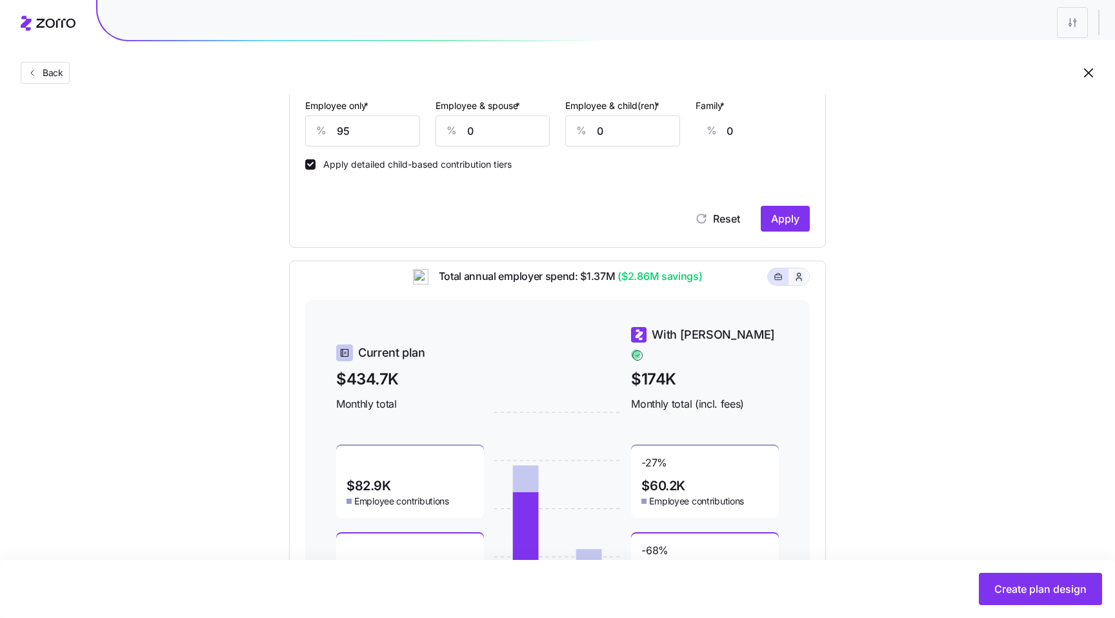
click at [799, 280] on icon "button" at bounding box center [798, 276] width 5 height 7
click at [773, 282] on button "button" at bounding box center [778, 277] width 10 height 10
click at [796, 280] on icon "button" at bounding box center [798, 276] width 5 height 7
click at [786, 285] on button "button" at bounding box center [778, 277] width 21 height 17
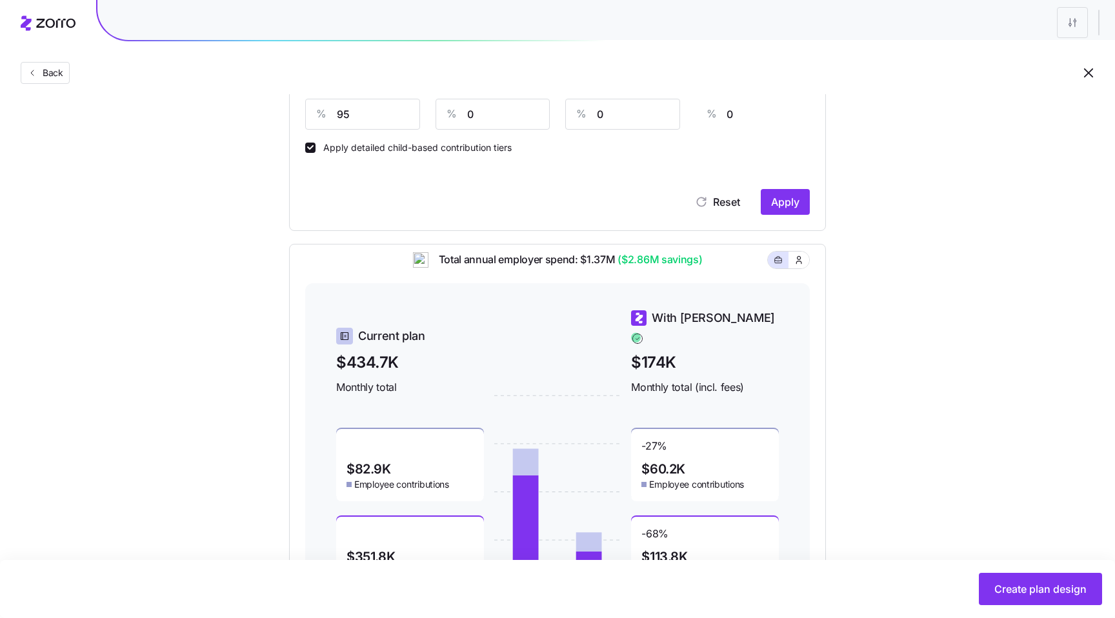
scroll to position [460, 0]
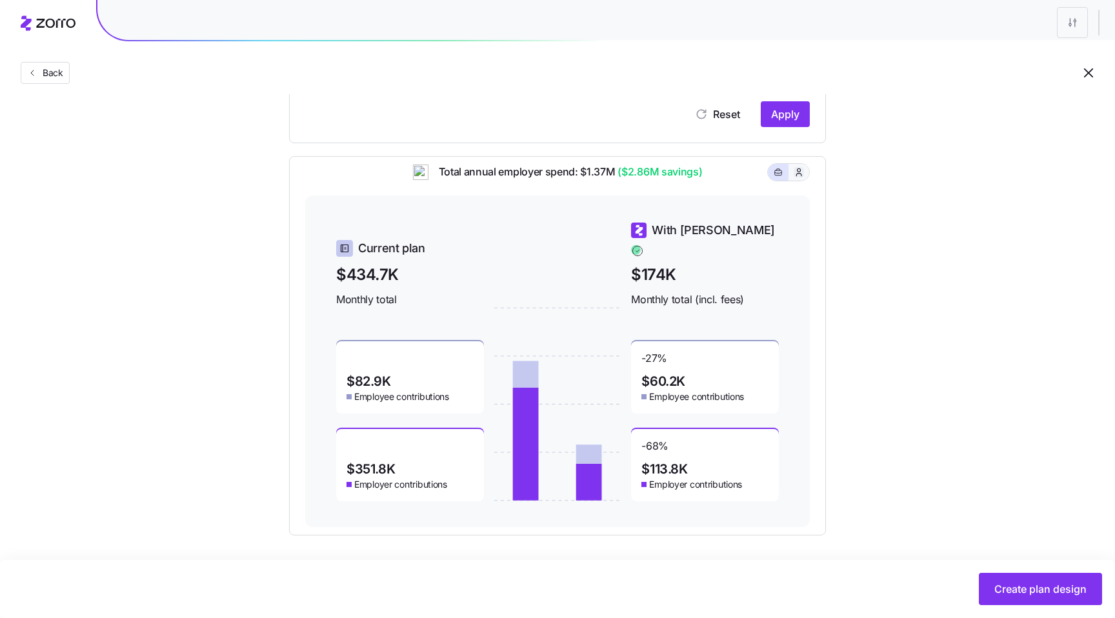
click at [796, 176] on icon "button" at bounding box center [798, 171] width 5 height 7
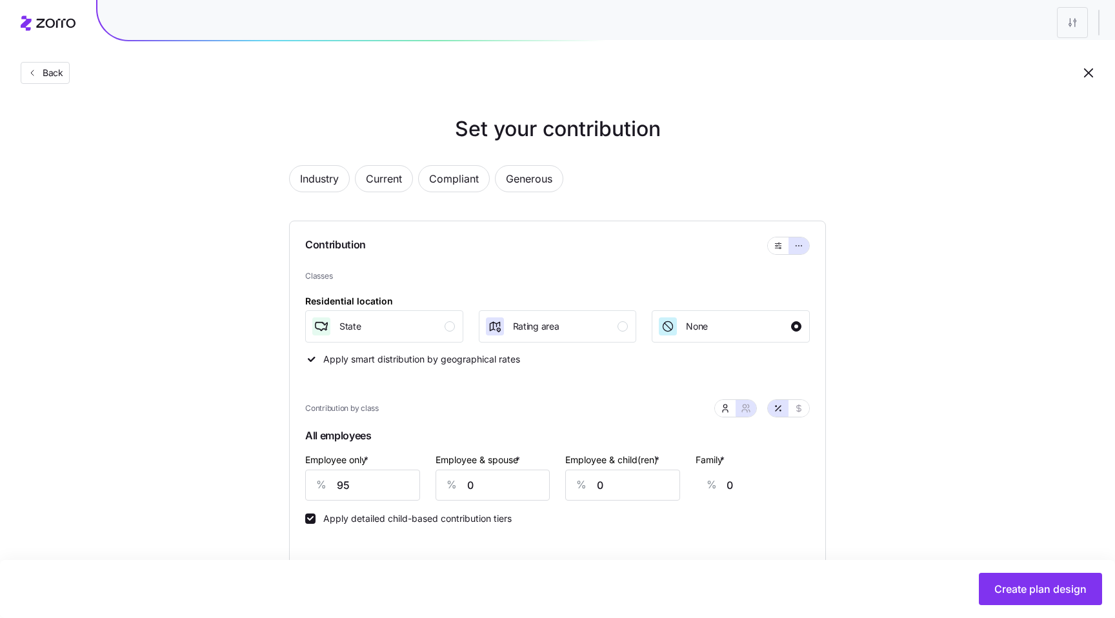
scroll to position [19, 0]
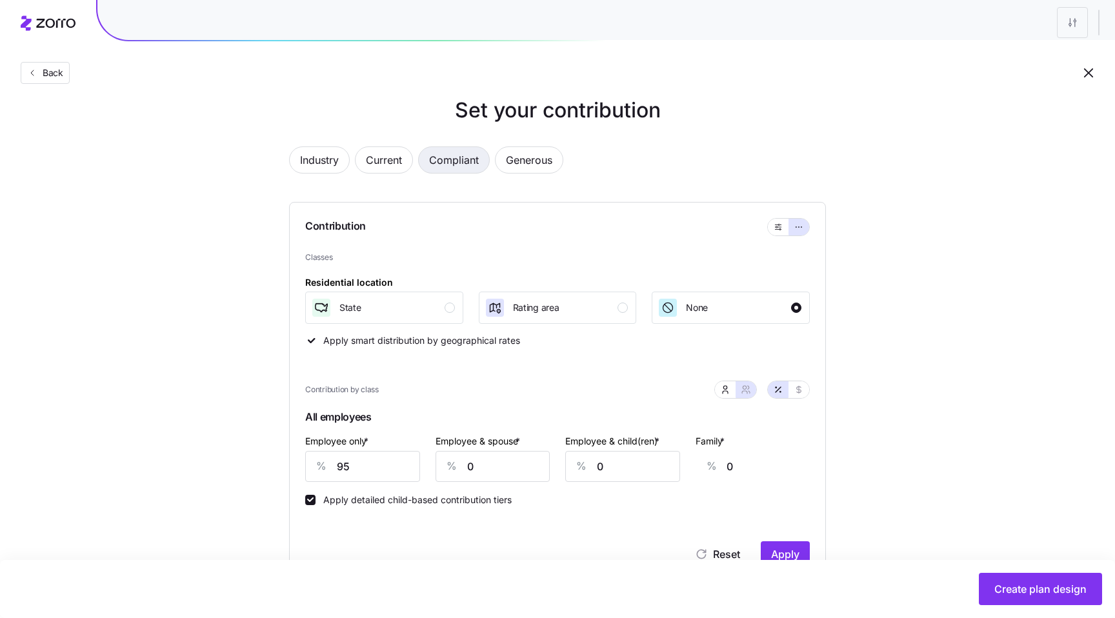
click at [460, 163] on span "Compliant" at bounding box center [454, 160] width 50 height 26
click at [771, 225] on button "button" at bounding box center [778, 227] width 21 height 17
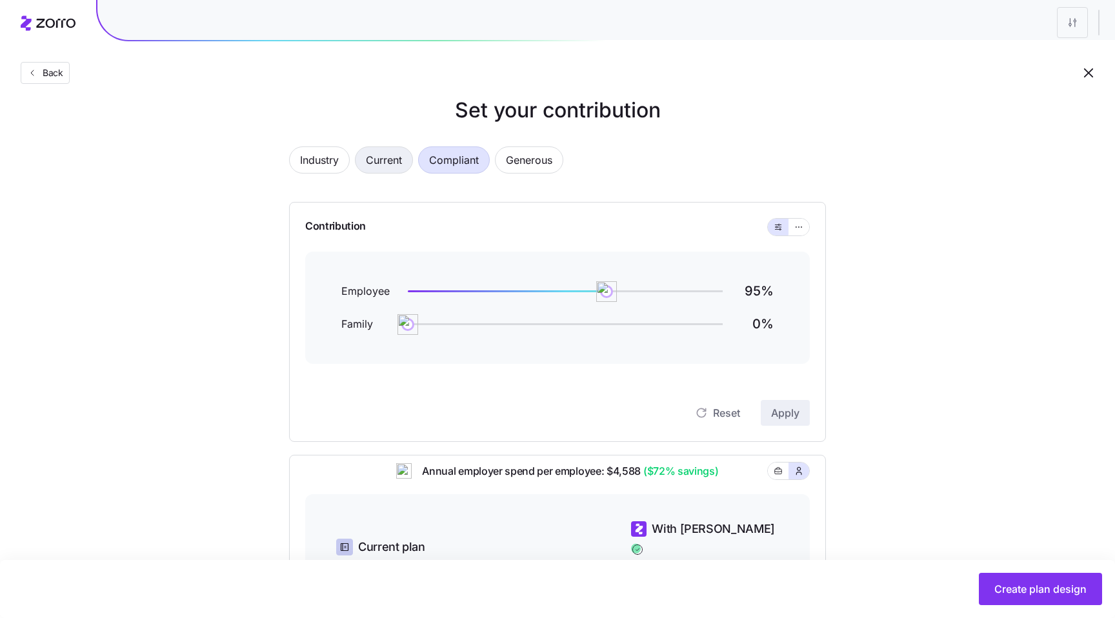
click at [389, 164] on span "Current" at bounding box center [384, 160] width 36 height 26
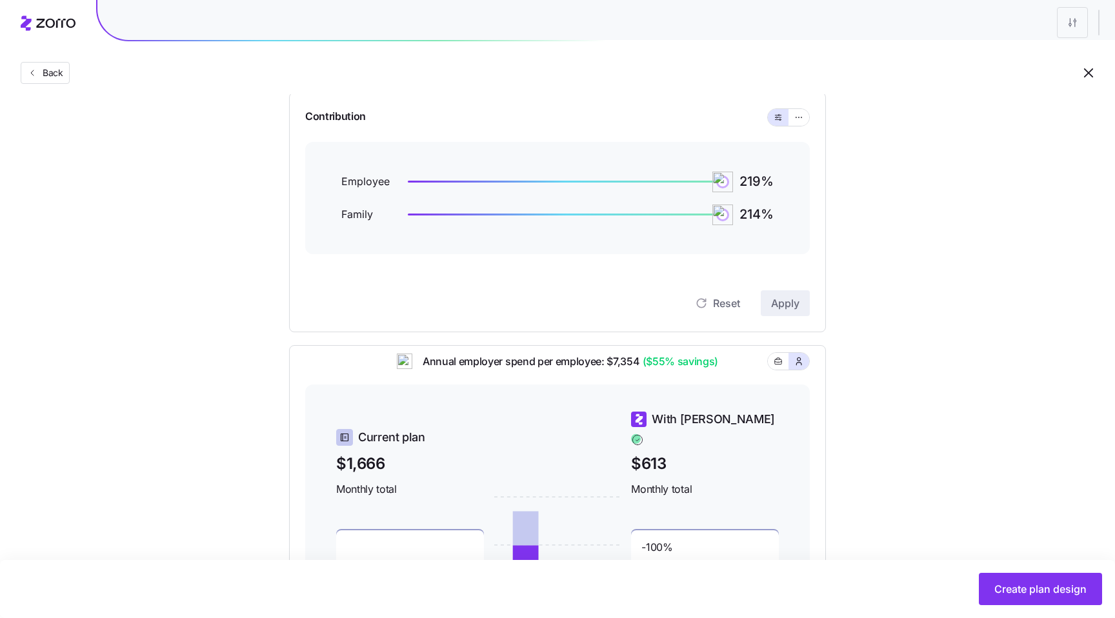
scroll to position [0, 0]
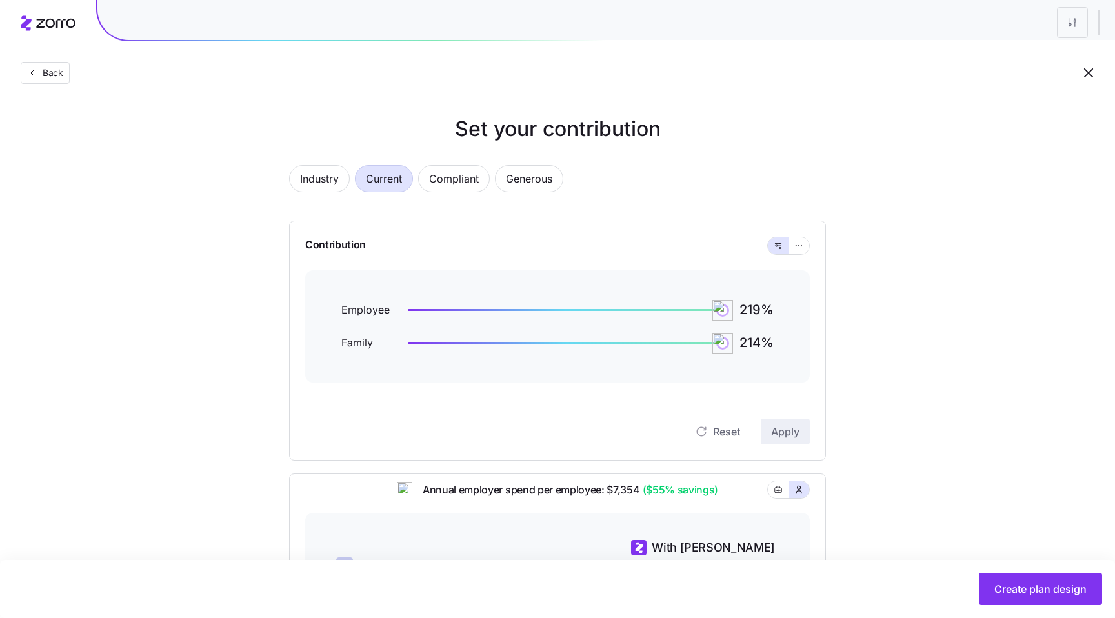
click at [472, 219] on div "Industry Current Compliant Generous Contribution Employee 219 % Family 214 % Re…" at bounding box center [558, 502] width 578 height 704
click at [453, 179] on span "Compliant" at bounding box center [454, 179] width 50 height 26
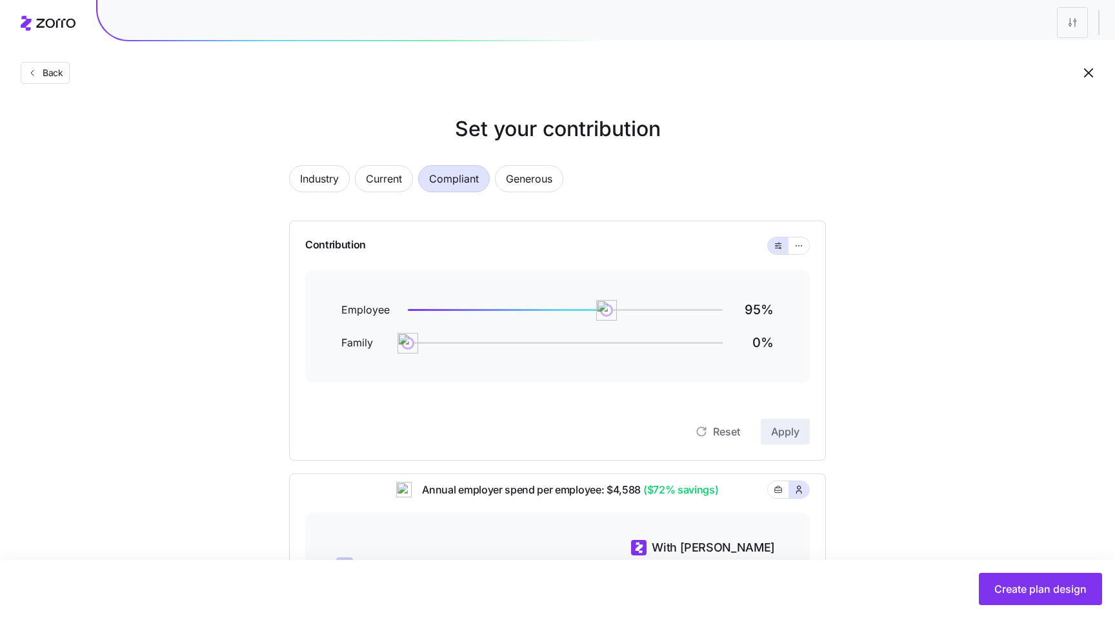
click at [940, 378] on div "Set your contribution Industry Current Compliant Generous Contribution Employee…" at bounding box center [557, 484] width 1115 height 740
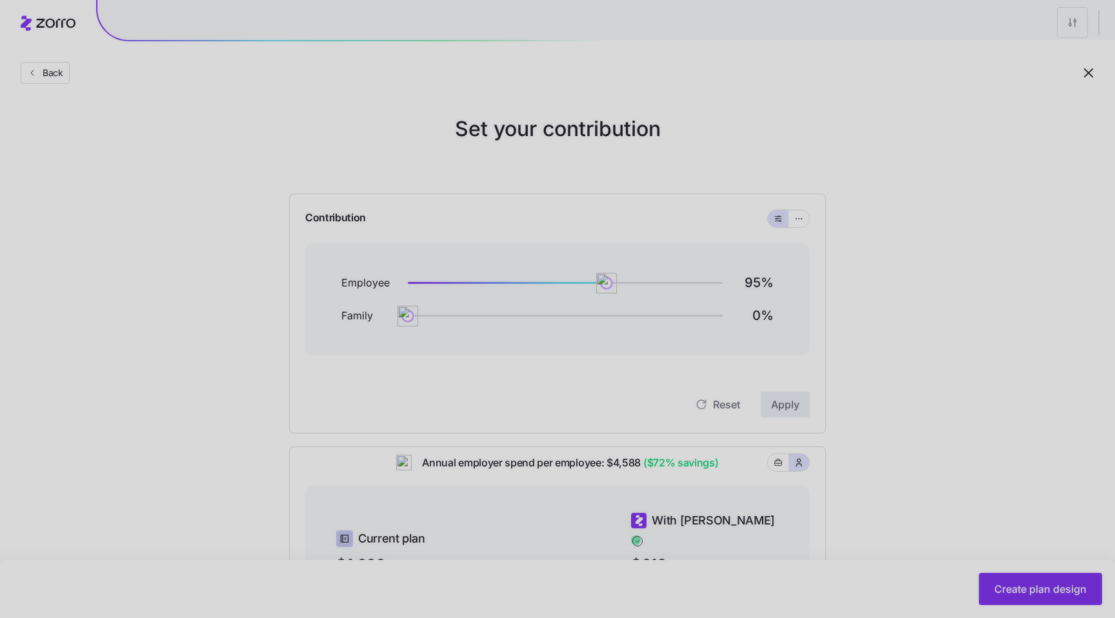
click at [875, 233] on div at bounding box center [557, 309] width 1115 height 618
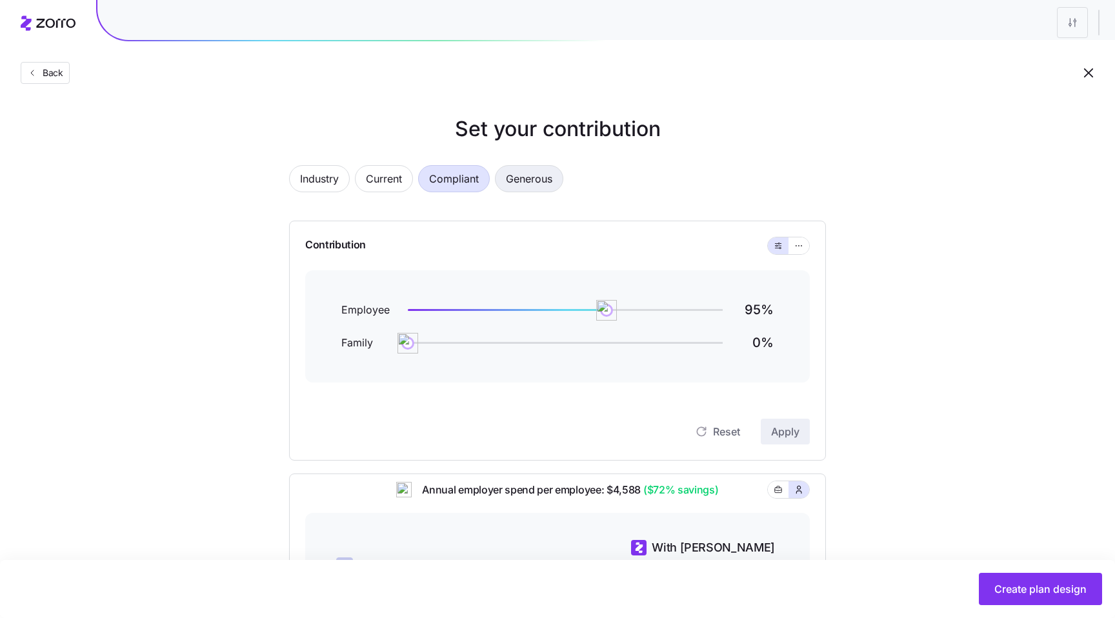
click at [522, 187] on span "Generous" at bounding box center [529, 179] width 46 height 26
click at [323, 172] on span "Industry" at bounding box center [319, 179] width 39 height 26
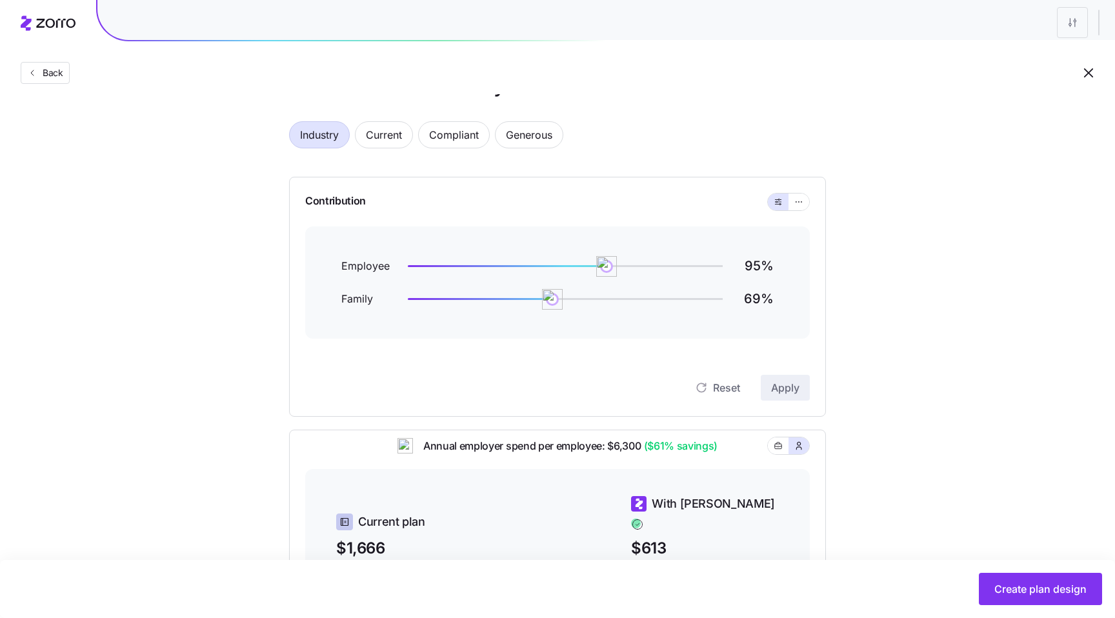
scroll to position [55, 0]
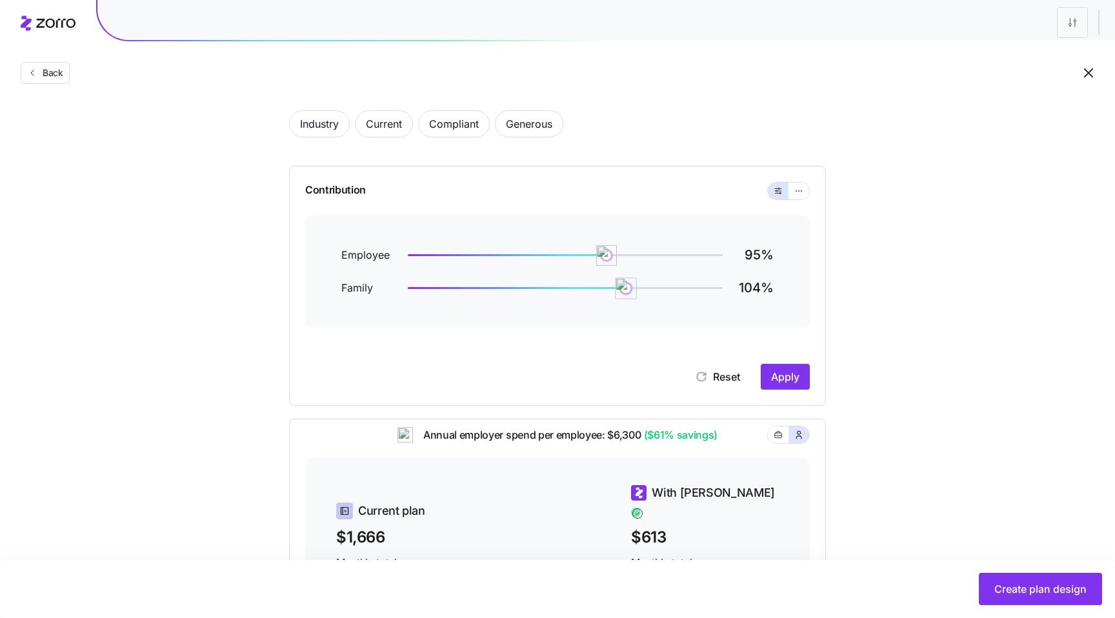
drag, startPoint x: 557, startPoint y: 294, endPoint x: 629, endPoint y: 294, distance: 72.3
click at [629, 294] on img at bounding box center [627, 289] width 22 height 22
click at [791, 381] on span "Apply" at bounding box center [785, 376] width 28 height 15
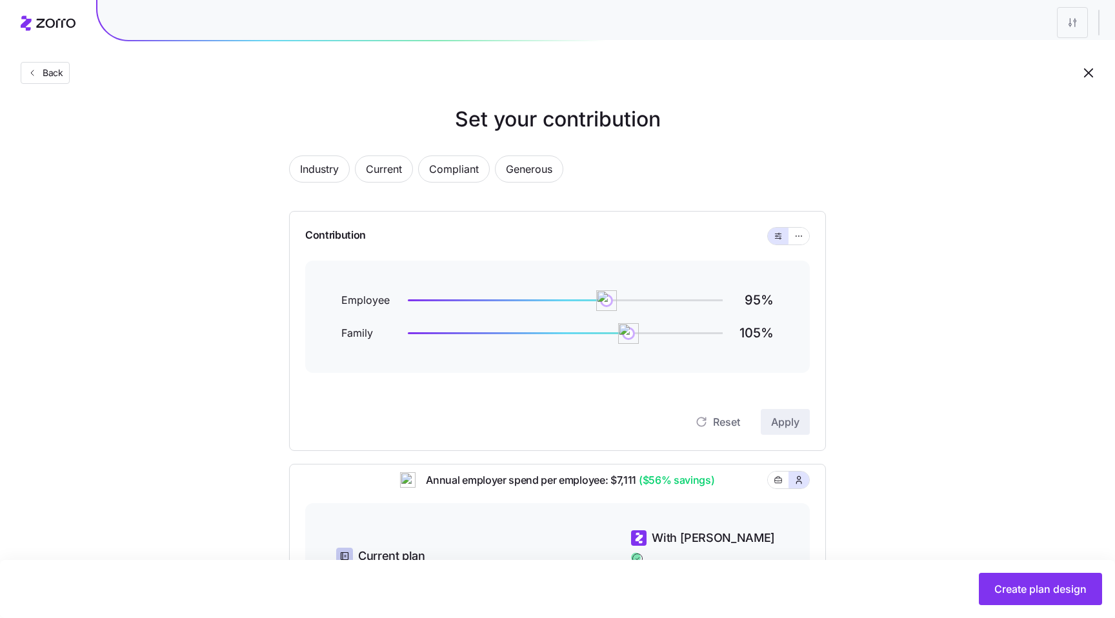
scroll to position [6, 0]
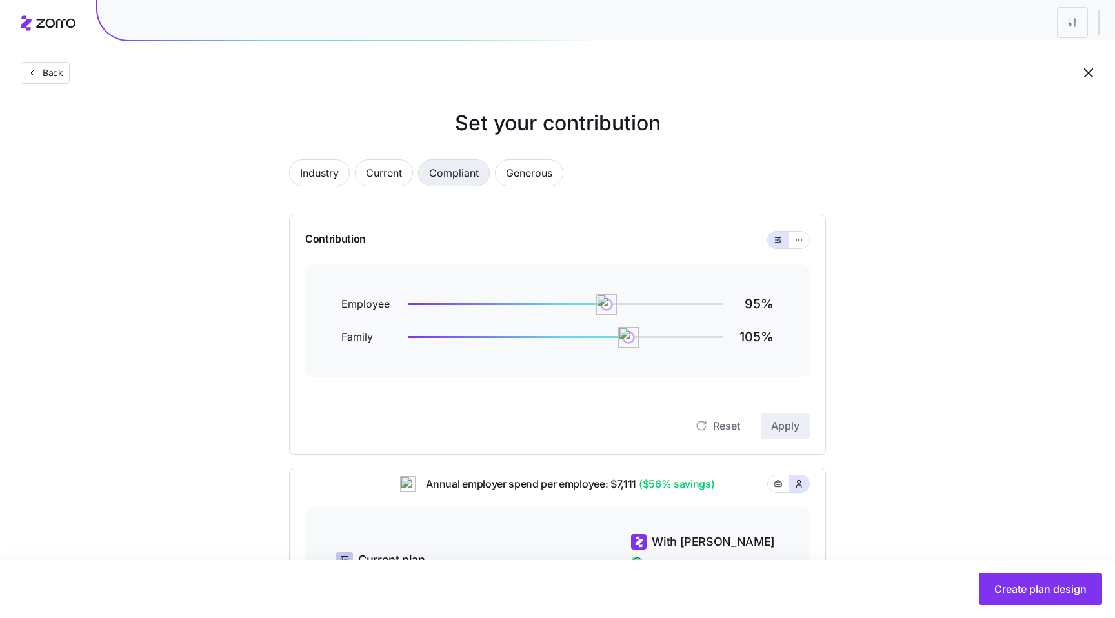
click at [452, 180] on span "Compliant" at bounding box center [454, 173] width 50 height 26
drag, startPoint x: 409, startPoint y: 335, endPoint x: 496, endPoint y: 338, distance: 86.6
click at [496, 338] on img at bounding box center [494, 338] width 22 height 22
click at [782, 433] on span "Apply" at bounding box center [785, 425] width 28 height 15
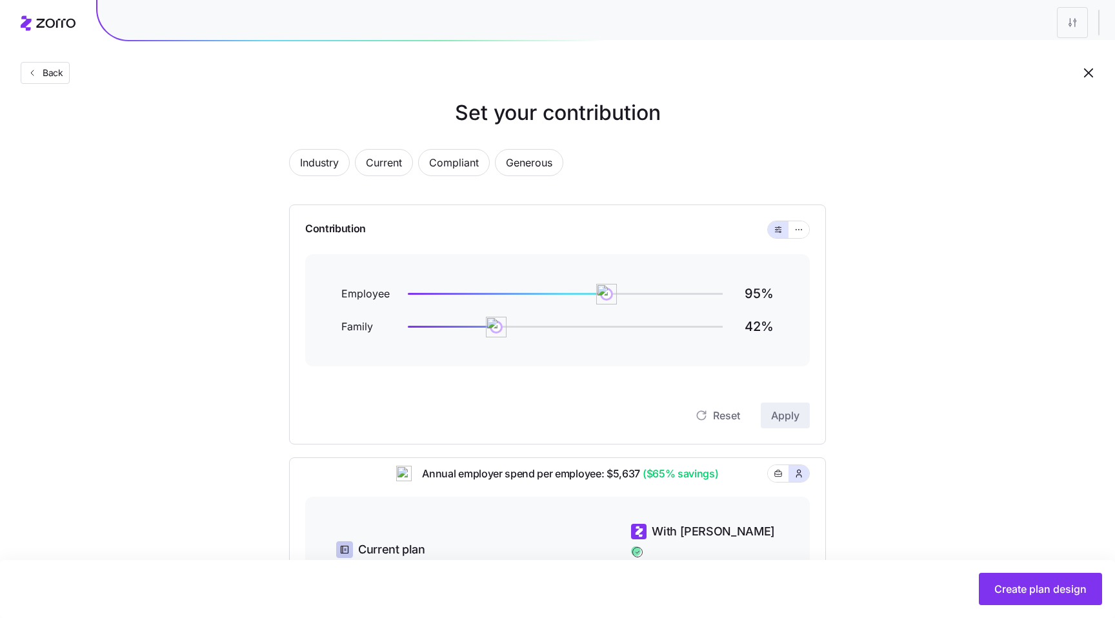
scroll to position [0, 0]
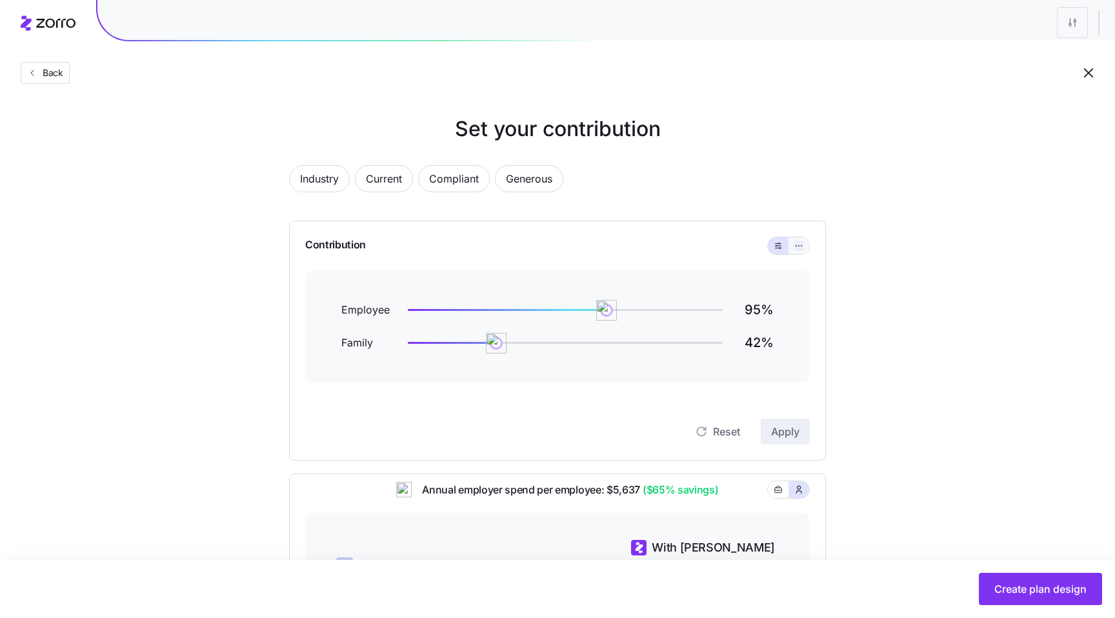
click at [803, 249] on icon "button" at bounding box center [799, 245] width 9 height 15
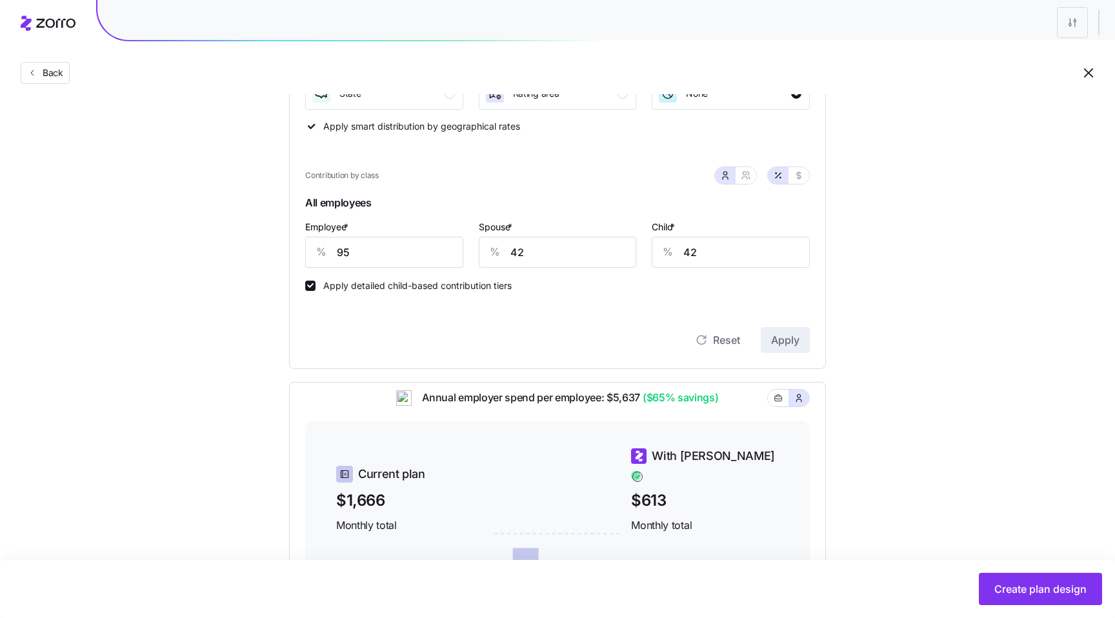
scroll to position [258, 0]
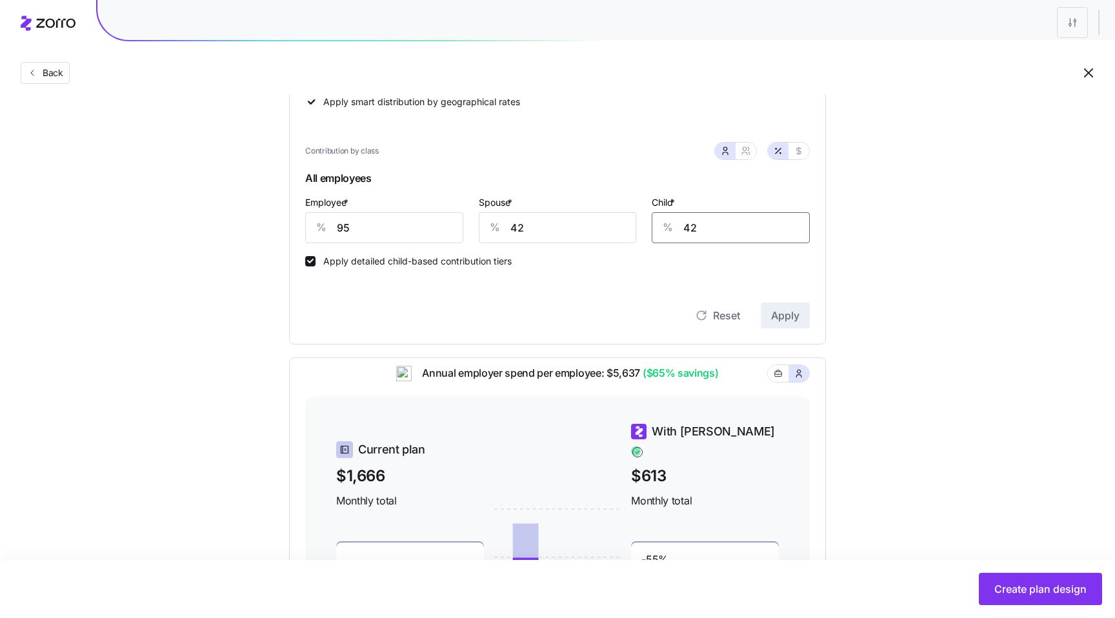
click at [722, 227] on input "42" at bounding box center [731, 227] width 158 height 31
type input "50"
click at [787, 307] on button "Apply" at bounding box center [785, 316] width 49 height 26
click at [782, 381] on icon "button" at bounding box center [778, 373] width 9 height 15
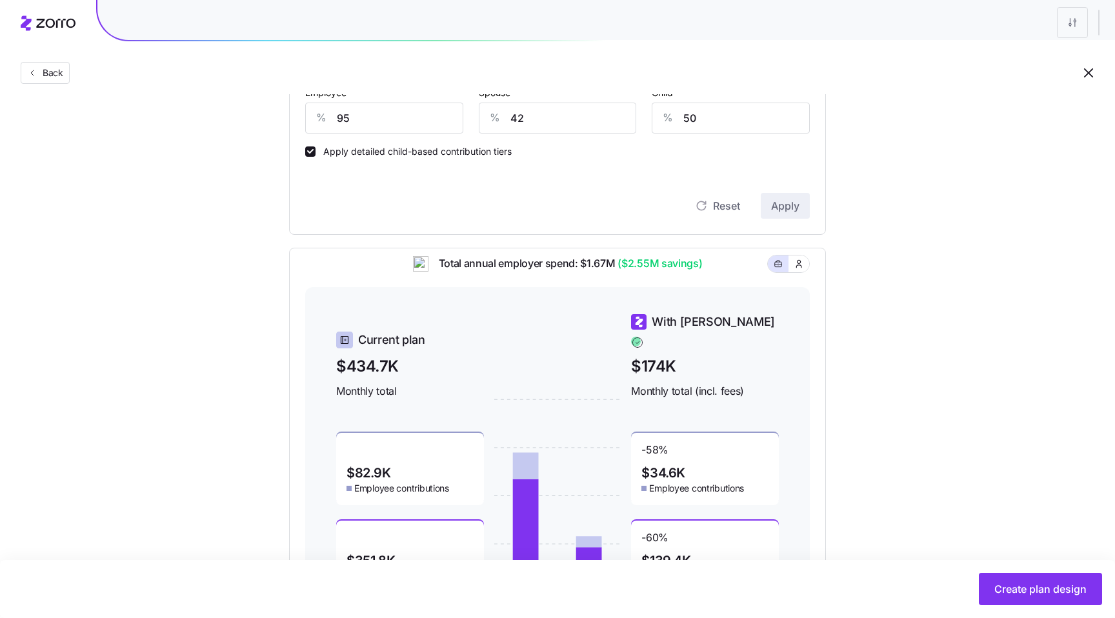
scroll to position [402, 0]
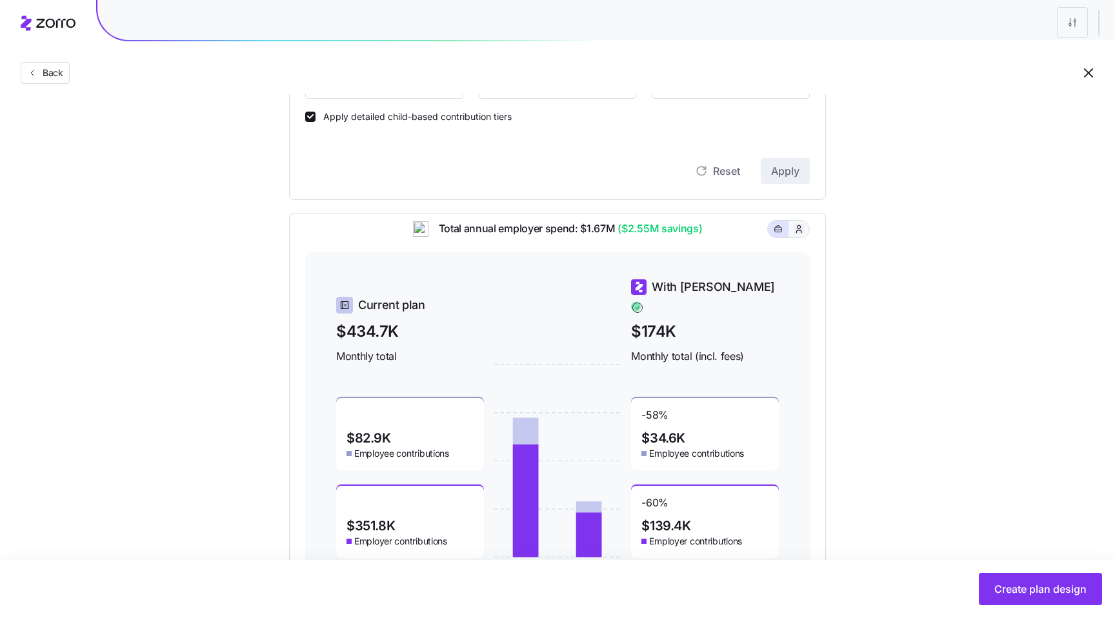
click at [802, 236] on icon "button" at bounding box center [799, 229] width 10 height 13
click at [782, 237] on icon "button" at bounding box center [778, 228] width 9 height 15
click at [799, 234] on button "button" at bounding box center [799, 229] width 10 height 10
click at [773, 238] on button "button" at bounding box center [778, 229] width 21 height 17
click at [795, 238] on button "button" at bounding box center [799, 229] width 21 height 17
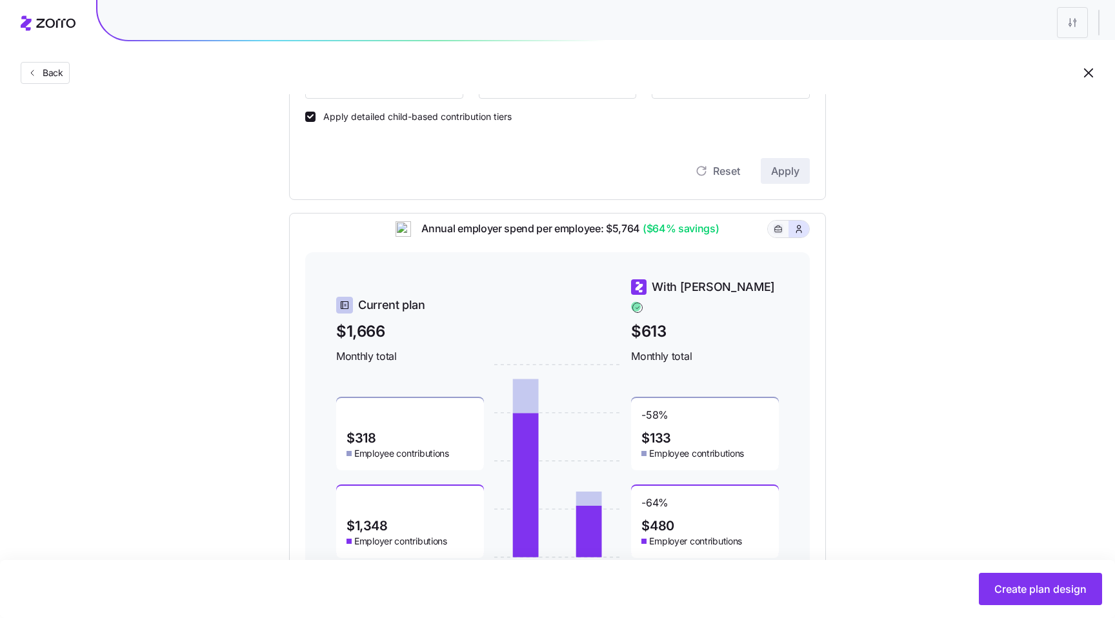
click at [777, 234] on button "button" at bounding box center [778, 229] width 10 height 10
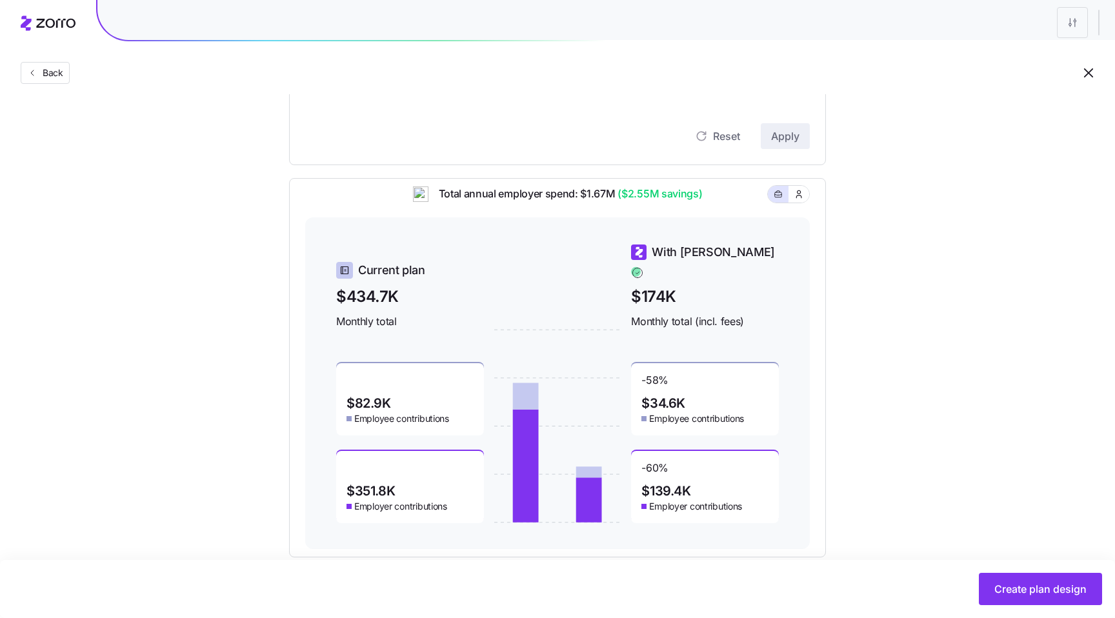
scroll to position [460, 0]
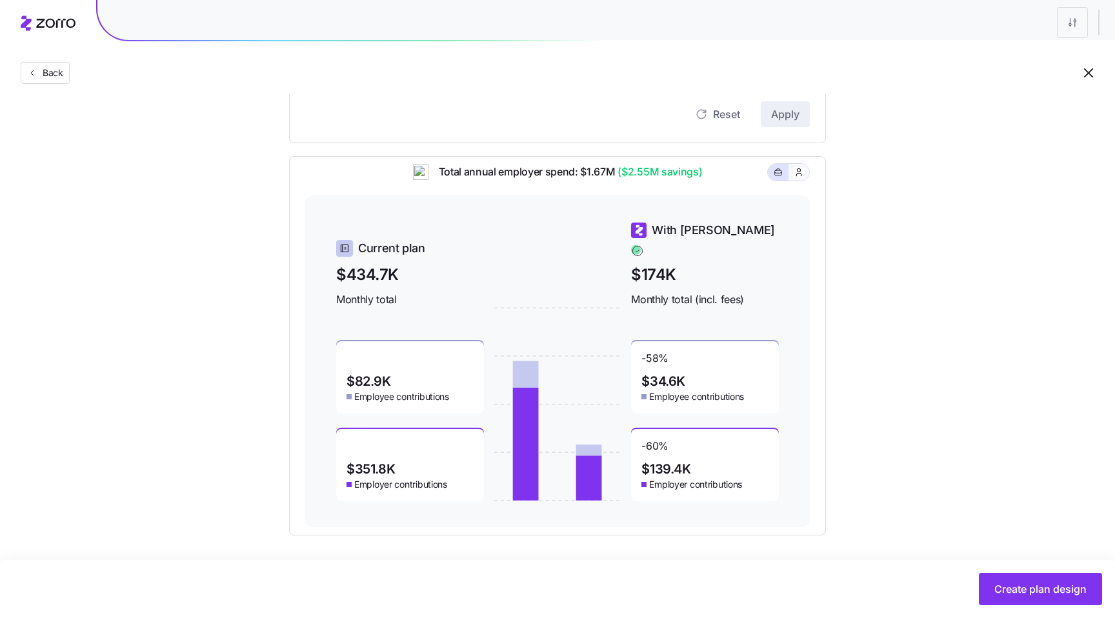
click at [802, 181] on button "button" at bounding box center [799, 172] width 21 height 17
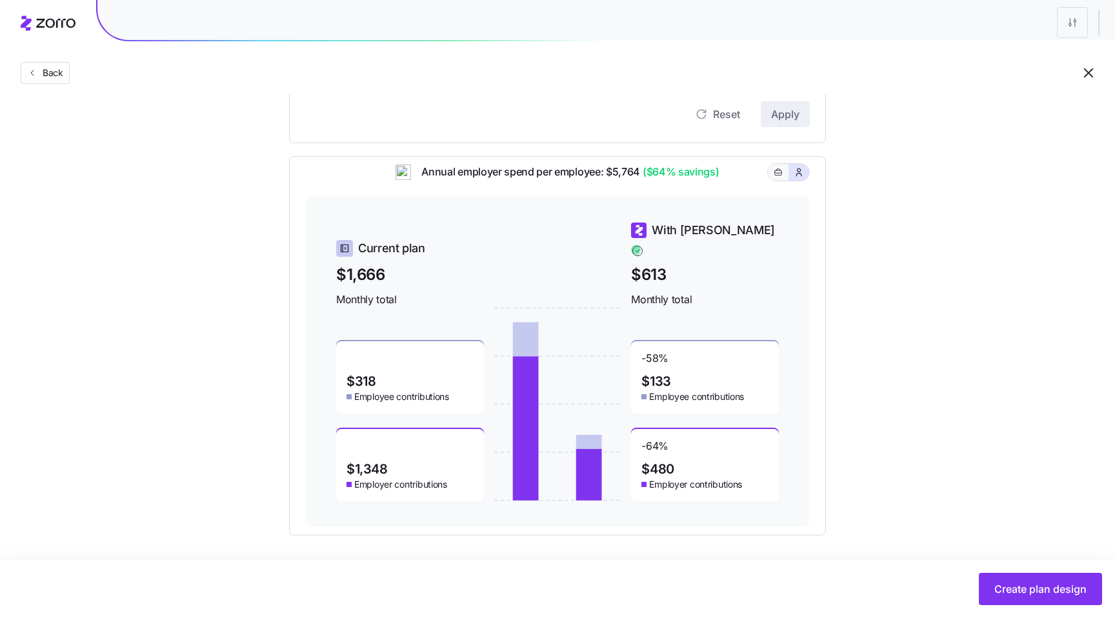
click at [770, 181] on button "button" at bounding box center [778, 172] width 21 height 17
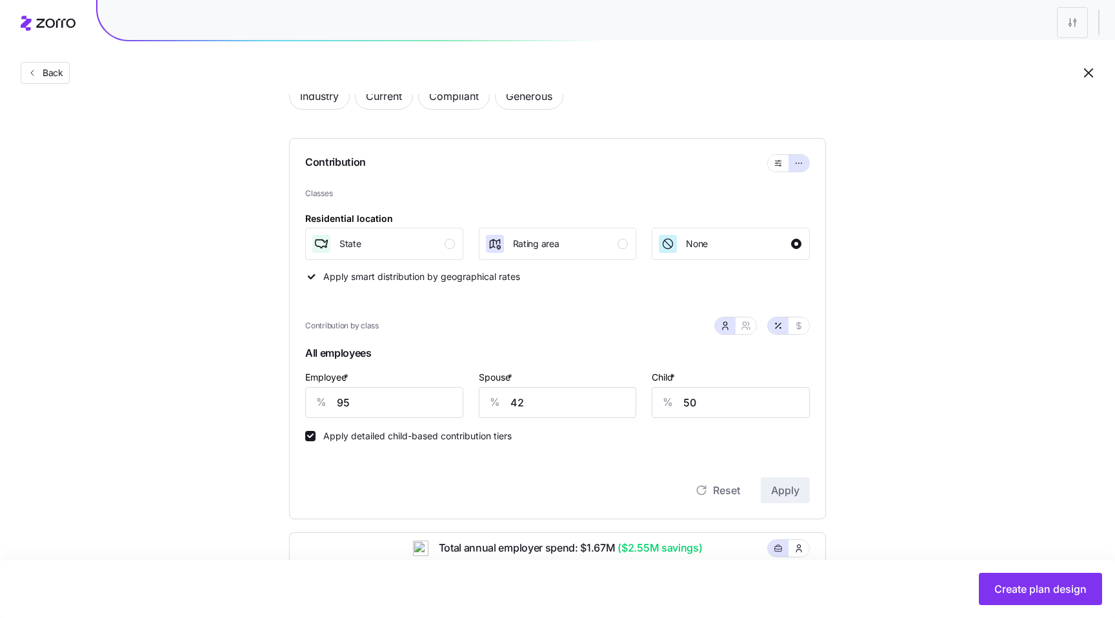
scroll to position [0, 0]
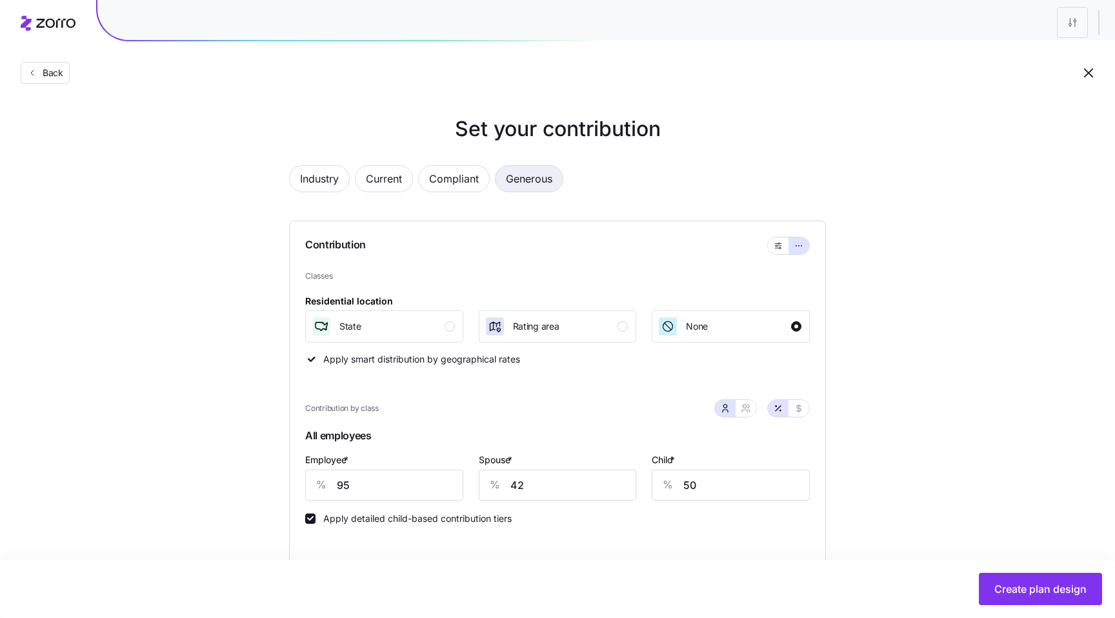
click at [529, 181] on span "Generous" at bounding box center [529, 179] width 46 height 26
type input "118"
type input "83"
click at [456, 183] on span "Compliant" at bounding box center [454, 179] width 50 height 26
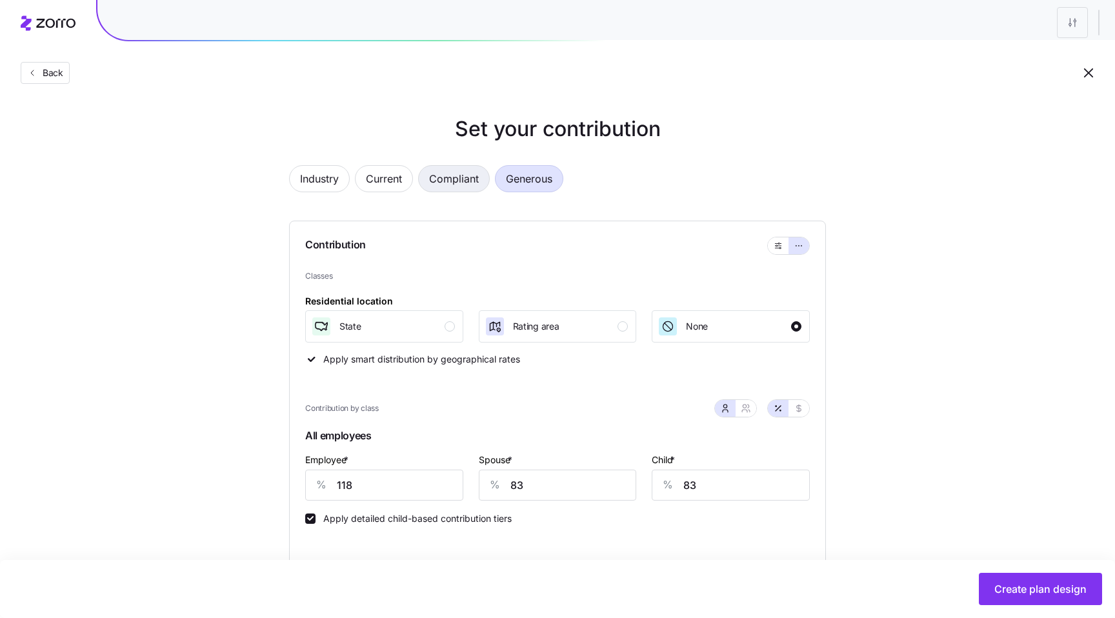
type input "95"
type input "0"
click at [401, 178] on span "Current" at bounding box center [384, 179] width 36 height 26
type input "219"
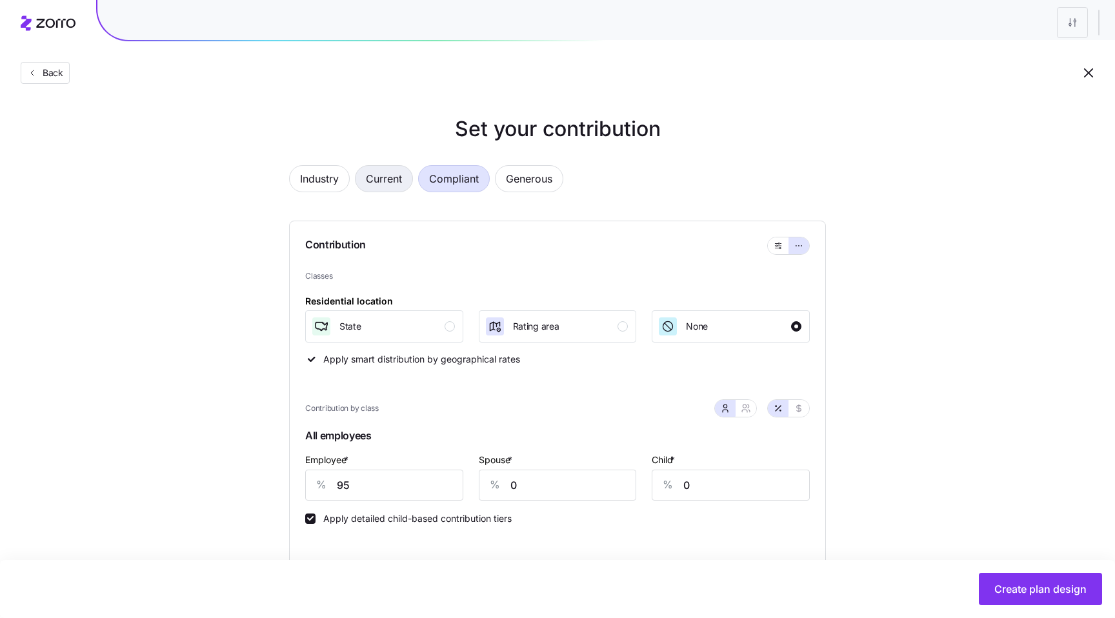
type input "232"
type input "197"
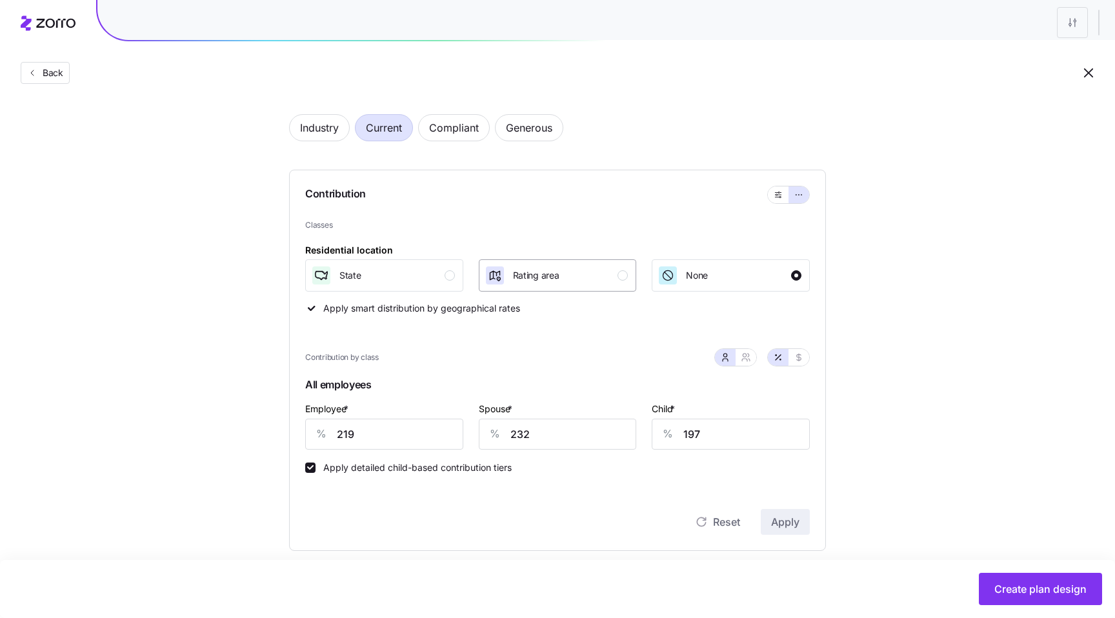
scroll to position [45, 0]
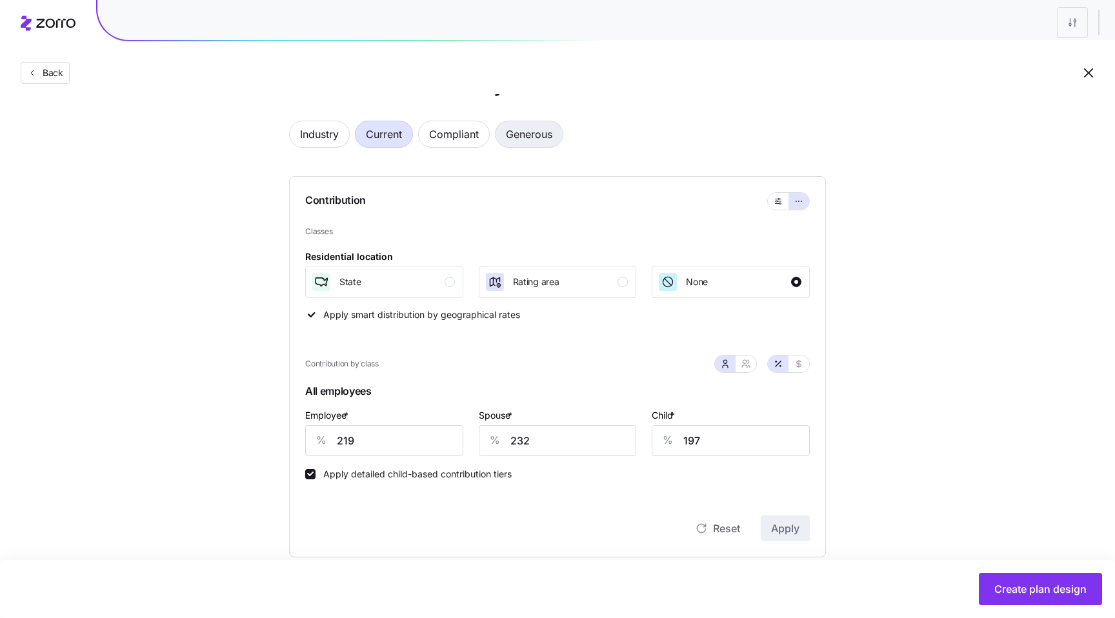
click at [522, 136] on span "Generous" at bounding box center [529, 134] width 46 height 26
type input "118"
type input "83"
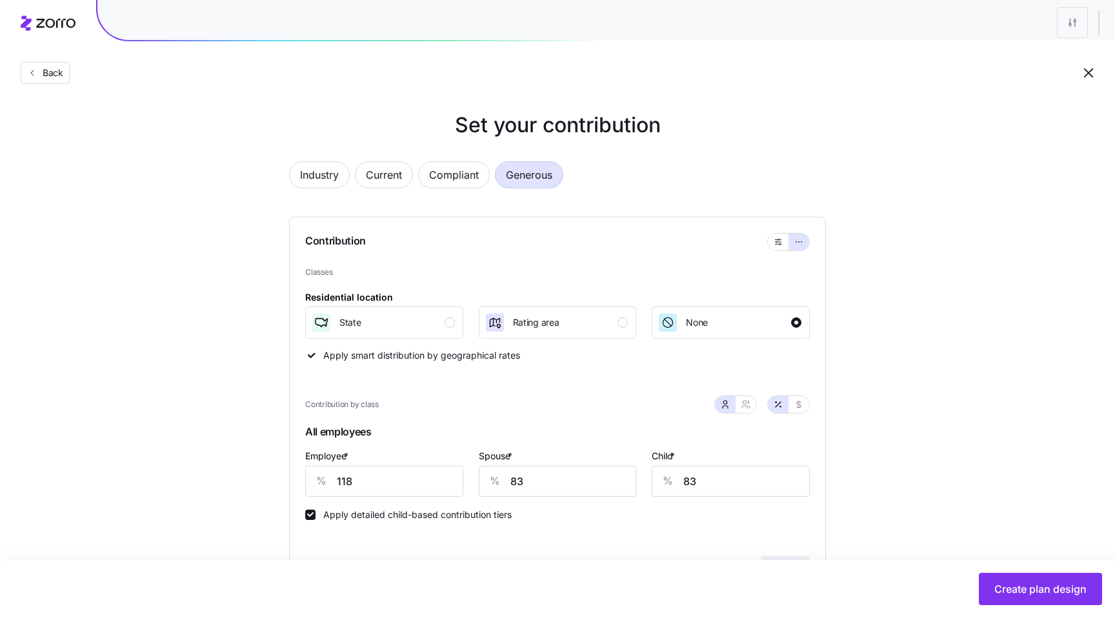
scroll to position [0, 0]
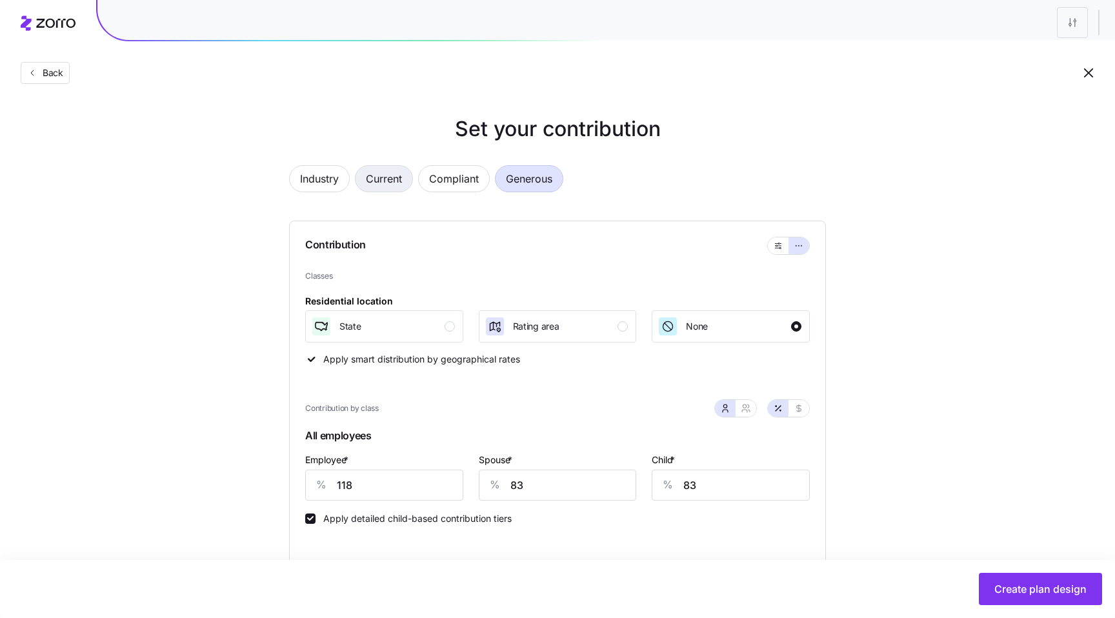
click at [402, 171] on span "Current" at bounding box center [384, 179] width 36 height 26
type input "219"
type input "232"
type input "197"
click at [549, 187] on span "Generous" at bounding box center [529, 179] width 46 height 26
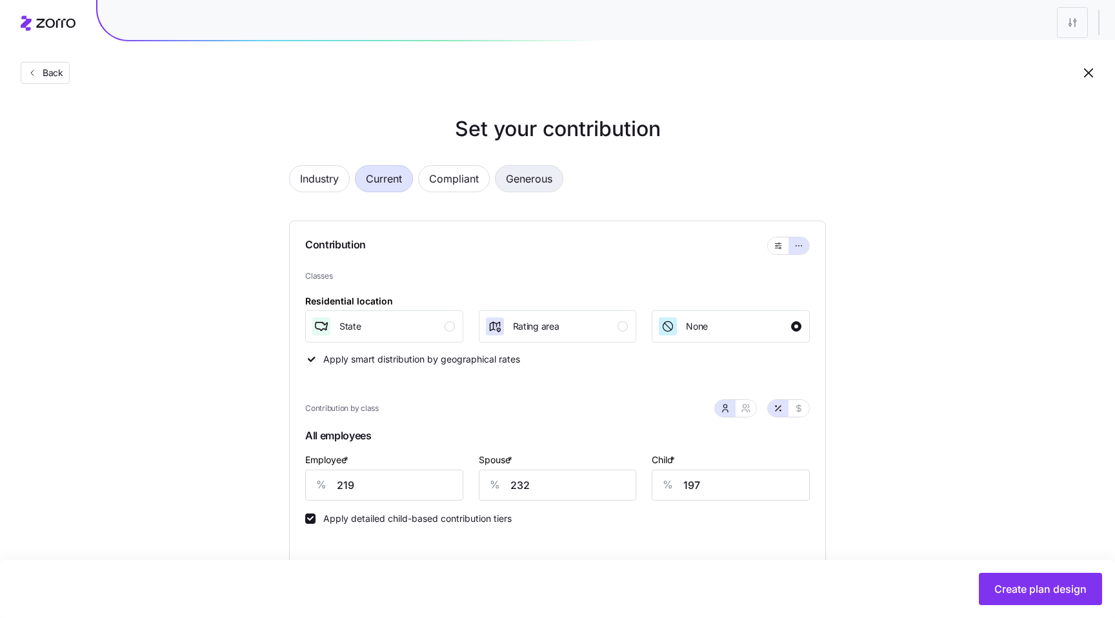
type input "118"
type input "83"
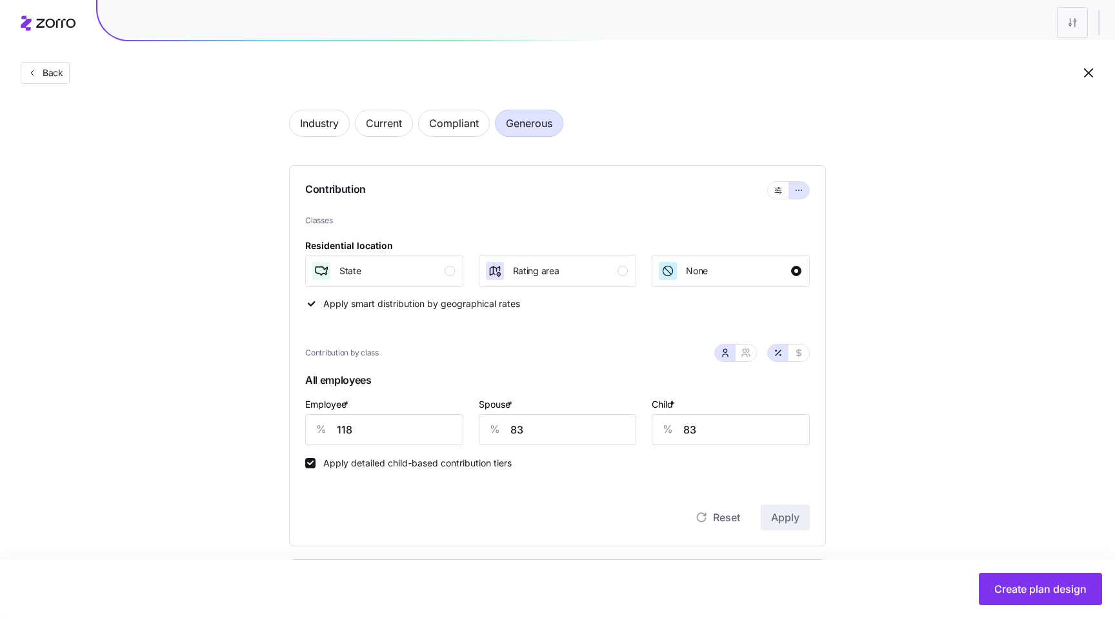
scroll to position [82, 0]
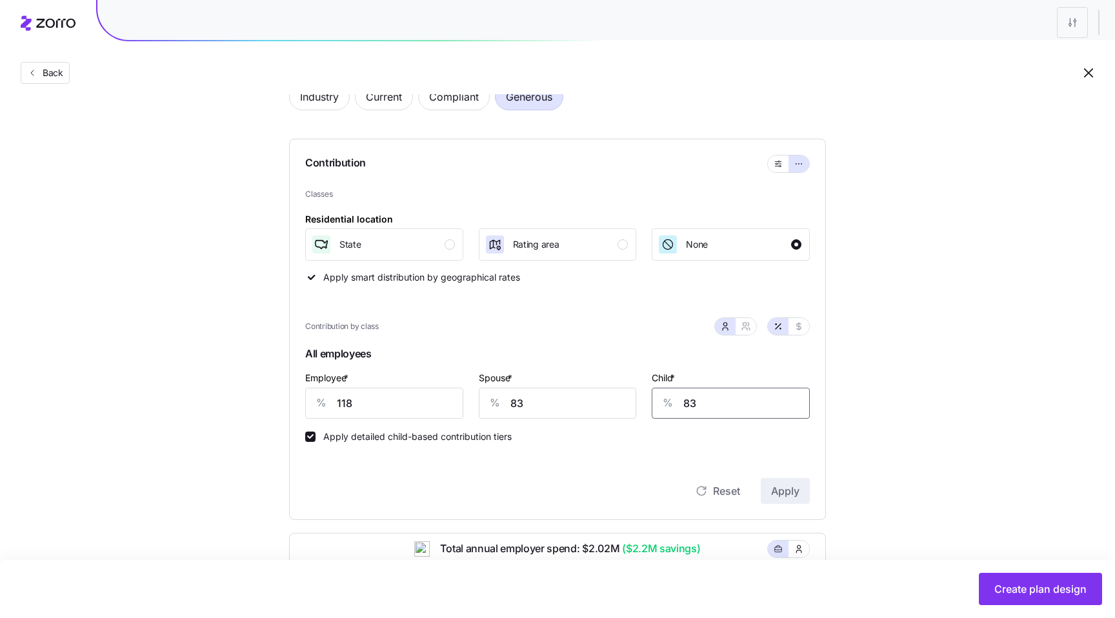
click at [697, 407] on input "83" at bounding box center [731, 403] width 158 height 31
type input "0"
click at [607, 400] on input "83" at bounding box center [558, 403] width 158 height 31
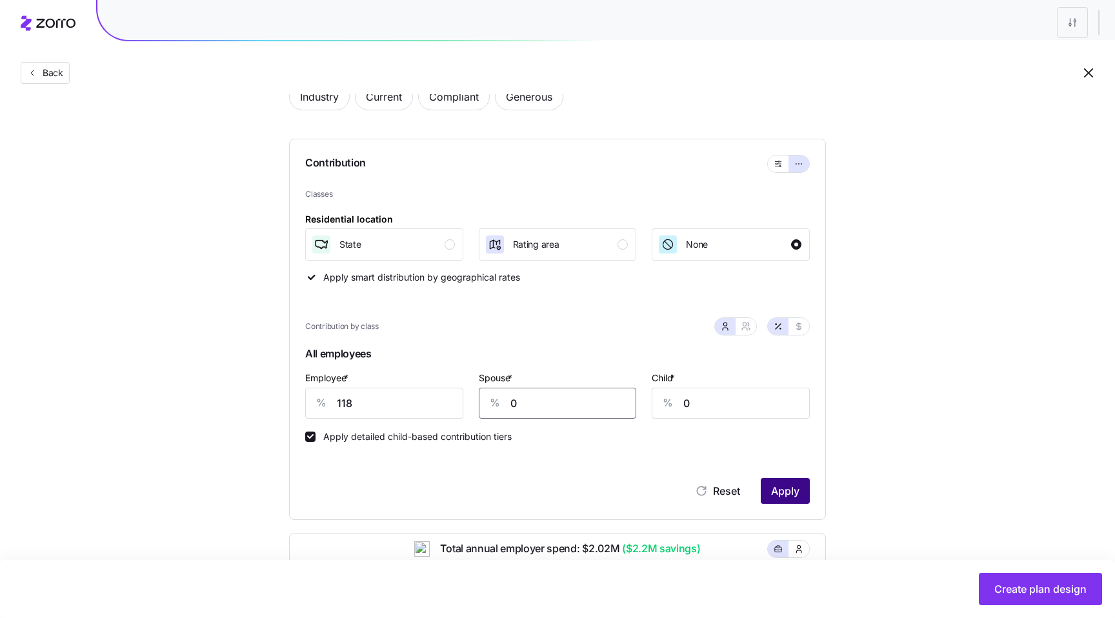
type input "0"
click at [785, 495] on span "Apply" at bounding box center [785, 490] width 28 height 15
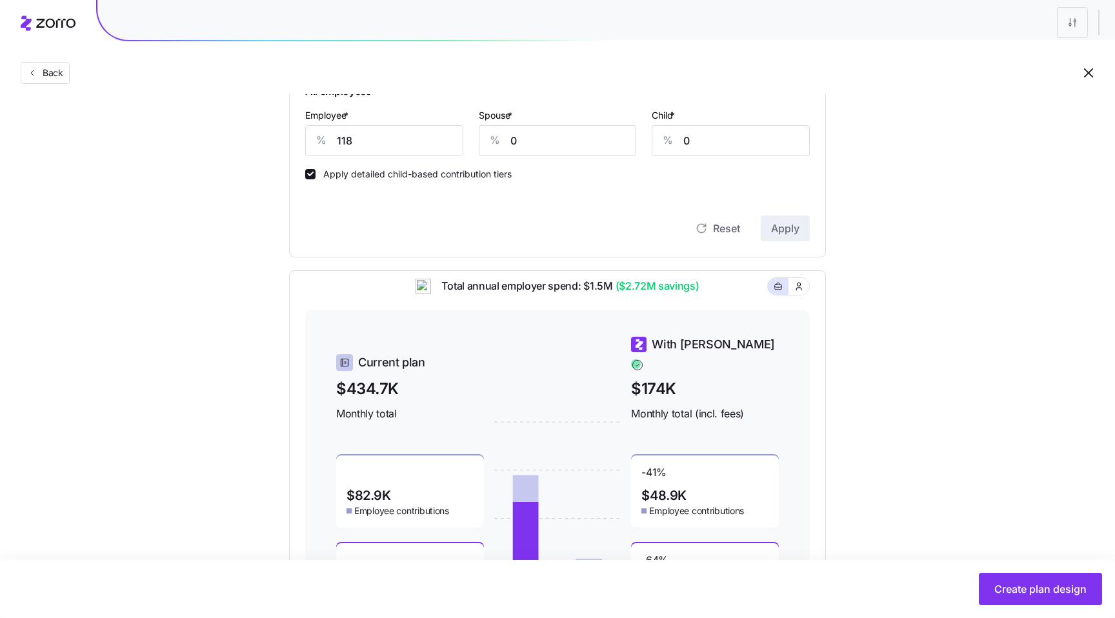
scroll to position [333, 0]
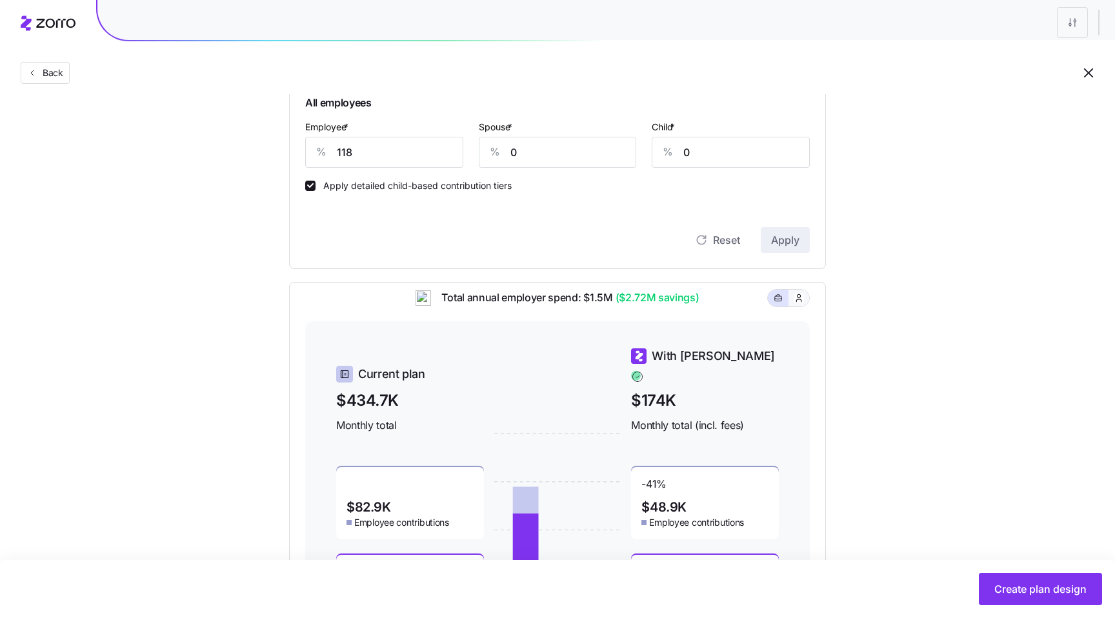
click at [793, 307] on button "button" at bounding box center [799, 298] width 21 height 17
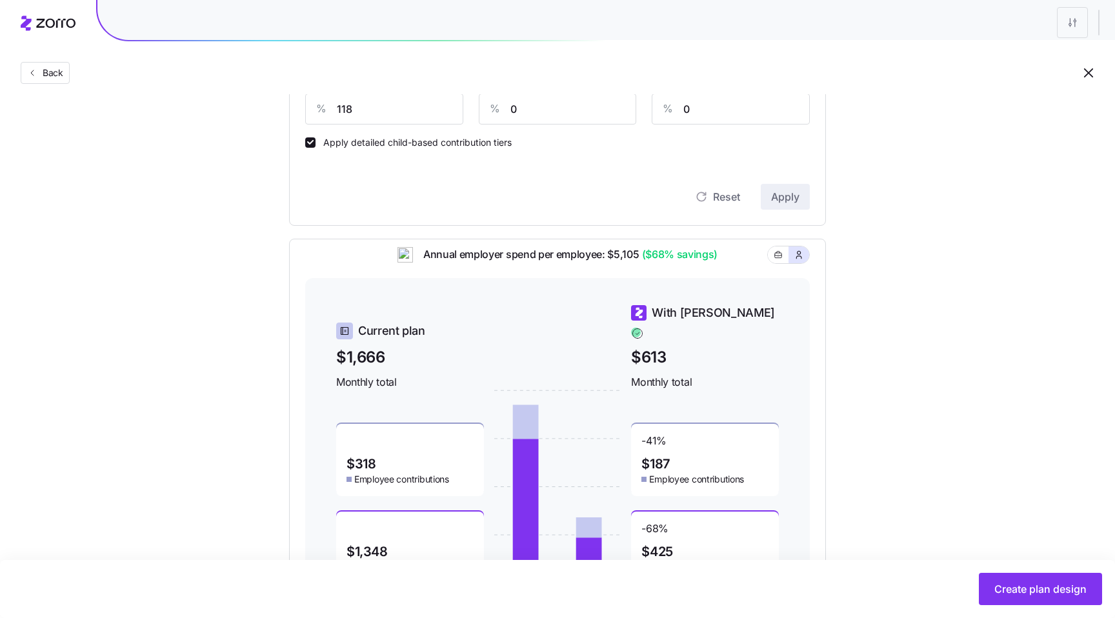
scroll to position [407, 0]
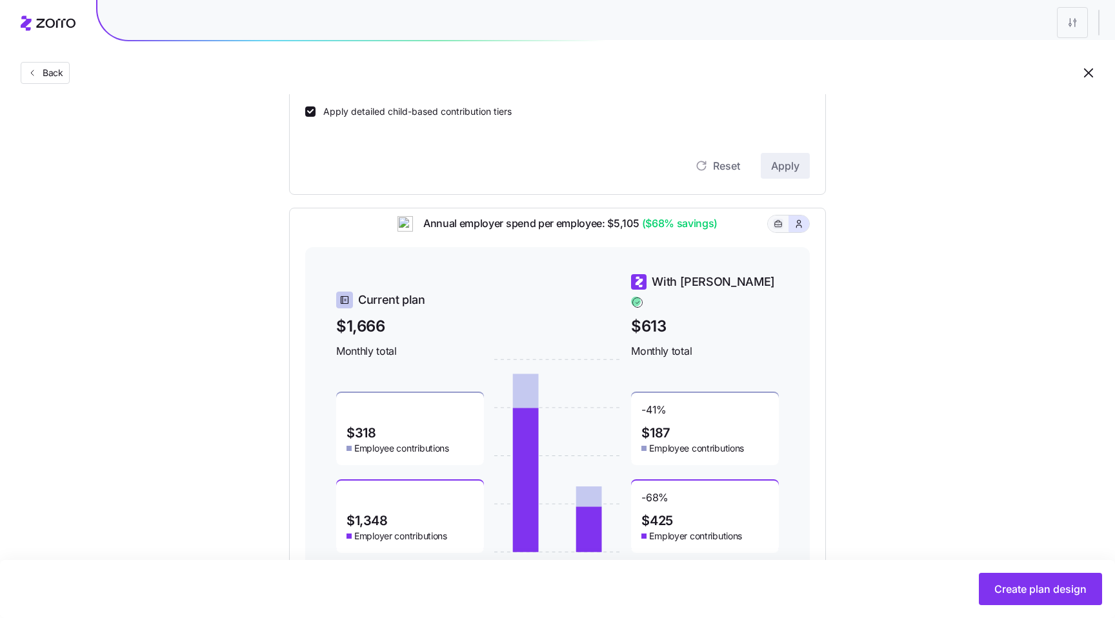
click at [778, 230] on icon "button" at bounding box center [778, 223] width 9 height 15
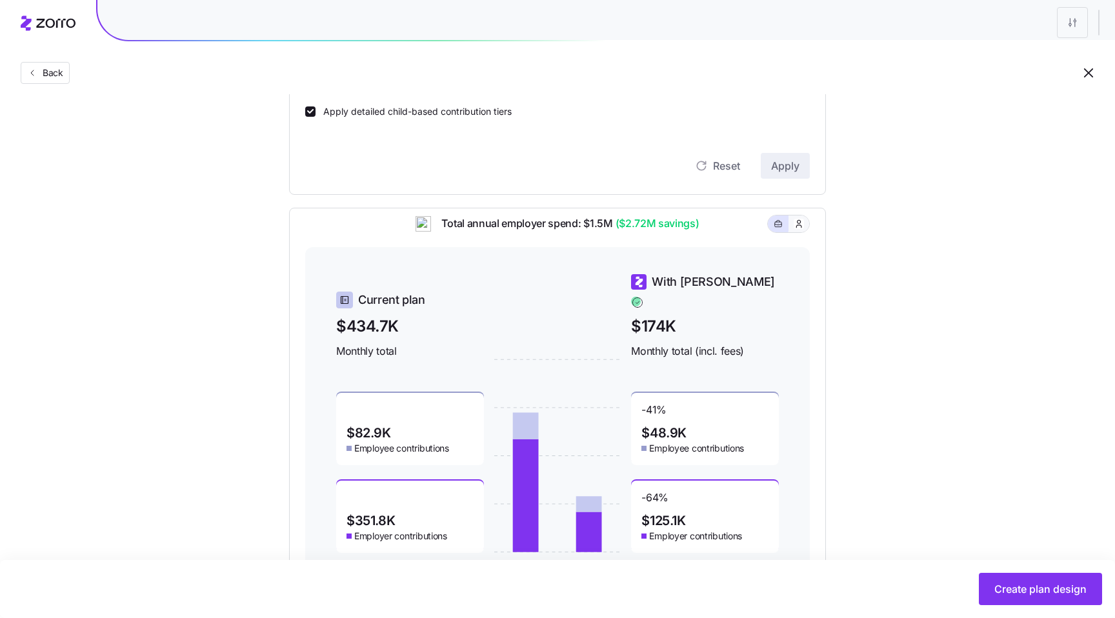
click at [804, 232] on button "button" at bounding box center [799, 224] width 21 height 17
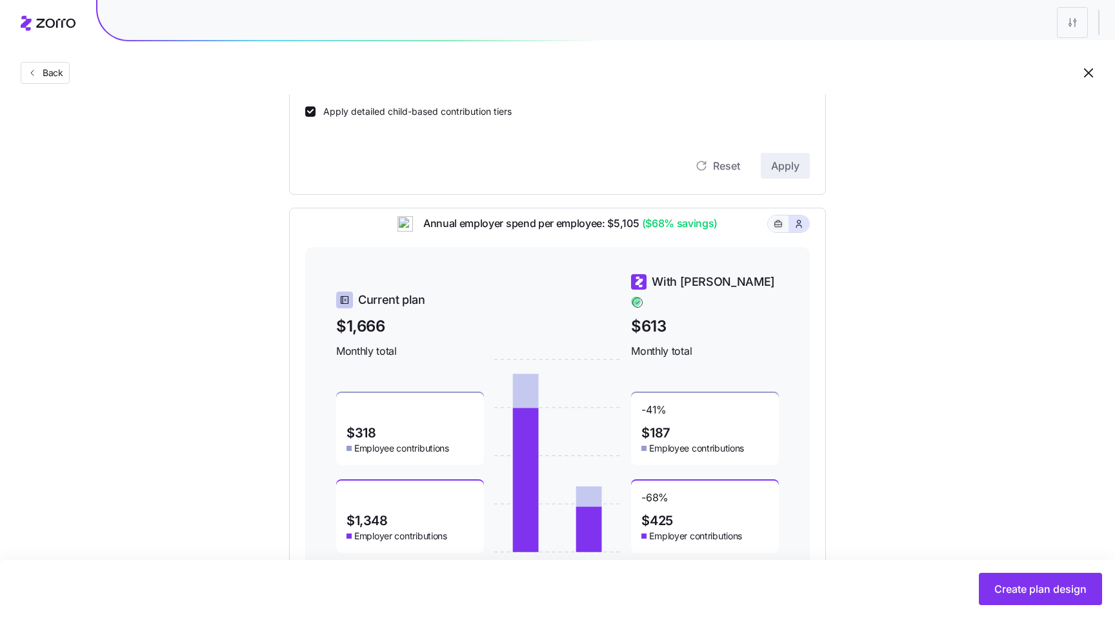
click at [782, 230] on icon "button" at bounding box center [778, 223] width 9 height 15
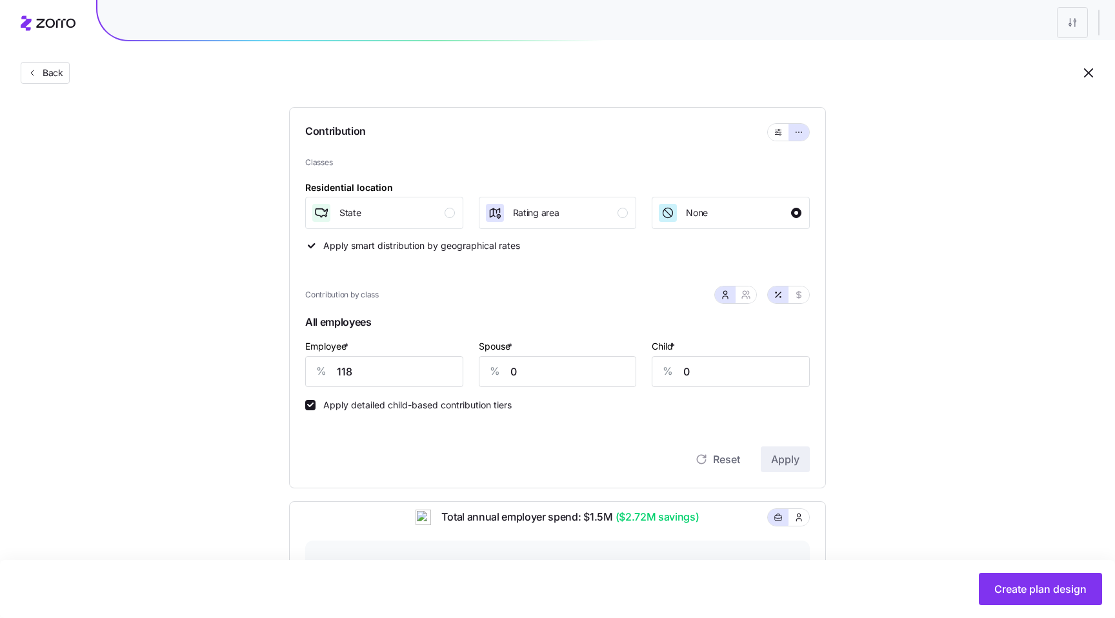
scroll to position [0, 0]
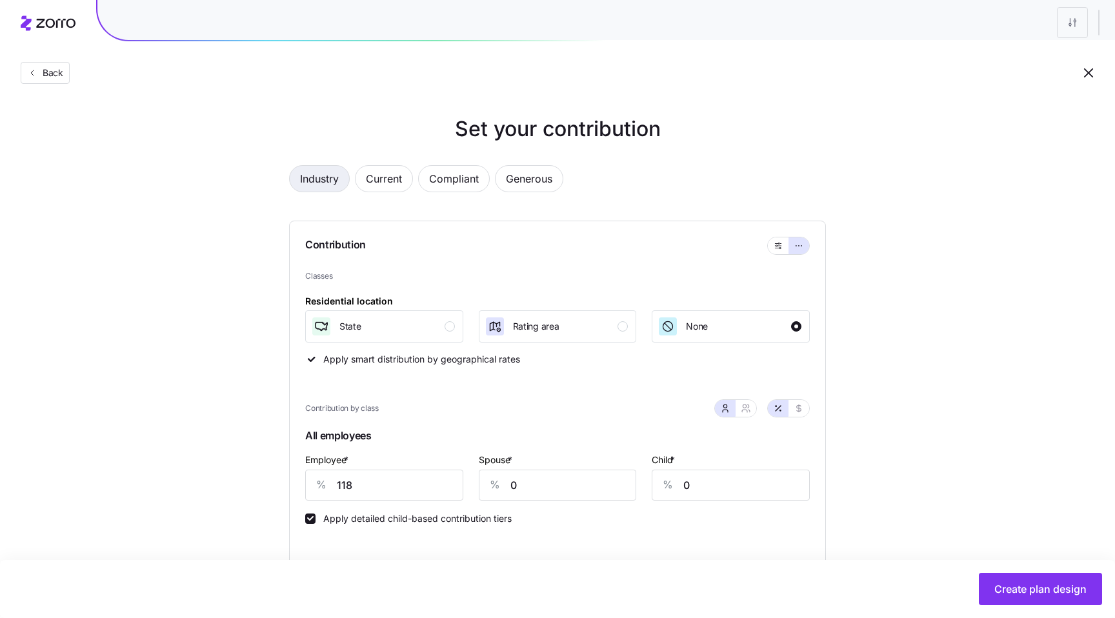
click at [314, 176] on span "Industry" at bounding box center [319, 179] width 39 height 26
type input "95"
type input "69"
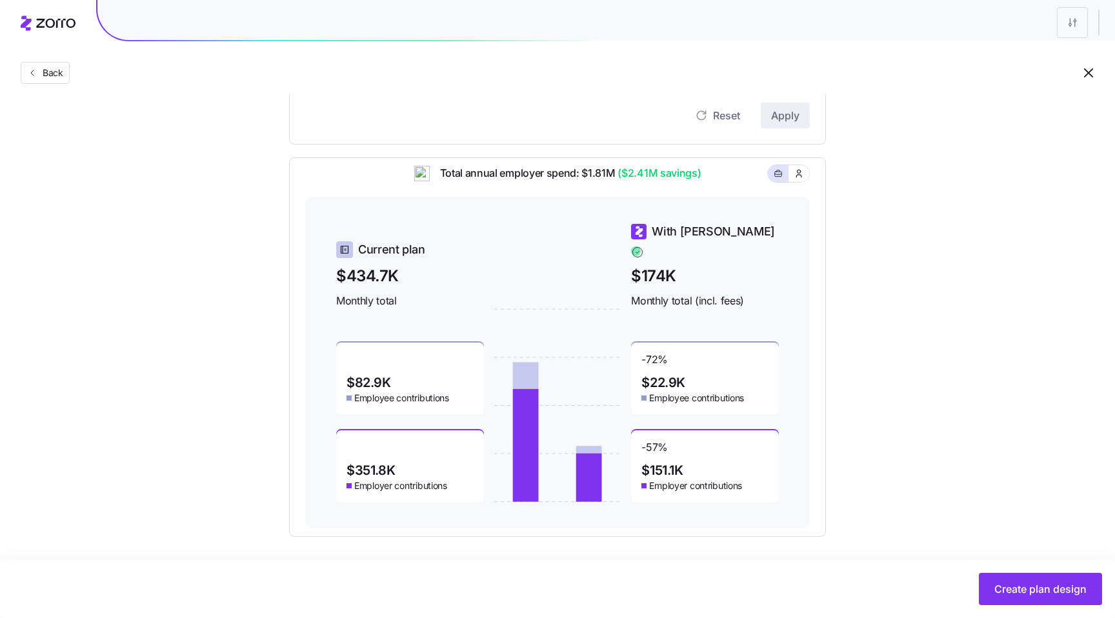
scroll to position [460, 0]
click at [1042, 587] on span "Create plan design" at bounding box center [1041, 589] width 92 height 15
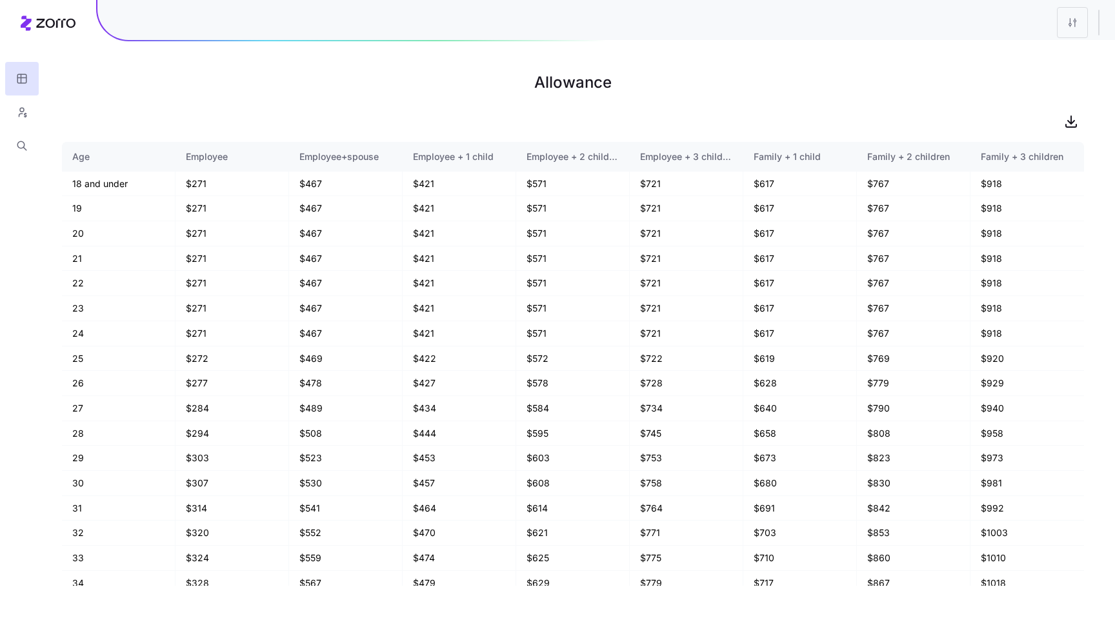
click at [682, 88] on h1 "Allowance" at bounding box center [573, 82] width 1022 height 31
click at [678, 79] on h1 "Allowance" at bounding box center [573, 82] width 1022 height 31
click at [1060, 24] on html "Allowance Age Employee Employee+spouse Employee + 1 child Employee + 2 children…" at bounding box center [557, 309] width 1115 height 618
click at [993, 50] on div "Edit plan design" at bounding box center [995, 57] width 68 height 14
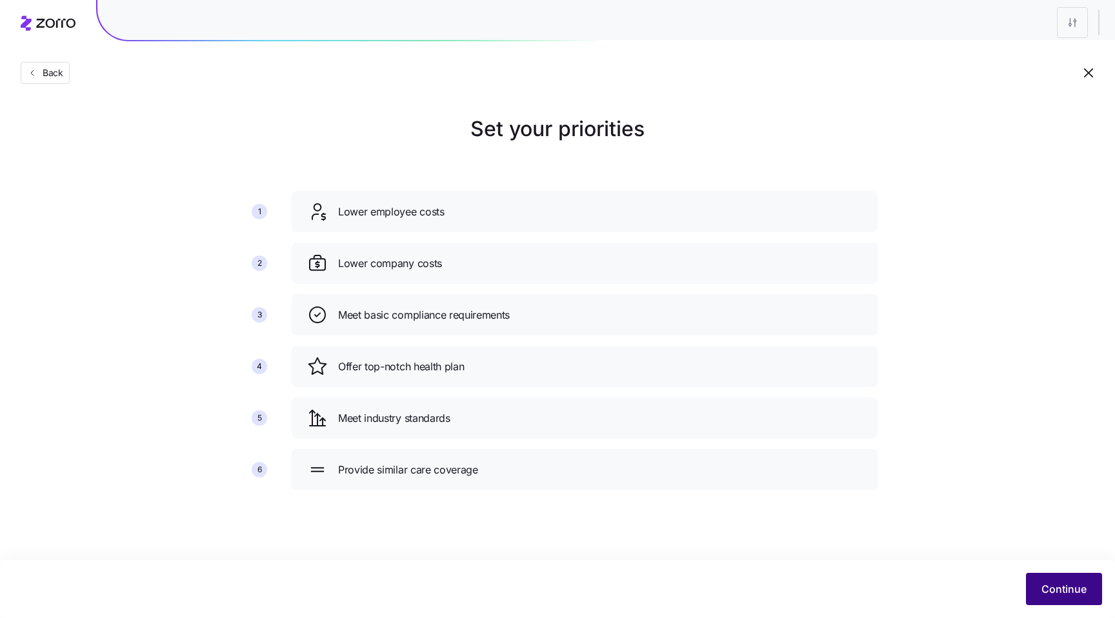
click at [1053, 589] on span "Continue" at bounding box center [1064, 589] width 45 height 15
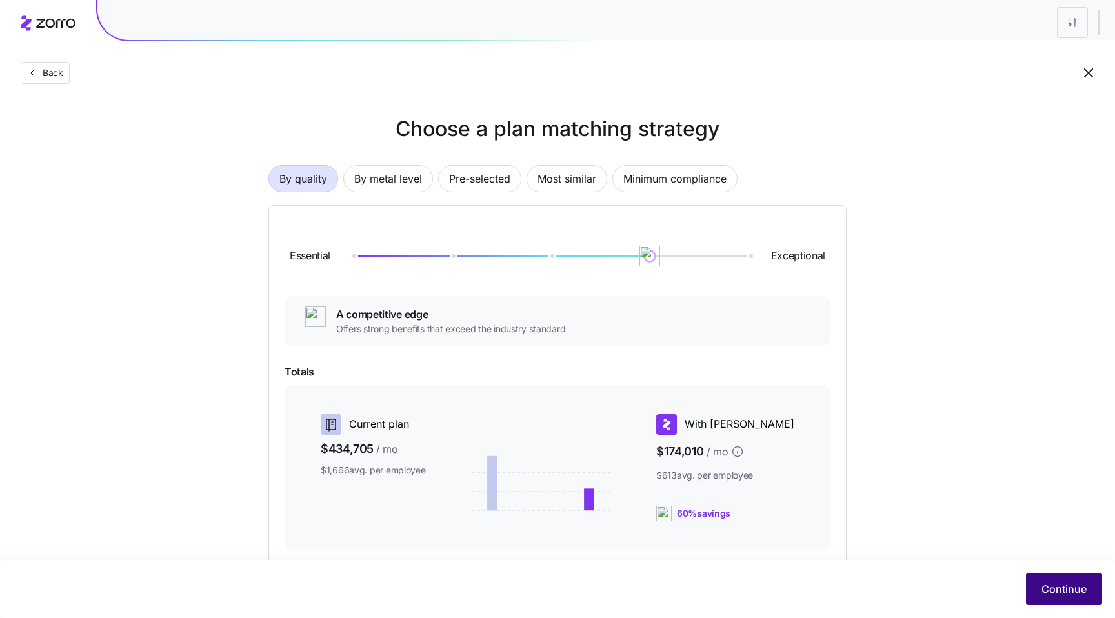
click at [1075, 599] on button "Continue" at bounding box center [1064, 589] width 76 height 32
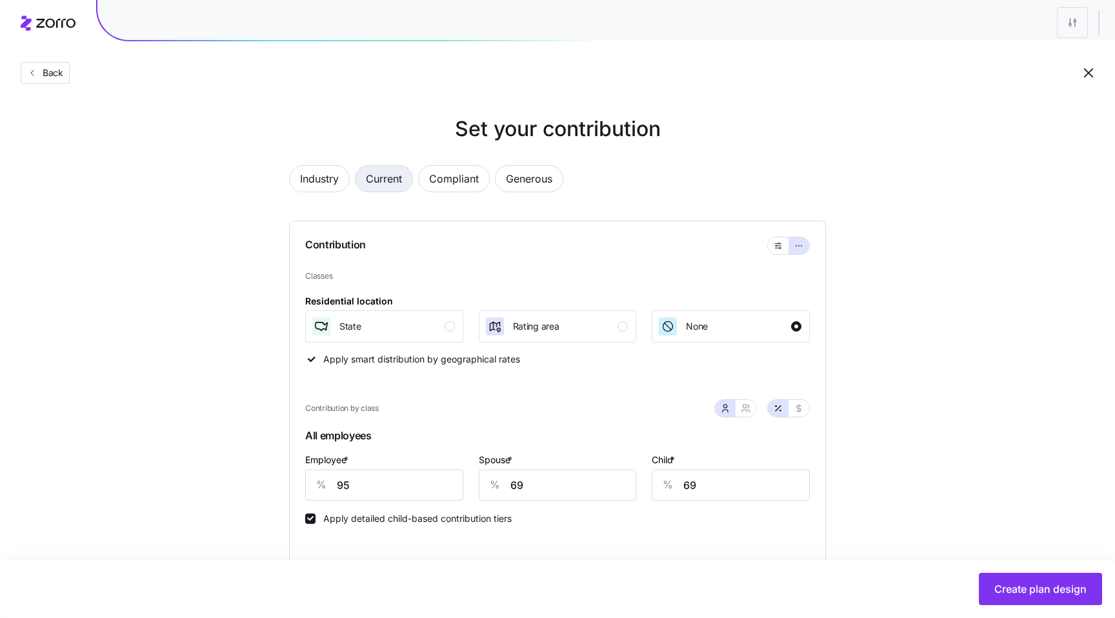
click at [393, 185] on span "Current" at bounding box center [384, 179] width 36 height 26
type input "219"
type input "232"
type input "197"
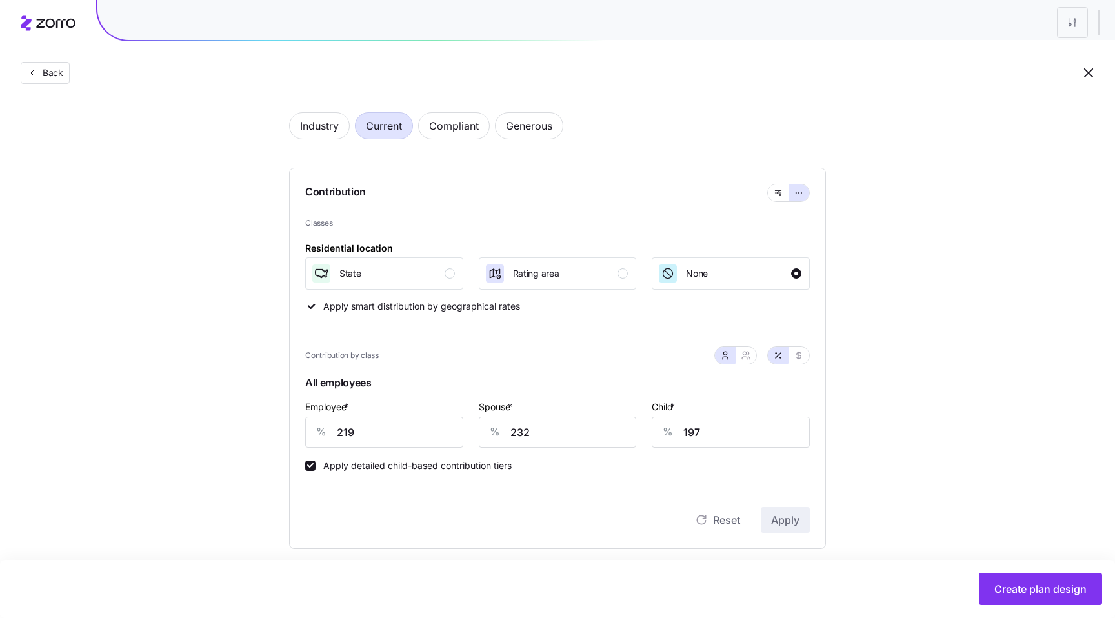
scroll to position [67, 0]
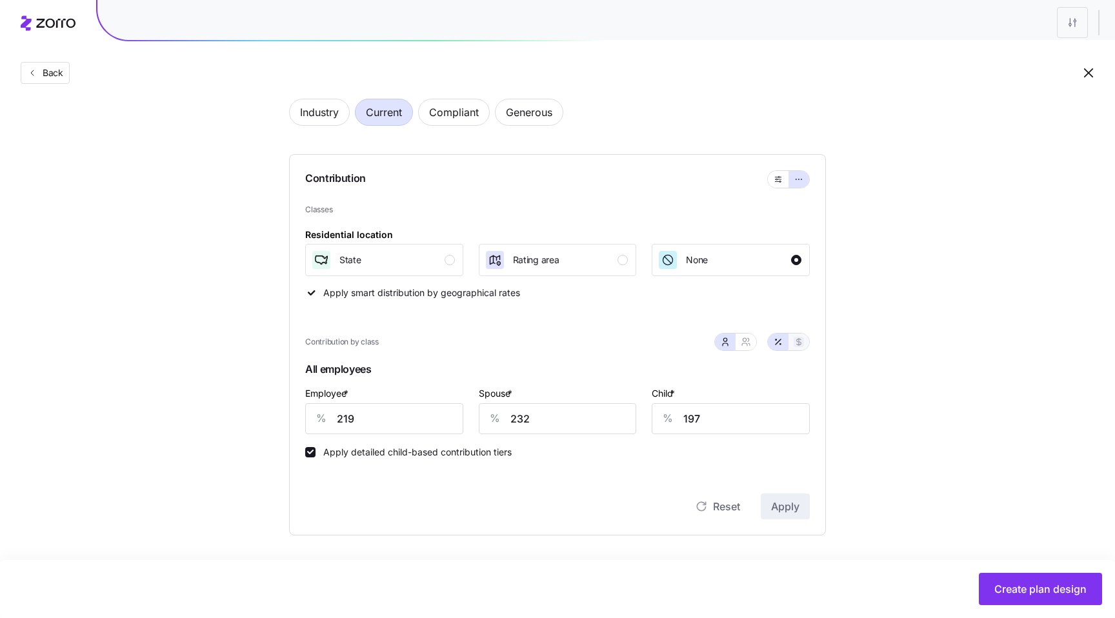
click at [802, 340] on icon "button" at bounding box center [799, 342] width 10 height 10
type input "925"
type input "979"
type input "432"
